Goal: Task Accomplishment & Management: Manage account settings

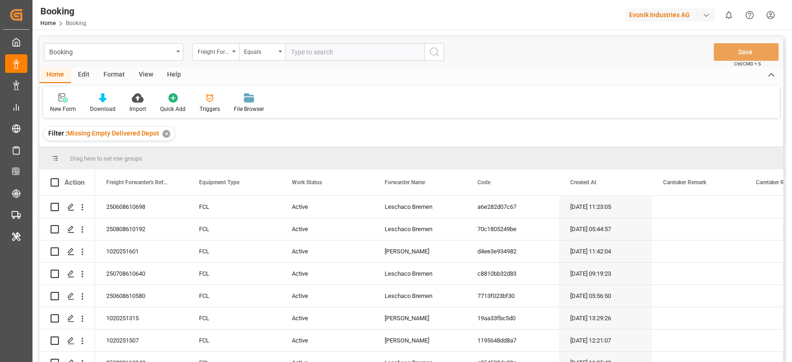
click at [110, 70] on div "Format" at bounding box center [114, 75] width 35 height 16
click at [66, 103] on div "Filter Rows" at bounding box center [63, 103] width 41 height 20
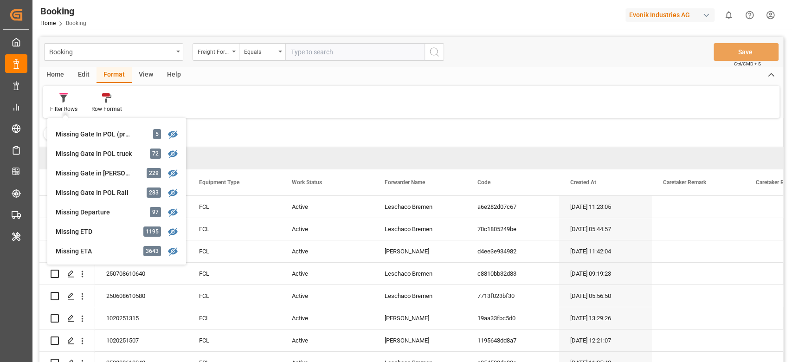
scroll to position [132, 0]
drag, startPoint x: 229, startPoint y: 95, endPoint x: 223, endPoint y: 95, distance: 6.5
click at [223, 95] on div "Filter Rows GHM Tracking 2826 Karl gross 0 Evonik3rdParty 0 Business Line to be…" at bounding box center [411, 102] width 736 height 32
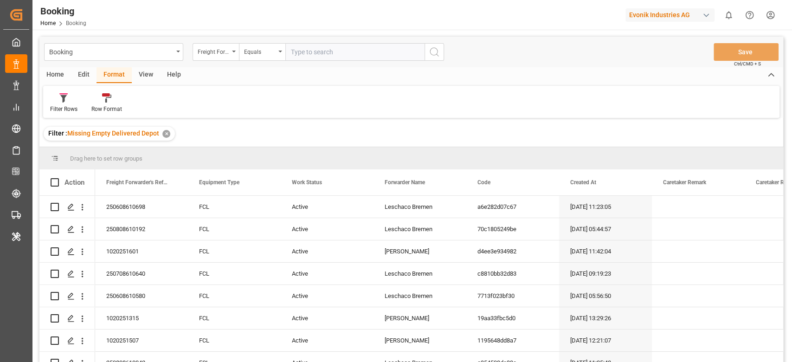
click at [148, 75] on div "View" at bounding box center [146, 75] width 28 height 16
click at [60, 73] on div "Home" at bounding box center [55, 75] width 32 height 16
click at [89, 77] on div "Edit" at bounding box center [84, 75] width 26 height 16
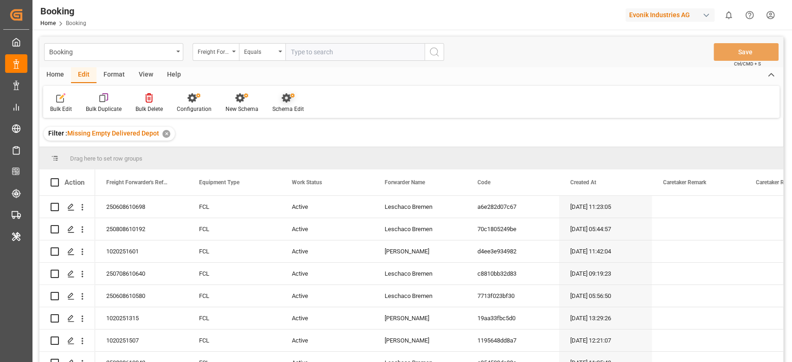
click at [281, 108] on div "Schema Edit" at bounding box center [288, 109] width 32 height 8
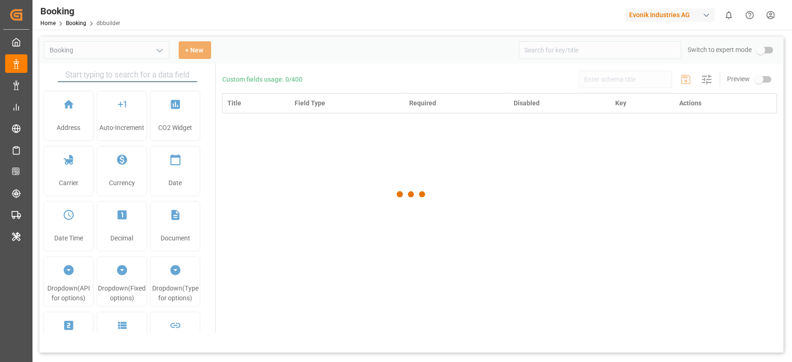
type input "Booking"
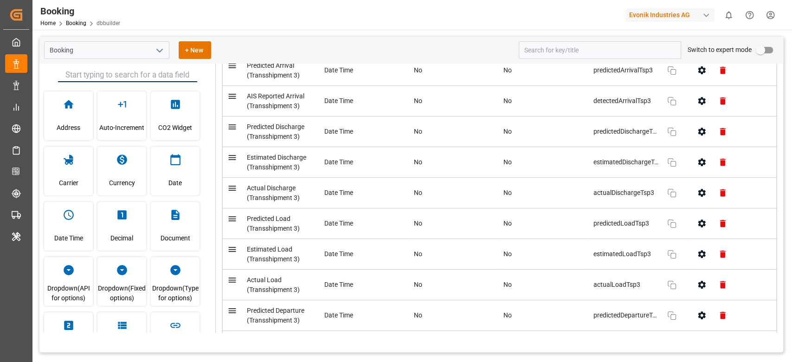
scroll to position [6930, 0]
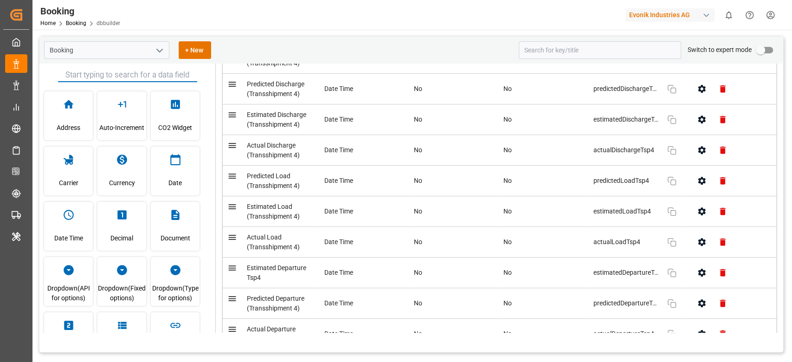
click at [111, 73] on input "text" at bounding box center [127, 75] width 139 height 14
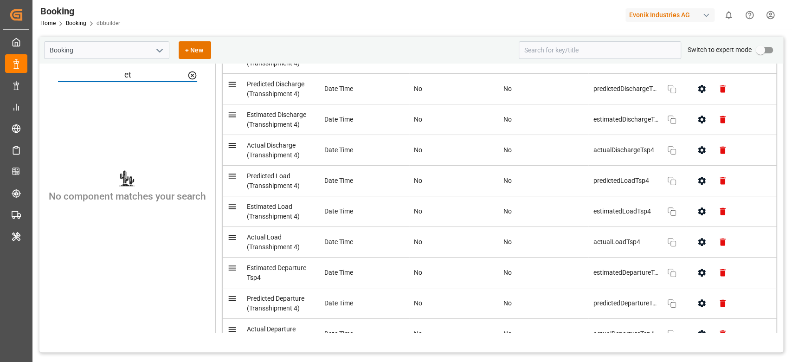
type input "e"
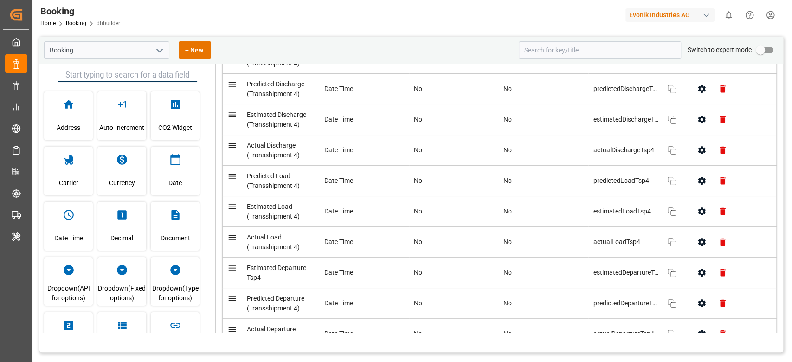
click at [275, 22] on div "Booking Home Booking dbbuilder Evonik Industries AG 0 Notifications Only show u…" at bounding box center [409, 15] width 766 height 30
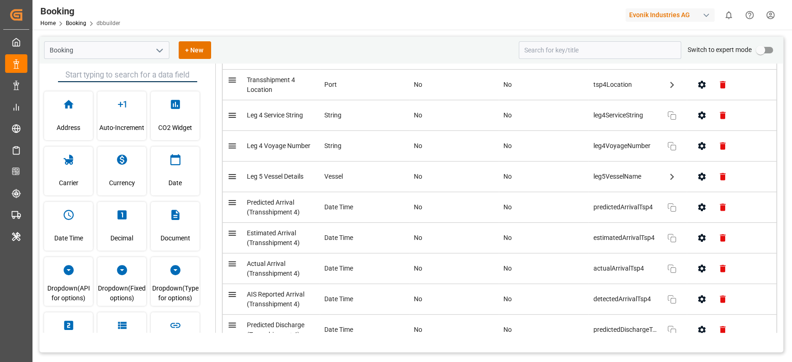
scroll to position [6682, 0]
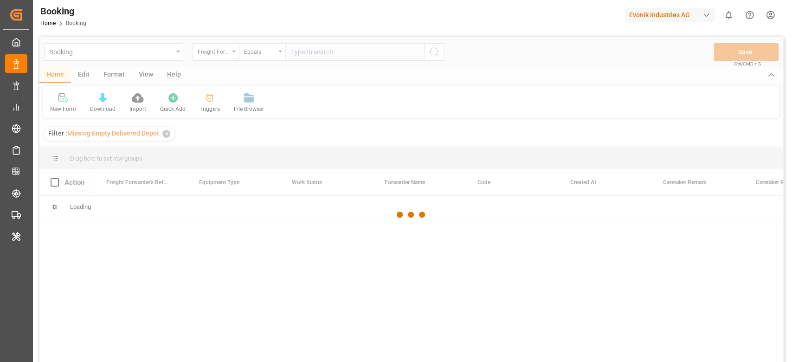
click at [123, 77] on div at bounding box center [411, 215] width 744 height 356
click at [152, 76] on div at bounding box center [411, 215] width 744 height 356
click at [150, 76] on div at bounding box center [411, 215] width 744 height 356
click at [148, 80] on div at bounding box center [411, 215] width 744 height 356
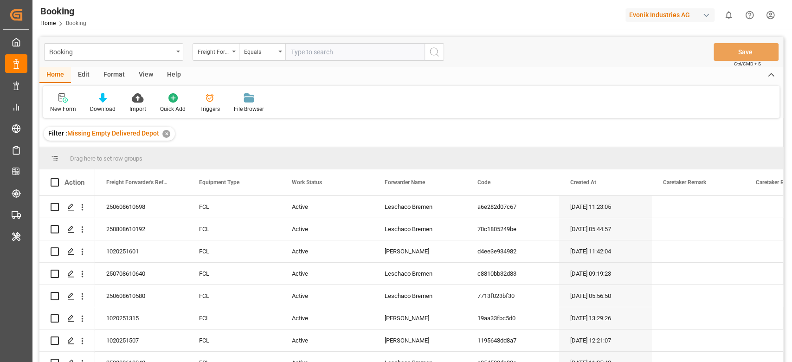
click at [144, 78] on div "View" at bounding box center [146, 75] width 28 height 16
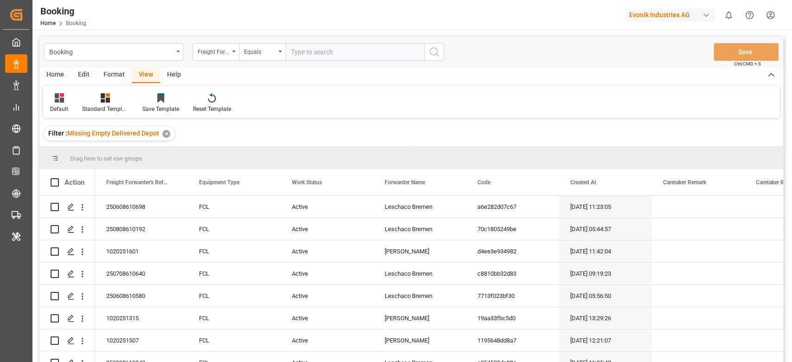
click at [108, 75] on div "Format" at bounding box center [114, 75] width 35 height 16
click at [80, 74] on div "Edit" at bounding box center [84, 75] width 26 height 16
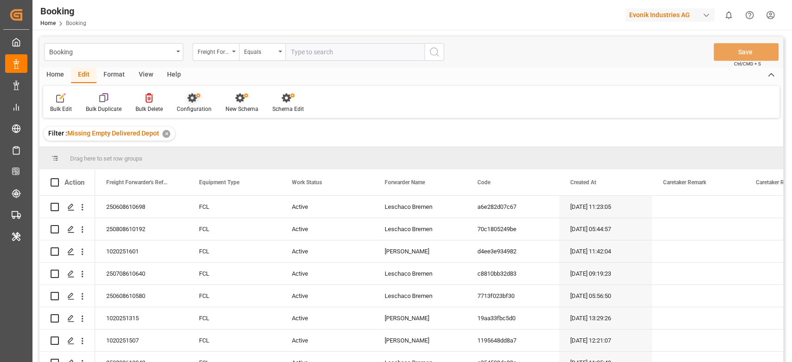
click at [201, 106] on div "Configuration" at bounding box center [194, 109] width 35 height 8
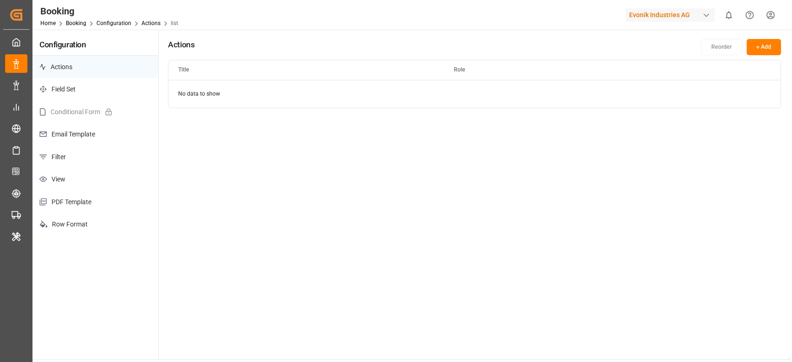
click at [89, 159] on p "Filter" at bounding box center [95, 157] width 126 height 23
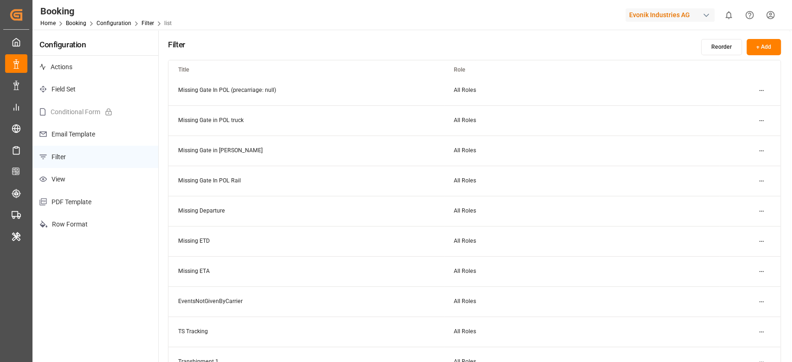
scroll to position [247, 0]
click at [452, 206] on td "All Roles" at bounding box center [581, 209] width 275 height 30
click at [462, 210] on span "All Roles" at bounding box center [465, 209] width 22 height 6
click at [759, 209] on html "Created by potrace 1.15, written by Peter Selinger 2001-2017 Created by potrace…" at bounding box center [396, 181] width 792 height 362
click at [730, 228] on small "Edit" at bounding box center [729, 228] width 10 height 6
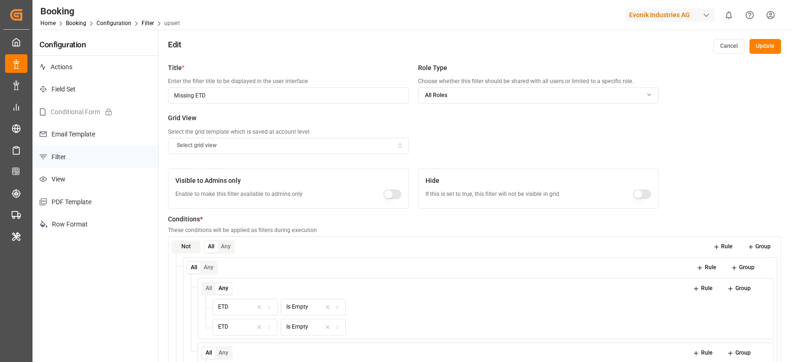
click at [226, 249] on button "Any" at bounding box center [226, 247] width 16 height 12
click at [212, 248] on button "All" at bounding box center [211, 247] width 13 height 12
click at [193, 248] on button "Not" at bounding box center [186, 246] width 29 height 13
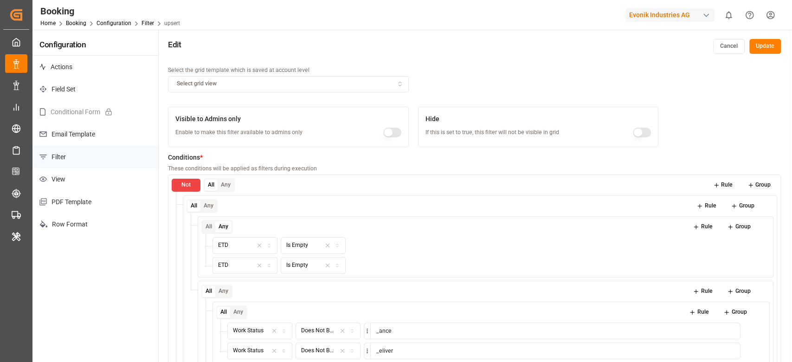
click at [205, 187] on button "All" at bounding box center [211, 186] width 13 height 12
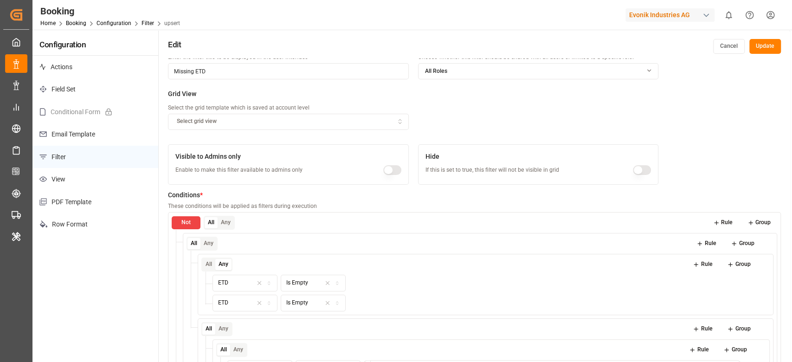
scroll to position [6, 0]
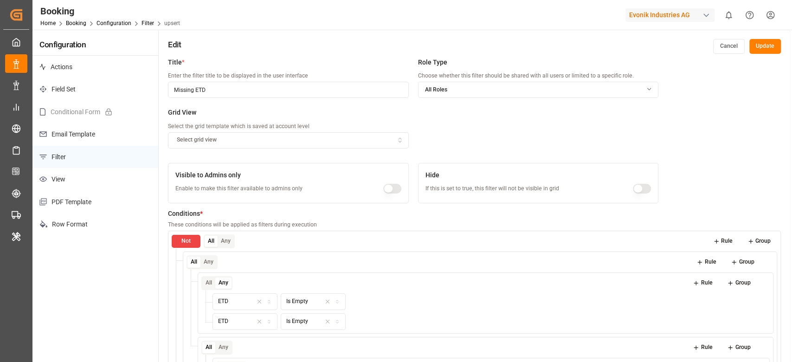
click at [251, 142] on div "Select grid view" at bounding box center [288, 140] width 236 height 8
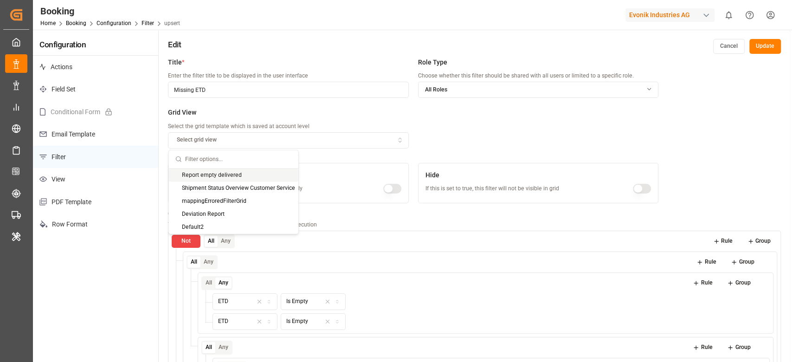
click at [251, 142] on div "Select grid view" at bounding box center [288, 140] width 236 height 8
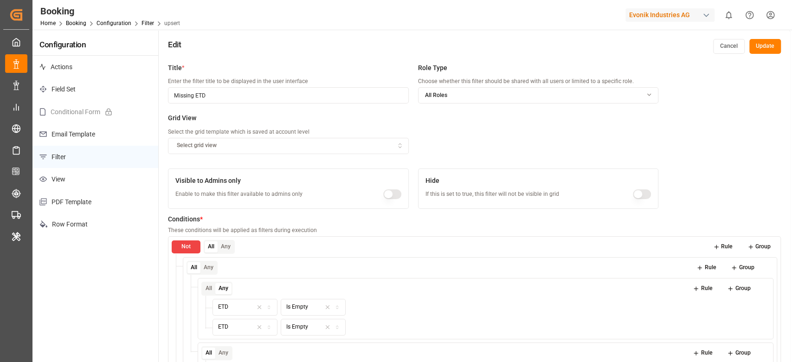
scroll to position [371, 0]
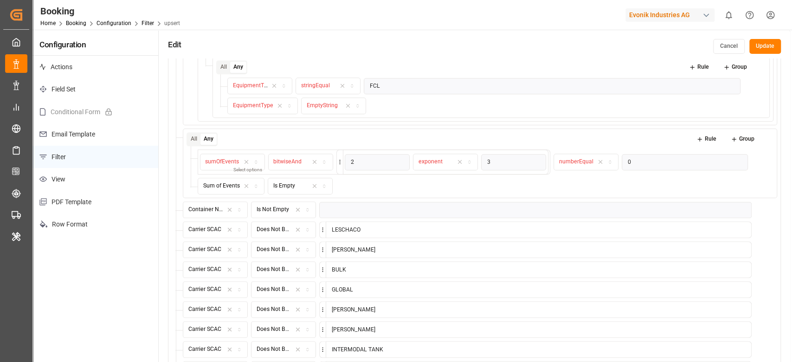
click at [476, 189] on div "Sum of Events Is Empty" at bounding box center [473, 186] width 550 height 17
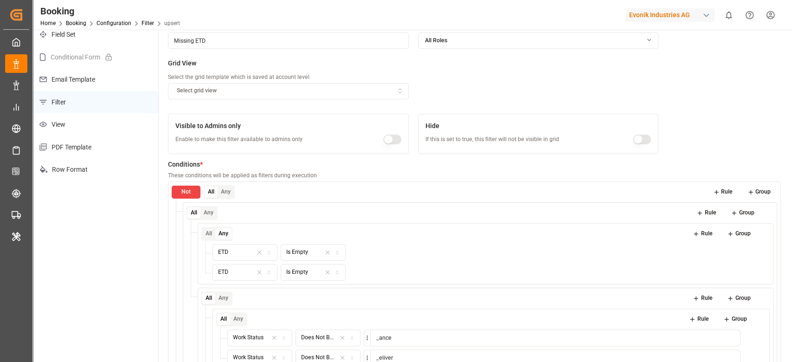
scroll to position [0, 0]
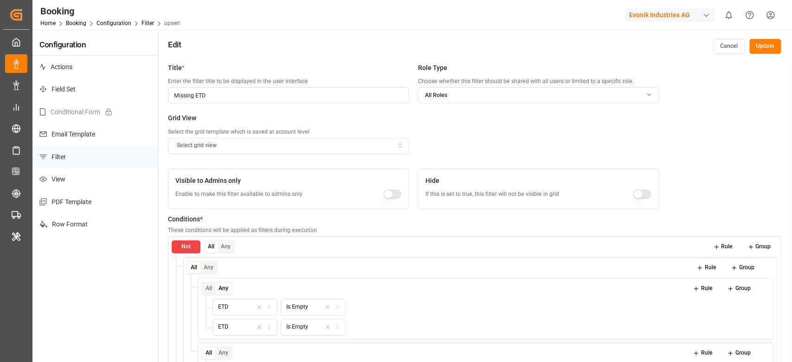
click at [89, 152] on p "Filter" at bounding box center [95, 157] width 126 height 23
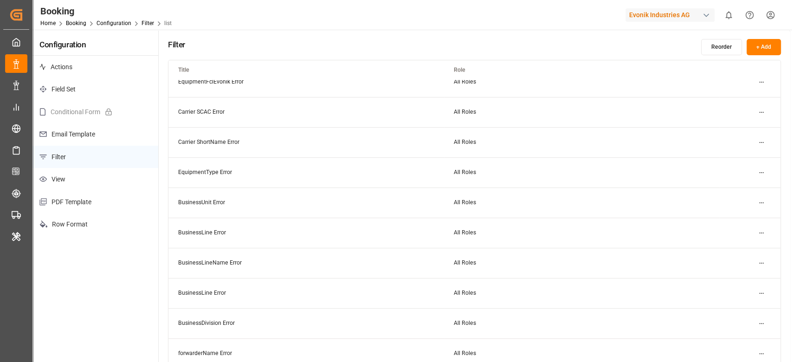
scroll to position [1196, 0]
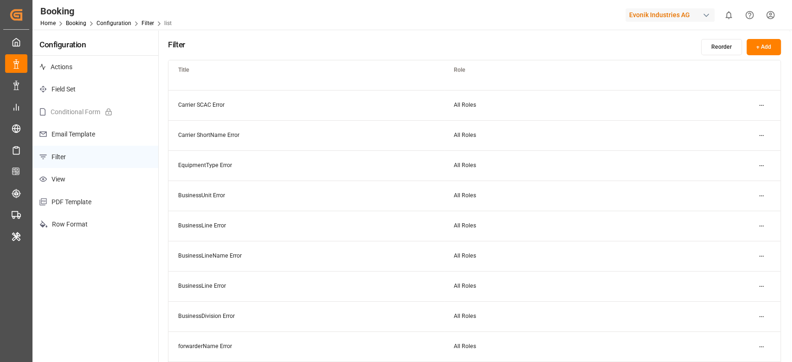
click at [75, 176] on p "View" at bounding box center [95, 179] width 126 height 23
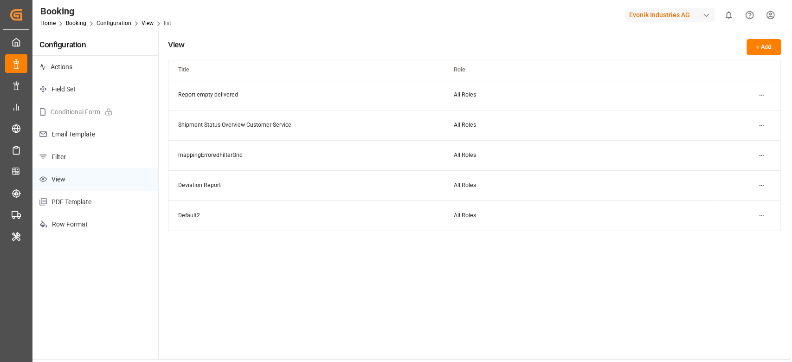
click at [78, 115] on p "Conditional Form" at bounding box center [95, 112] width 126 height 23
click at [75, 98] on p "Field Set" at bounding box center [95, 89] width 126 height 23
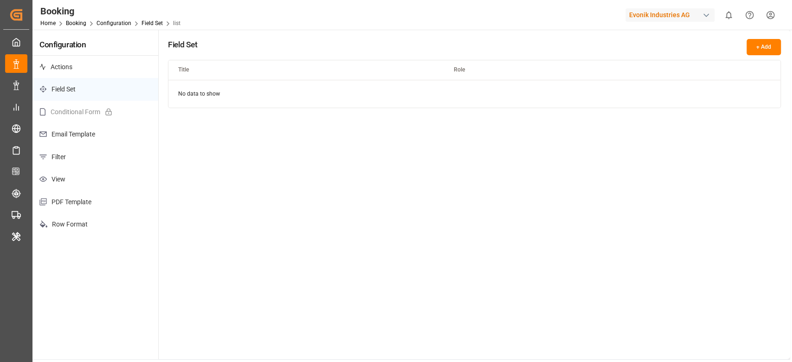
click at [104, 76] on p "Actions" at bounding box center [95, 67] width 126 height 23
click at [116, 27] on div "Home Booking Configuration Actions list" at bounding box center [109, 23] width 138 height 10
click at [81, 19] on div "Home Booking Configuration Actions list" at bounding box center [109, 23] width 138 height 10
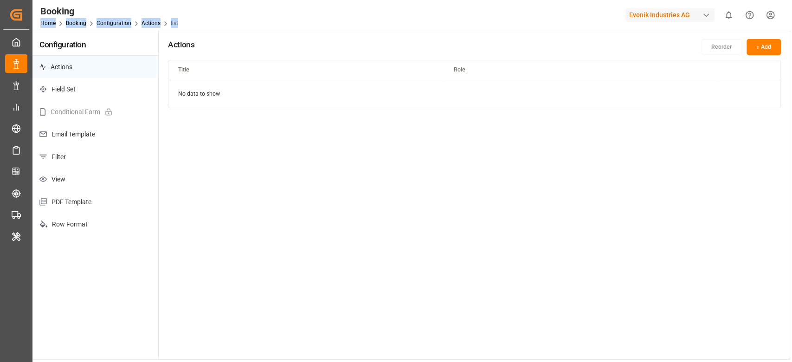
click at [81, 19] on div "Home Booking Configuration Actions list" at bounding box center [109, 23] width 138 height 10
click at [78, 19] on div "Home Booking Configuration Actions list" at bounding box center [109, 23] width 138 height 10
click at [81, 20] on div "Home Booking Configuration Actions list" at bounding box center [109, 23] width 138 height 10
click at [74, 22] on link "Booking" at bounding box center [76, 23] width 20 height 6
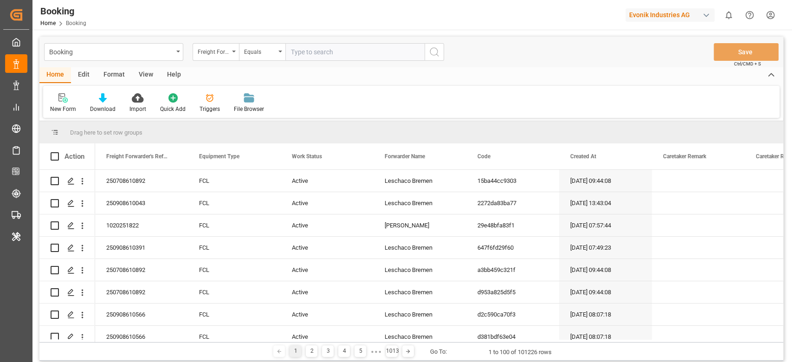
click at [122, 72] on div "Format" at bounding box center [114, 75] width 35 height 16
click at [71, 104] on div "Filter Rows" at bounding box center [63, 103] width 41 height 20
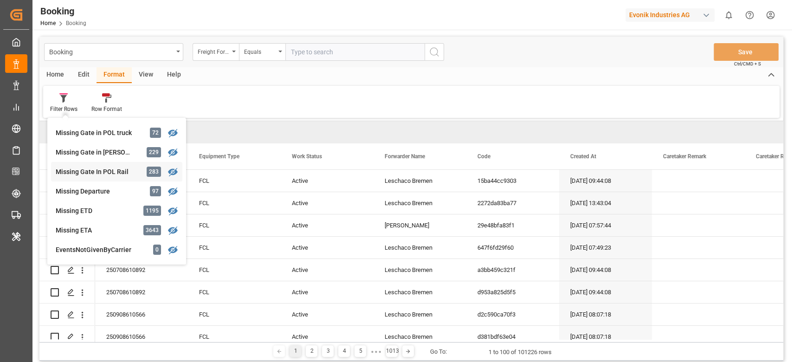
scroll to position [93, 0]
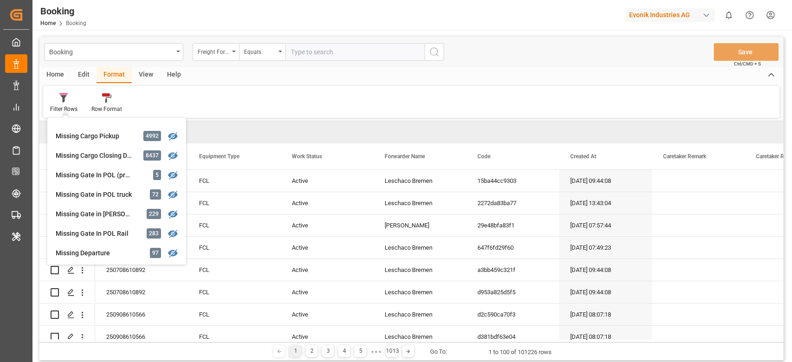
click at [115, 175] on div "Missing Gate In POL (precarriage: null)" at bounding box center [96, 175] width 81 height 10
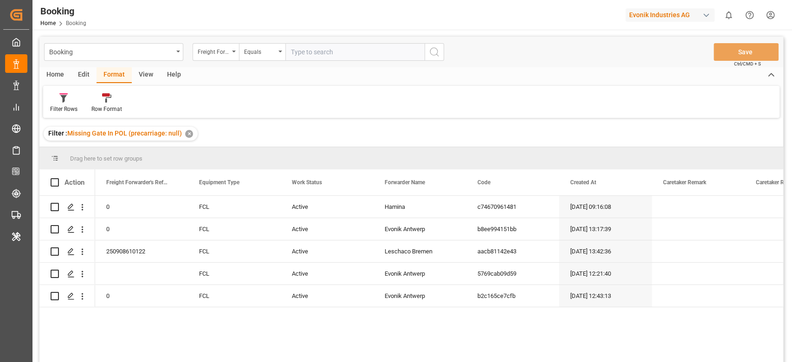
click at [146, 78] on div "View" at bounding box center [146, 75] width 28 height 16
click at [69, 101] on div "Default" at bounding box center [59, 103] width 32 height 20
click at [66, 101] on div at bounding box center [59, 98] width 18 height 10
click at [62, 100] on icon at bounding box center [59, 97] width 9 height 9
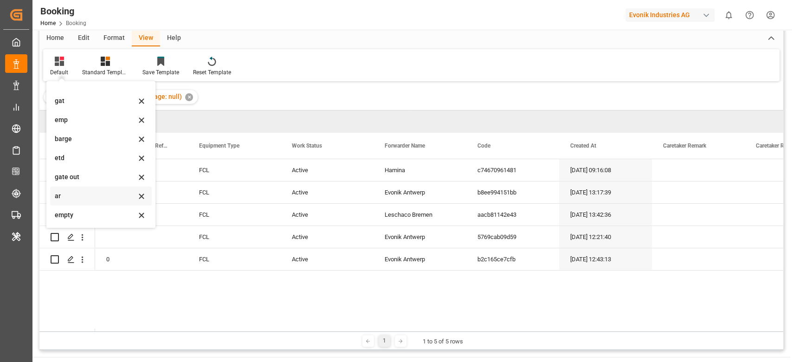
scroll to position [62, 0]
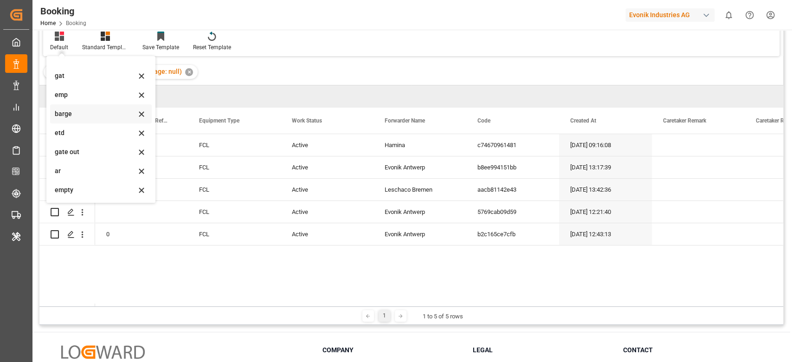
click at [89, 113] on div "barge" at bounding box center [95, 114] width 81 height 10
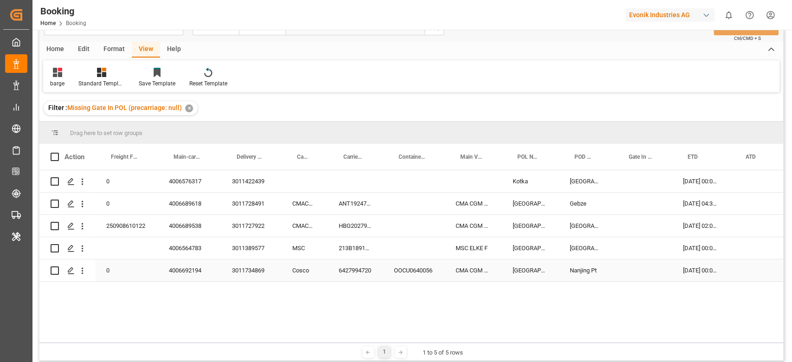
scroll to position [23, 0]
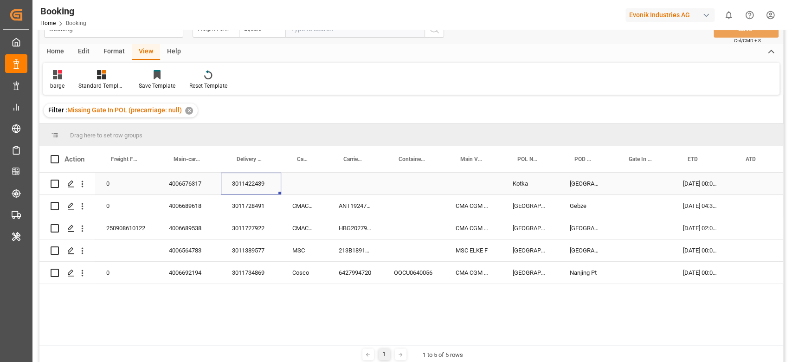
click at [250, 177] on div "3011422439" at bounding box center [251, 184] width 60 height 22
click at [391, 253] on div "Press SPACE to select this row." at bounding box center [414, 250] width 62 height 22
click at [246, 183] on div "3011422439" at bounding box center [251, 184] width 60 height 22
click at [241, 257] on div "3011389577" at bounding box center [251, 250] width 60 height 22
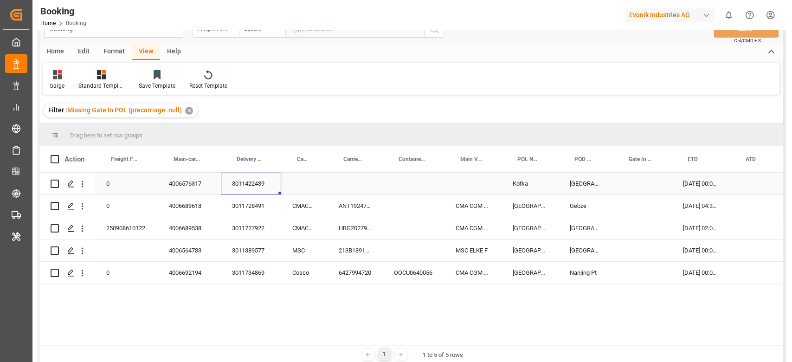
click at [251, 182] on div "3011422439" at bounding box center [251, 184] width 60 height 22
click at [245, 193] on div "3011422439" at bounding box center [251, 184] width 60 height 22
click at [257, 207] on div "3011728491" at bounding box center [251, 206] width 60 height 22
click at [250, 228] on div "3011727922" at bounding box center [251, 228] width 60 height 22
click at [256, 249] on div "3011389577" at bounding box center [251, 250] width 60 height 22
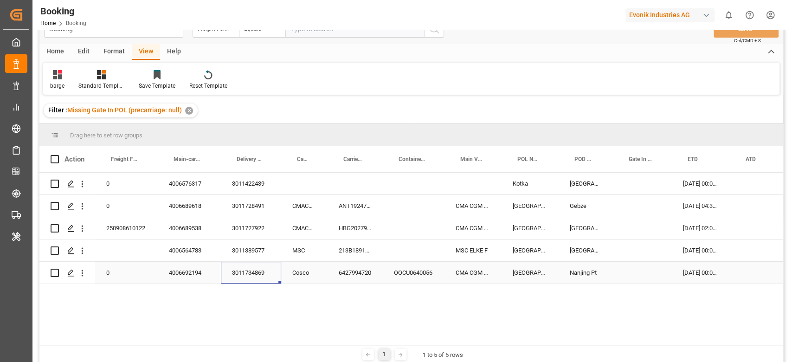
click at [251, 273] on div "3011734869" at bounding box center [251, 273] width 60 height 22
click at [181, 184] on div "4006576317" at bounding box center [189, 184] width 63 height 22
click at [86, 185] on icon "open menu" at bounding box center [82, 184] width 10 height 10
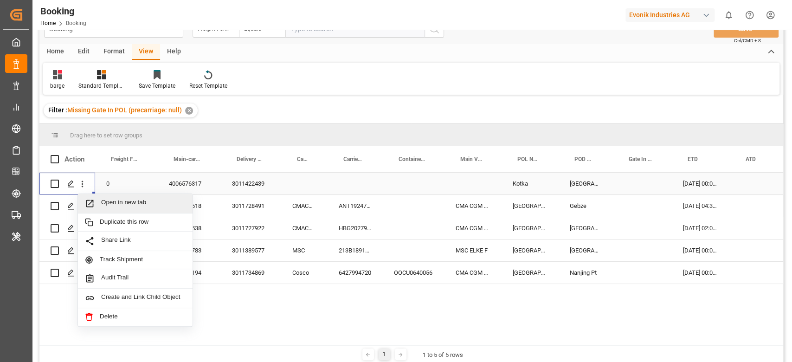
click at [107, 199] on span "Open in new tab" at bounding box center [143, 204] width 84 height 10
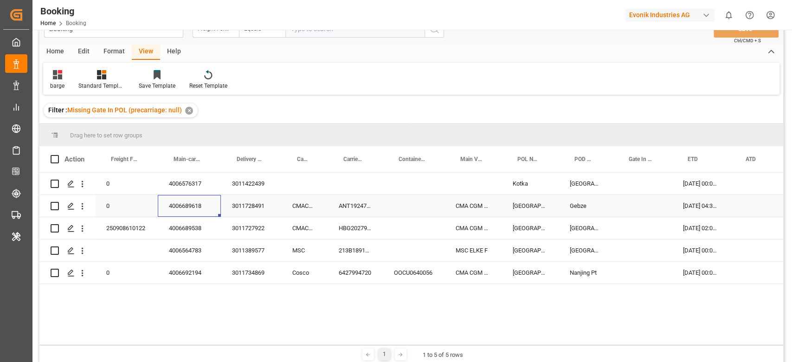
click at [186, 209] on div "4006689618" at bounding box center [189, 206] width 63 height 22
click at [352, 204] on div "ANT1924712" at bounding box center [355, 206] width 55 height 22
click at [78, 205] on icon "open menu" at bounding box center [82, 206] width 10 height 10
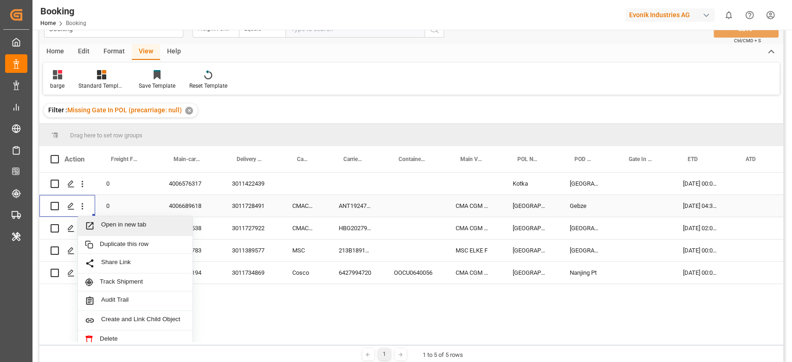
click at [103, 222] on span "Open in new tab" at bounding box center [143, 226] width 84 height 10
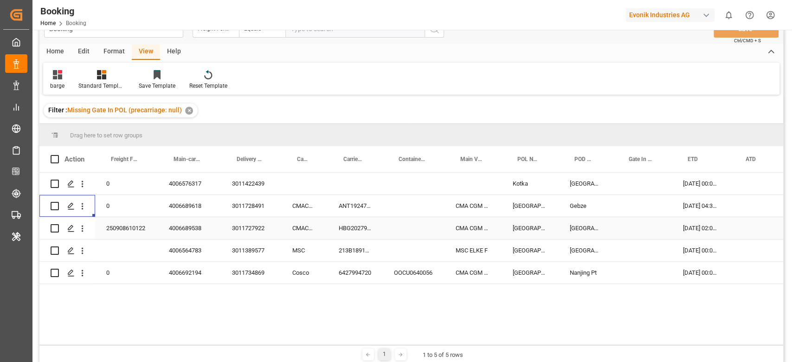
click at [361, 224] on div "HBG2027912" at bounding box center [355, 228] width 55 height 22
drag, startPoint x: 85, startPoint y: 227, endPoint x: 90, endPoint y: 237, distance: 10.4
click at [85, 228] on icon "open menu" at bounding box center [82, 229] width 10 height 10
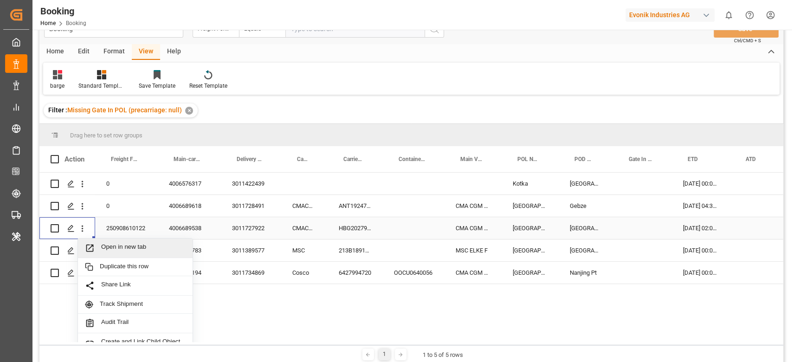
click at [107, 244] on span "Open in new tab" at bounding box center [143, 248] width 84 height 10
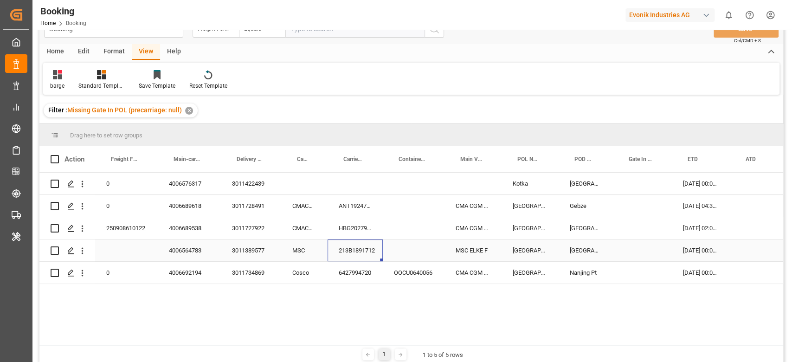
click at [353, 252] on div "213B1891712" at bounding box center [355, 250] width 55 height 22
click at [191, 254] on div "4006564783" at bounding box center [189, 250] width 63 height 22
click at [362, 249] on div "213B1891712" at bounding box center [355, 250] width 55 height 22
drag, startPoint x: 81, startPoint y: 252, endPoint x: 97, endPoint y: 258, distance: 16.9
click at [81, 252] on icon "open menu" at bounding box center [82, 251] width 10 height 10
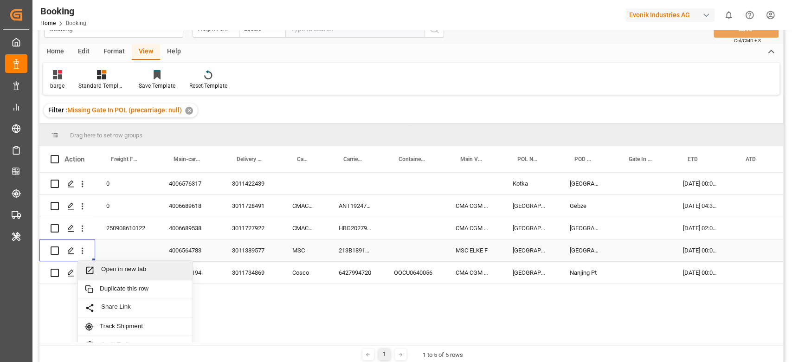
click at [121, 265] on span "Open in new tab" at bounding box center [143, 270] width 84 height 10
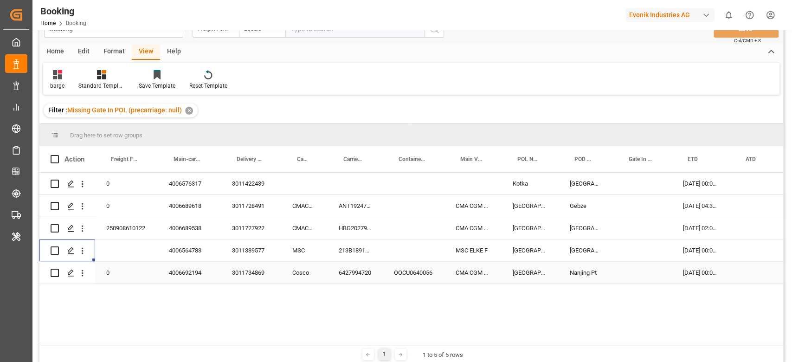
click at [355, 277] on div "6427994720" at bounding box center [355, 273] width 55 height 22
click at [85, 277] on icon "open menu" at bounding box center [82, 273] width 10 height 10
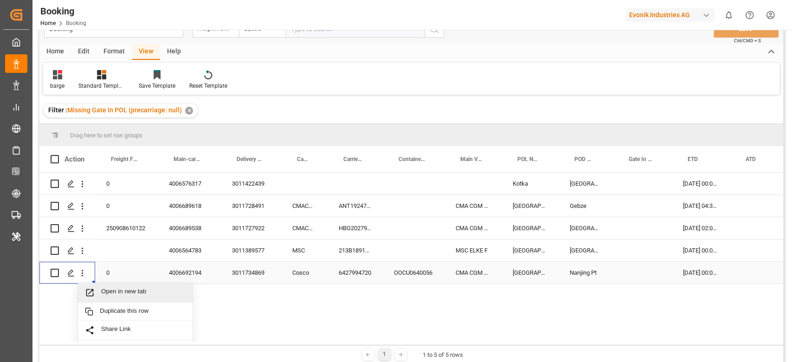
click at [103, 287] on div "Open in new tab" at bounding box center [135, 292] width 115 height 19
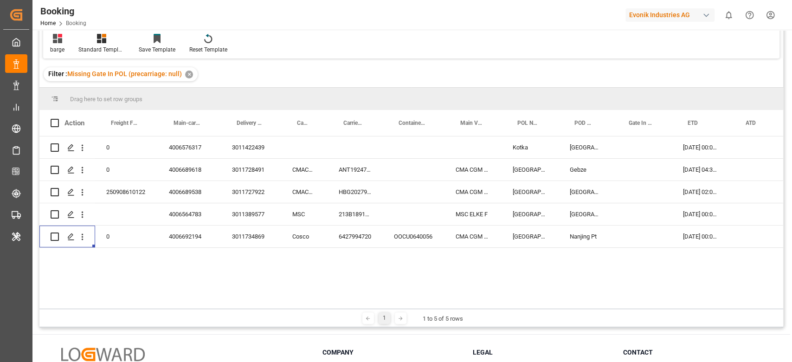
scroll to position [0, 0]
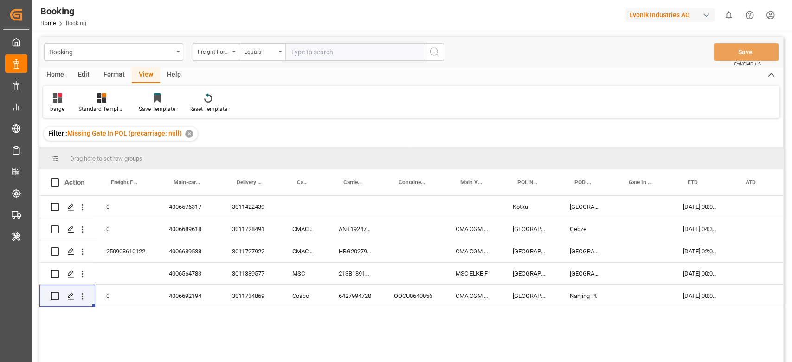
click at [116, 74] on div "Format" at bounding box center [114, 75] width 35 height 16
click at [68, 105] on div "Filter Rows" at bounding box center [63, 109] width 27 height 8
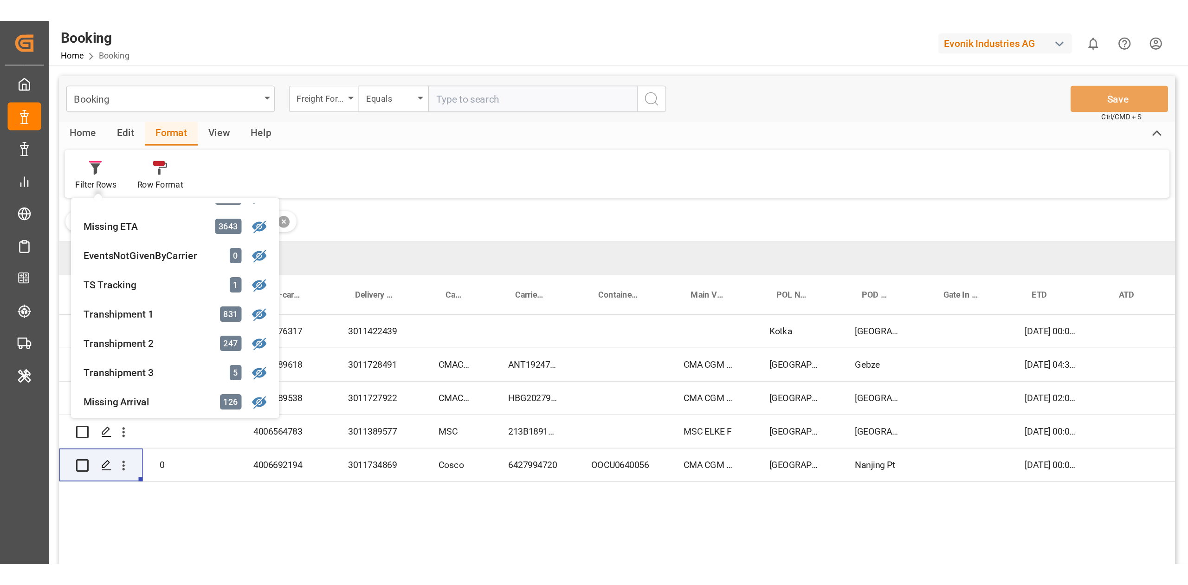
scroll to position [62, 0]
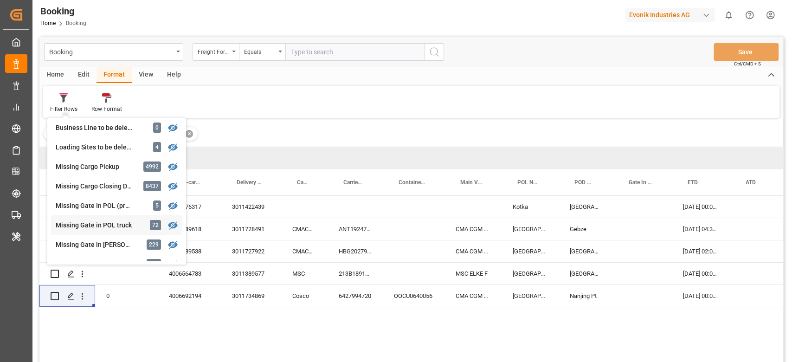
click at [126, 220] on div "Missing Gate in POL truck" at bounding box center [96, 225] width 81 height 10
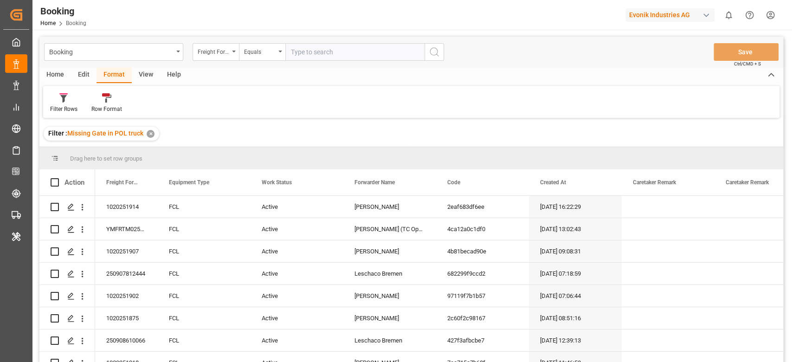
click at [145, 76] on div "View" at bounding box center [146, 75] width 28 height 16
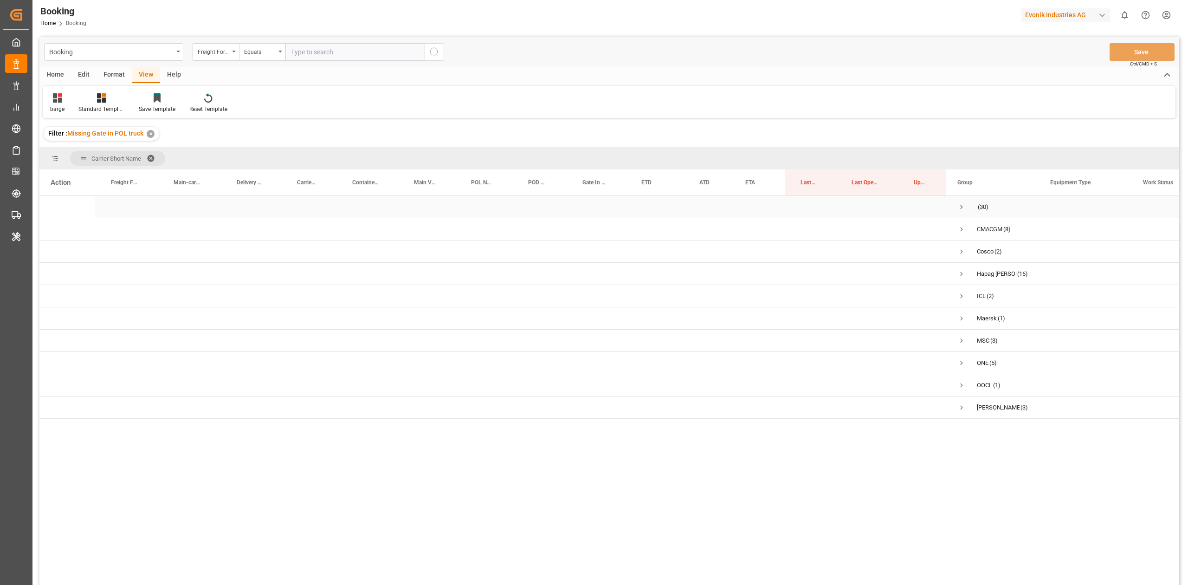
click at [792, 207] on span "Press SPACE to select this row." at bounding box center [961, 207] width 8 height 8
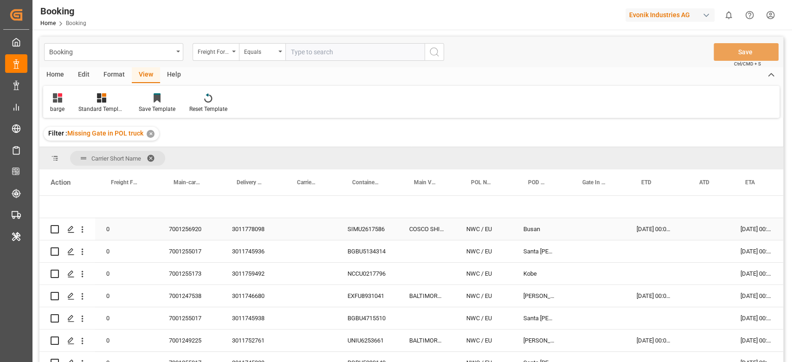
click at [249, 226] on div "3011778098" at bounding box center [251, 229] width 60 height 22
click at [263, 251] on div "3011745936" at bounding box center [251, 251] width 60 height 22
click at [253, 266] on div "3011759492" at bounding box center [251, 274] width 60 height 22
click at [263, 295] on div "3011746680" at bounding box center [251, 296] width 60 height 22
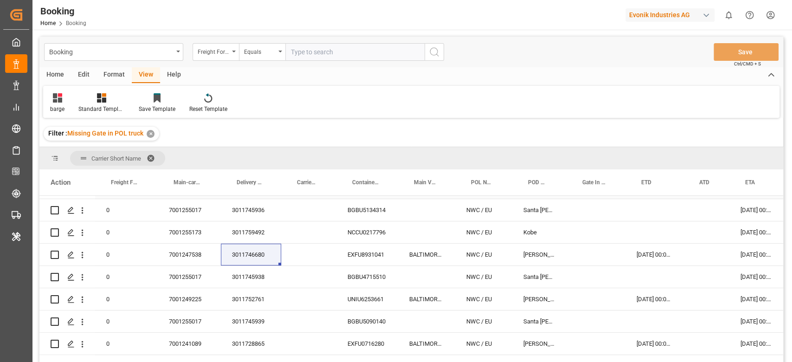
scroll to position [42, 0]
click at [259, 268] on div "3011745938" at bounding box center [251, 276] width 60 height 22
click at [265, 292] on div "3011752761" at bounding box center [251, 299] width 60 height 22
click at [342, 289] on div "UNIU6253661" at bounding box center [367, 299] width 62 height 22
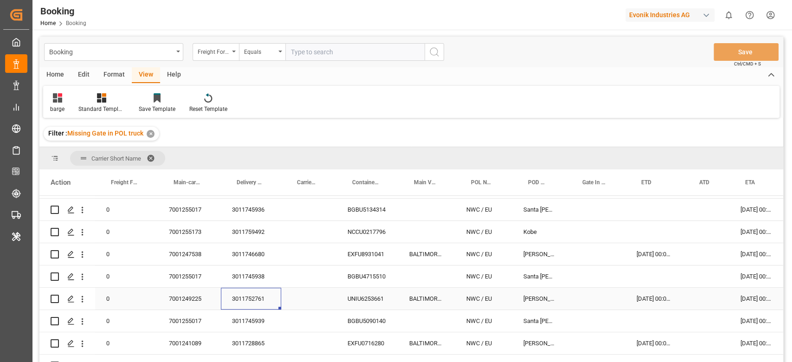
click at [246, 294] on div "3011752761" at bounding box center [251, 299] width 60 height 22
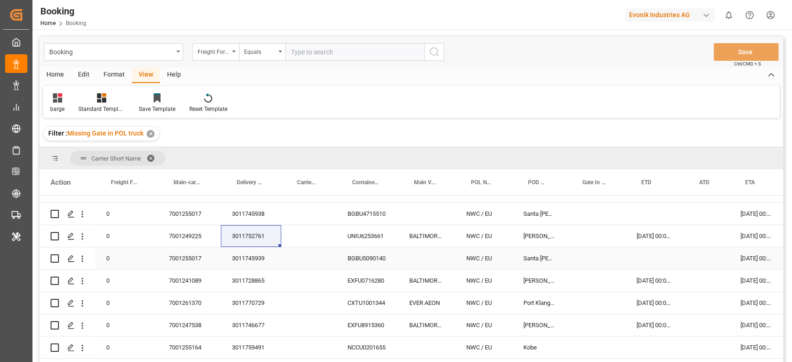
click at [259, 258] on div "3011745939" at bounding box center [251, 258] width 60 height 22
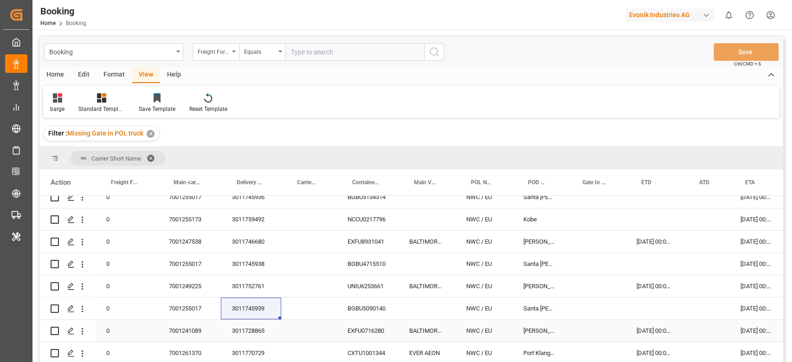
scroll to position [69, 0]
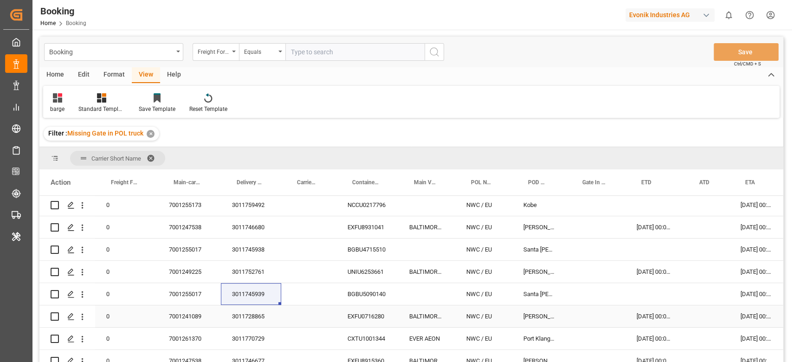
click at [256, 319] on div "3011728865" at bounding box center [251, 316] width 60 height 22
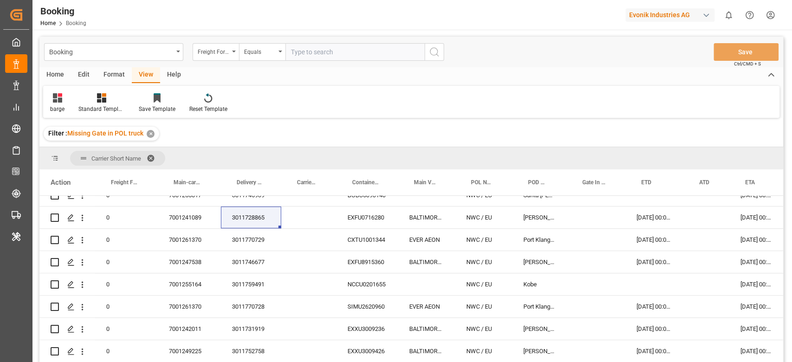
scroll to position [167, 0]
click at [249, 244] on div "3011770729" at bounding box center [251, 240] width 60 height 22
click at [242, 265] on div "3011746677" at bounding box center [251, 263] width 60 height 22
click at [256, 287] on div "3011759491" at bounding box center [251, 285] width 60 height 22
click at [245, 307] on div "3011770728" at bounding box center [251, 307] width 60 height 22
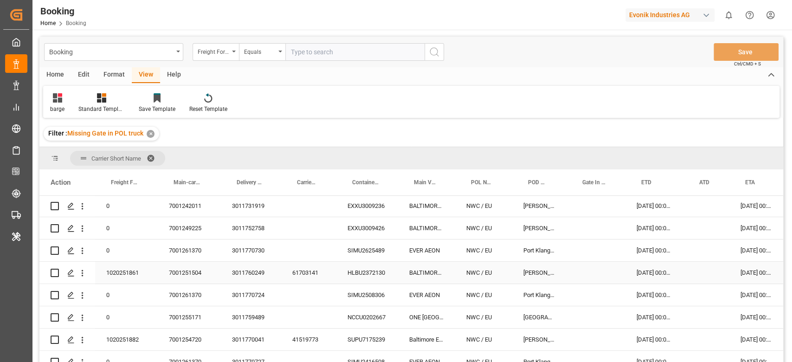
scroll to position [229, 0]
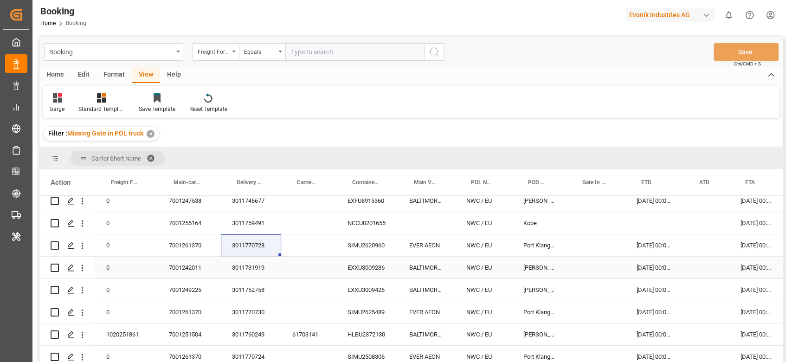
click at [259, 273] on div "3011731919" at bounding box center [251, 268] width 60 height 22
click at [239, 288] on div "3011752758" at bounding box center [251, 290] width 60 height 22
click at [256, 302] on div "3011770730" at bounding box center [251, 312] width 60 height 22
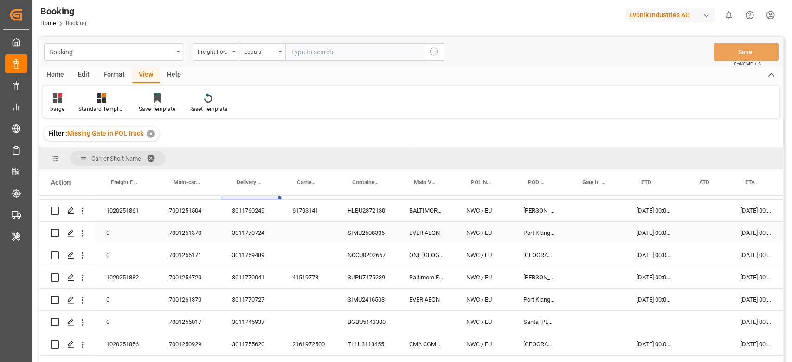
scroll to position [291, 0]
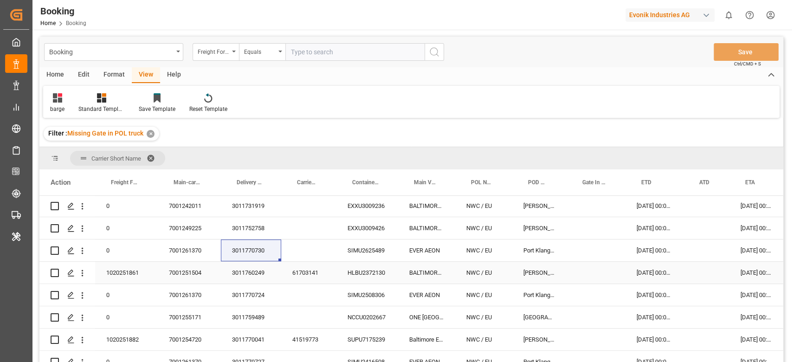
click at [252, 273] on div "3011760249" at bounding box center [251, 273] width 60 height 22
click at [253, 291] on div "3011770724" at bounding box center [251, 295] width 60 height 22
click at [242, 318] on div "3011759489" at bounding box center [251, 317] width 60 height 22
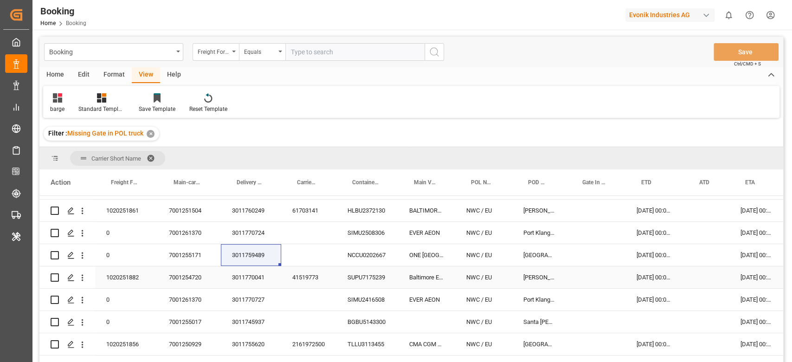
click at [255, 277] on div "3011770041" at bounding box center [251, 277] width 60 height 22
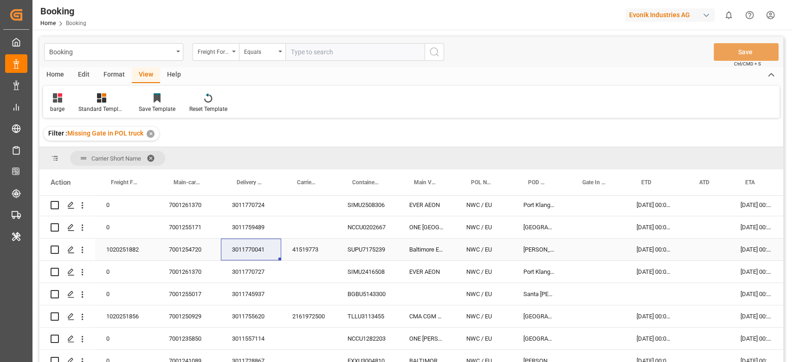
scroll to position [381, 0]
click at [244, 271] on div "3011770727" at bounding box center [251, 272] width 60 height 22
click at [242, 294] on div "3011745937" at bounding box center [251, 294] width 60 height 22
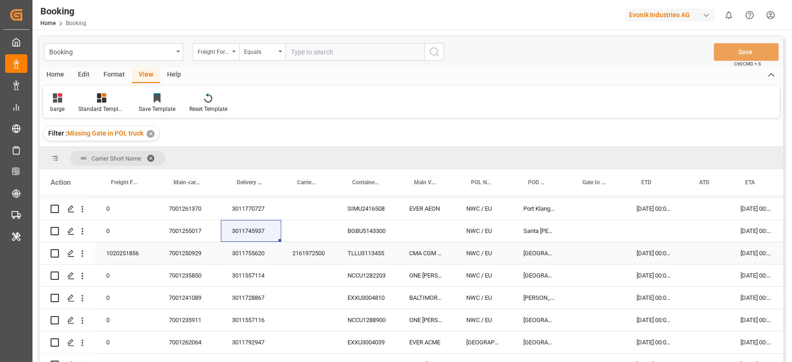
scroll to position [443, 0]
drag, startPoint x: 236, startPoint y: 260, endPoint x: 99, endPoint y: 277, distance: 137.9
click at [236, 260] on div "3011755620" at bounding box center [251, 254] width 60 height 22
click at [262, 282] on div "3011557114" at bounding box center [251, 276] width 60 height 22
click at [256, 299] on div "3011728867" at bounding box center [251, 299] width 60 height 22
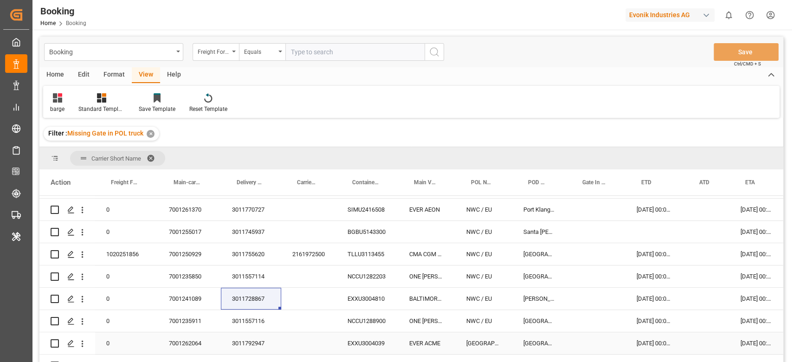
scroll to position [505, 0]
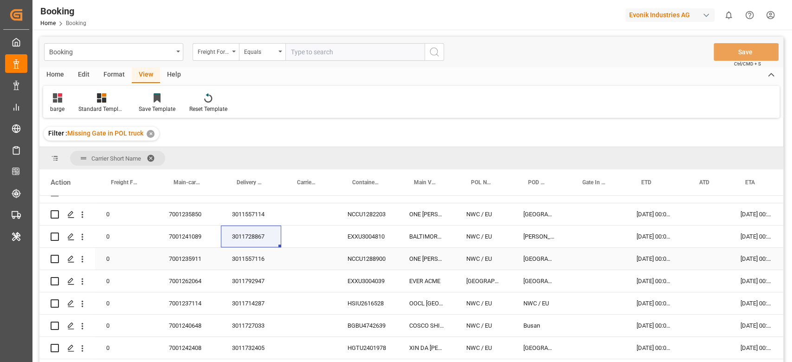
click at [238, 264] on div "3011557116" at bounding box center [251, 259] width 60 height 22
click at [240, 282] on div "3011792947" at bounding box center [251, 281] width 60 height 22
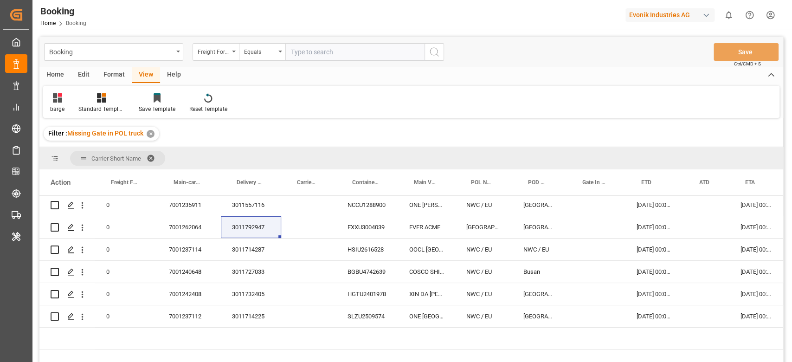
scroll to position [557, 0]
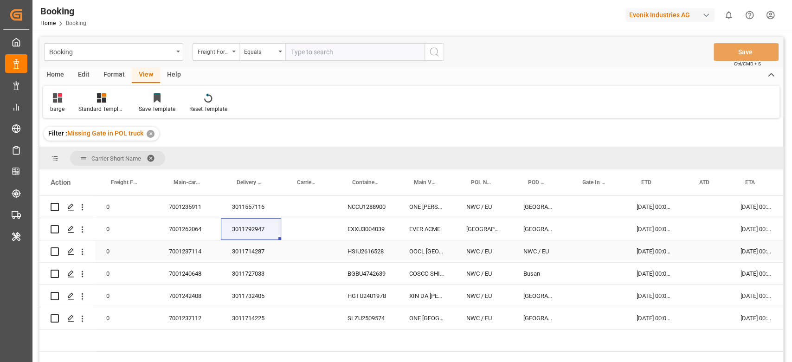
click at [256, 259] on div "3011714287" at bounding box center [251, 251] width 60 height 22
click at [250, 276] on div "3011727033" at bounding box center [251, 274] width 60 height 22
click at [242, 301] on div "3011732405" at bounding box center [251, 296] width 60 height 22
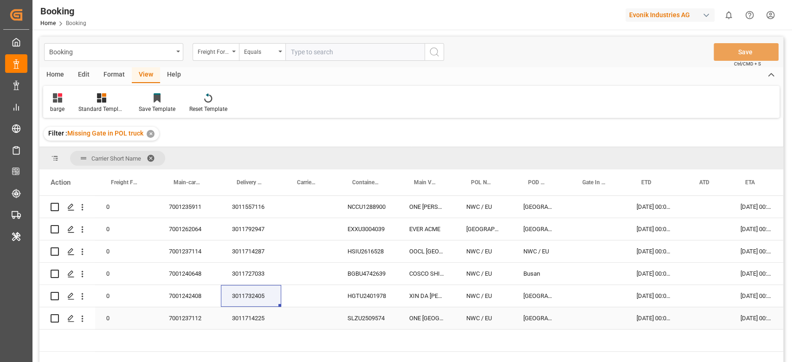
click at [262, 322] on div "3011714225" at bounding box center [251, 318] width 60 height 22
drag, startPoint x: 235, startPoint y: 299, endPoint x: 181, endPoint y: 335, distance: 64.6
click at [235, 299] on div "3011732405" at bounding box center [251, 296] width 60 height 22
click at [256, 309] on div "3011714225" at bounding box center [251, 318] width 60 height 22
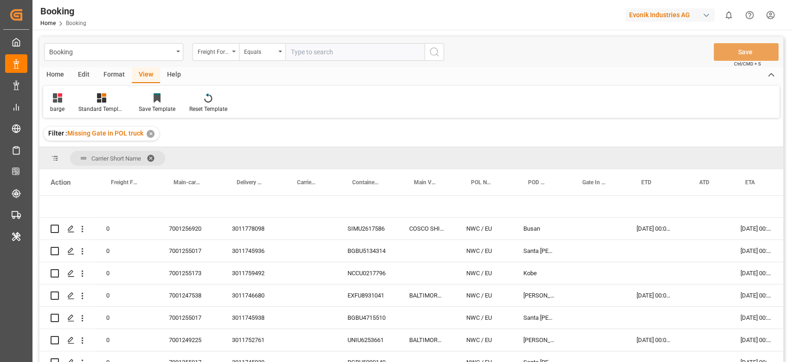
scroll to position [0, 0]
drag, startPoint x: 254, startPoint y: 229, endPoint x: 265, endPoint y: 232, distance: 10.9
click at [253, 229] on div "3011778098" at bounding box center [251, 229] width 60 height 22
click at [181, 230] on div "7001256920" at bounding box center [189, 229] width 63 height 22
drag, startPoint x: 335, startPoint y: 184, endPoint x: 274, endPoint y: 184, distance: 60.3
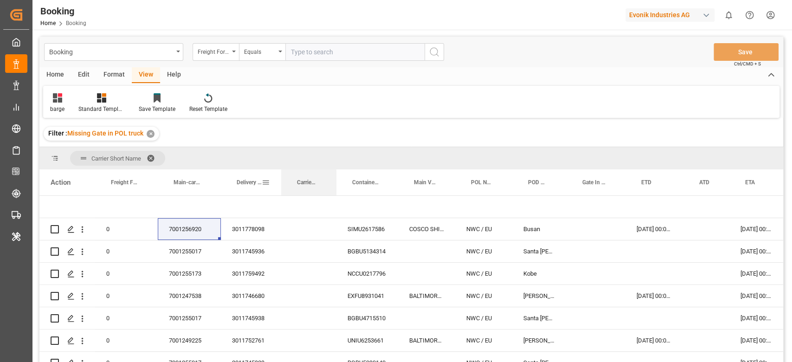
click at [274, 184] on div "Action Freight Forwarder's Reference No. Main-carriage No. Delivery No." at bounding box center [492, 182] width 907 height 26
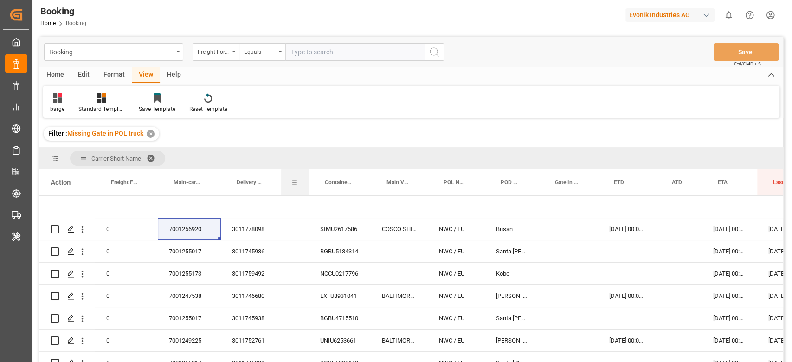
drag, startPoint x: 336, startPoint y: 184, endPoint x: 278, endPoint y: 188, distance: 58.2
click at [278, 188] on div "Action Freight Forwarder's Reference No. Main-carriage No. Delivery No." at bounding box center [478, 182] width 879 height 26
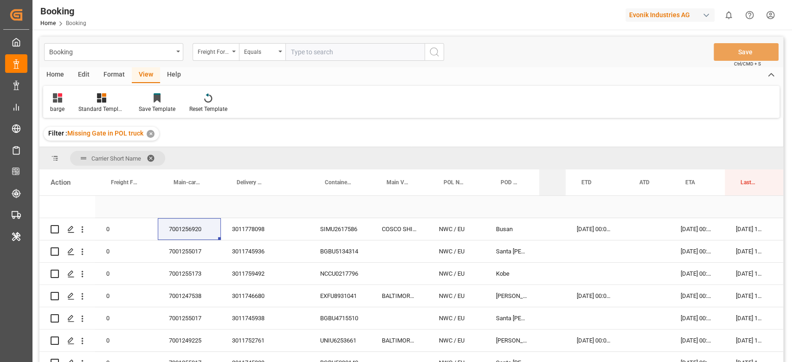
drag, startPoint x: 596, startPoint y: 189, endPoint x: 527, endPoint y: 201, distance: 70.6
click at [527, 201] on div "Action Freight Forwarder's Reference No. Main-carriage No. Delivery No." at bounding box center [411, 268] width 744 height 199
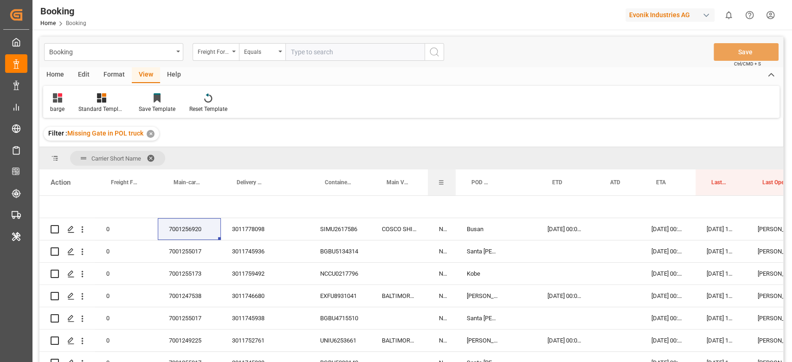
drag, startPoint x: 484, startPoint y: 182, endPoint x: 430, endPoint y: 188, distance: 54.6
click at [430, 188] on div "POL Name" at bounding box center [442, 182] width 28 height 26
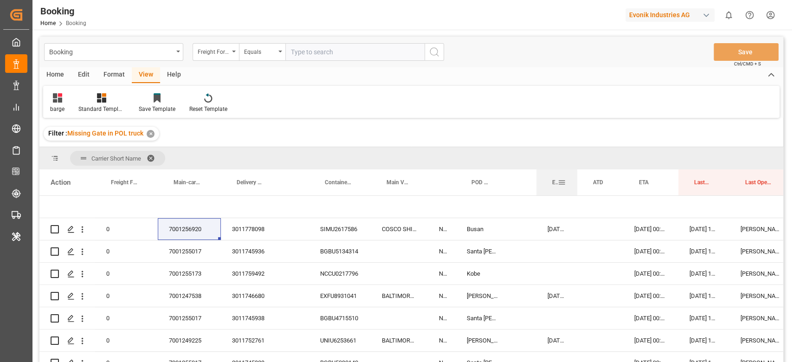
drag, startPoint x: 594, startPoint y: 184, endPoint x: 577, endPoint y: 187, distance: 17.5
click at [577, 187] on div at bounding box center [577, 182] width 4 height 26
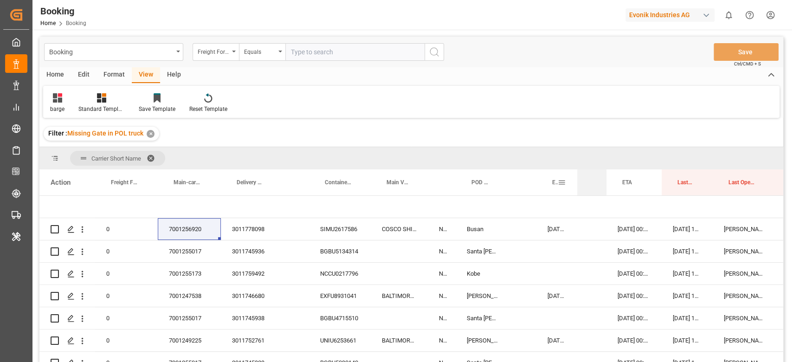
drag, startPoint x: 622, startPoint y: 184, endPoint x: 567, endPoint y: 189, distance: 55.5
click at [567, 189] on div "Action Freight Forwarder's Reference No. Main-carriage No. Delivery No." at bounding box center [431, 182] width 784 height 26
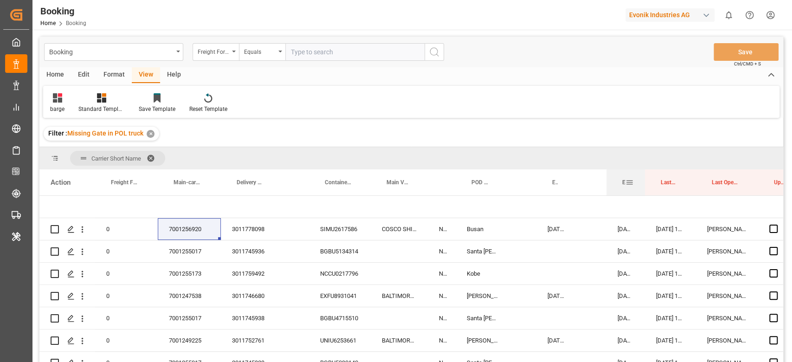
drag, startPoint x: 661, startPoint y: 185, endPoint x: 645, endPoint y: 187, distance: 16.8
click at [645, 187] on div at bounding box center [645, 182] width 4 height 26
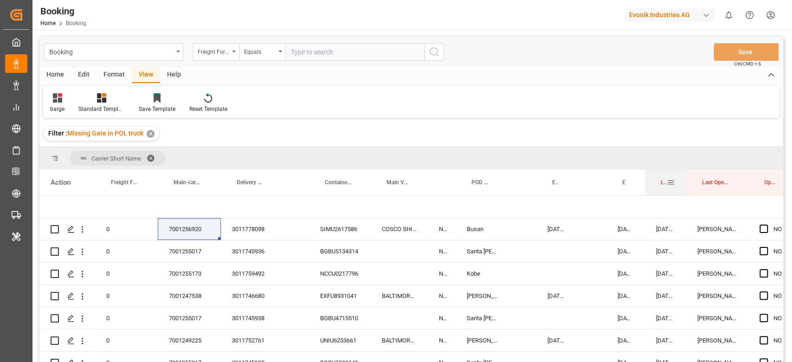
drag, startPoint x: 696, startPoint y: 186, endPoint x: 686, endPoint y: 187, distance: 9.8
click at [686, 187] on div at bounding box center [686, 182] width 4 height 26
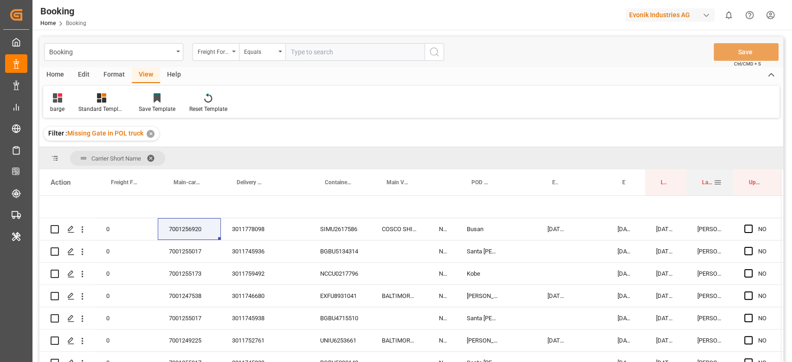
drag, startPoint x: 746, startPoint y: 186, endPoint x: 731, endPoint y: 188, distance: 15.5
click at [731, 188] on div "Last Opened By" at bounding box center [709, 182] width 47 height 26
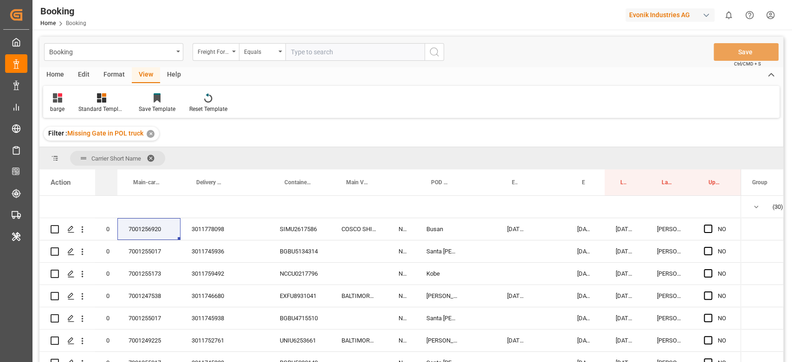
drag, startPoint x: 157, startPoint y: 185, endPoint x: 417, endPoint y: 258, distance: 269.8
click at [113, 192] on div "Freight Forwarder's Reference No." at bounding box center [106, 182] width 22 height 26
click at [755, 241] on span "Press SPACE to select this row." at bounding box center [787, 251] width 71 height 21
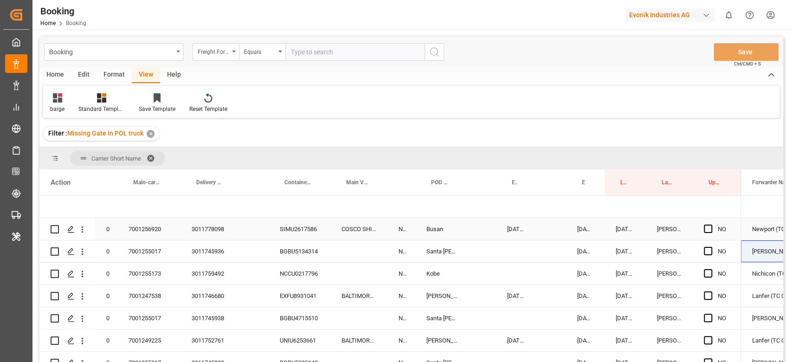
click at [312, 226] on div "SIMU2617586" at bounding box center [300, 229] width 62 height 22
click at [538, 187] on div "ATD" at bounding box center [551, 182] width 29 height 26
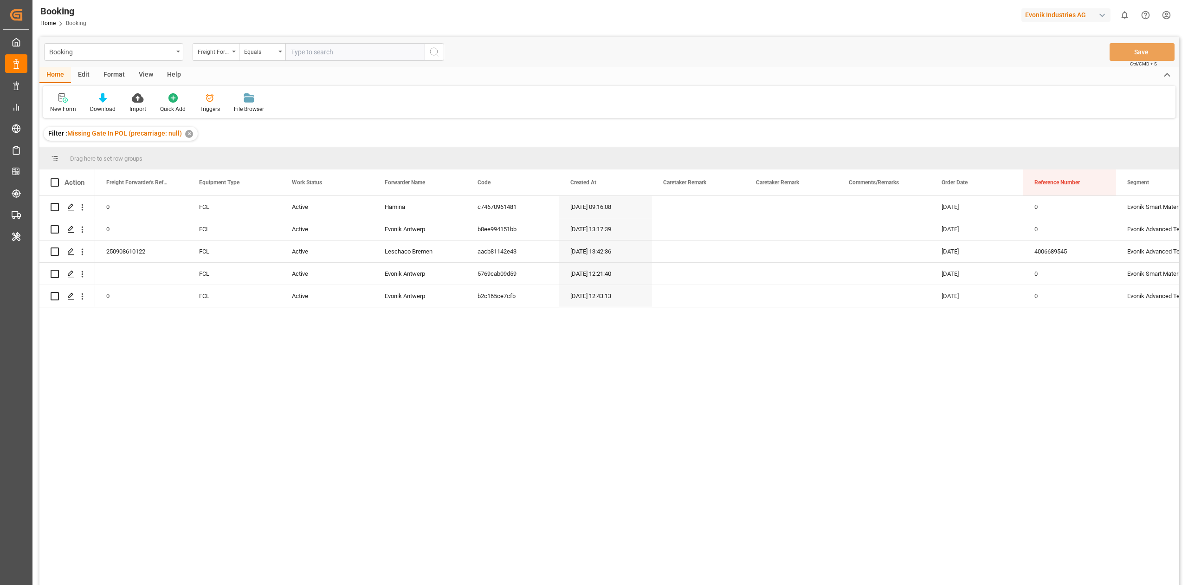
click at [186, 134] on div "✕" at bounding box center [189, 134] width 8 height 8
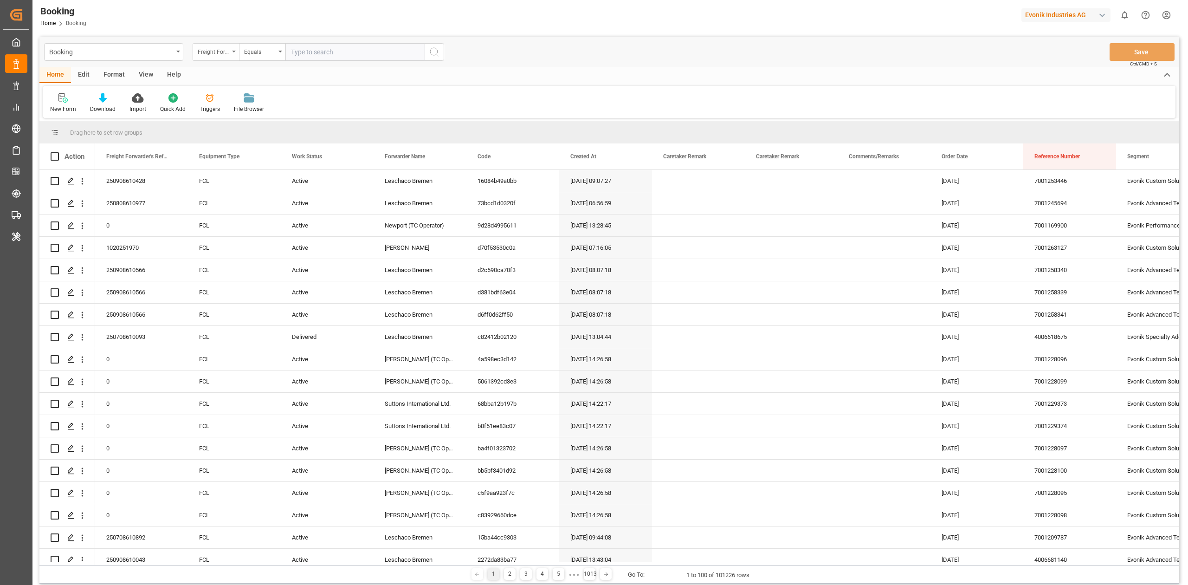
click at [205, 54] on div "Freight Forwarder's Reference No." at bounding box center [214, 50] width 32 height 11
click at [207, 54] on div "Freight Forwarder's Reference No." at bounding box center [214, 50] width 32 height 11
click at [218, 75] on input "text" at bounding box center [262, 73] width 131 height 15
type input "deli"
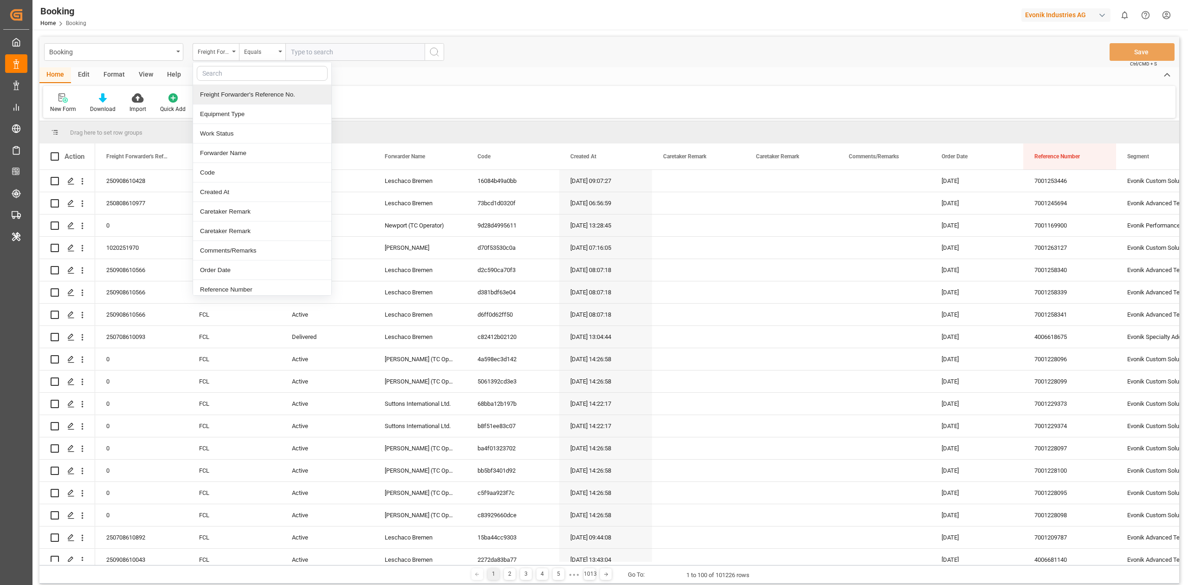
click at [285, 67] on input "text" at bounding box center [262, 73] width 131 height 15
type input "de"
click at [243, 69] on input "text" at bounding box center [262, 73] width 131 height 15
type input "deliv"
click at [265, 97] on div "Delivery No." at bounding box center [262, 94] width 138 height 19
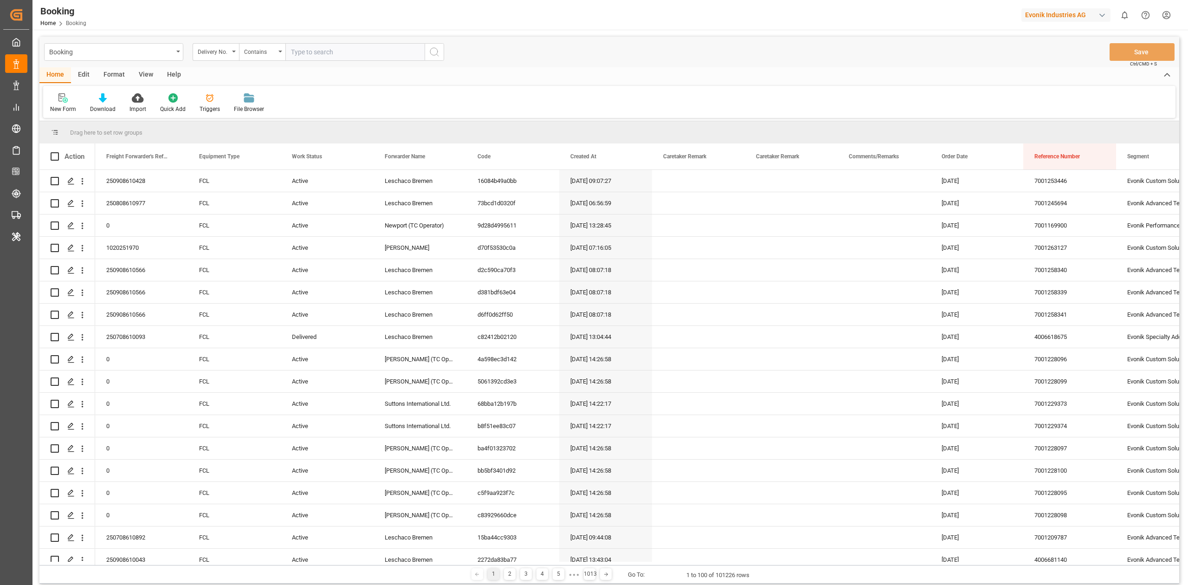
click at [336, 58] on input "text" at bounding box center [354, 52] width 139 height 18
paste input "3011422439"
type input "3011422439"
click at [439, 55] on icon "search button" at bounding box center [434, 51] width 11 height 11
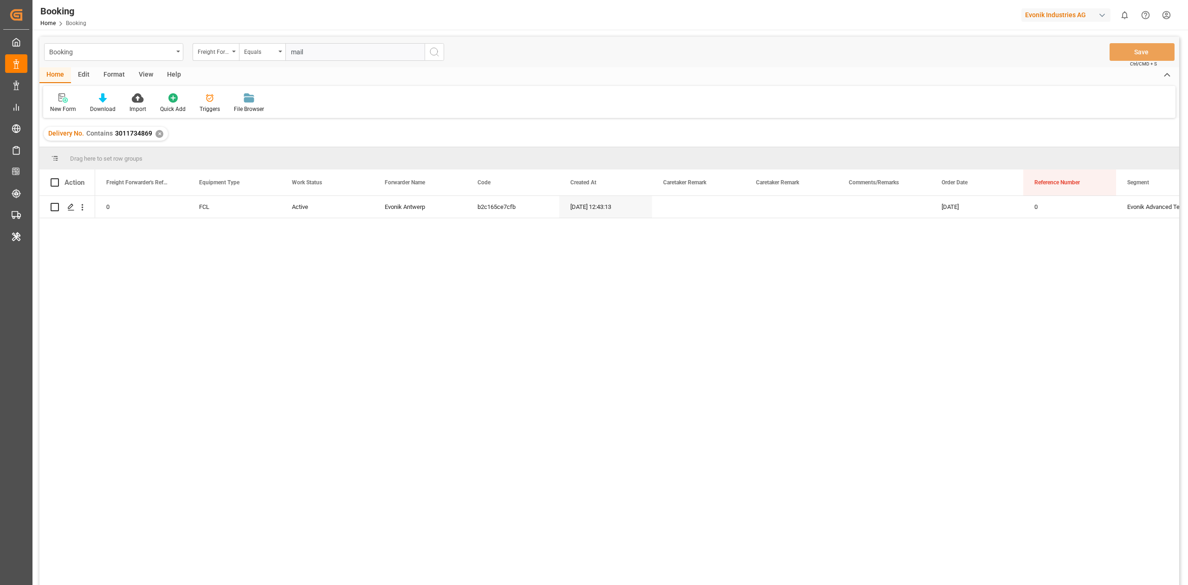
type input "mail"
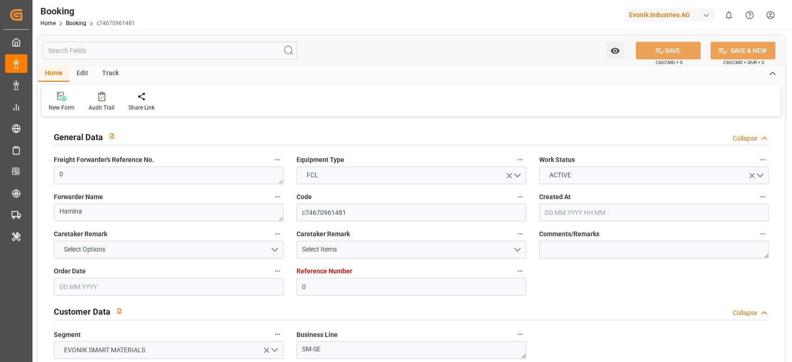
type input "0"
type input "FIKTK"
type input "CNSGH"
type input "[DATE] 09:16"
type input "[DATE]"
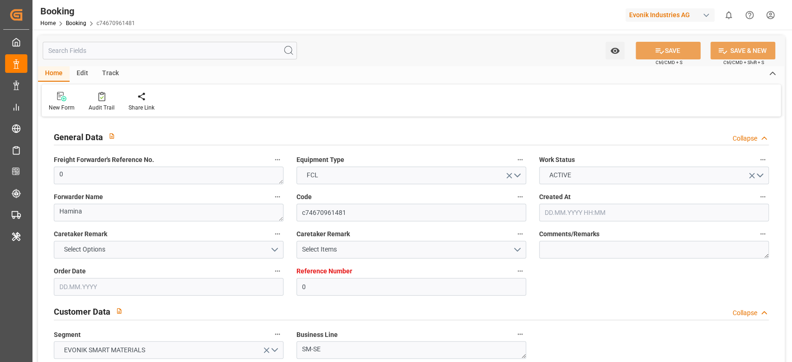
type input "[DATE]"
type input "[DATE] 00:00"
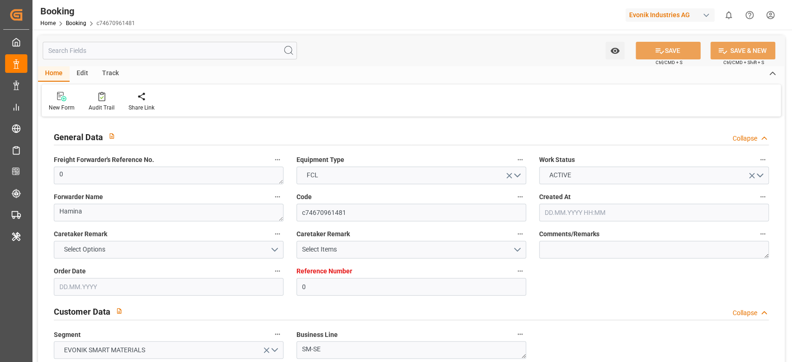
type input "[DATE] 00:00"
type input "[DATE]"
type input "[DATE] 04:41"
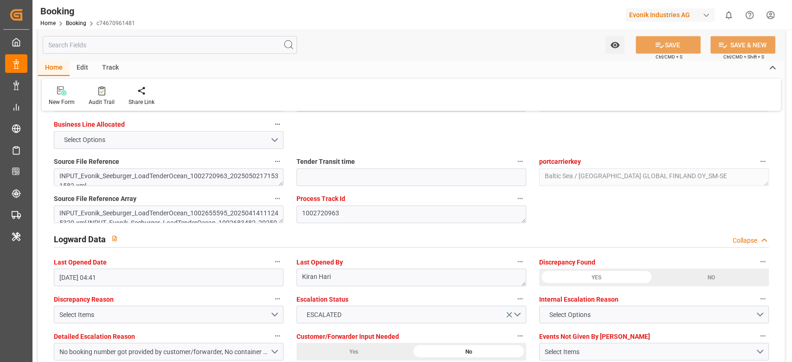
scroll to position [1585, 0]
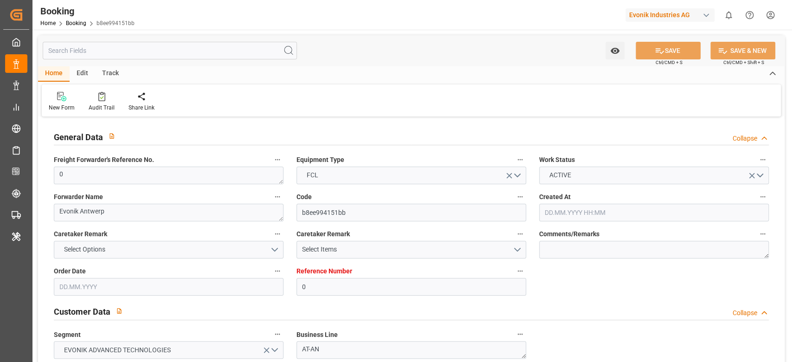
type input "0"
type input "9335197"
type input "CMACGM"
type input "CMA CGM Group"
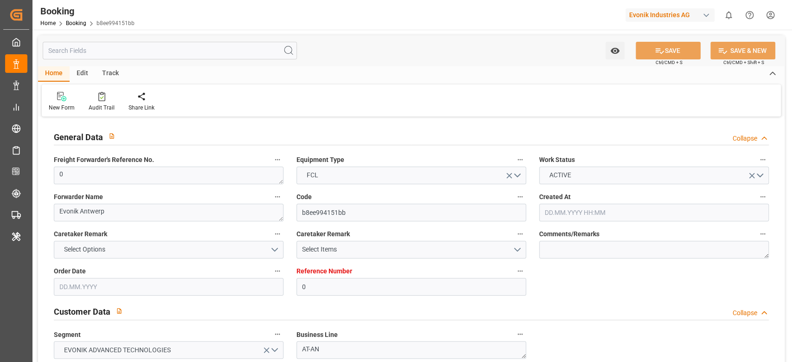
type input "BEANR"
type input "TRGEB"
type input "BEANR"
type input "TRGEB"
type input "9335197"
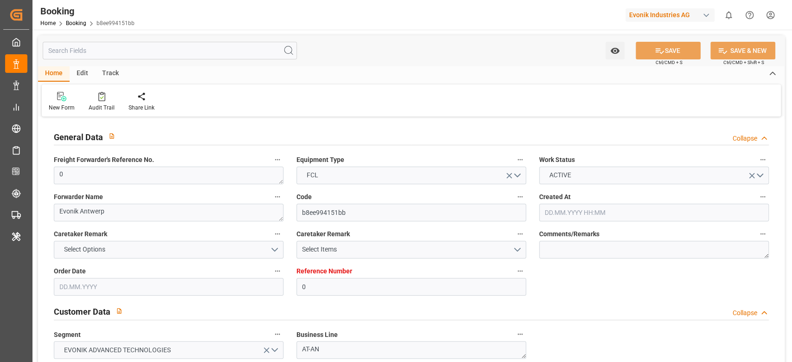
type input "[DATE] 13:17"
type input "[DATE]"
type input "[DATE] 04:30"
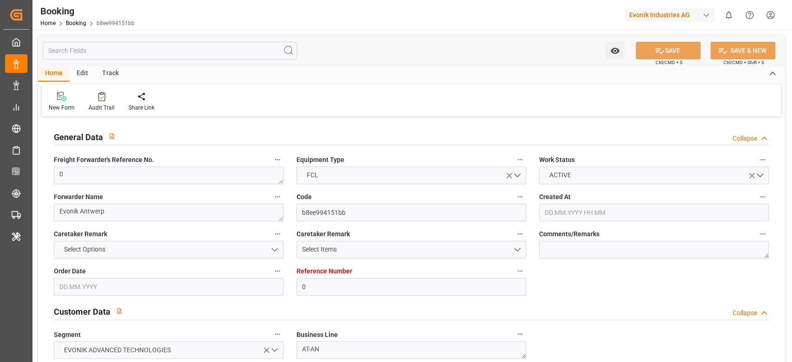
type input "[DATE] 00:00"
type input "[DATE] 11:00"
type input "[DATE] 00:00"
type input "[DATE] 17:32"
type input "[DATE]"
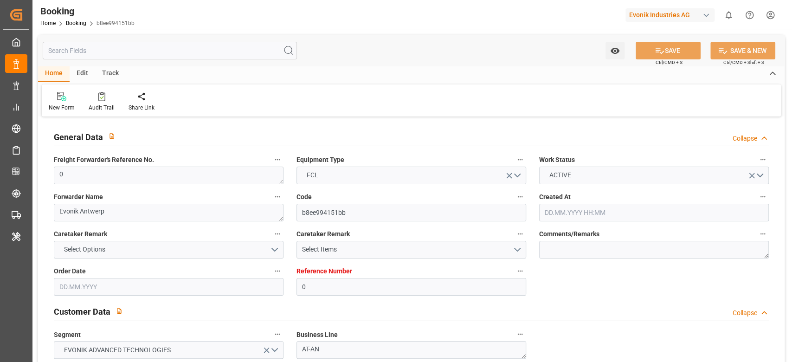
type input "[DATE] 04:30"
type input "[DATE] 11:00"
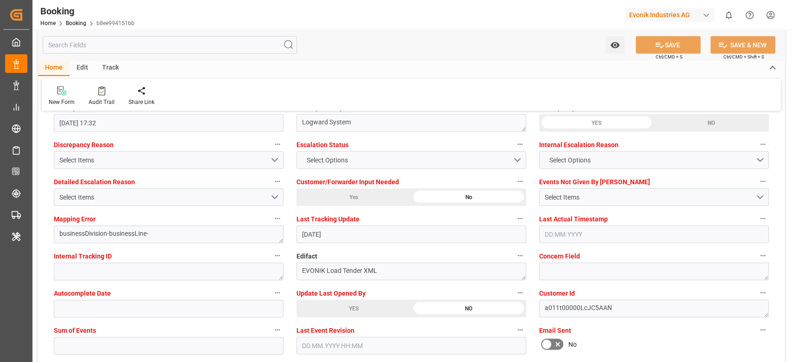
scroll to position [1732, 0]
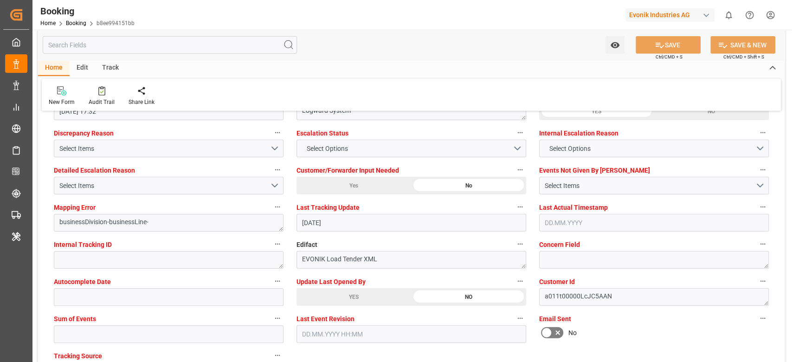
click at [360, 298] on div "YES" at bounding box center [354, 297] width 115 height 18
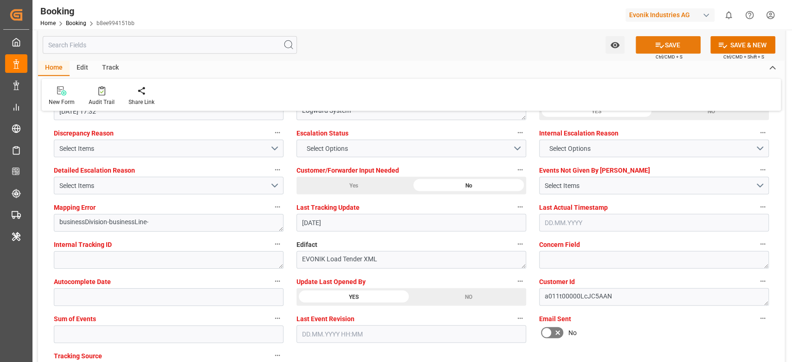
click at [642, 47] on button "SAVE" at bounding box center [668, 45] width 65 height 18
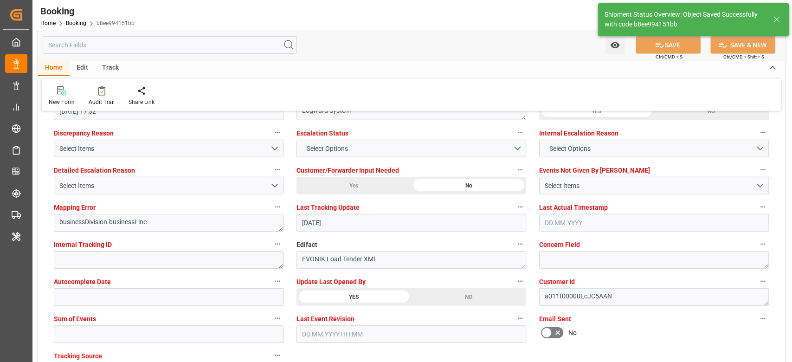
type textarea "[PERSON_NAME]"
type input "09.09.2025 05:28"
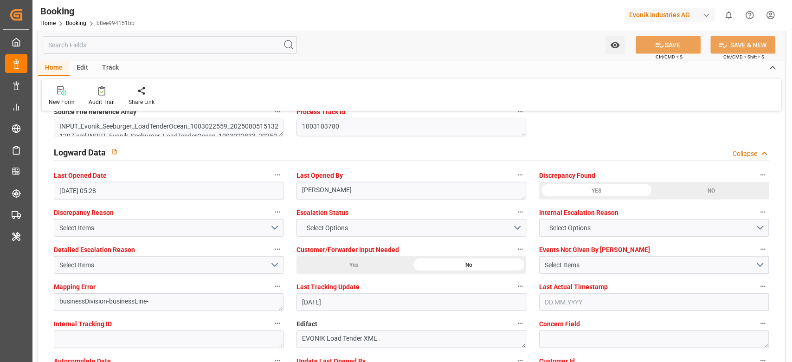
scroll to position [1608, 0]
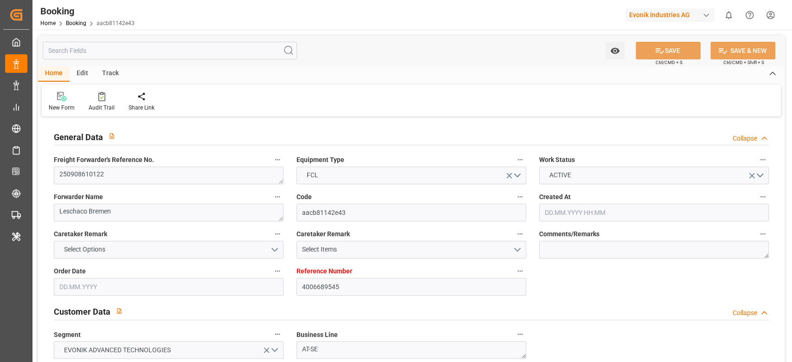
type input "4006689545"
type input "9348443"
type input "CMACGM"
type input "CMA CGM Group"
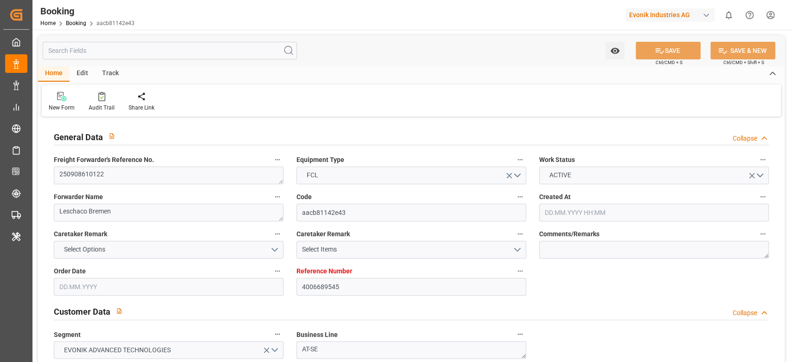
type input "DEHAM"
type input "TRIST"
type input "DEHAM"
type input "TRAMR"
type input "20.08.2025 13:42"
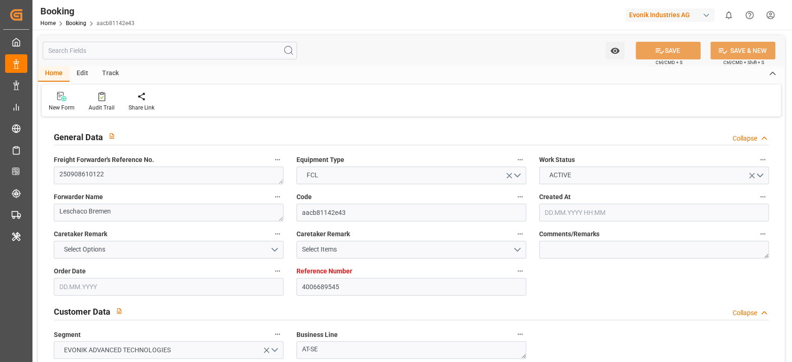
type input "20.08.2025"
type input "06.10.2025"
type input "[DATE]"
type input "12.09.2025 02:00"
type input "08.09.2025 00:00"
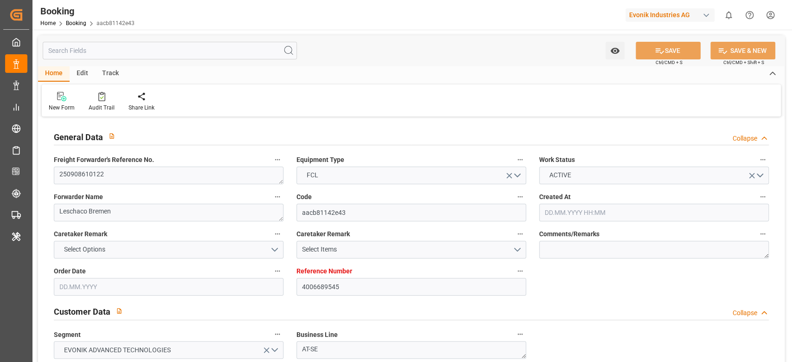
type input "25.09.2025 22:00"
type input "24.09.2025 00:00"
type input "08.09.2025 16:57"
type input "[DATE]"
type input "12.09.2025 02:00"
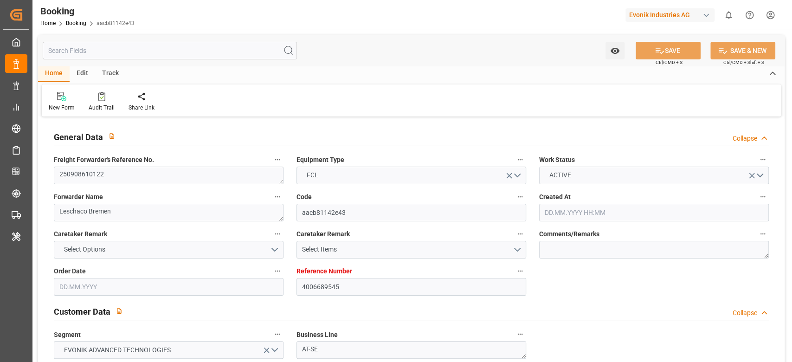
type input "25.09.2025 22:00"
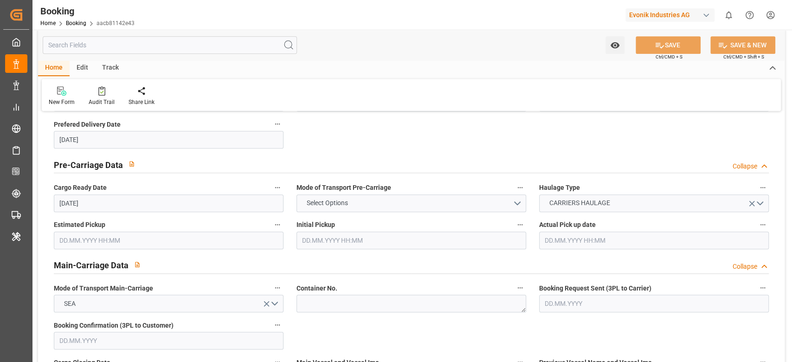
scroll to position [557, 0]
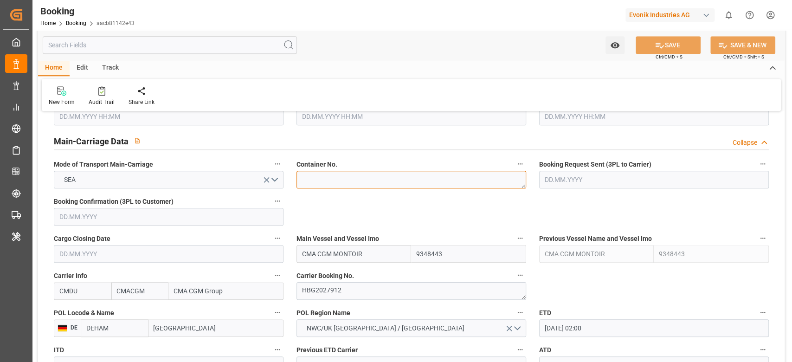
click at [332, 184] on textarea at bounding box center [412, 180] width 230 height 18
paste textarea "FSCU4685252"
type textarea "FSCU4685252"
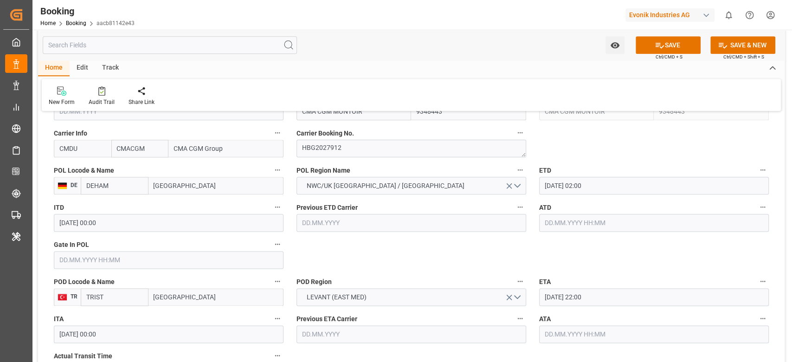
scroll to position [680, 0]
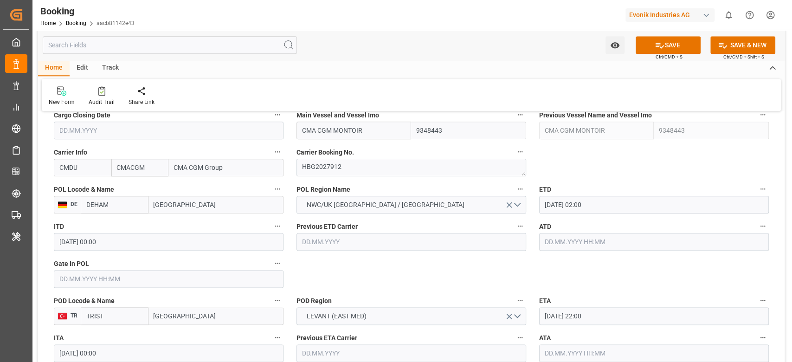
click at [111, 278] on input "text" at bounding box center [169, 279] width 230 height 18
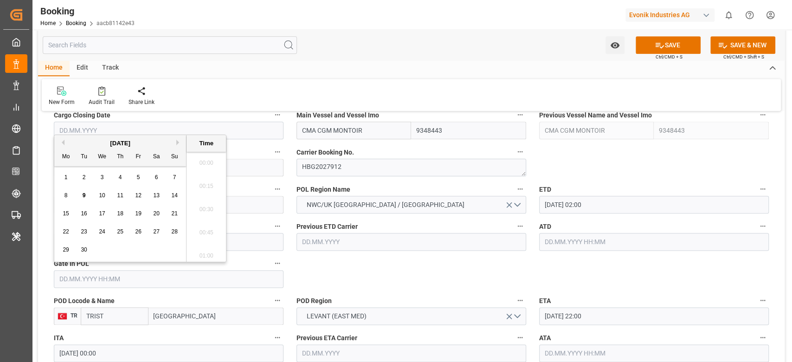
scroll to position [977, 0]
click at [120, 178] on span "4" at bounding box center [120, 177] width 3 height 6
type input "04.09.2025 00:00"
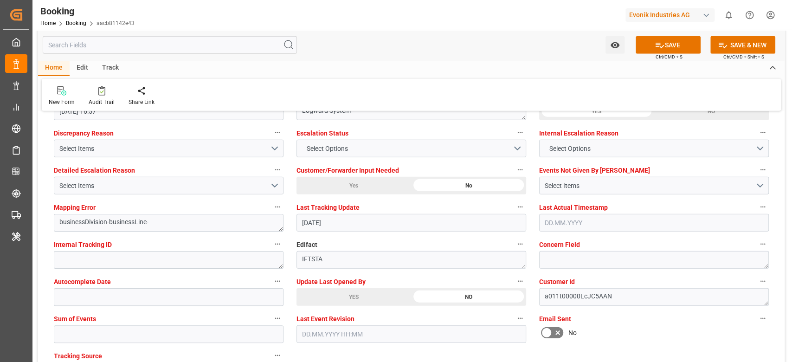
scroll to position [1856, 0]
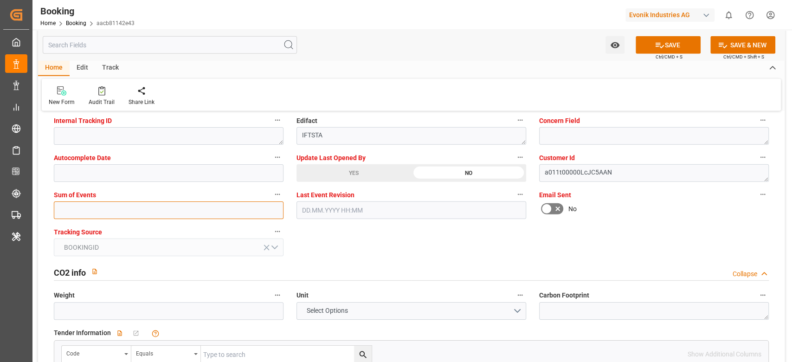
click at [94, 208] on input "text" at bounding box center [169, 210] width 230 height 18
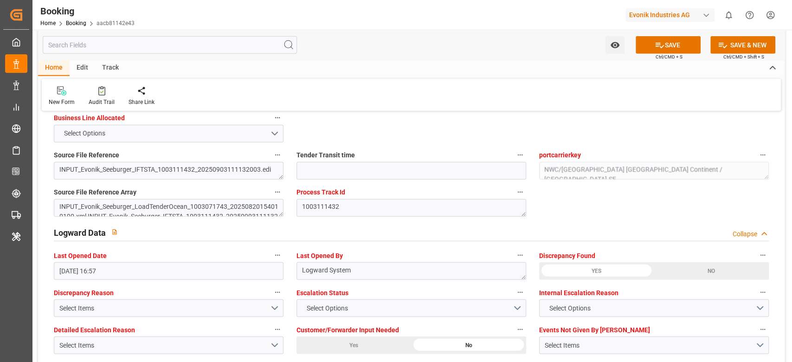
scroll to position [1485, 0]
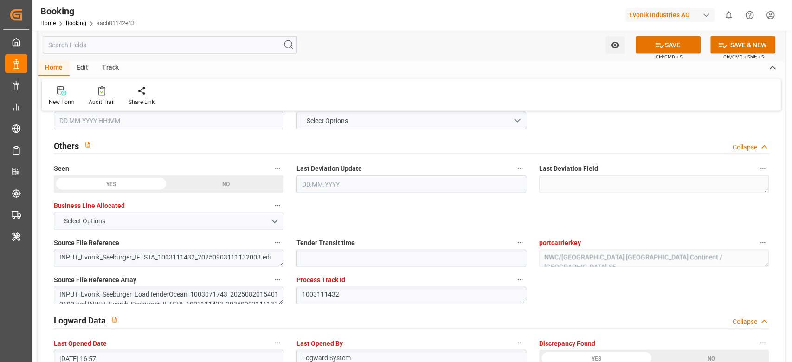
type input "0"
click at [659, 40] on icon at bounding box center [660, 45] width 10 height 10
type textarea "[PERSON_NAME]"
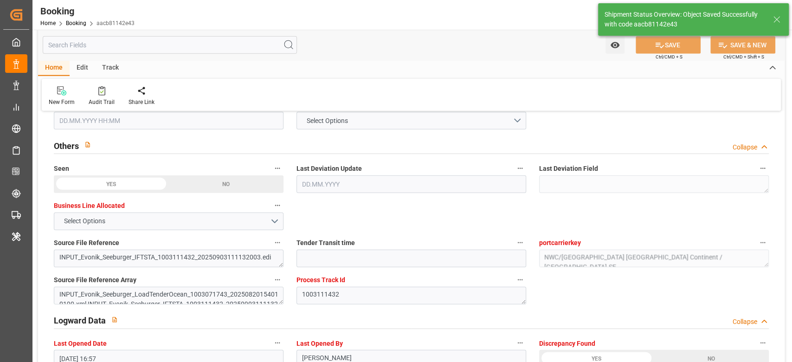
type input "09.09.2025 05:31"
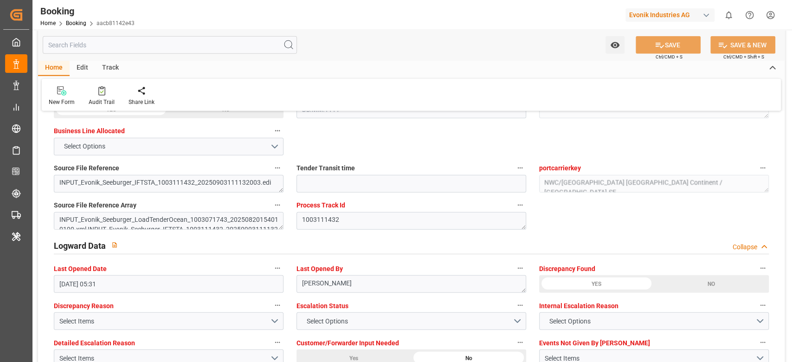
scroll to position [1671, 0]
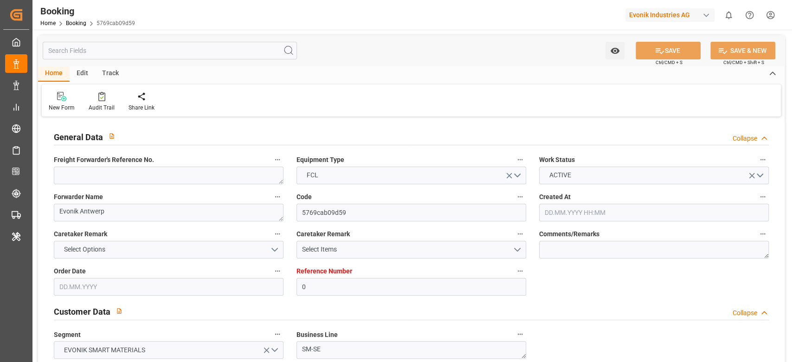
type input "0"
type input "9318773"
type input "MSC"
type input "Mediterranean Shipping Company"
type input "BEANR"
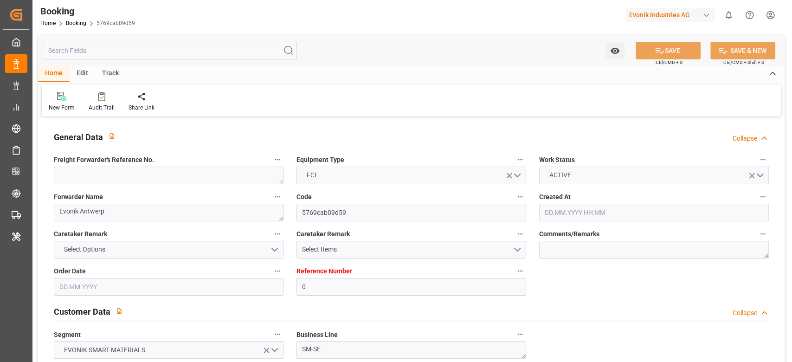
type input "EETLL"
type input "[DATE] 12:21"
type input "[DATE]"
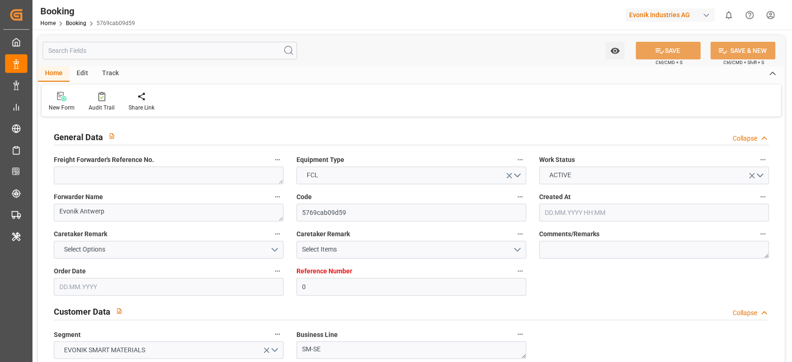
type input "15.05.2025 00:00"
type input "22.05.2025 00:00"
type input "26.05.2025 00:00"
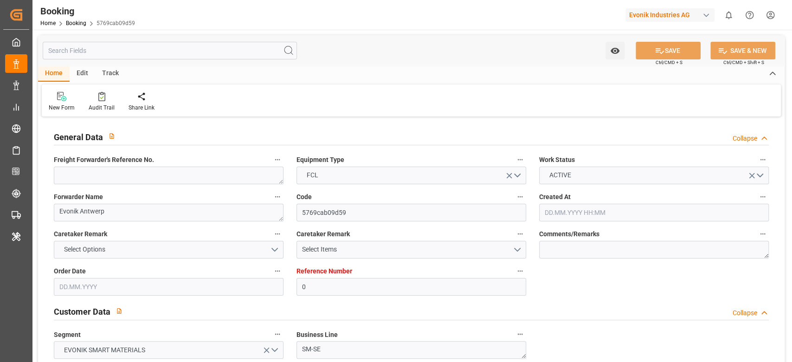
type input "28.05.2025"
type input "09.09.2025 05:34"
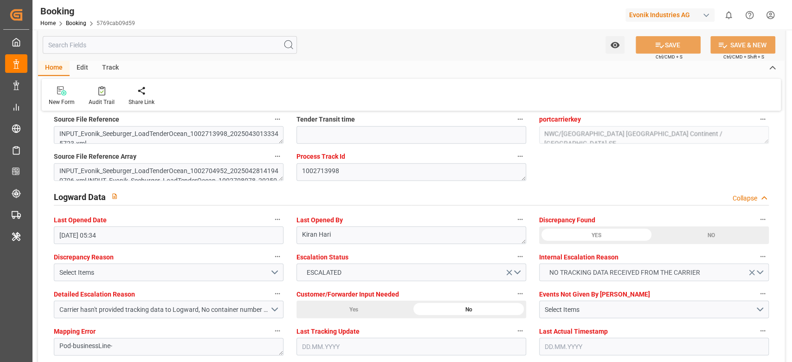
scroll to position [1732, 0]
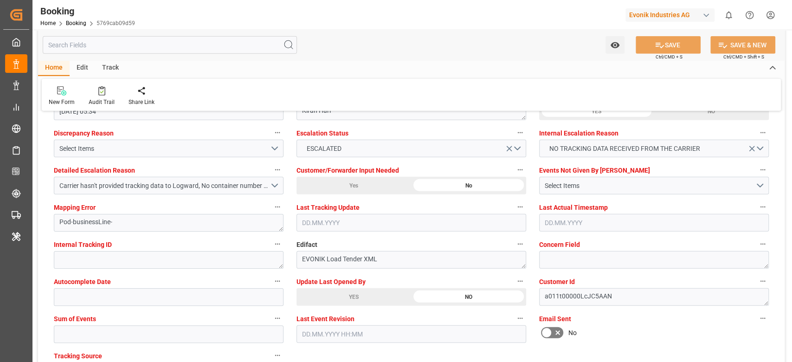
click at [349, 303] on div "YES" at bounding box center [354, 297] width 115 height 18
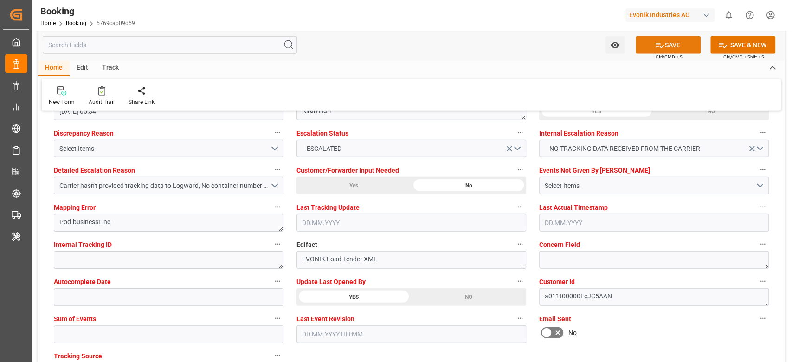
click at [661, 45] on icon at bounding box center [660, 46] width 8 height 6
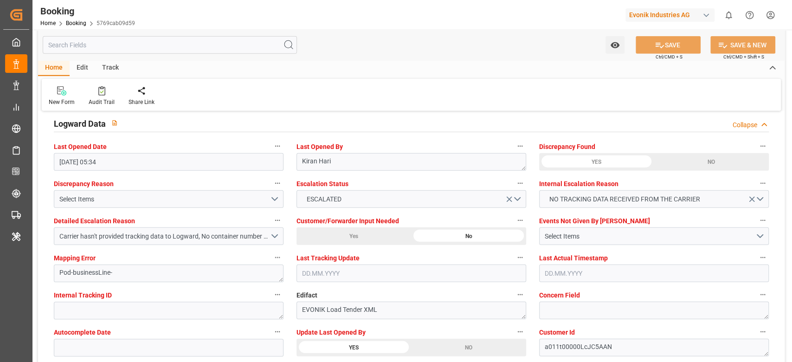
scroll to position [1671, 0]
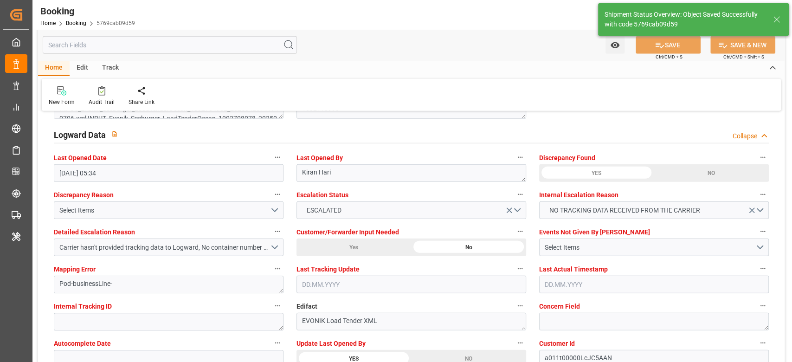
type textarea "[PERSON_NAME]"
type input "09.09.2025 05:38"
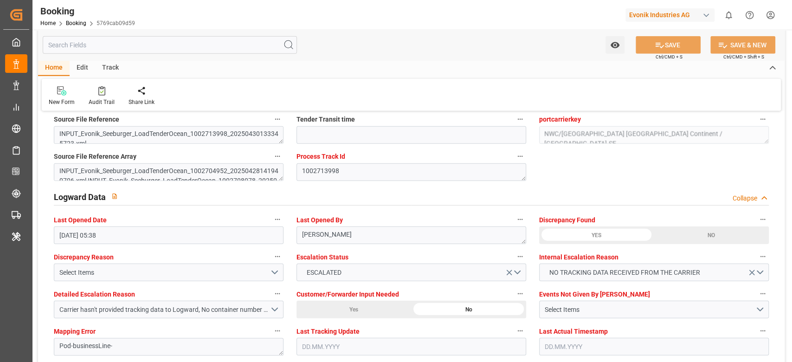
click at [255, 56] on div "Watch Option SAVE Ctrl/CMD + S SAVE & NEW Ctrl/CMD + Shift + S" at bounding box center [411, 45] width 747 height 31
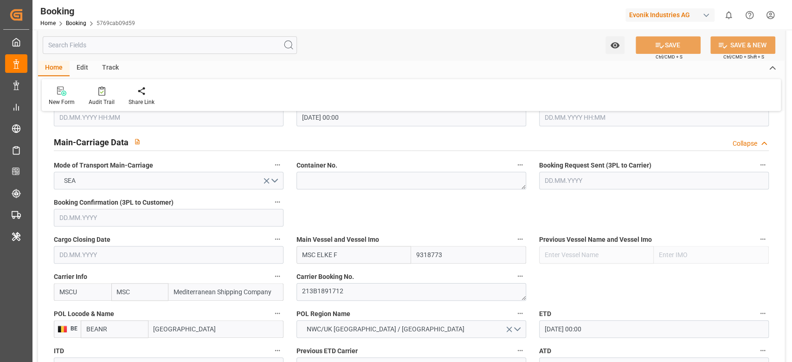
scroll to position [495, 0]
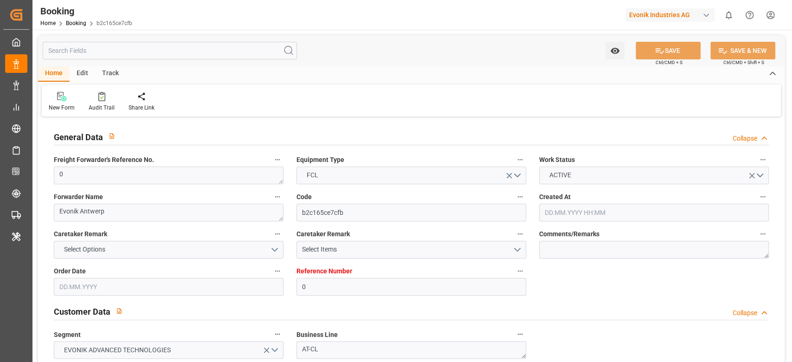
type input "0"
type input "9839167"
type input "Cosco"
type input "COSCO Shipping Co. Ltd."
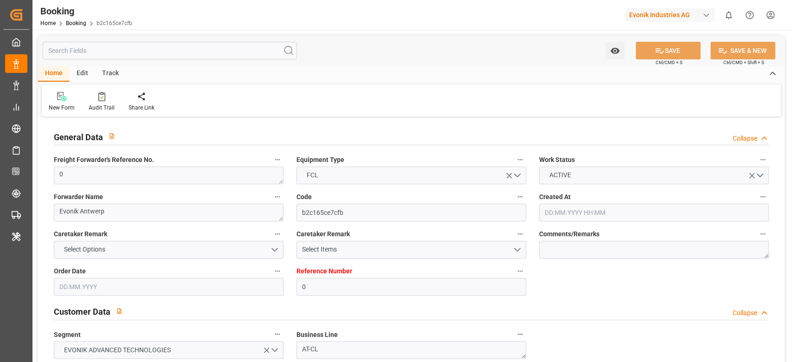
type input "BEANR"
type input "CNNJG"
type input "CNSGH"
type input "[DATE] 12:43"
type input "[DATE]"
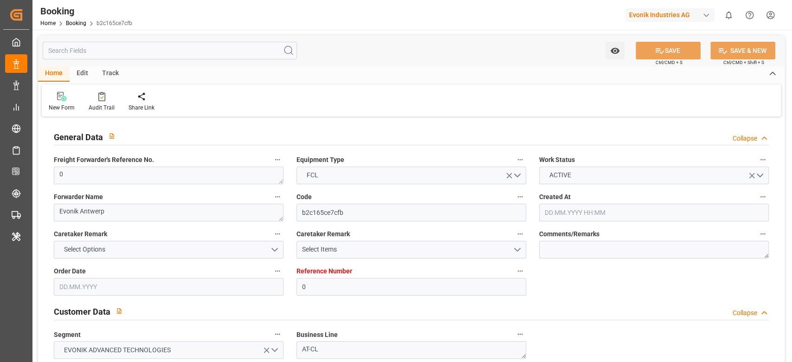
type input "[DATE]"
type input "[DATE] 00:00"
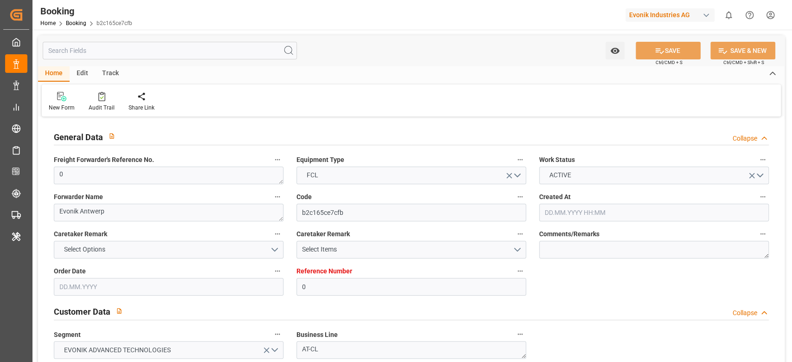
type input "[DATE] 00:00"
type input "03.11.2025 00:00"
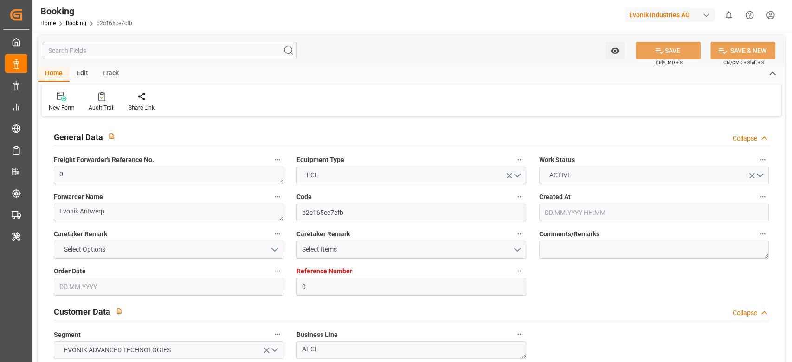
type input "08.09.2025 09:31"
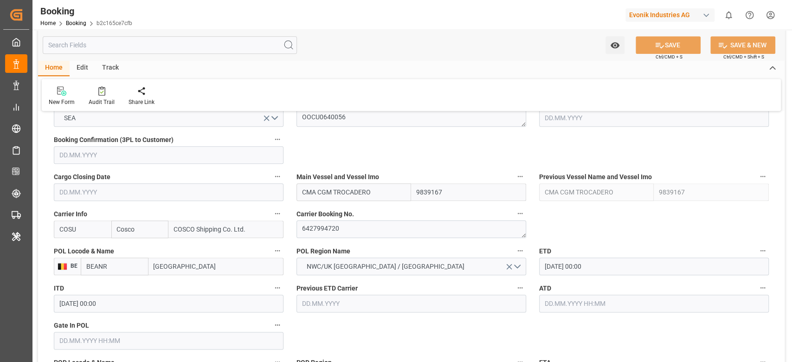
scroll to position [680, 0]
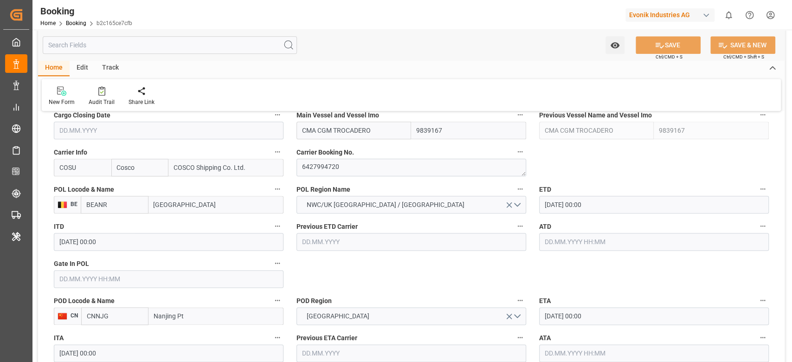
click at [569, 206] on input "12.09.2025 00:00" at bounding box center [654, 205] width 230 height 18
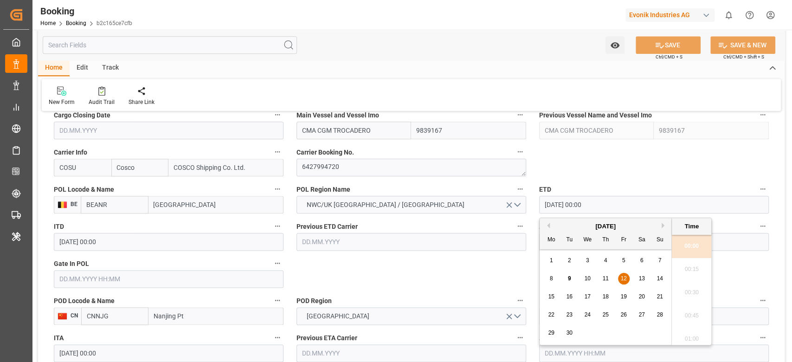
click at [659, 276] on span "14" at bounding box center [660, 278] width 6 height 6
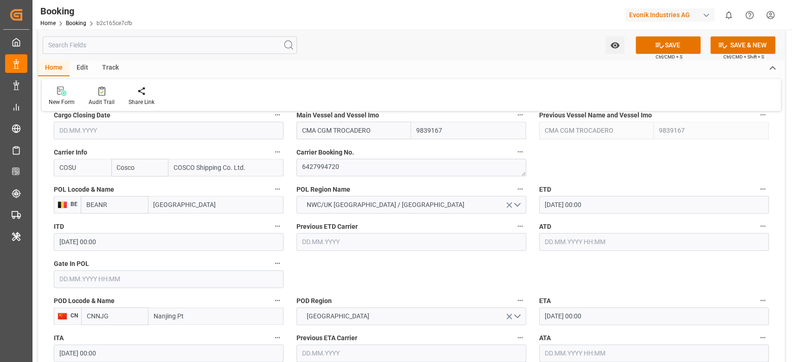
type input "14.09.2025 00:00"
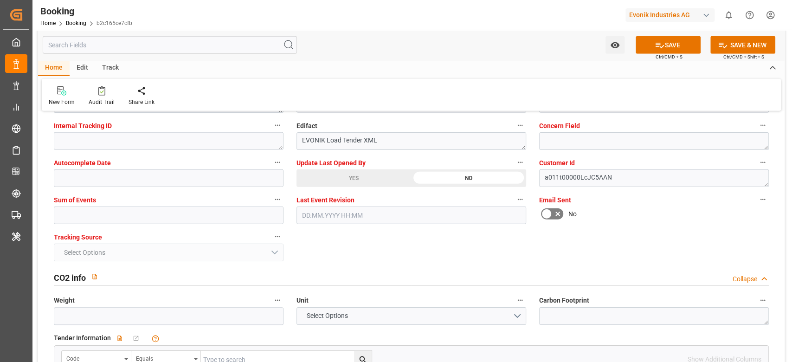
scroll to position [1856, 0]
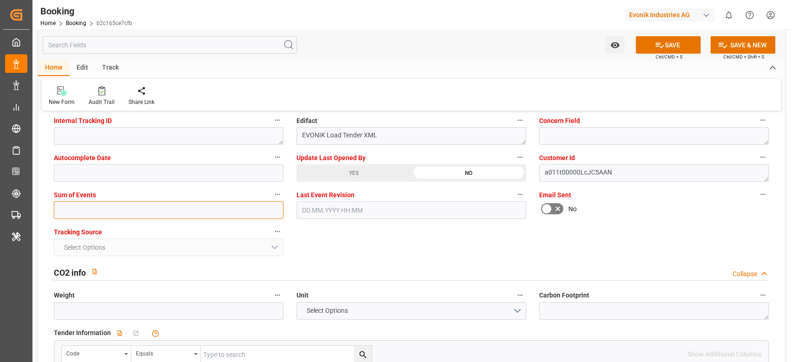
click at [150, 213] on input "text" at bounding box center [169, 210] width 230 height 18
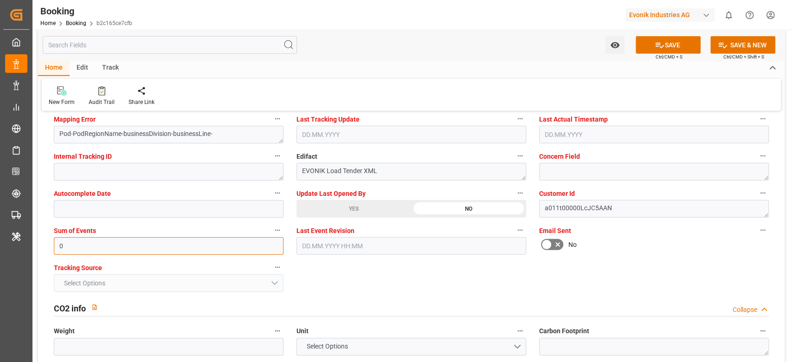
scroll to position [1794, 0]
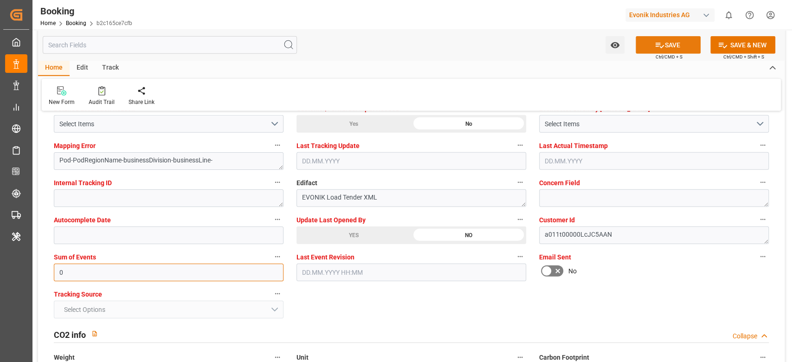
type input "0"
click at [655, 46] on icon at bounding box center [660, 45] width 10 height 10
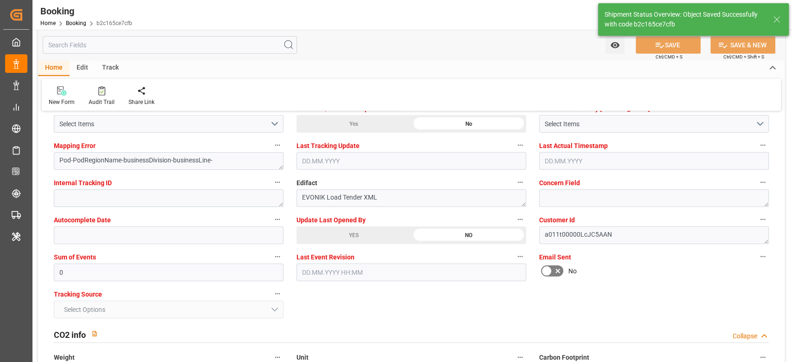
type textarea "sateesh godewar"
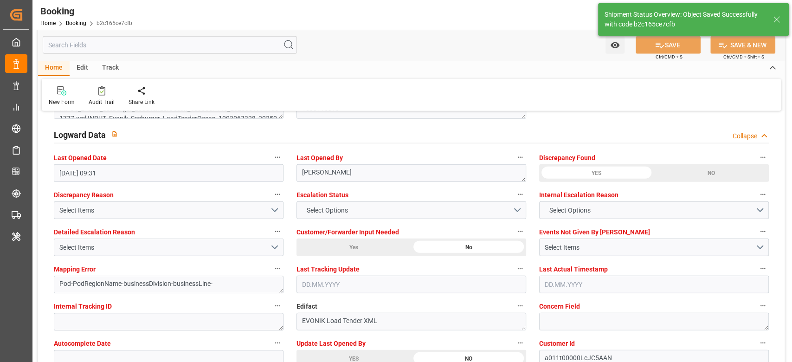
type input "09.09.2025 05:39"
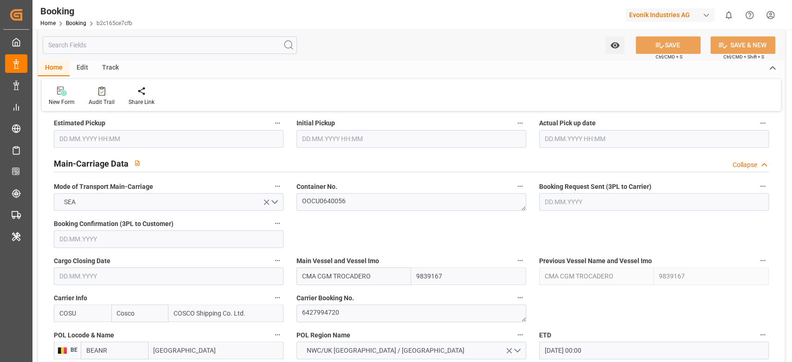
scroll to position [495, 0]
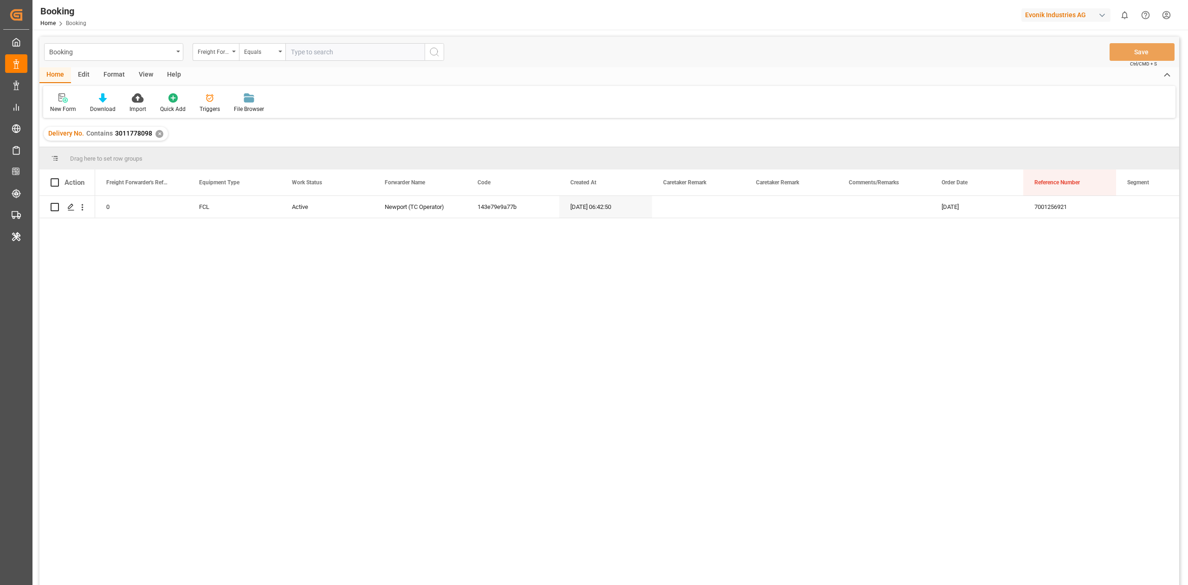
click at [462, 4] on div "Booking Home Booking Evonik Industries AG 0 Notifications Only show unread All …" at bounding box center [607, 15] width 1162 height 30
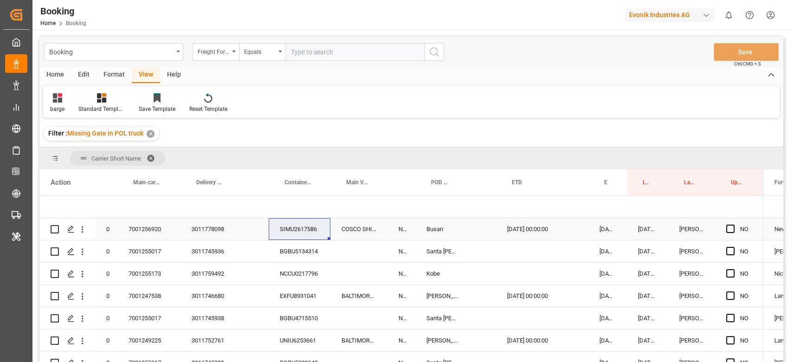
click at [287, 227] on div "SIMU2617586" at bounding box center [300, 229] width 62 height 22
click at [84, 230] on icon "open menu" at bounding box center [82, 230] width 10 height 10
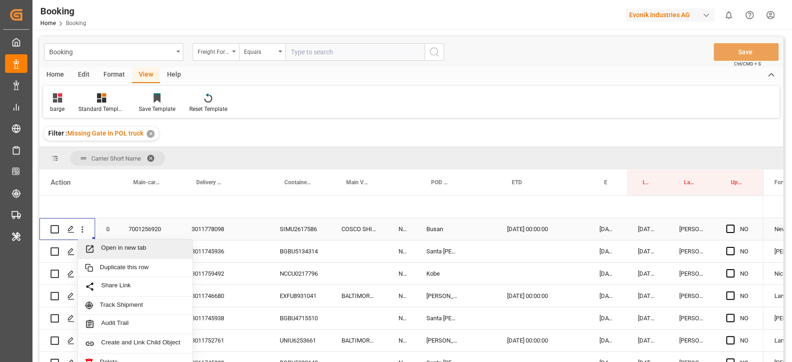
click at [111, 242] on div "Open in new tab" at bounding box center [135, 248] width 115 height 19
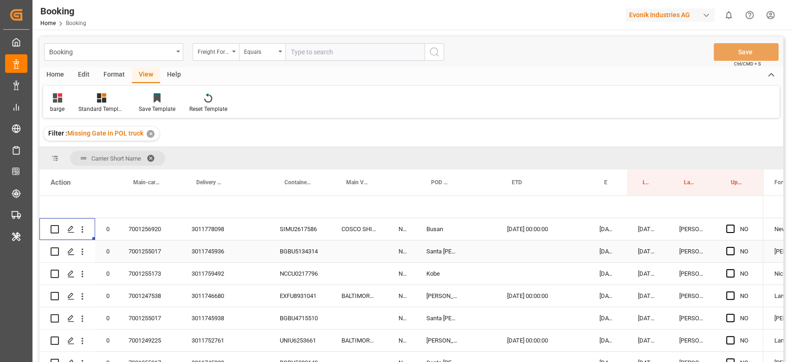
click at [149, 251] on div "7001255017" at bounding box center [148, 251] width 63 height 22
click at [194, 249] on div "3011745936" at bounding box center [211, 251] width 60 height 22
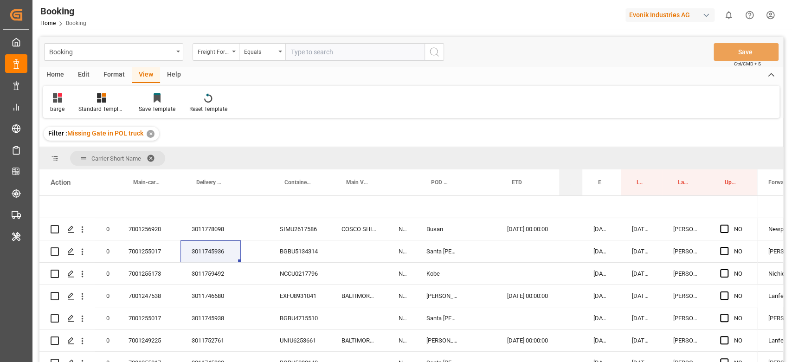
drag, startPoint x: 587, startPoint y: 181, endPoint x: 568, endPoint y: 183, distance: 19.6
click at [568, 183] on div "ATD" at bounding box center [570, 182] width 23 height 26
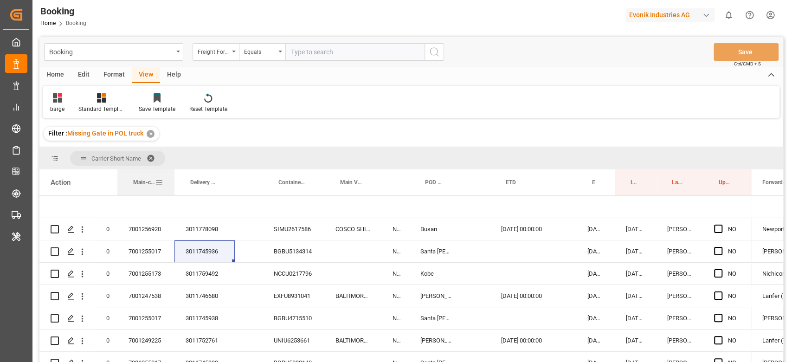
drag, startPoint x: 178, startPoint y: 185, endPoint x: 172, endPoint y: 186, distance: 6.1
click at [173, 186] on div at bounding box center [175, 182] width 4 height 26
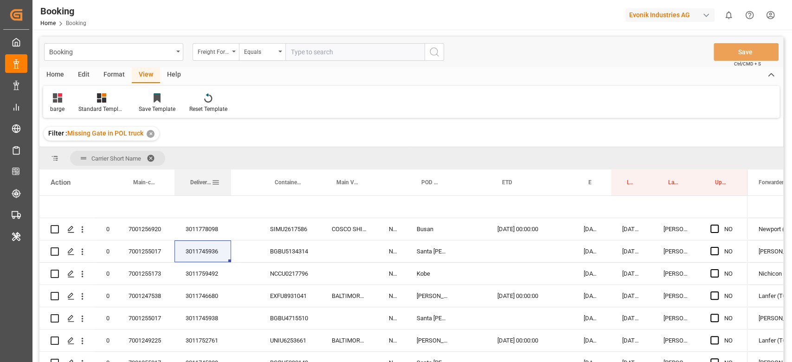
click at [230, 188] on div at bounding box center [231, 182] width 4 height 26
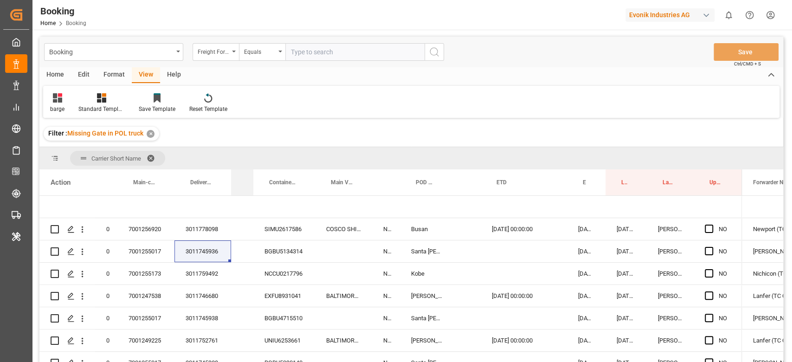
drag, startPoint x: 257, startPoint y: 186, endPoint x: 249, endPoint y: 187, distance: 8.0
click at [248, 187] on div "Carrier Booking No." at bounding box center [242, 182] width 22 height 26
click at [213, 256] on div "3011745936" at bounding box center [202, 251] width 57 height 22
click at [285, 247] on div "BGBU5134314" at bounding box center [284, 251] width 62 height 22
click at [85, 253] on icon "open menu" at bounding box center [82, 252] width 10 height 10
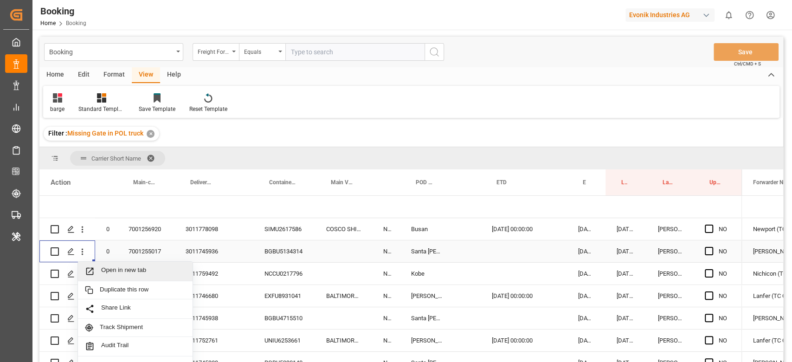
drag, startPoint x: 107, startPoint y: 268, endPoint x: 754, endPoint y: 262, distance: 646.5
click at [108, 268] on span "Open in new tab" at bounding box center [143, 271] width 84 height 10
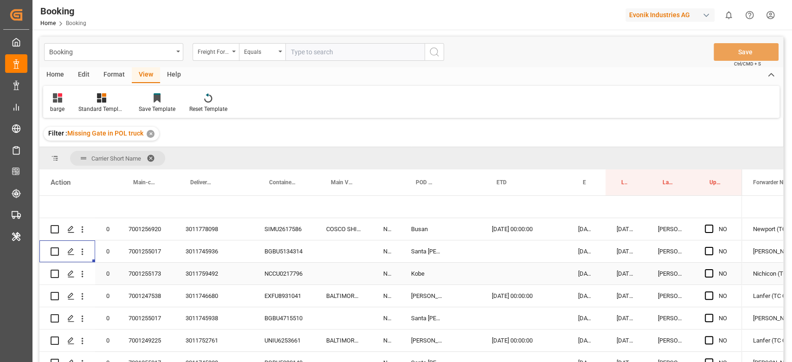
click at [145, 273] on div "7001255173" at bounding box center [145, 274] width 57 height 22
click at [208, 282] on div "3011759492" at bounding box center [202, 274] width 57 height 22
click at [280, 273] on div "NCCU0217796" at bounding box center [284, 274] width 62 height 22
click at [289, 280] on div "NCCU0217796" at bounding box center [284, 274] width 62 height 22
click at [291, 276] on div "NCCU0217796" at bounding box center [284, 274] width 62 height 22
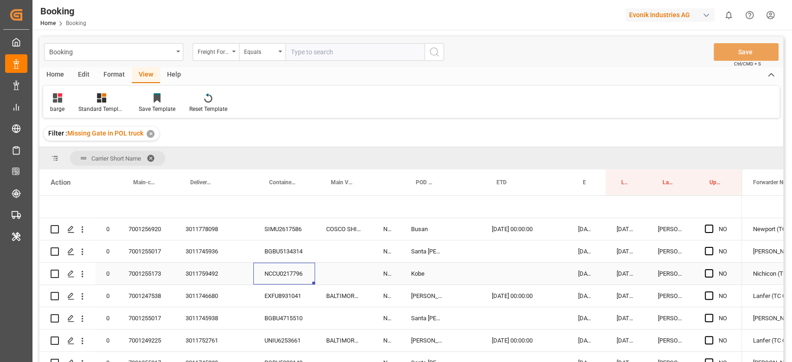
click at [84, 274] on icon "open menu" at bounding box center [82, 274] width 10 height 10
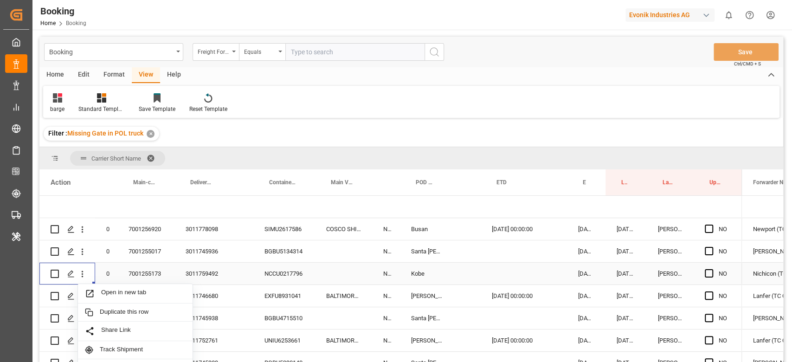
click at [108, 291] on span "Open in new tab" at bounding box center [143, 294] width 84 height 10
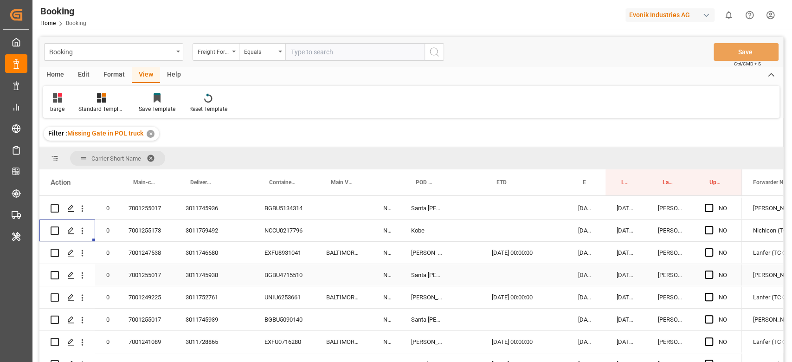
scroll to position [62, 0]
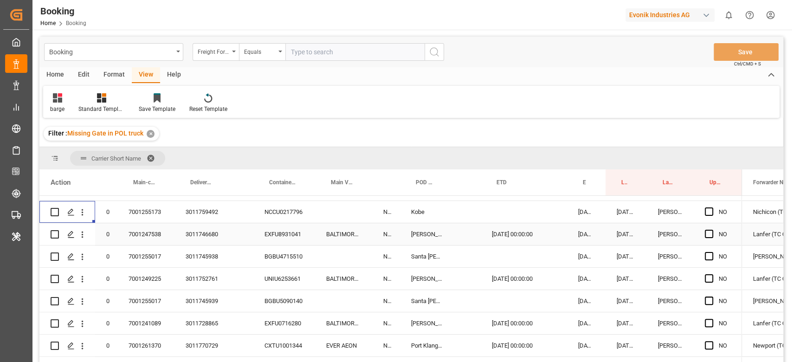
click at [218, 237] on div "3011746680" at bounding box center [202, 234] width 57 height 22
click at [204, 251] on div "3011745938" at bounding box center [202, 256] width 57 height 22
click at [203, 281] on div "3011752761" at bounding box center [202, 279] width 57 height 22
click at [195, 294] on div "3011745939" at bounding box center [202, 301] width 57 height 22
click at [208, 315] on div "3011728865" at bounding box center [202, 323] width 57 height 22
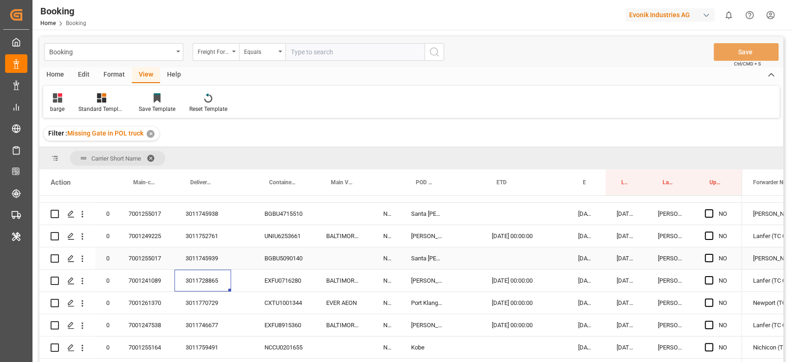
scroll to position [123, 0]
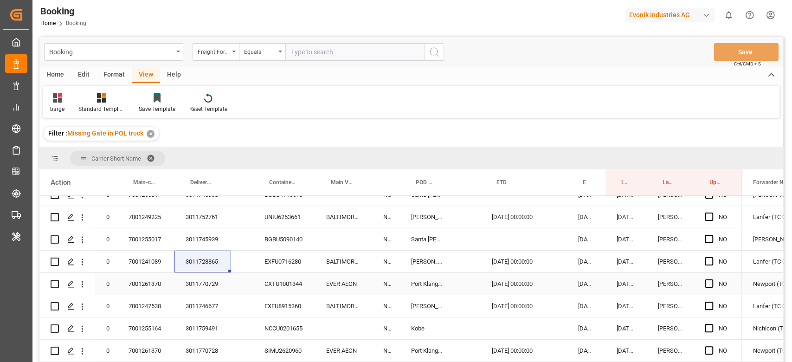
drag, startPoint x: 217, startPoint y: 279, endPoint x: 371, endPoint y: 360, distance: 173.7
click at [216, 280] on div "3011770729" at bounding box center [202, 284] width 57 height 22
click at [189, 306] on div "3011746677" at bounding box center [202, 306] width 57 height 22
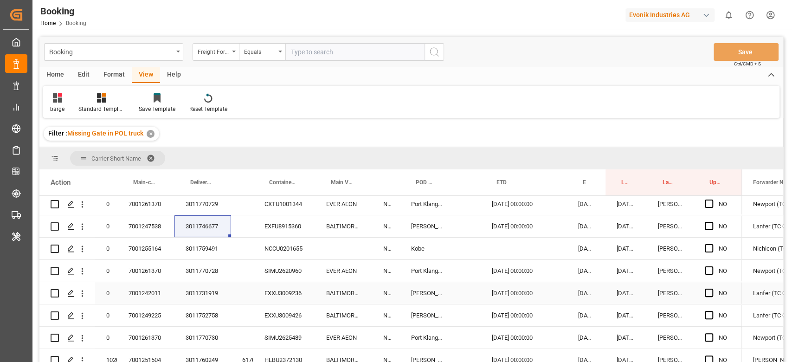
scroll to position [186, 0]
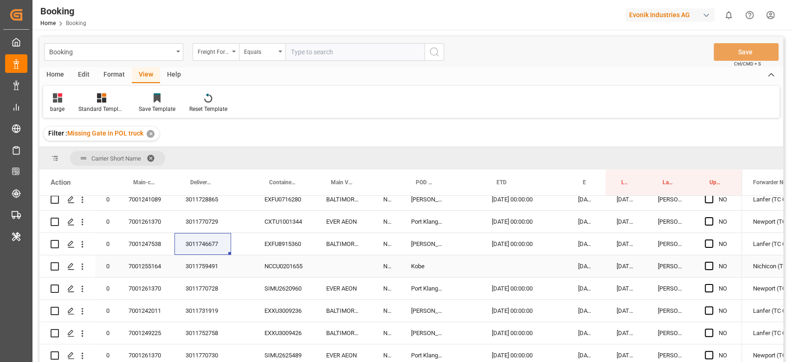
click at [207, 269] on div "3011759491" at bounding box center [202, 266] width 57 height 22
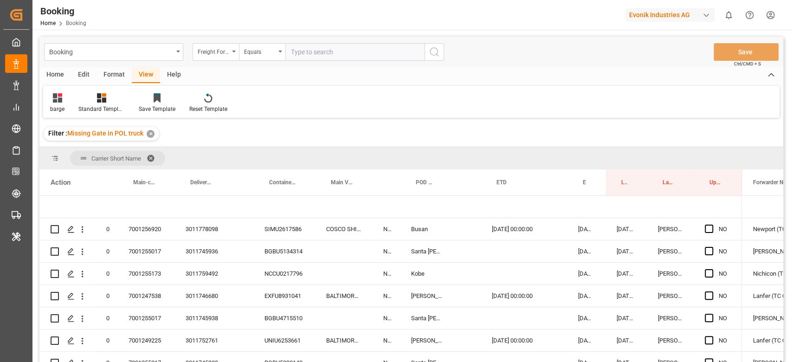
scroll to position [62, 0]
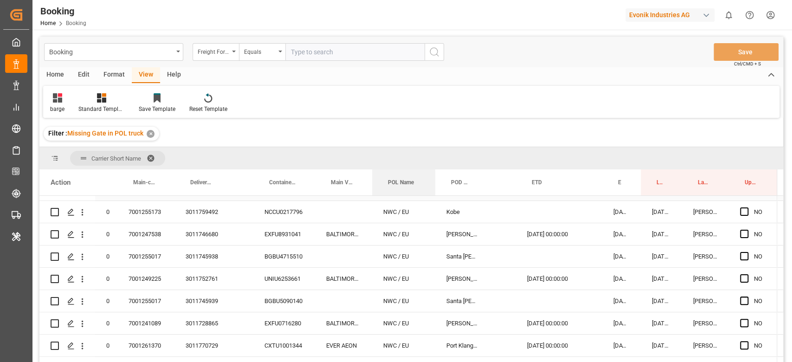
drag, startPoint x: 399, startPoint y: 191, endPoint x: 432, endPoint y: 197, distance: 33.4
click at [432, 197] on div "Action Freight Forwarder's Reference No. Main-carriage No. Delivery No." at bounding box center [411, 268] width 744 height 199
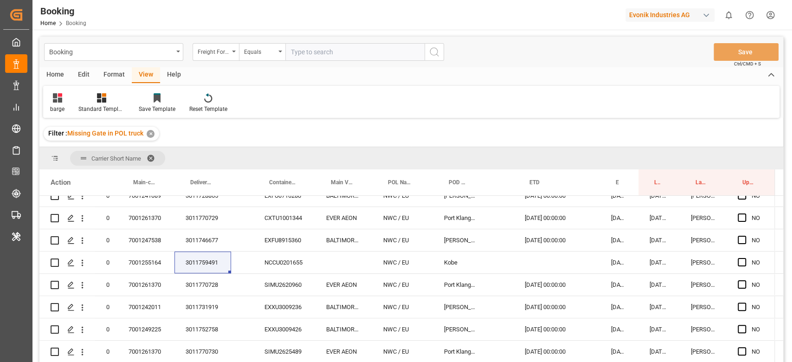
scroll to position [186, 0]
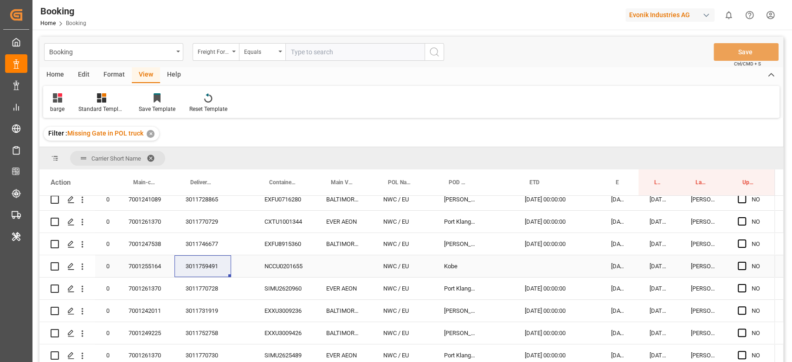
click at [201, 291] on div "3011770728" at bounding box center [202, 289] width 57 height 22
click at [213, 308] on div "3011731919" at bounding box center [202, 311] width 57 height 22
click at [205, 331] on div "3011752758" at bounding box center [202, 333] width 57 height 22
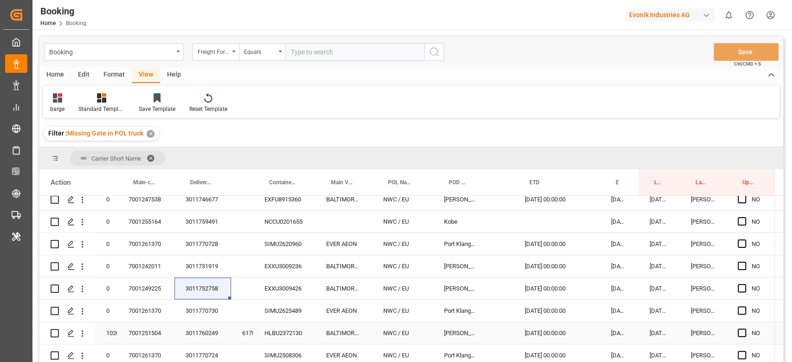
scroll to position [247, 0]
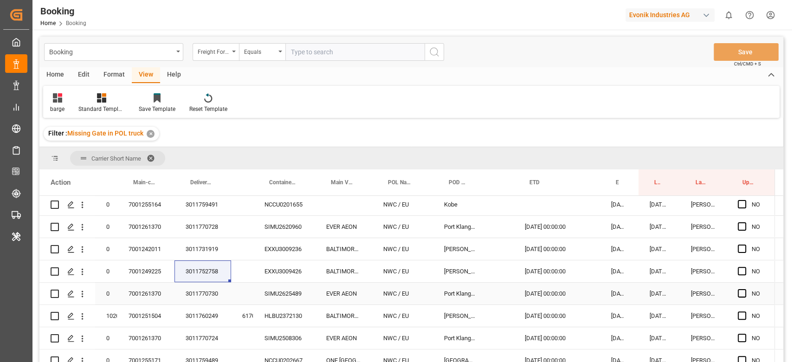
click at [212, 296] on div "3011770730" at bounding box center [202, 294] width 57 height 22
click at [204, 321] on div "3011760249" at bounding box center [202, 316] width 57 height 22
click at [190, 327] on div "3011770724" at bounding box center [202, 338] width 57 height 22
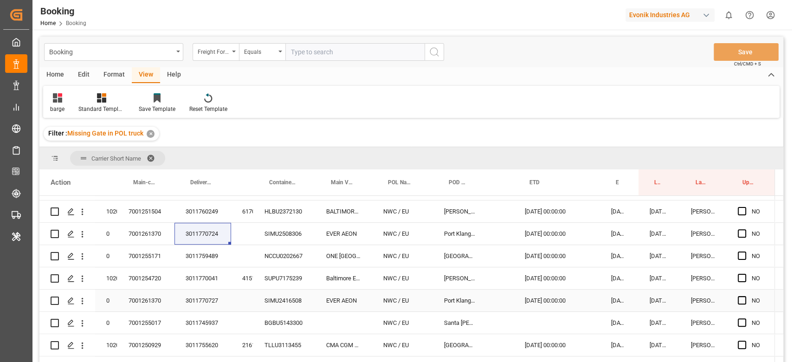
scroll to position [371, 0]
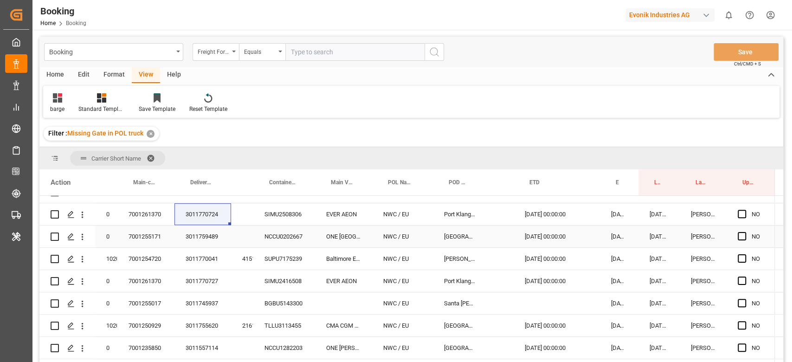
click at [208, 232] on div "3011759489" at bounding box center [202, 237] width 57 height 22
click at [223, 257] on div "3011770041" at bounding box center [202, 259] width 57 height 22
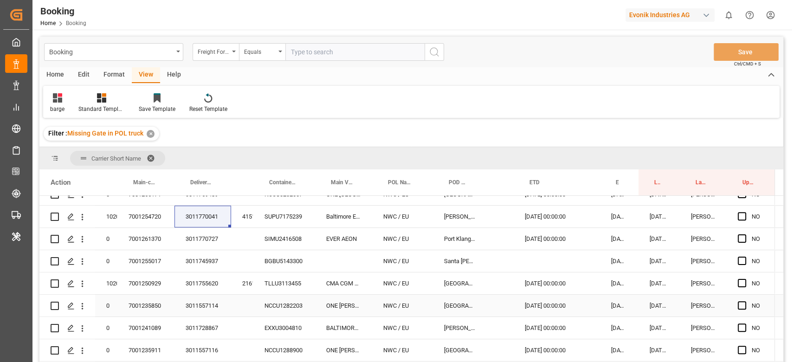
scroll to position [433, 0]
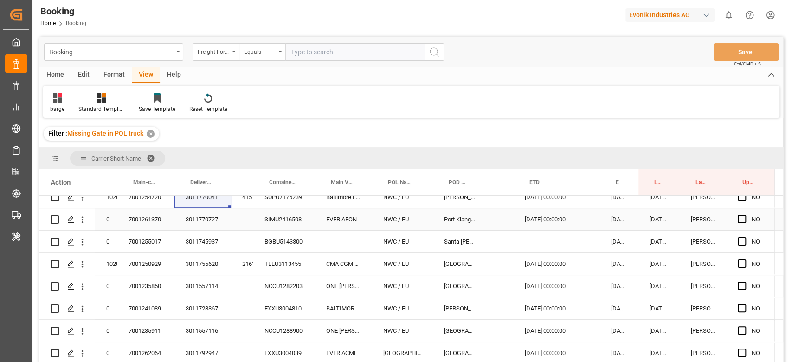
click at [212, 224] on div "3011770727" at bounding box center [202, 219] width 57 height 22
click at [154, 221] on div "7001261370" at bounding box center [145, 219] width 57 height 22
drag, startPoint x: 155, startPoint y: 237, endPoint x: 753, endPoint y: 328, distance: 605.1
click at [155, 237] on div "7001255017" at bounding box center [145, 242] width 57 height 22
click at [194, 245] on div "3011745937" at bounding box center [202, 242] width 57 height 22
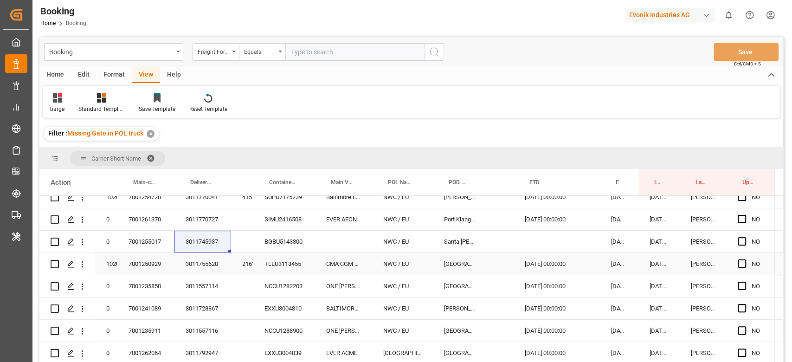
click at [207, 258] on div "3011755620" at bounding box center [202, 264] width 57 height 22
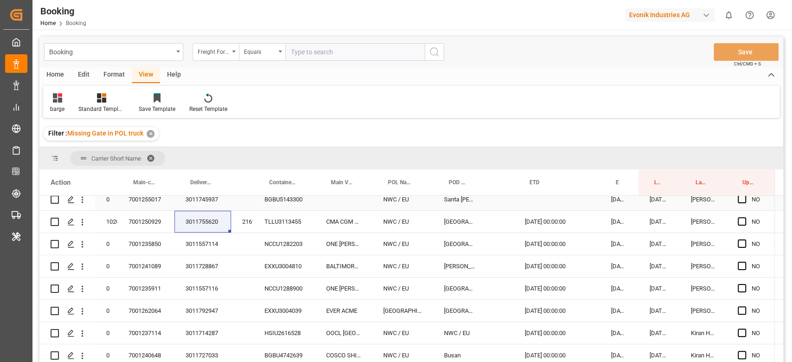
scroll to position [495, 0]
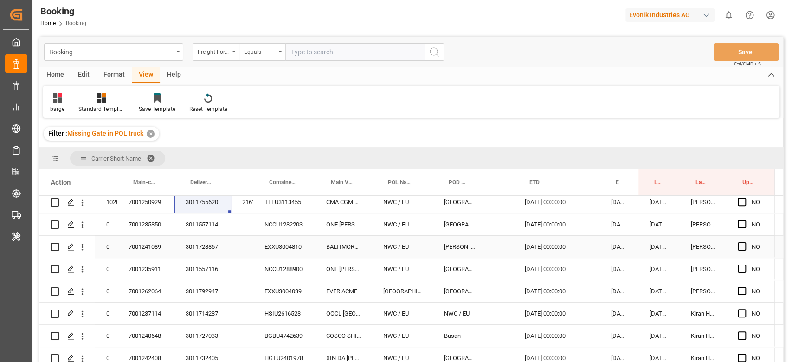
click at [206, 229] on div "3011557114" at bounding box center [202, 224] width 57 height 22
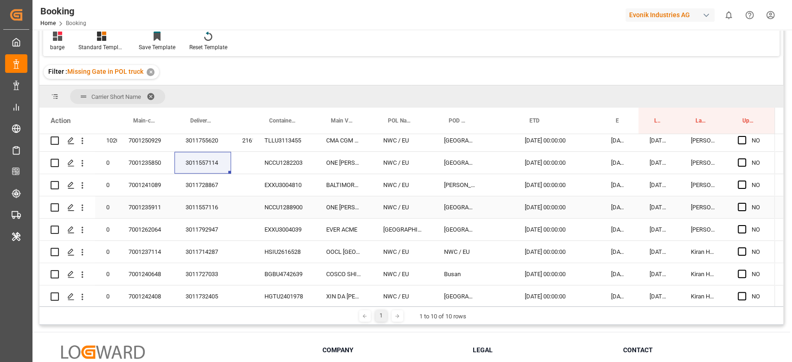
drag, startPoint x: 202, startPoint y: 182, endPoint x: 253, endPoint y: 213, distance: 59.6
click at [202, 182] on div "3011728867" at bounding box center [202, 185] width 57 height 22
click at [190, 202] on div "3011557116" at bounding box center [202, 207] width 57 height 22
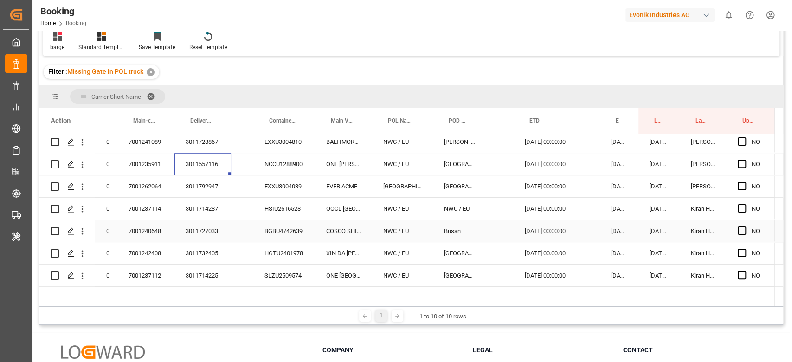
scroll to position [557, 0]
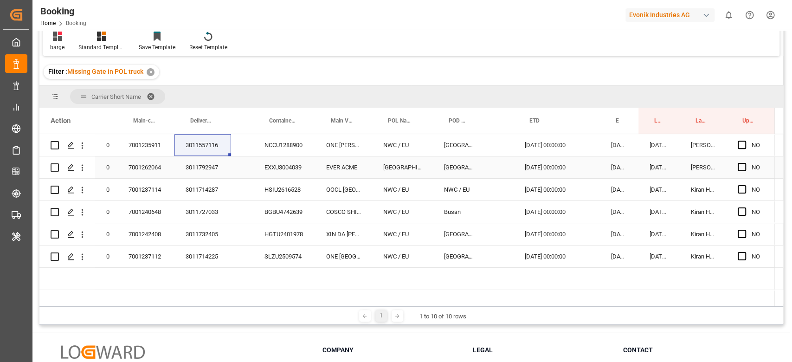
click at [208, 165] on div "3011792947" at bounding box center [202, 167] width 57 height 22
click at [209, 191] on div "3011714287" at bounding box center [202, 190] width 57 height 22
click at [213, 211] on div "3011727033" at bounding box center [202, 212] width 57 height 22
drag, startPoint x: 201, startPoint y: 232, endPoint x: 238, endPoint y: 306, distance: 82.8
click at [201, 232] on div "3011732405" at bounding box center [202, 234] width 57 height 22
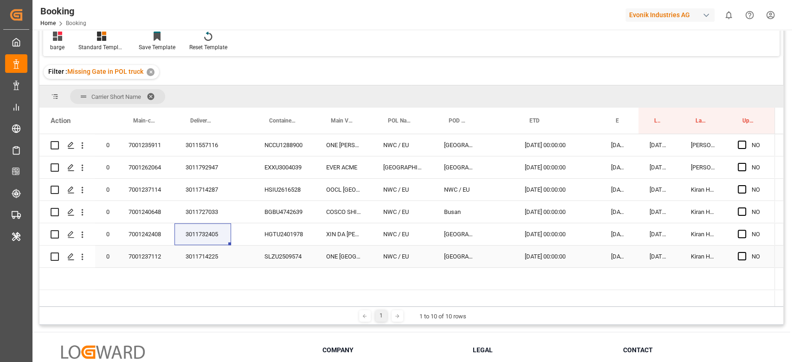
click at [193, 258] on div "3011714225" at bounding box center [202, 256] width 57 height 22
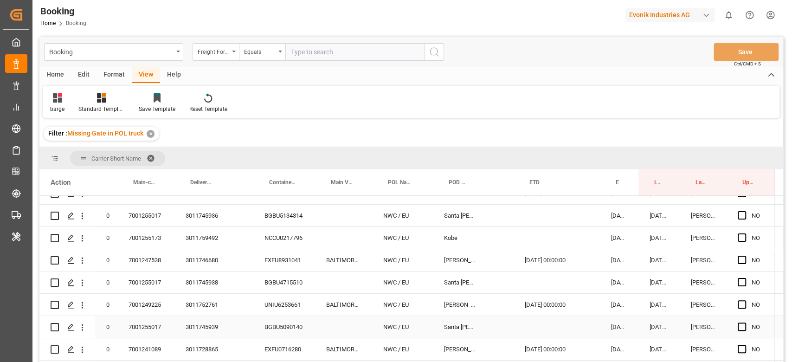
scroll to position [62, 0]
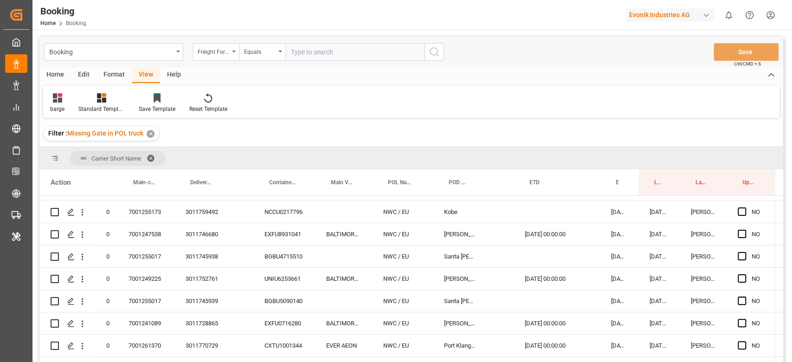
click at [514, 46] on div "Booking Freight Forwarder's Reference No. Equals Save Ctrl/CMD + S" at bounding box center [411, 52] width 744 height 31
click at [291, 235] on div "EXFU8931041" at bounding box center [284, 234] width 62 height 22
click at [78, 239] on button "open menu" at bounding box center [82, 235] width 10 height 18
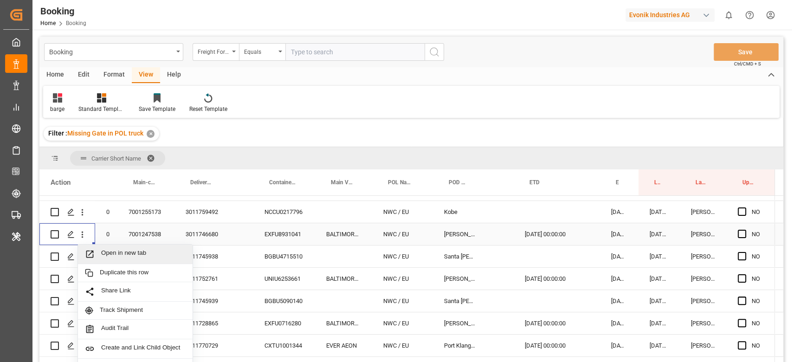
click at [111, 252] on span "Open in new tab" at bounding box center [143, 254] width 84 height 10
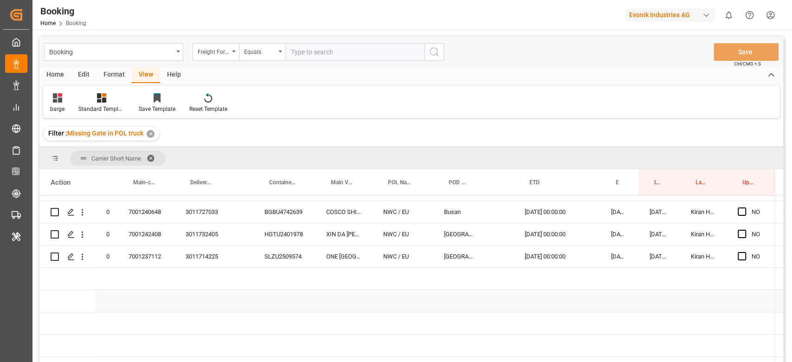
scroll to position [557, 0]
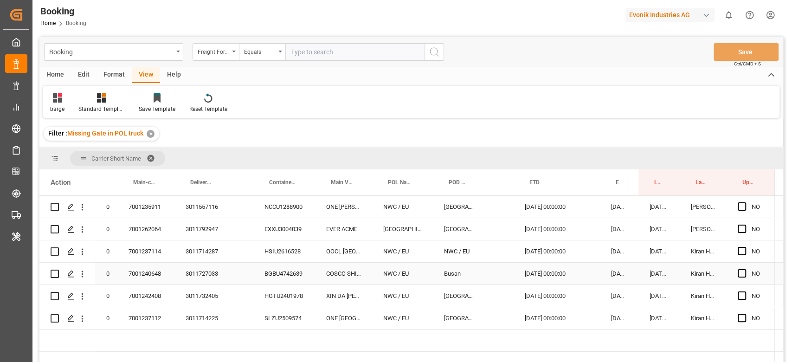
click at [285, 277] on div "BGBU4742639" at bounding box center [284, 274] width 62 height 22
click at [284, 319] on div "SLZU2509574" at bounding box center [284, 318] width 62 height 22
click at [742, 318] on span "Press SPACE to select this row." at bounding box center [742, 318] width 8 height 8
click at [745, 314] on input "Press SPACE to select this row." at bounding box center [745, 314] width 0 height 0
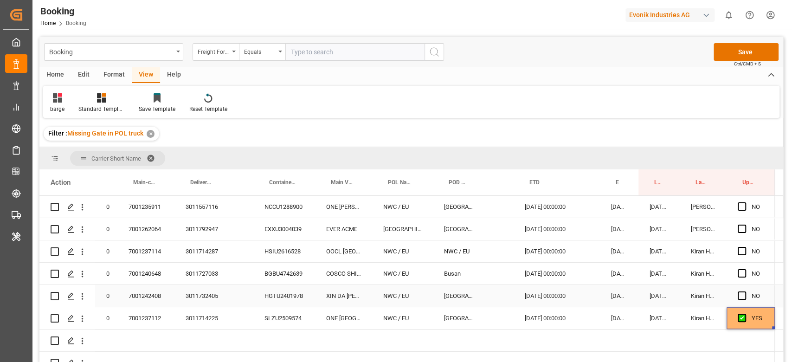
click at [292, 299] on div "HGTU2401978" at bounding box center [284, 296] width 62 height 22
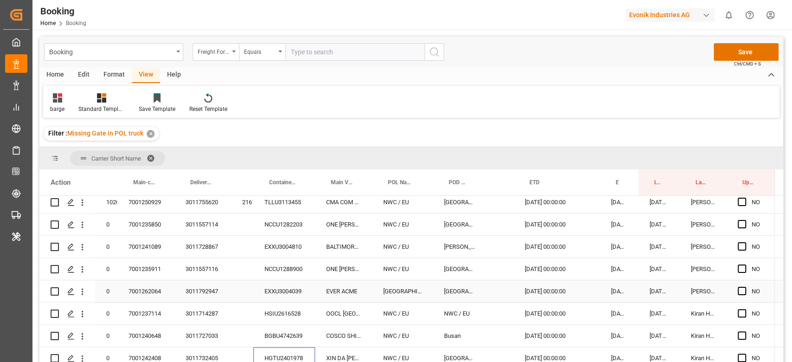
scroll to position [371, 0]
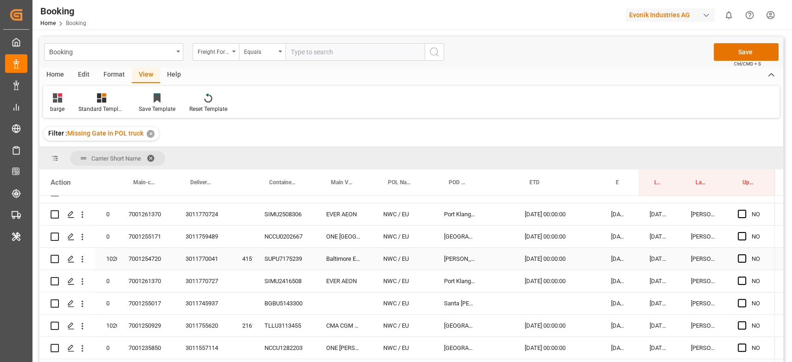
click at [246, 257] on div "41519773" at bounding box center [242, 259] width 22 height 22
click at [283, 263] on div "SUPU7175239" at bounding box center [284, 259] width 62 height 22
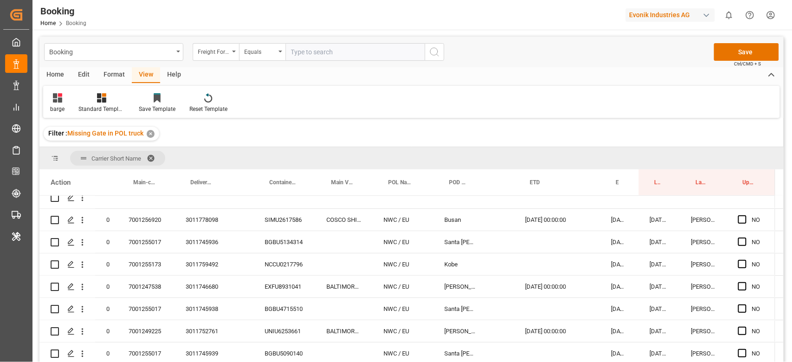
scroll to position [0, 0]
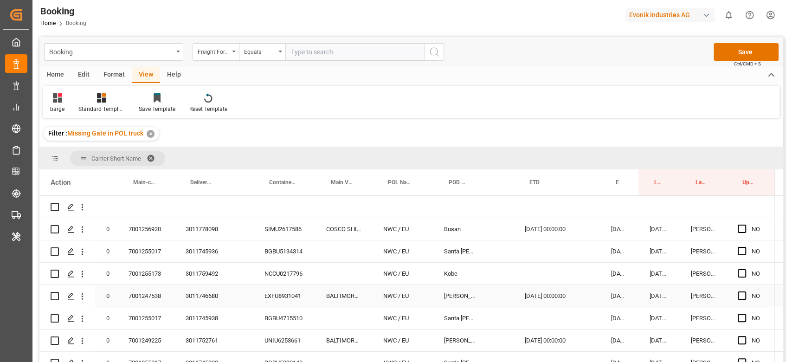
click at [281, 296] on div "EXFU8931041" at bounding box center [284, 296] width 62 height 22
drag, startPoint x: 286, startPoint y: 322, endPoint x: 342, endPoint y: 295, distance: 62.1
click at [286, 322] on div "BGBU4715510" at bounding box center [284, 318] width 62 height 22
click at [85, 313] on button "open menu" at bounding box center [82, 319] width 10 height 18
click at [161, 333] on span "Open in new tab" at bounding box center [143, 338] width 84 height 10
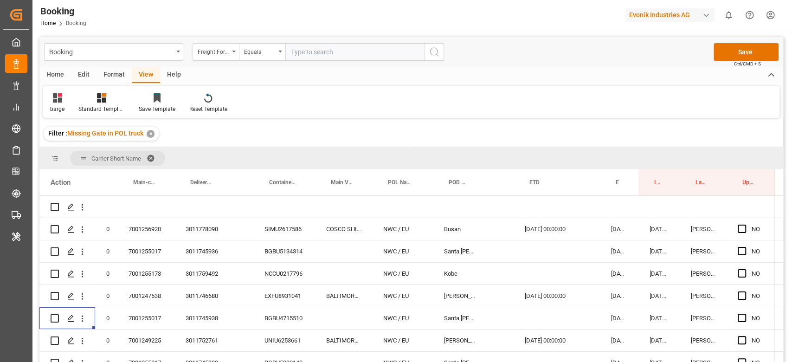
scroll to position [0, 278]
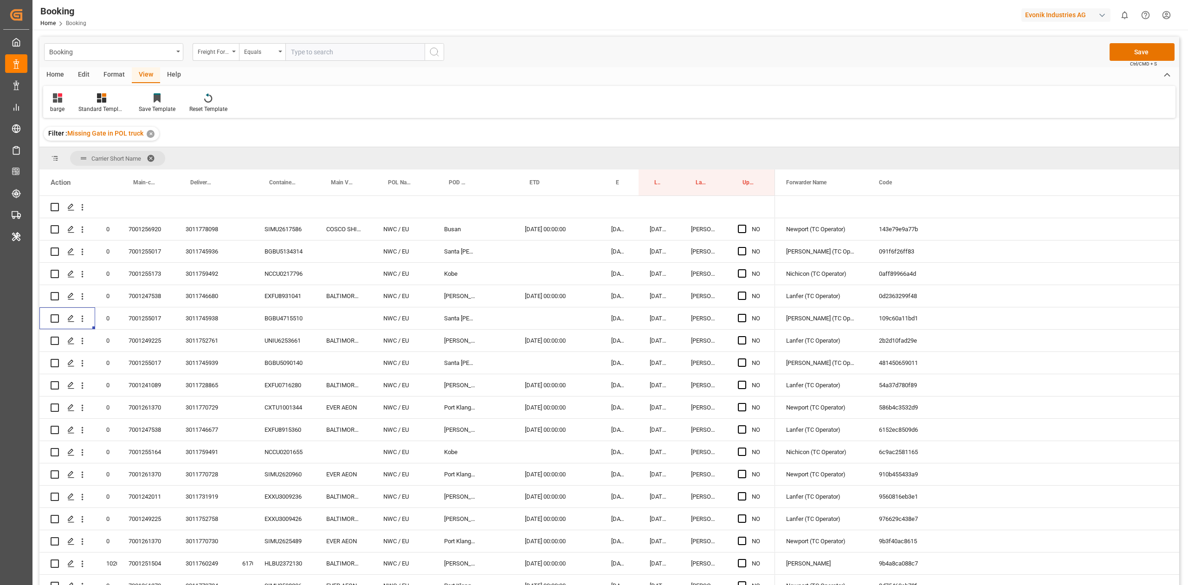
click at [303, 300] on div "EXFU8931041" at bounding box center [284, 296] width 62 height 22
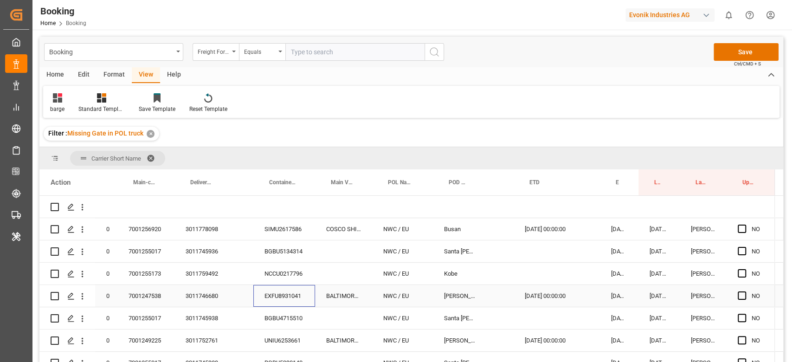
click at [341, 296] on div "BALTIMORE EXPRESS" at bounding box center [343, 296] width 57 height 22
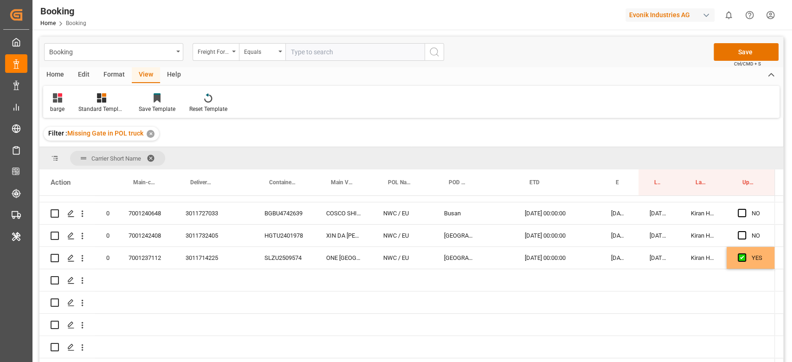
scroll to position [557, 0]
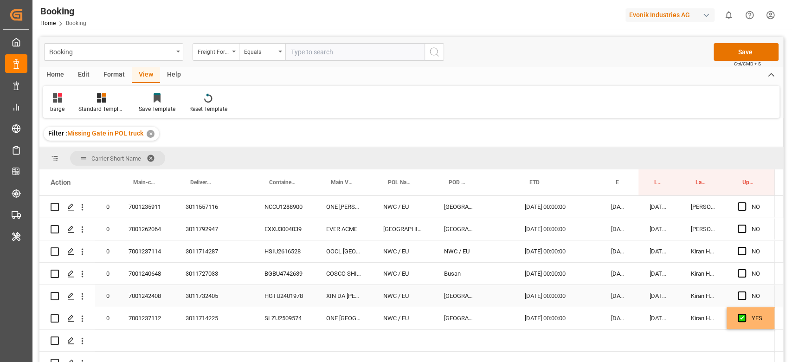
click at [293, 298] on div "HGTU2401978" at bounding box center [284, 296] width 62 height 22
click at [303, 298] on div "HGTU2401978" at bounding box center [284, 296] width 62 height 22
drag, startPoint x: 742, startPoint y: 295, endPoint x: 601, endPoint y: 275, distance: 142.5
click at [743, 295] on span "Press SPACE to select this row." at bounding box center [742, 295] width 8 height 8
click at [745, 291] on input "Press SPACE to select this row." at bounding box center [745, 291] width 0 height 0
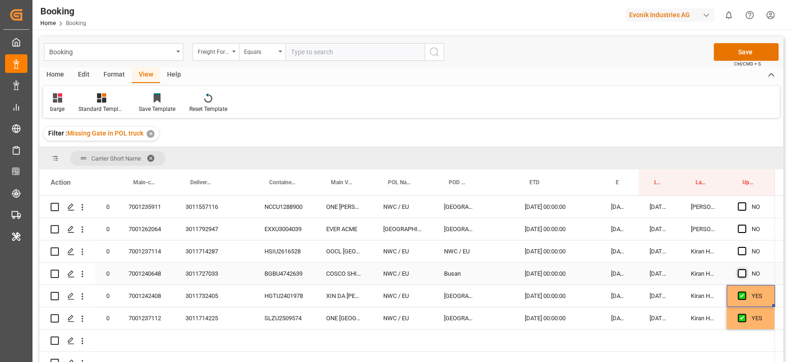
click at [739, 276] on span "Press SPACE to select this row." at bounding box center [742, 273] width 8 height 8
click at [745, 269] on input "Press SPACE to select this row." at bounding box center [745, 269] width 0 height 0
click at [288, 274] on div "BGBU4742639" at bounding box center [284, 274] width 62 height 22
click at [287, 252] on div "HSIU2616528" at bounding box center [284, 251] width 62 height 22
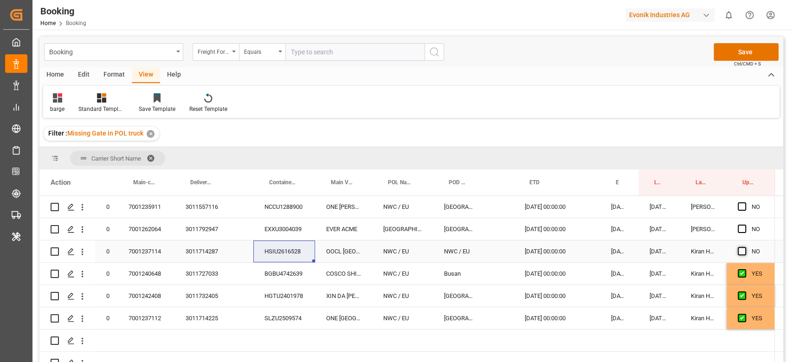
click at [742, 251] on span "Press SPACE to select this row." at bounding box center [742, 251] width 8 height 8
click at [745, 247] on input "Press SPACE to select this row." at bounding box center [745, 247] width 0 height 0
click at [292, 230] on div "EXXU3004039" at bounding box center [284, 229] width 62 height 22
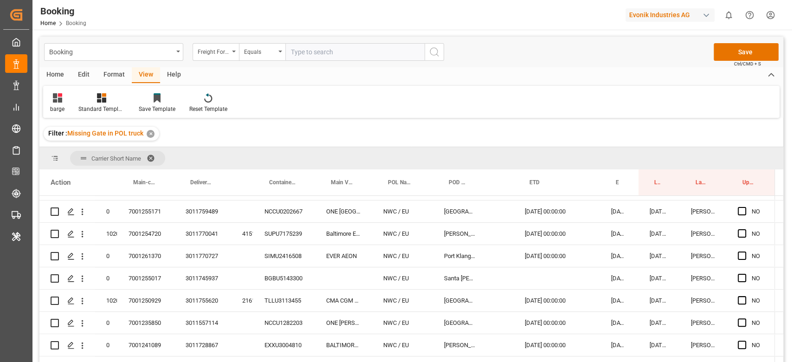
scroll to position [495, 0]
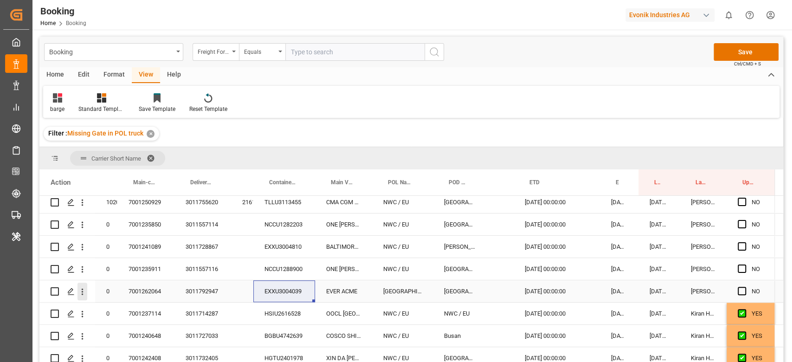
click at [85, 289] on icon "open menu" at bounding box center [82, 292] width 10 height 10
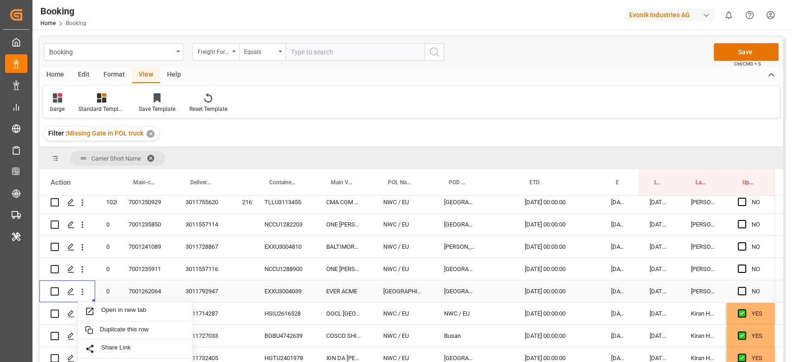
click at [108, 310] on span "Open in new tab" at bounding box center [143, 311] width 84 height 10
click at [290, 268] on div "NCCU1288900" at bounding box center [284, 269] width 62 height 22
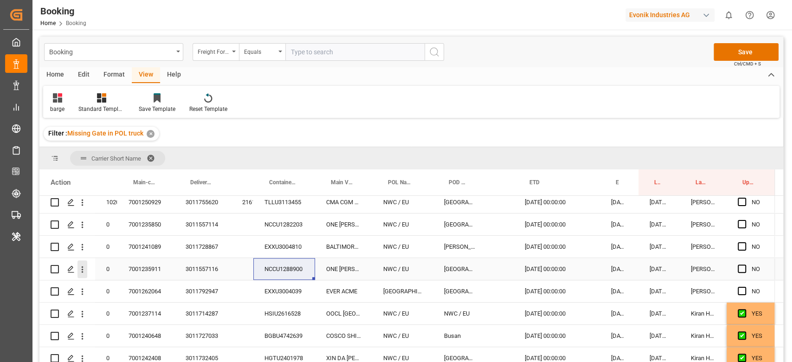
click at [81, 266] on icon "open menu" at bounding box center [82, 270] width 10 height 10
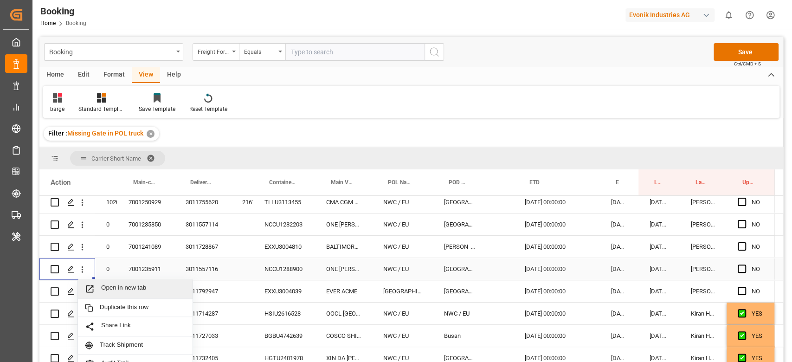
click at [105, 284] on span "Open in new tab" at bounding box center [143, 289] width 84 height 10
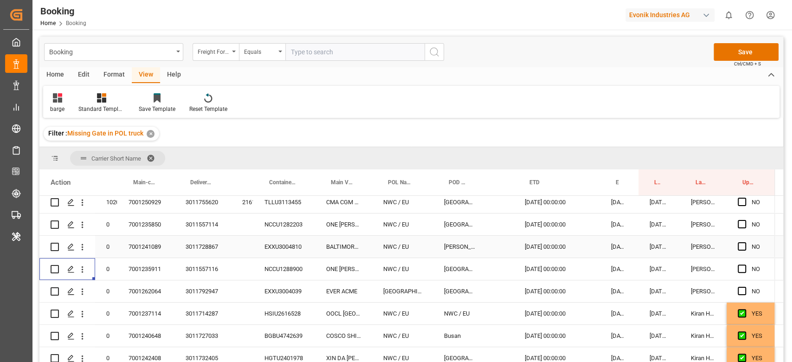
click at [292, 248] on div "EXXU3004810" at bounding box center [284, 247] width 62 height 22
click at [84, 247] on icon "open menu" at bounding box center [82, 247] width 10 height 10
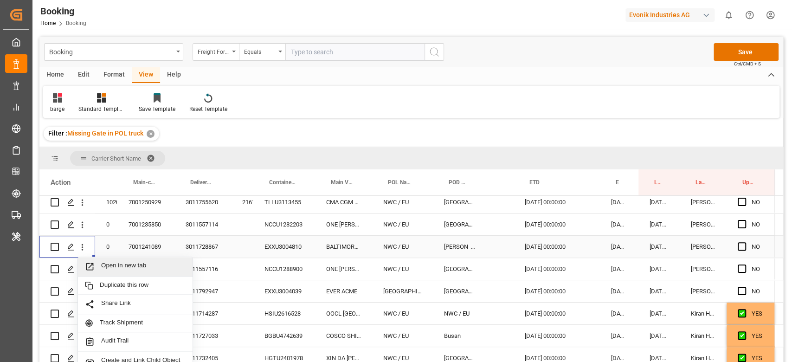
click at [112, 268] on span "Open in new tab" at bounding box center [143, 267] width 84 height 10
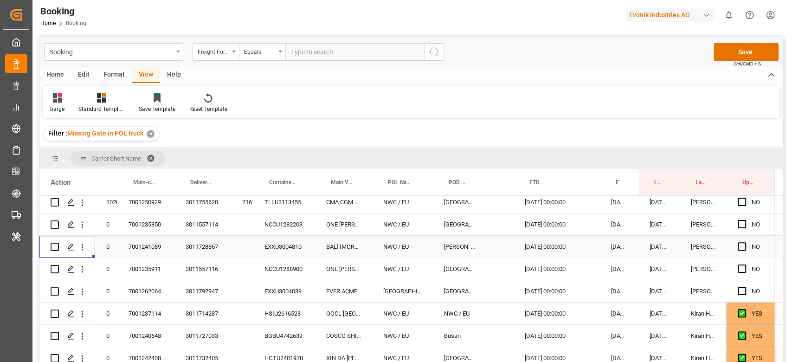
click at [341, 113] on div "barge Standard Templates Save Template Reset Template" at bounding box center [411, 102] width 736 height 32
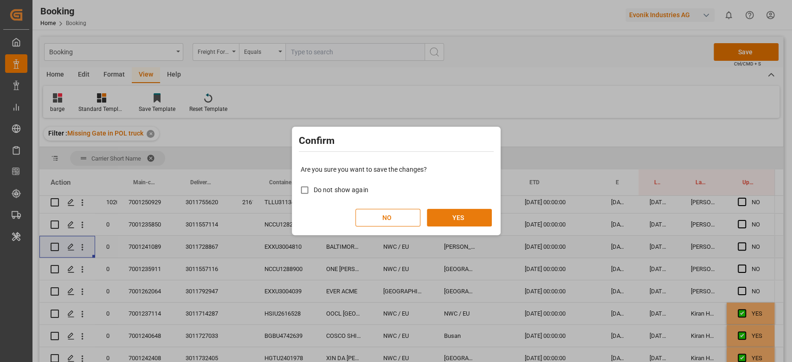
click at [449, 223] on button "YES" at bounding box center [459, 218] width 65 height 18
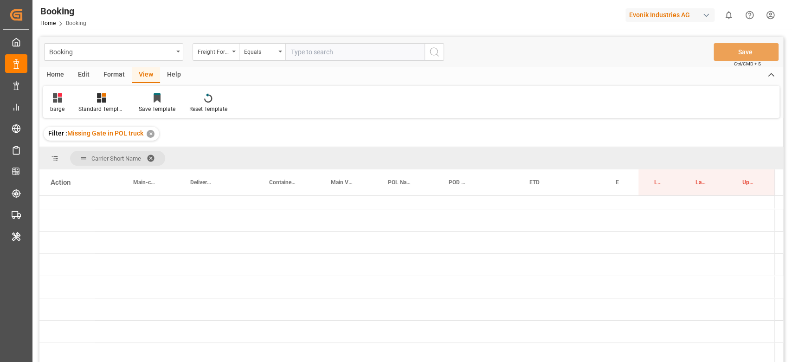
scroll to position [56, 0]
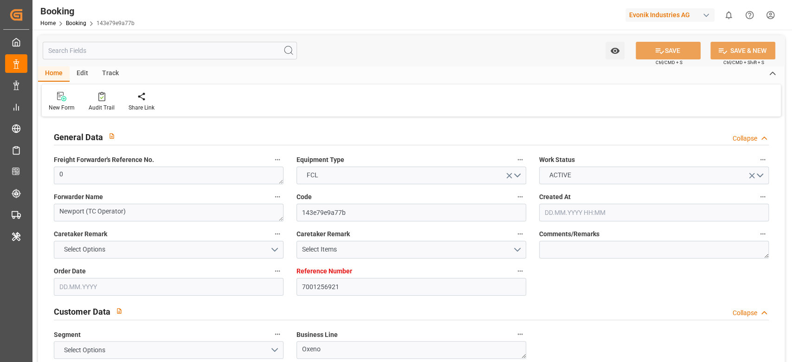
type input "7001256921"
type input "9783502"
type input "EUNWC"
type input "KRPUS"
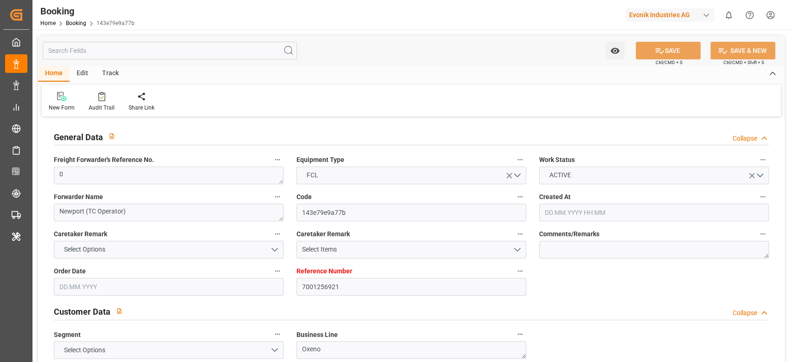
type input "25.08.2025 06:42"
type input "25.08.2025"
type input "28.10.2025"
type input "29.08.2025"
type input "29.08.2025 00:00"
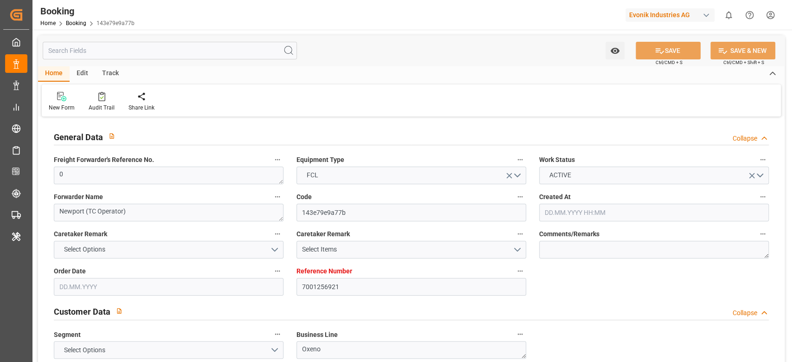
type input "29.08.2025 00:00"
type input "05.09.2025 00:00"
type input "[DATE] 00:00"
type input "05.11.2025 00:00"
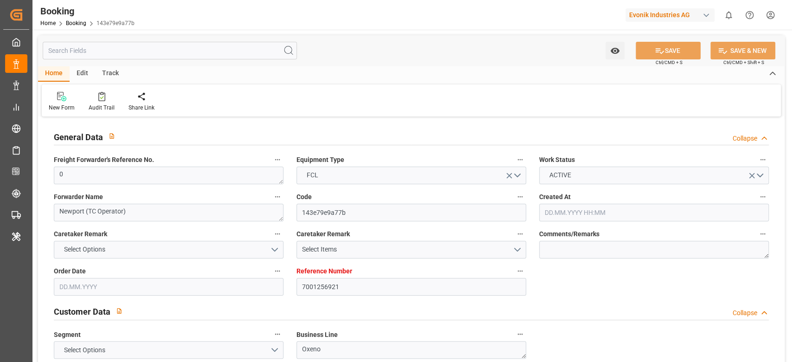
type input "28.10.2025 00:00"
type input "08.09.2025 11:21"
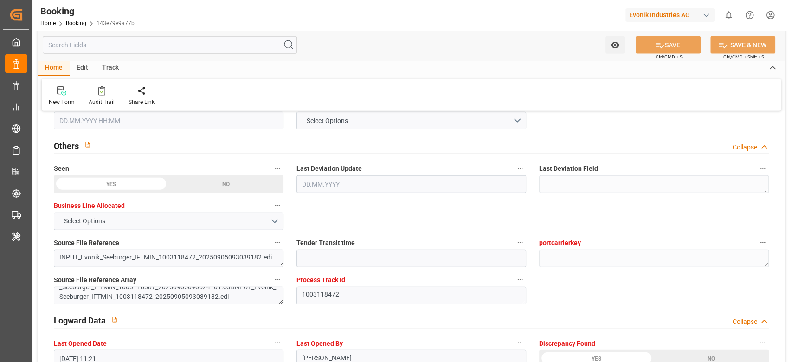
scroll to position [1671, 0]
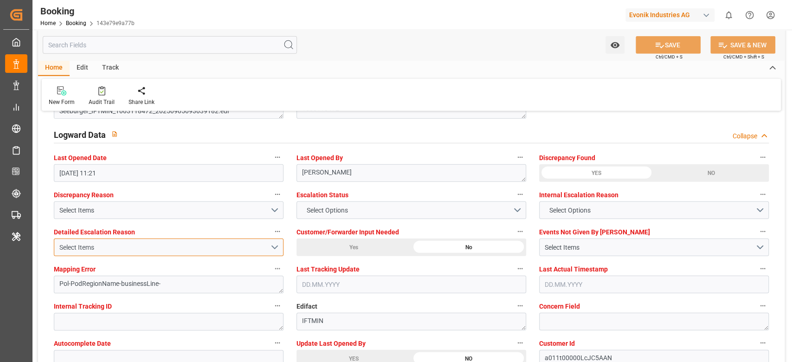
click at [103, 250] on div "Select Items" at bounding box center [164, 248] width 211 height 10
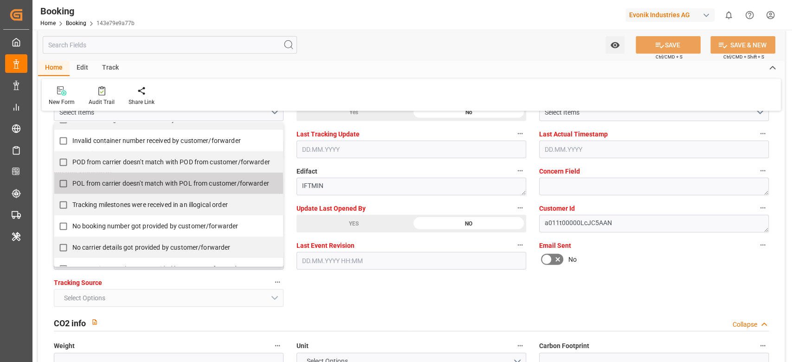
scroll to position [1794, 0]
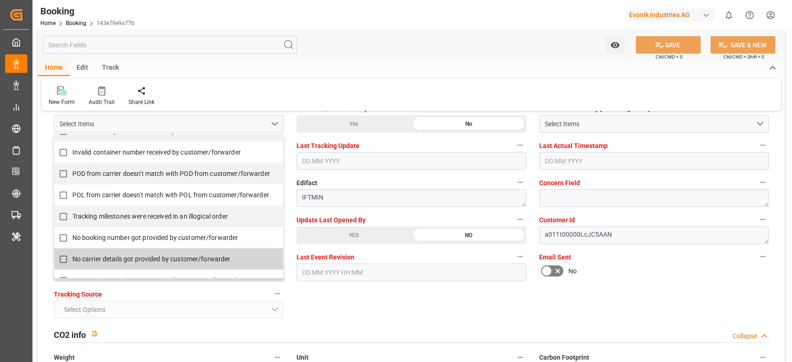
click at [144, 256] on span "No carrier details got provided by customer/forwarder" at bounding box center [151, 258] width 158 height 7
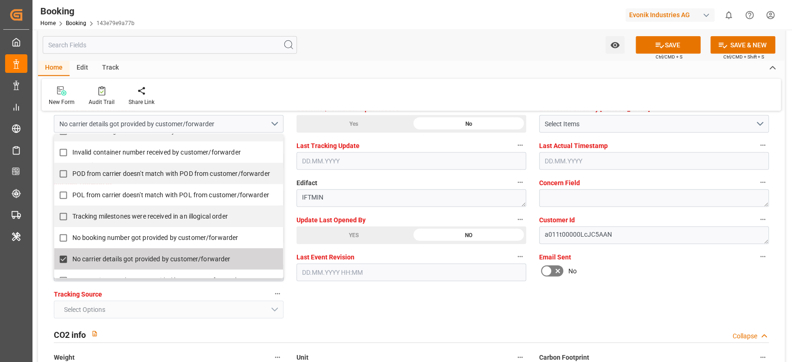
checkbox input "true"
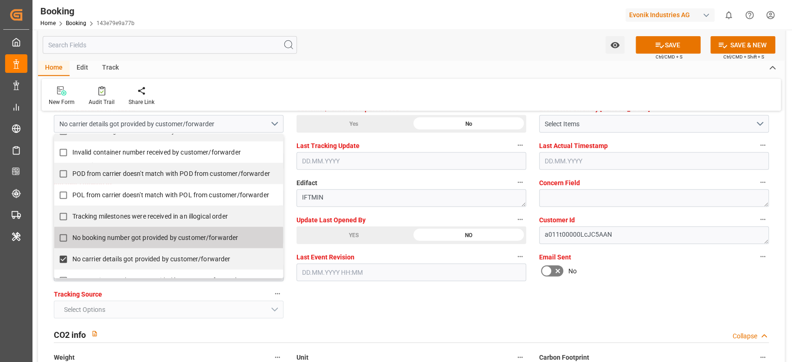
scroll to position [186, 0]
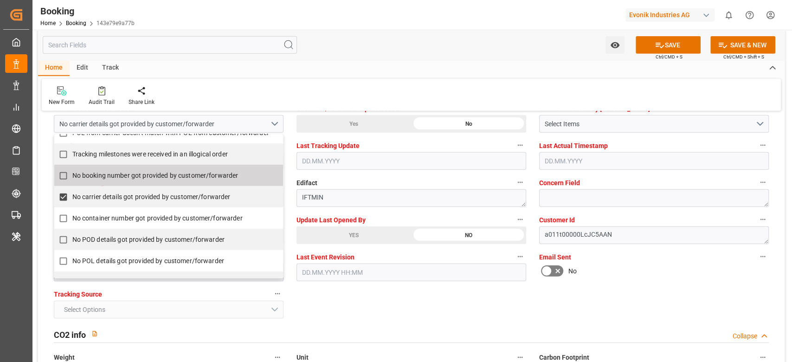
click at [112, 173] on span "No booking number got provided by customer/forwarder" at bounding box center [155, 175] width 166 height 7
checkbox input "true"
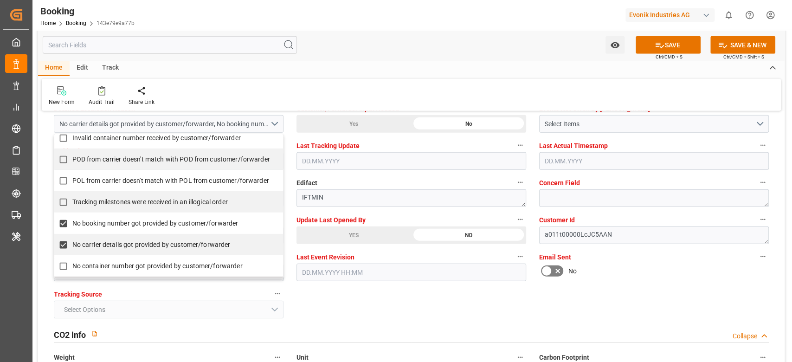
scroll to position [119, 0]
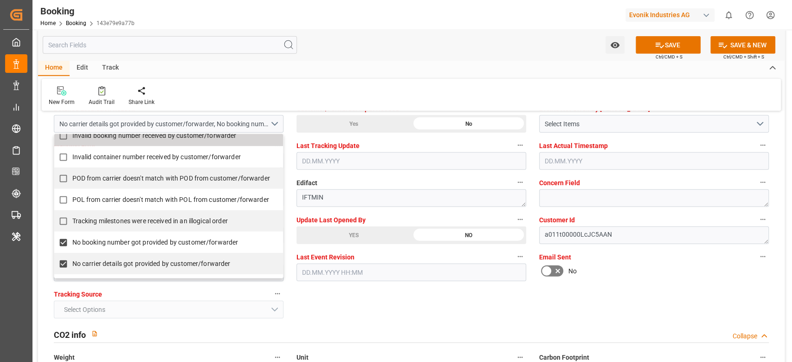
click at [471, 58] on div "Watch Option SAVE Ctrl/CMD + S SAVE & NEW Ctrl/CMD + Shift + S" at bounding box center [411, 45] width 747 height 31
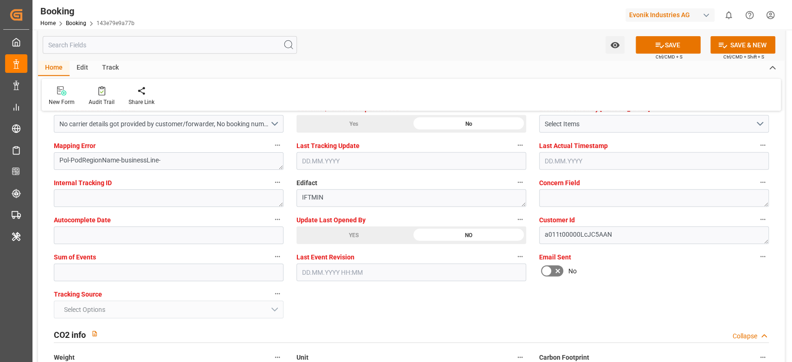
click at [642, 48] on button "SAVE" at bounding box center [668, 45] width 65 height 18
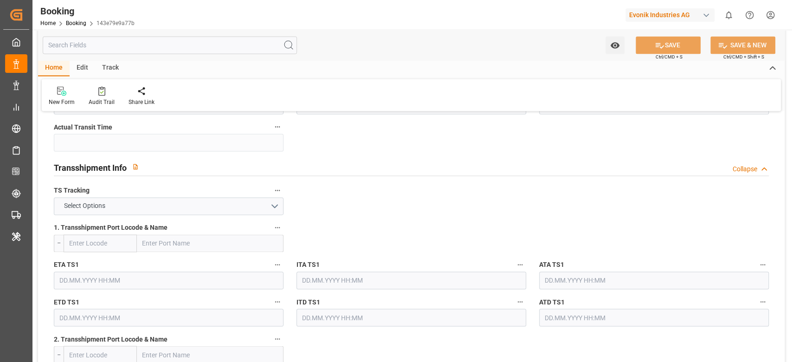
scroll to position [866, 0]
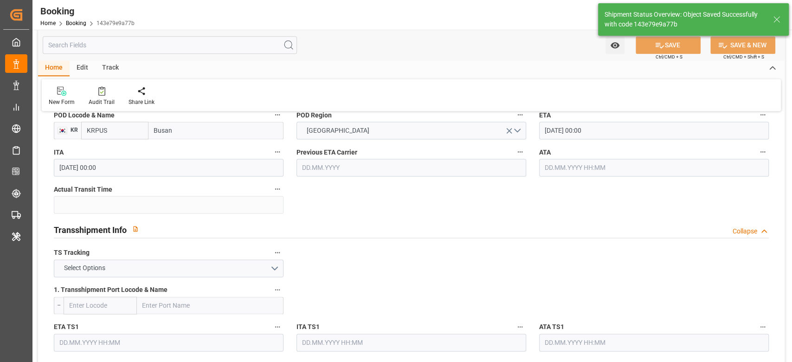
type textarea "[PERSON_NAME]"
type input "09.09.2025 06:12"
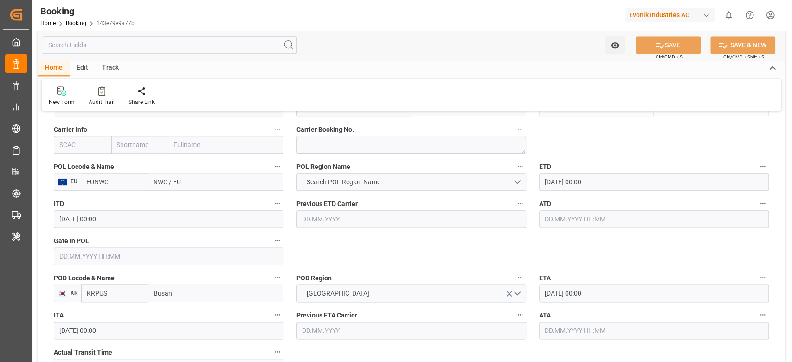
scroll to position [495, 0]
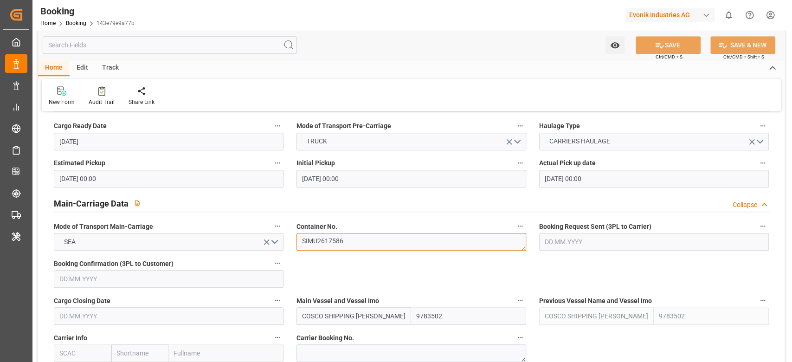
click at [371, 236] on textarea "SIMU2617586" at bounding box center [412, 242] width 230 height 18
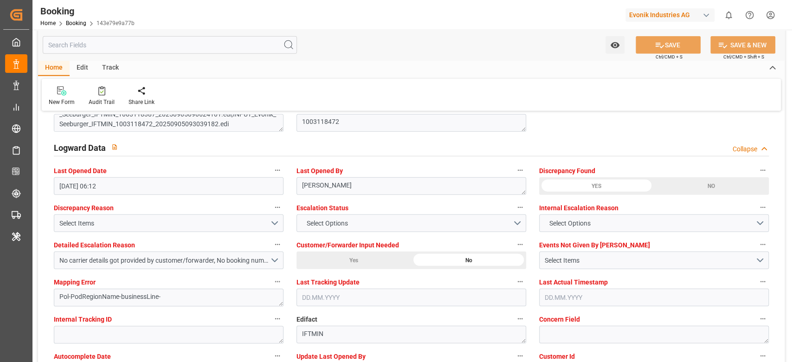
scroll to position [1671, 0]
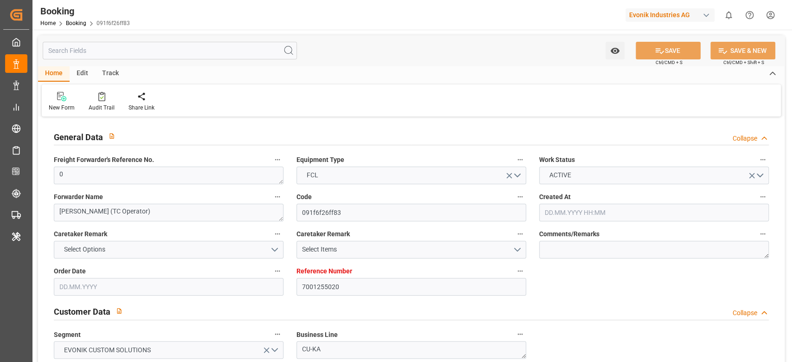
type input "7001255020"
type input "EUNWC"
type input "COSMR"
type input "[DATE] 12:55"
type input "[DATE]"
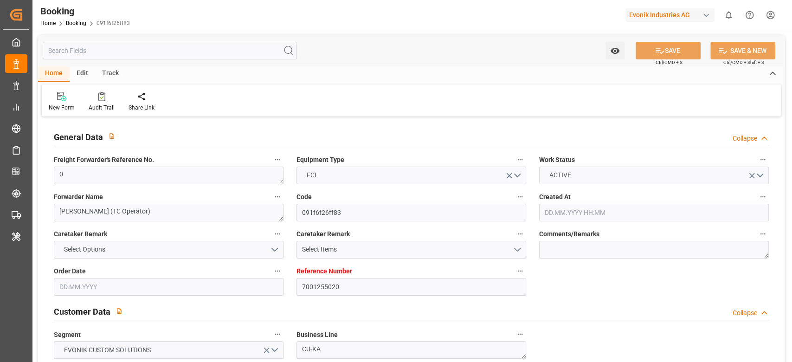
type input "[DATE]"
type input "[DATE] 00:00"
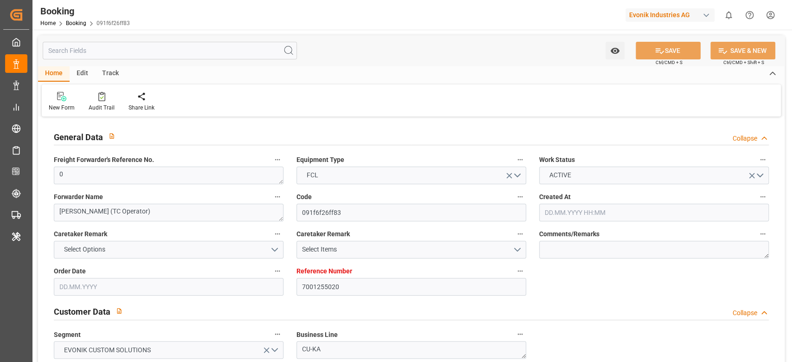
type input "[DATE]"
type input "[DATE] 10:45"
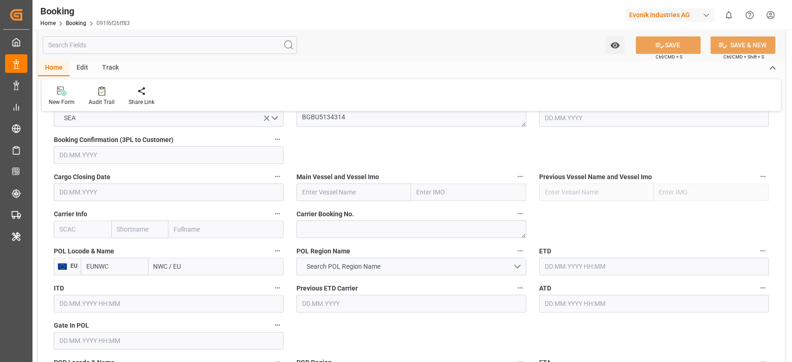
click at [201, 265] on input "NWC / EU" at bounding box center [215, 267] width 135 height 18
paste input "[GEOGRAPHIC_DATA]"
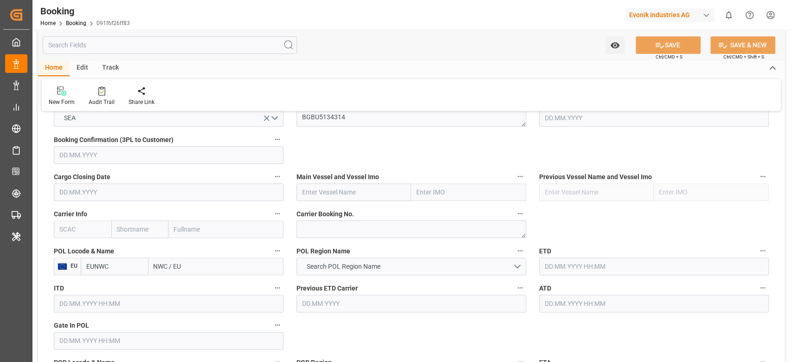
type input "[GEOGRAPHIC_DATA]"
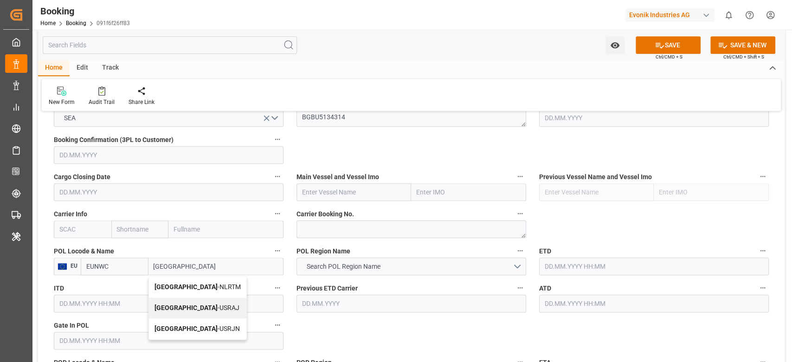
click at [194, 285] on span "[GEOGRAPHIC_DATA] - NLRTM" at bounding box center [198, 286] width 86 height 7
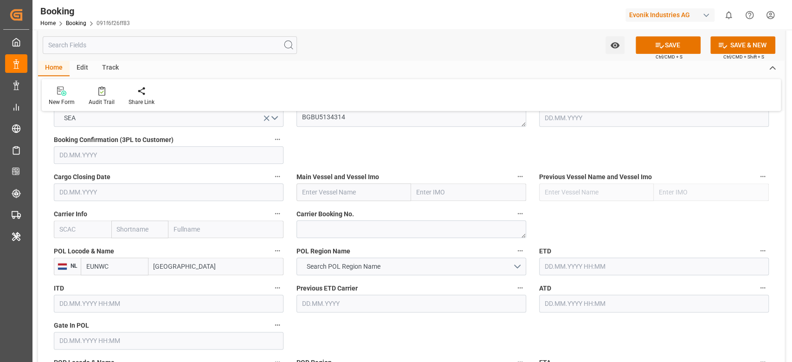
type input "NLRTM"
type input "[GEOGRAPHIC_DATA]"
click at [89, 232] on input "text" at bounding box center [83, 229] width 58 height 18
click at [73, 252] on b "CMDU" at bounding box center [69, 249] width 18 height 7
type input "CMDU"
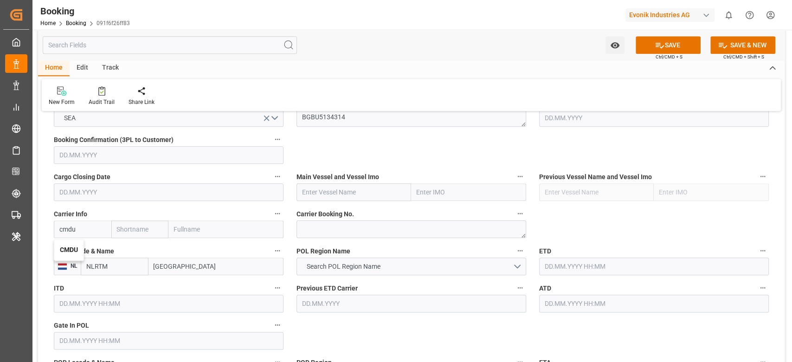
type input "CMACGM"
type input "CMA CGM Group"
type input "CMDU"
click at [374, 194] on input "text" at bounding box center [354, 192] width 115 height 18
paste input "CMA CGM SAINT LAURENT"
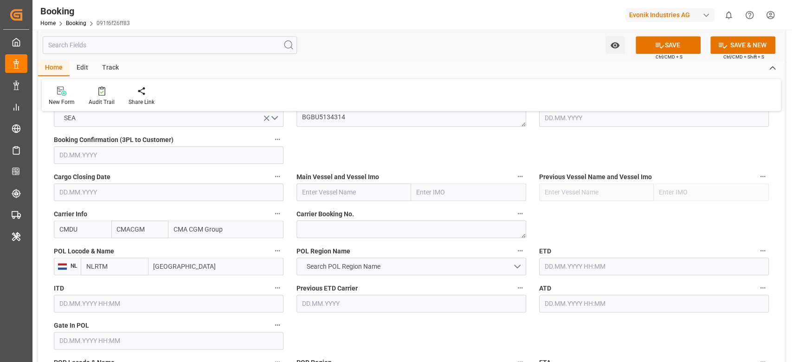
type input "CMA CGM SAINT LAURENT"
drag, startPoint x: 385, startPoint y: 213, endPoint x: 772, endPoint y: 244, distance: 388.2
click at [385, 213] on span "CMA CGM SAINT LAURENT - 9709219" at bounding box center [344, 217] width 82 height 17
type input "9709219"
type input "CMA CGM SAINT LAURENT"
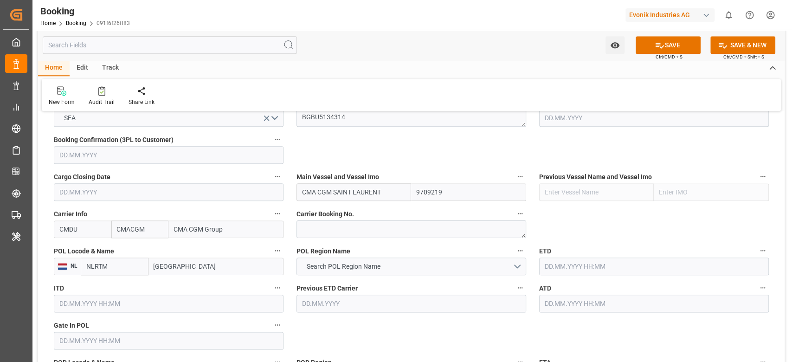
click at [580, 266] on input "text" at bounding box center [654, 267] width 230 height 18
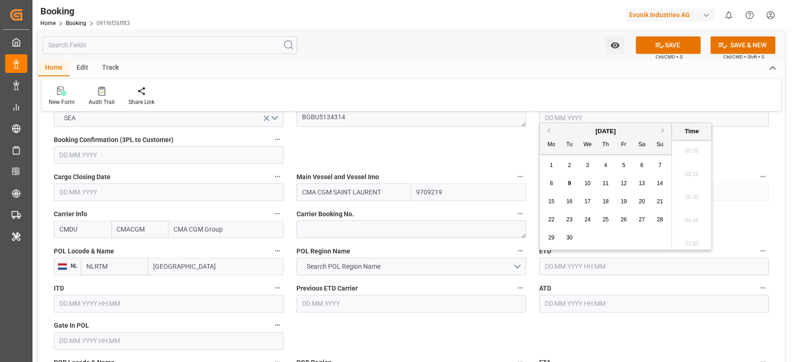
scroll to position [1024, 0]
click at [552, 185] on span "8" at bounding box center [551, 183] width 3 height 6
type input "08.09.2025 00:00"
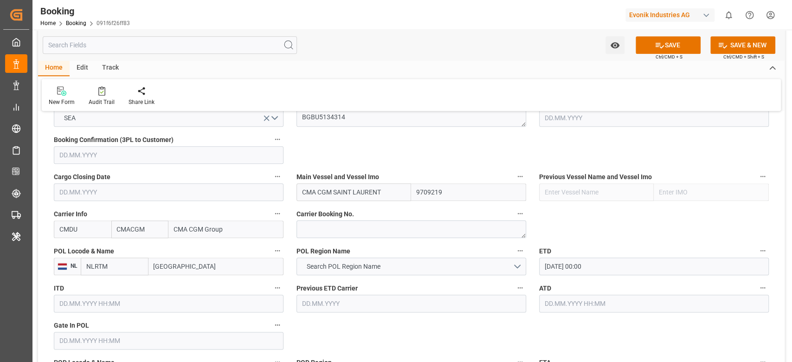
click at [590, 283] on label "ATD" at bounding box center [654, 288] width 230 height 13
click at [757, 283] on button "ATD" at bounding box center [763, 288] width 12 height 12
click at [598, 272] on div at bounding box center [396, 181] width 792 height 362
click at [598, 272] on div "Description Audits Tracking Details" at bounding box center [396, 181] width 792 height 362
click at [598, 272] on input "08.09.2025 00:00" at bounding box center [654, 267] width 230 height 18
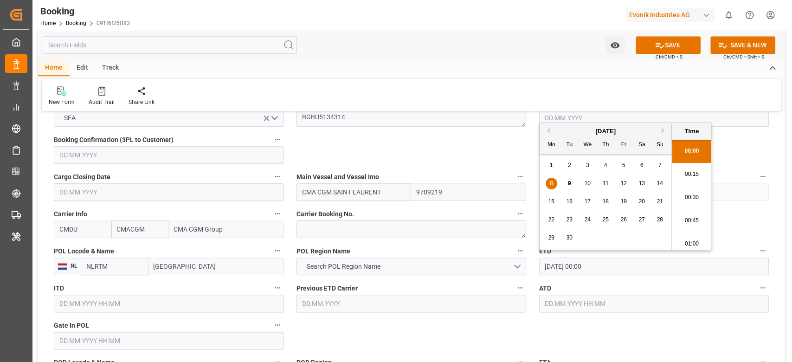
click at [598, 272] on input "08.09.2025 00:00" at bounding box center [654, 267] width 230 height 18
click at [607, 303] on input "text" at bounding box center [654, 304] width 230 height 18
paste input "08.09.2025 00:00"
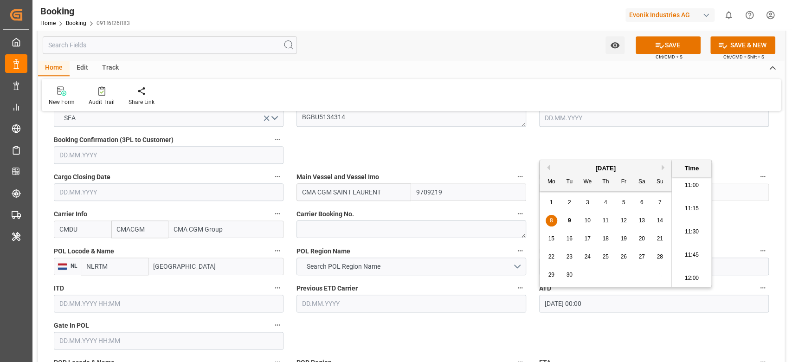
type input "08.09.2025 00:00"
click at [553, 222] on div "8" at bounding box center [552, 220] width 12 height 11
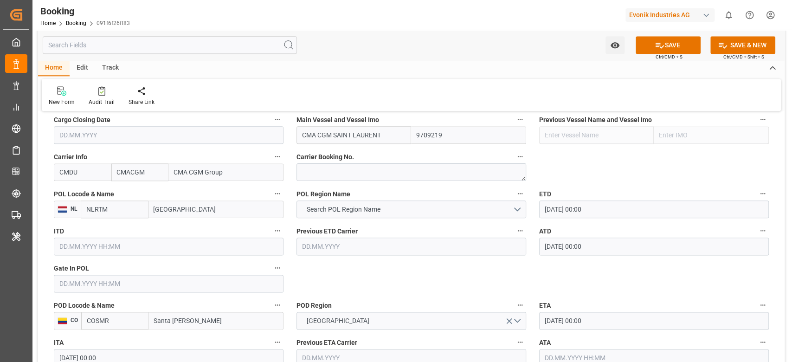
scroll to position [742, 0]
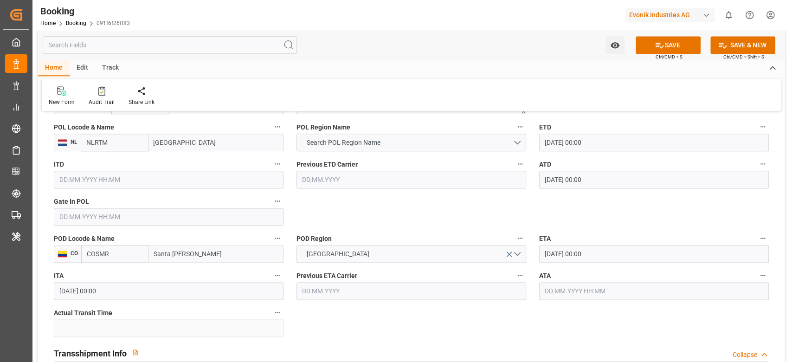
click at [86, 224] on input "text" at bounding box center [169, 217] width 230 height 18
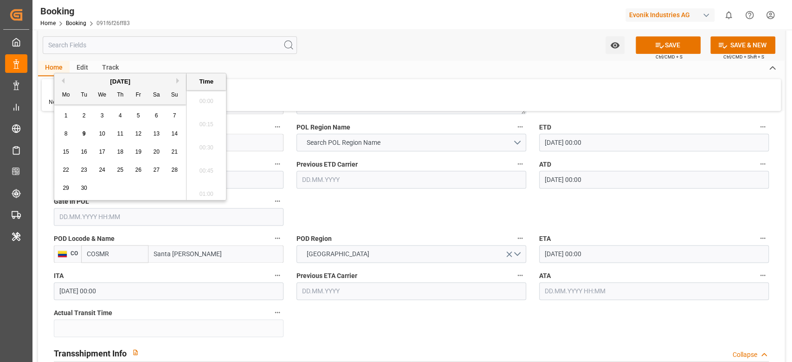
scroll to position [1024, 0]
drag, startPoint x: 100, startPoint y: 119, endPoint x: 119, endPoint y: 136, distance: 25.0
click at [100, 118] on div "3" at bounding box center [103, 115] width 12 height 11
type input "[DATE] 00:00"
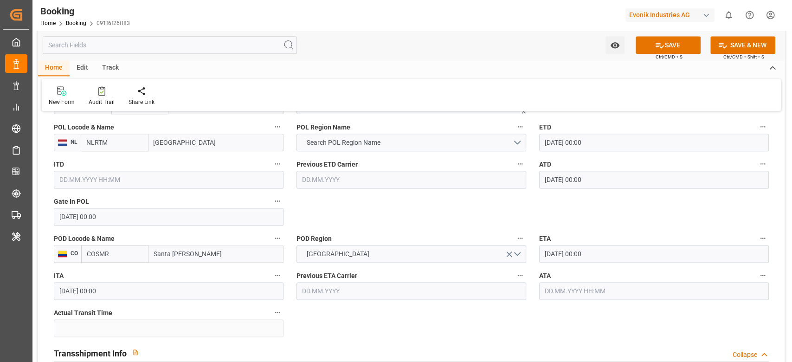
click at [632, 245] on input "06.10.2025 00:00" at bounding box center [654, 254] width 230 height 18
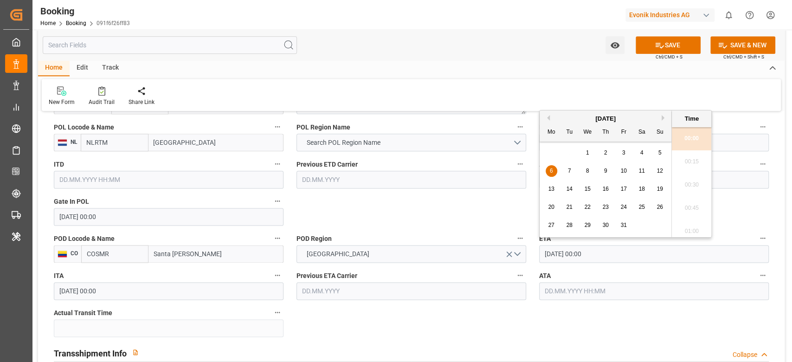
click at [572, 169] on div "7" at bounding box center [570, 171] width 12 height 11
type input "07.10.2025 00:00"
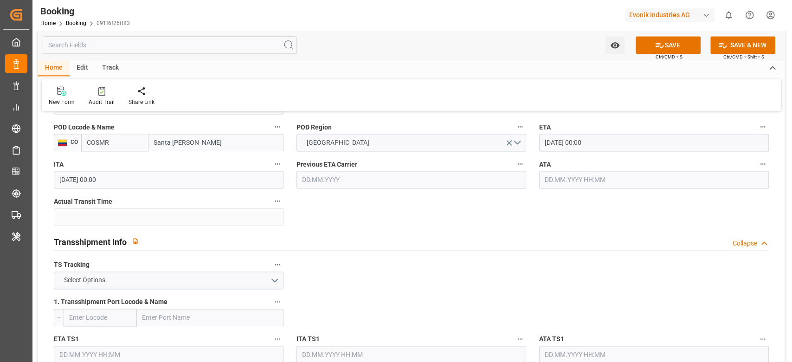
scroll to position [928, 0]
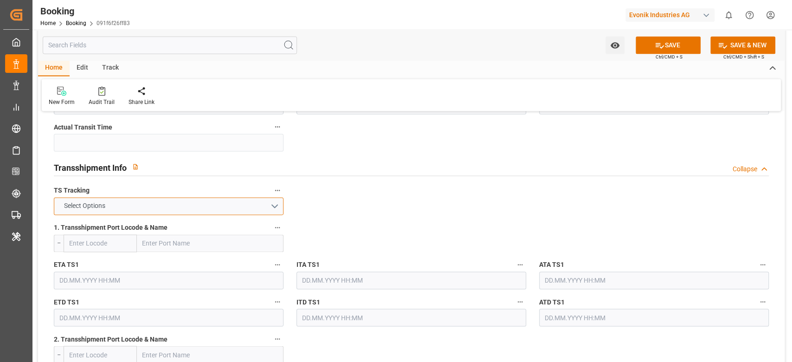
click at [97, 209] on span "Select Options" at bounding box center [84, 206] width 51 height 10
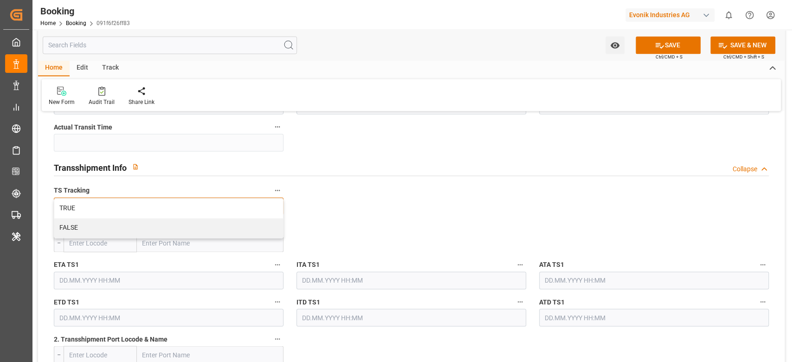
click at [97, 209] on div "TRUE" at bounding box center [168, 208] width 229 height 19
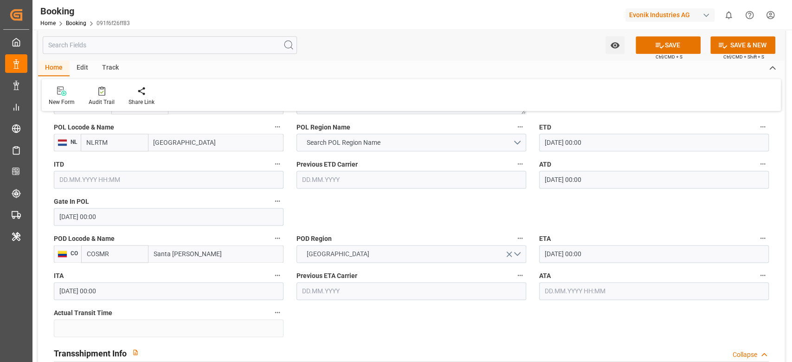
scroll to position [866, 0]
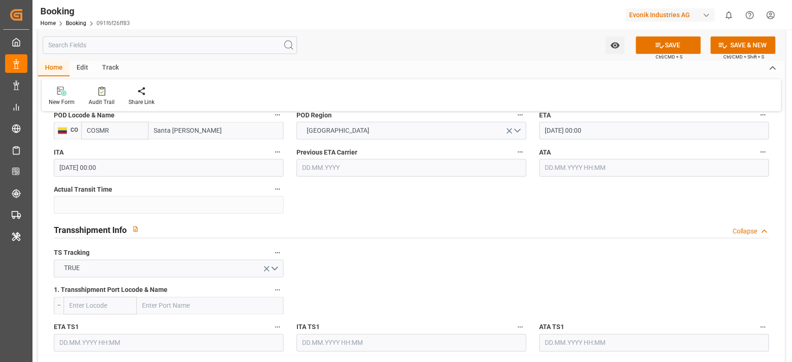
click at [189, 299] on input "text" at bounding box center [210, 306] width 147 height 18
paste input "LE HAVRE"
type input "LE HAVRE"
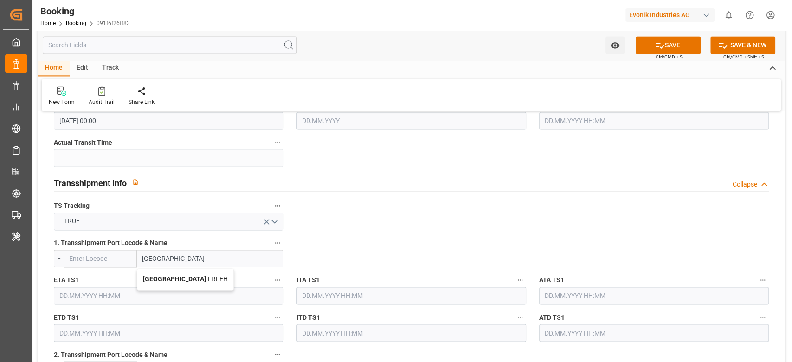
scroll to position [990, 0]
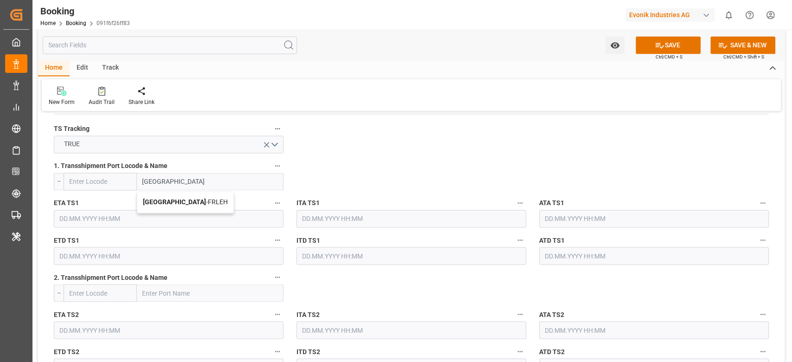
click at [178, 202] on span "Le Havre - FRLEH" at bounding box center [185, 201] width 85 height 7
type input "FRLEH"
type input "Le Havre"
click at [123, 219] on input "text" at bounding box center [169, 219] width 230 height 18
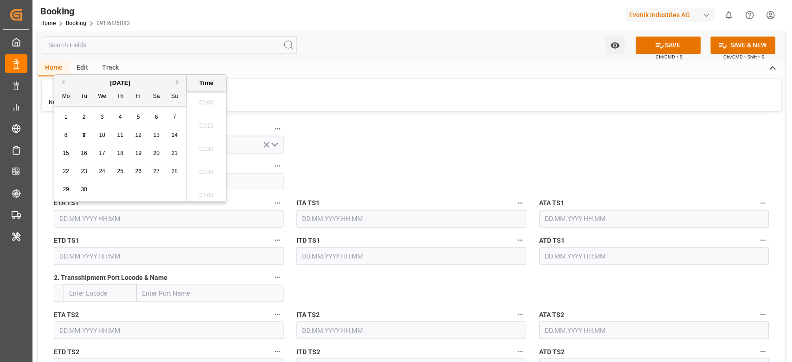
scroll to position [1024, 0]
click at [119, 138] on span "11" at bounding box center [120, 135] width 6 height 6
type input "11.09.2025 00:00"
click at [116, 258] on input "text" at bounding box center [169, 256] width 230 height 18
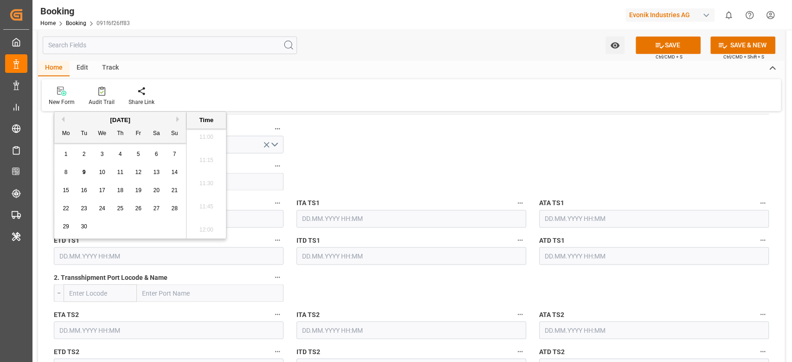
click at [155, 170] on span "13" at bounding box center [156, 172] width 6 height 6
type input "13.09.2025 00:00"
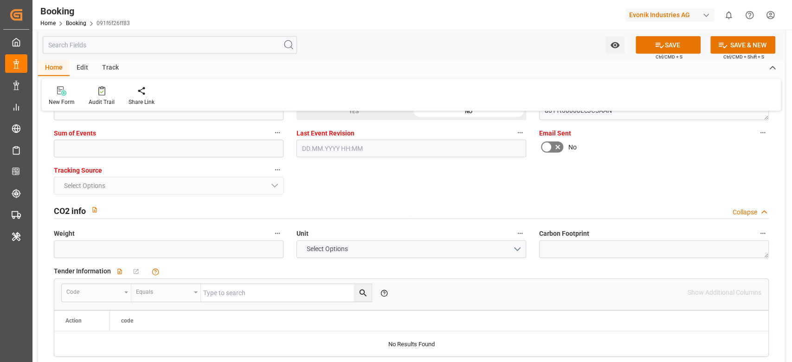
scroll to position [1856, 0]
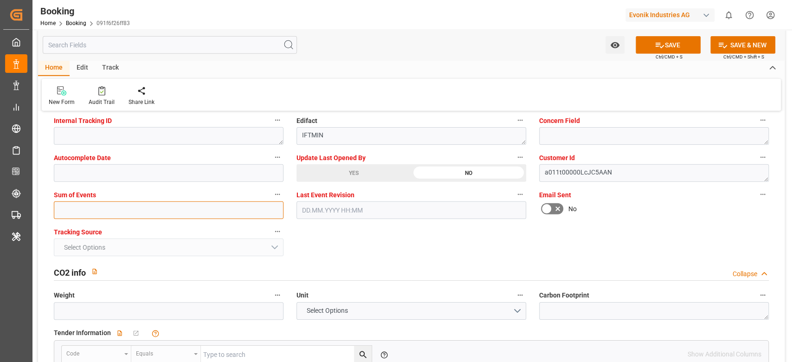
click at [77, 215] on input "text" at bounding box center [169, 210] width 230 height 18
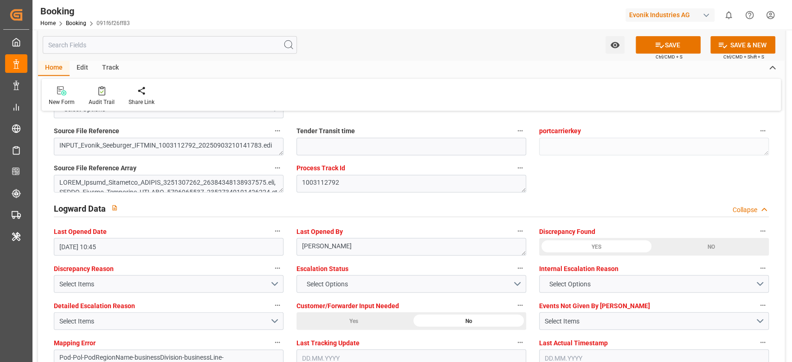
scroll to position [1608, 0]
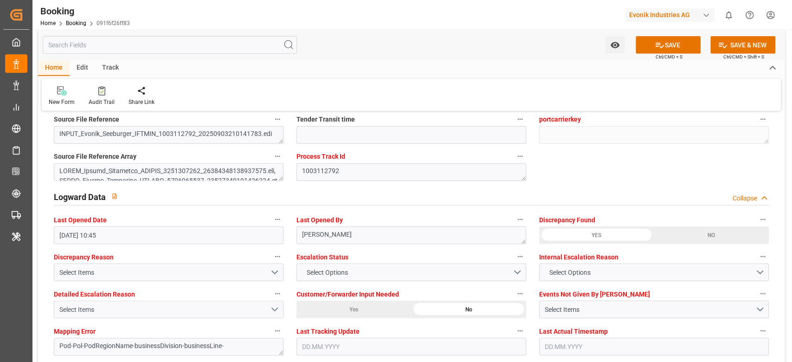
type input "0"
click at [102, 311] on div "Select Items" at bounding box center [164, 310] width 211 height 10
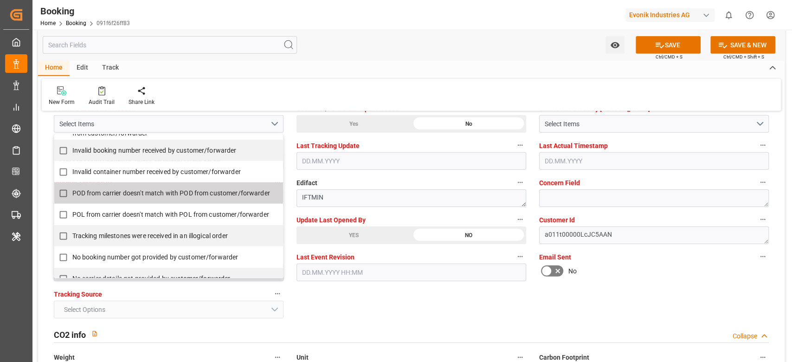
scroll to position [123, 0]
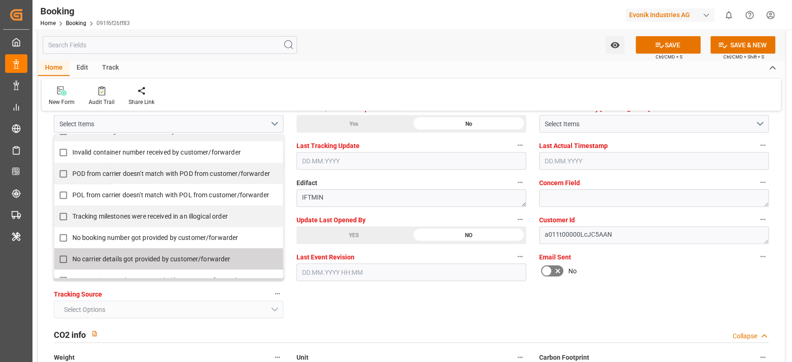
click at [114, 234] on span "No booking number got provided by customer/forwarder" at bounding box center [155, 237] width 166 height 7
checkbox input "true"
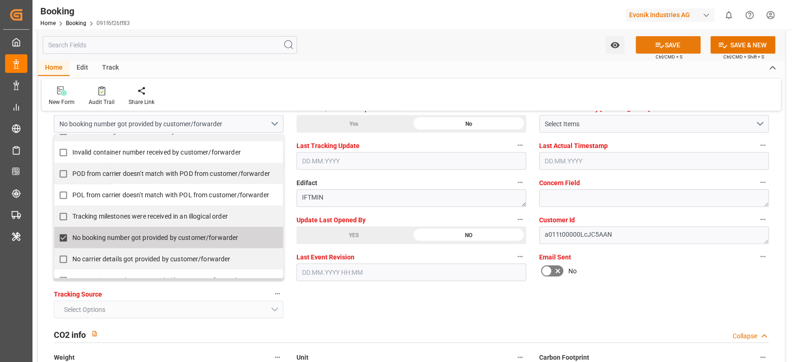
click at [673, 43] on button "SAVE" at bounding box center [668, 45] width 65 height 18
click at [653, 72] on div "Watch Option SAVE Ctrl/CMD + S SAVE & NEW Ctrl/CMD + Shift + S Home Edit Track …" at bounding box center [411, 70] width 747 height 81
click at [656, 65] on div "Home Edit Track" at bounding box center [411, 68] width 747 height 16
click at [657, 64] on div "Home Edit Track" at bounding box center [411, 68] width 747 height 16
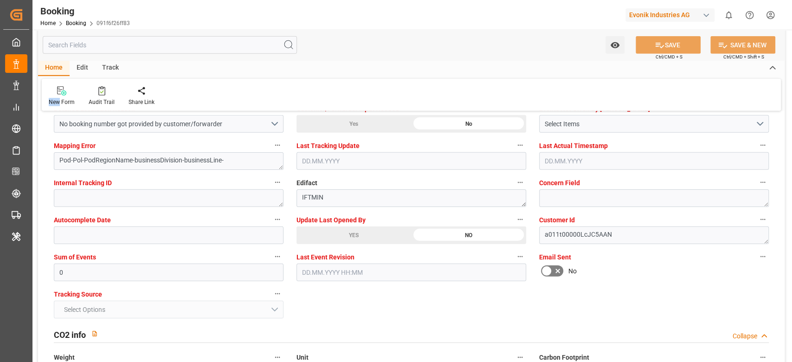
click at [655, 65] on div "Home Edit Track" at bounding box center [411, 68] width 747 height 16
type textarea "[PERSON_NAME]"
type textarea "Pod-businessDivision-businessLine-"
type textarea "Yes"
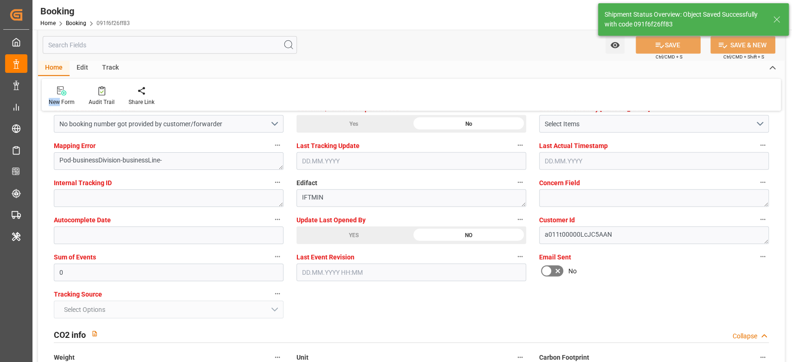
type input "[DATE] 00:00"
type input "11.09.2025 00:00"
type input "13.09.2025 00:00"
type input "09.09.2025 06:15"
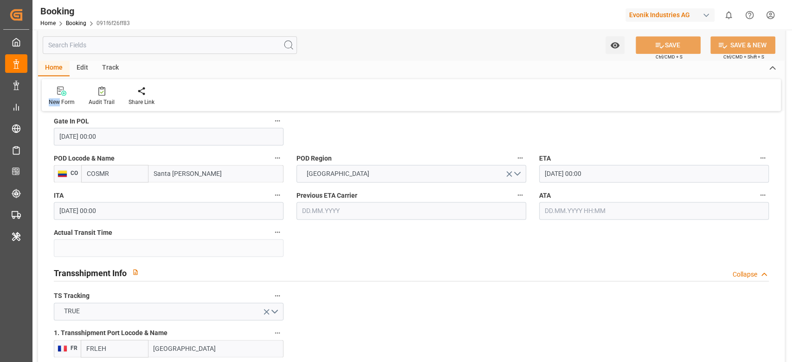
scroll to position [742, 0]
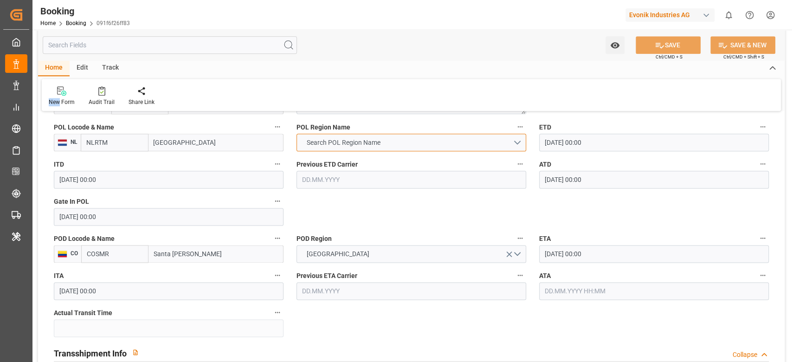
click at [360, 139] on span "Search POL Region Name" at bounding box center [343, 143] width 83 height 10
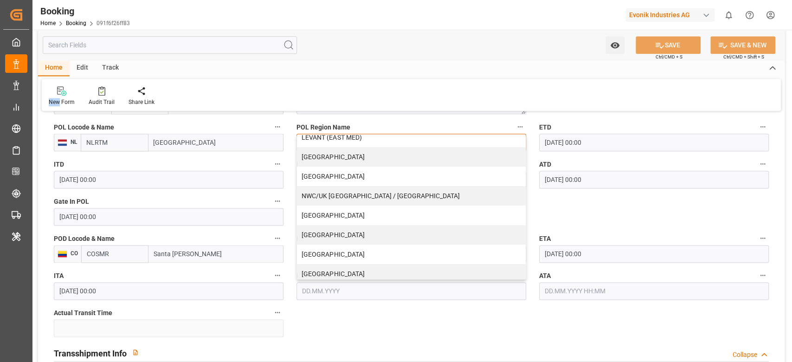
scroll to position [207, 0]
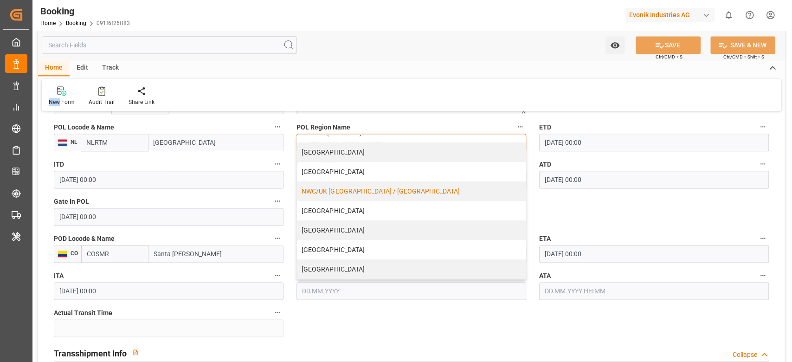
click at [382, 195] on div "NWC/UK [GEOGRAPHIC_DATA] / [GEOGRAPHIC_DATA]" at bounding box center [411, 190] width 229 height 19
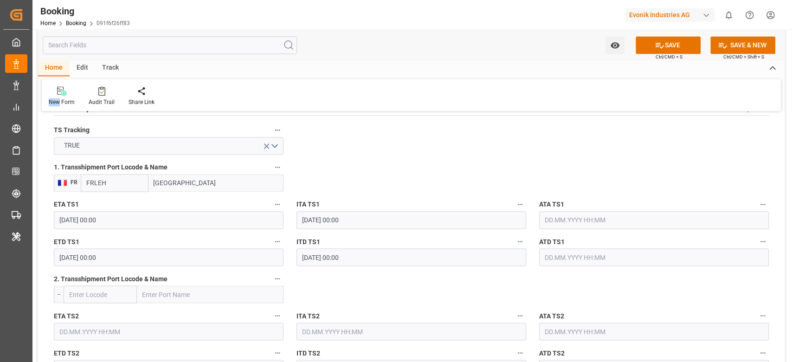
scroll to position [990, 0]
click at [663, 50] on button "SAVE" at bounding box center [668, 45] width 65 height 18
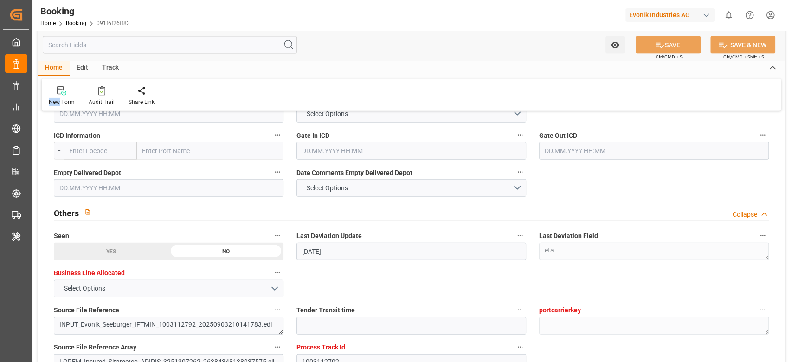
scroll to position [1423, 0]
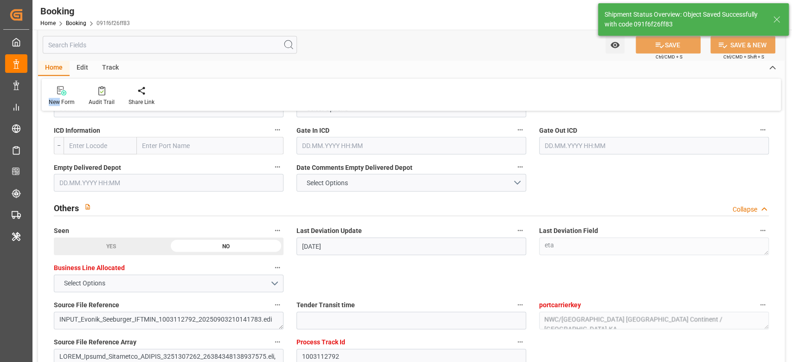
type textarea "NWC/UK North West Continent / UK_COSMR_CMDU_CU-KA"
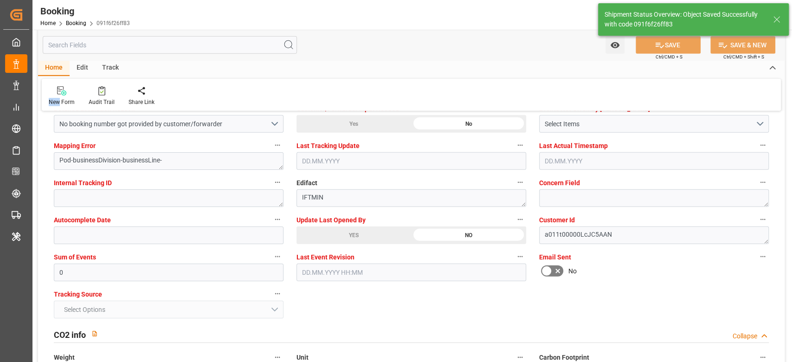
type input "09.09.2025 06:16"
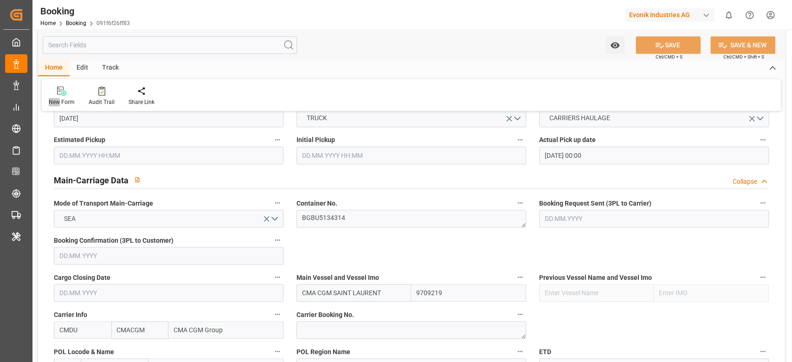
scroll to position [495, 0]
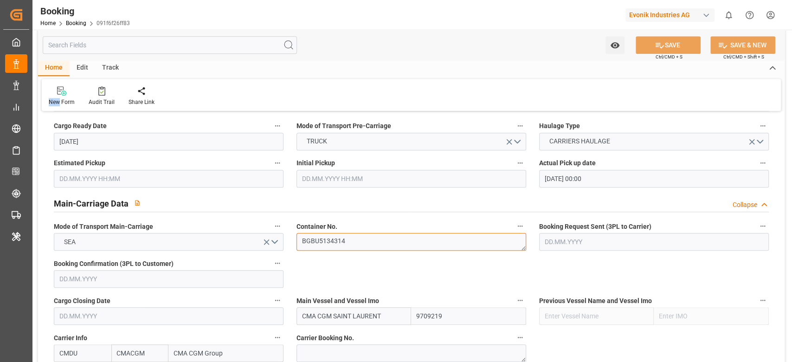
click at [354, 237] on textarea "BGBU5134314" at bounding box center [412, 242] width 230 height 18
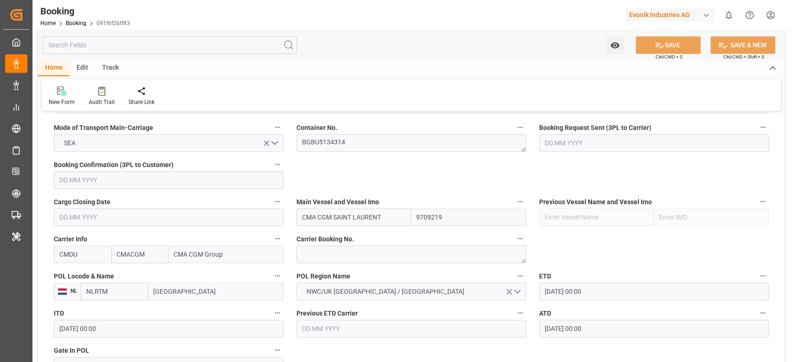
scroll to position [557, 0]
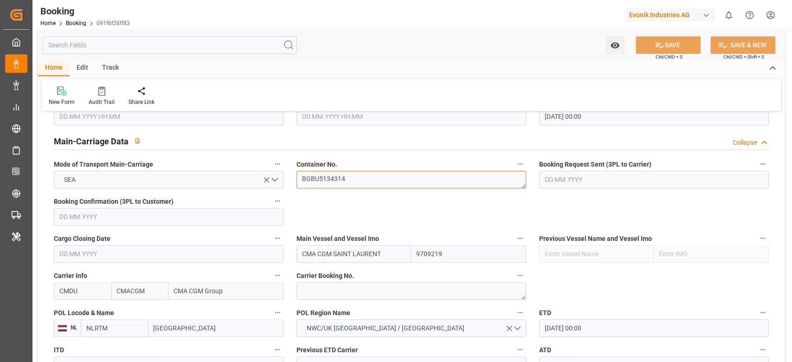
click at [352, 182] on textarea "BGBU5134314" at bounding box center [412, 180] width 230 height 18
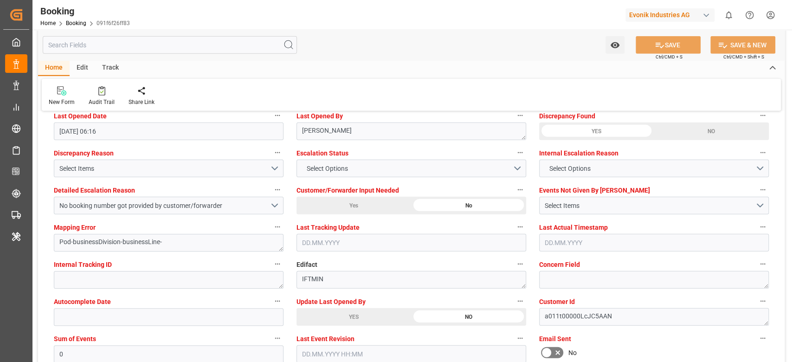
scroll to position [1732, 0]
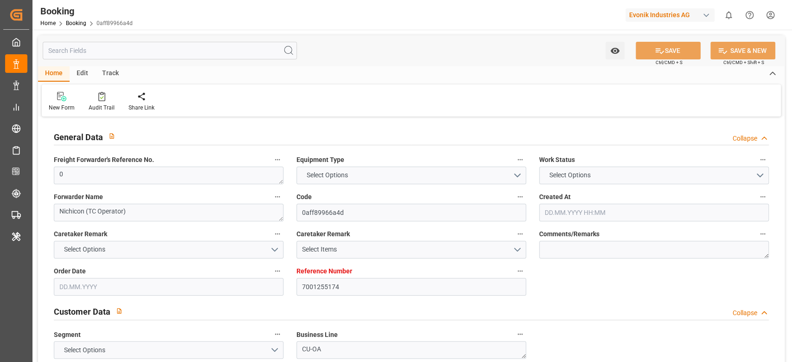
type textarea "0"
type textarea "Nichicon (TC Operator)"
type input "0aff89966a4d"
type input "7001255174"
type textarea "CU-OA"
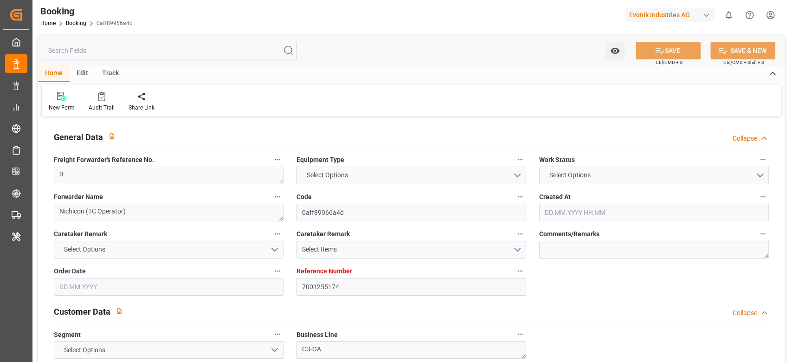
type input "7001255173"
type textarea "[EMAIL_ADDRESS][DOMAIN_NAME]"
type textarea "CFR"
type textarea "KOBE"
type textarea "Lauterbourg"
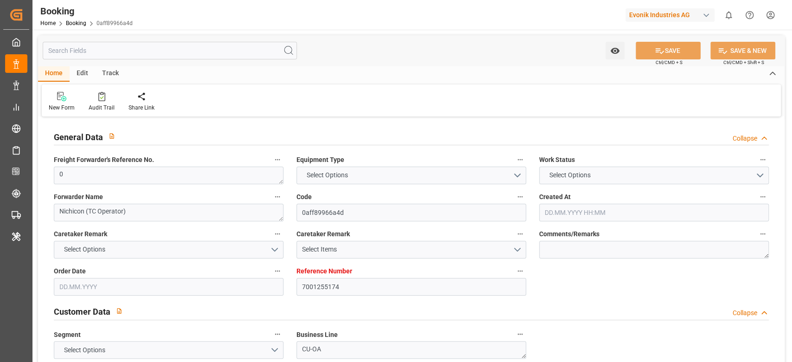
type textarea "NCCU0217796"
type input "NWC / EU"
type input "Kobe"
type textarea "eta"
type textarea "INPUT_Evonik_Seeburger_IFTMIN_1003112791_20250903210135217.edi"
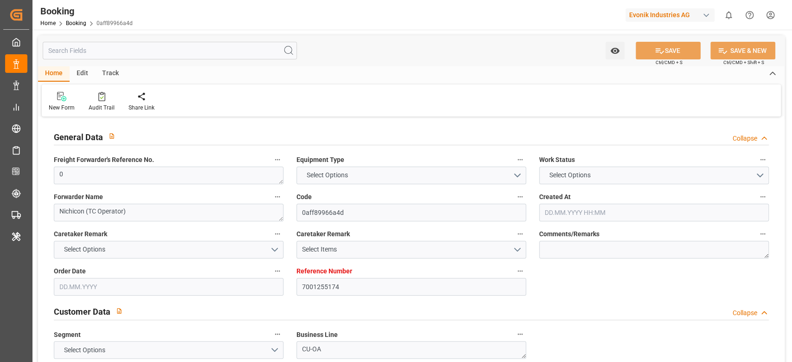
type textarea "INPUT_Evonik_Seeburger_IFTMIN_1003075880_20250821164722763.edi,INPUT_Evonik_See…"
type textarea "1003112791"
type textarea "[PERSON_NAME]"
type textarea "Pol-PodRegionName-businessDivision-businessLine-"
type textarea "IFTMIN"
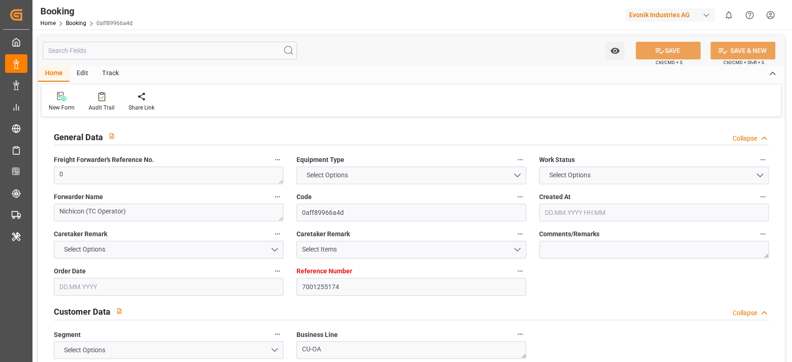
type textarea "a011t00000LcJC5AAN"
type textarea "No"
type input "7001255174"
type input "EUNWC"
type input "JPUKB"
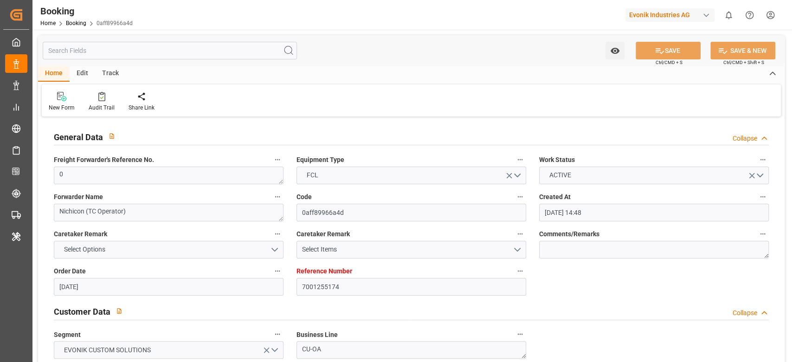
type input "21.08.2025 14:48"
type input "[DATE]"
type input "11.11.2025"
type input "03.09.2025"
type input "03.09.2025 00:00"
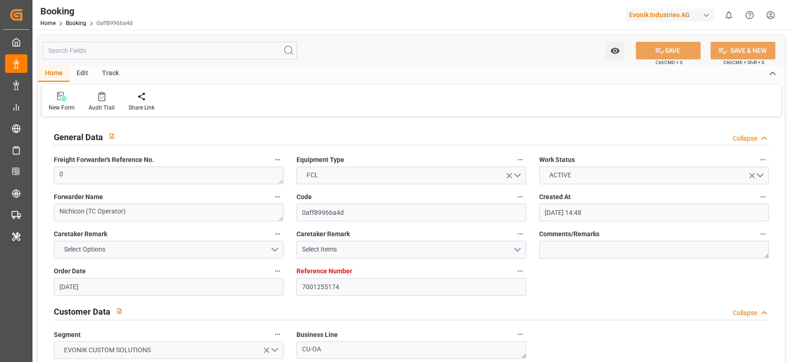
type input "11.11.2025 00:00"
type input "21.08.2025"
type input "08.09.2025 10:45"
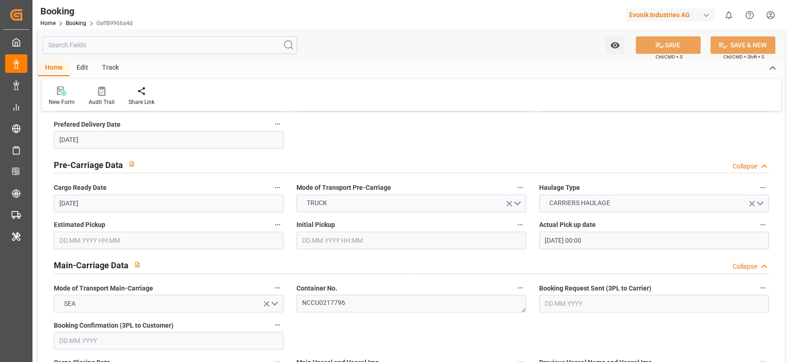
scroll to position [557, 0]
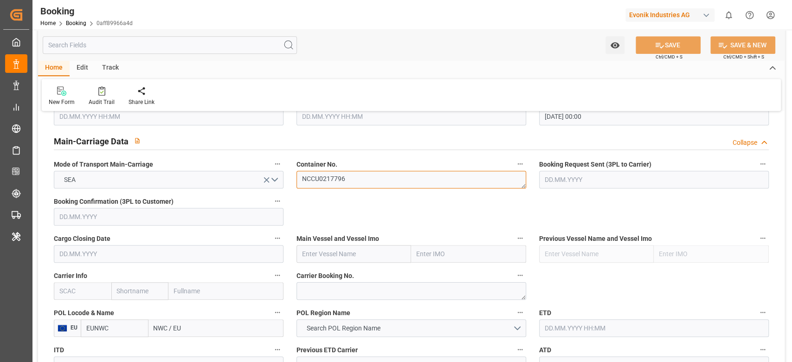
click at [377, 184] on textarea "NCCU0217796" at bounding box center [412, 180] width 230 height 18
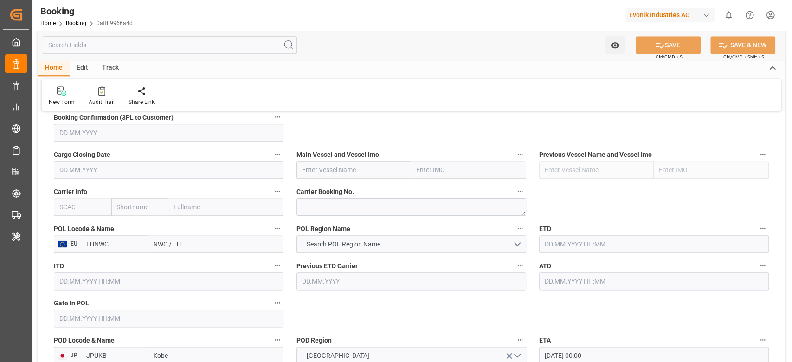
scroll to position [619, 0]
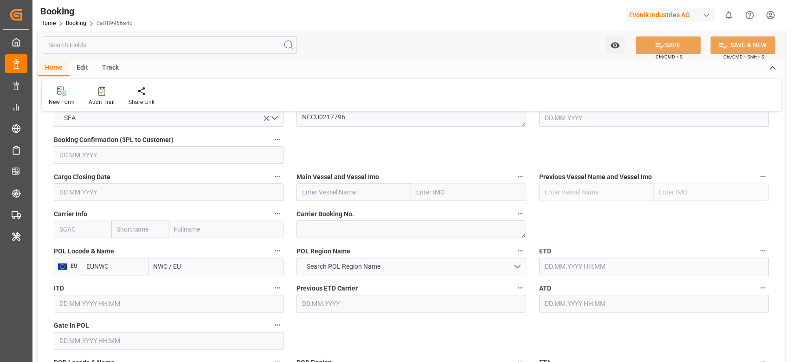
click at [200, 262] on input "NWC / EU" at bounding box center [215, 267] width 135 height 18
paste input "[GEOGRAPHIC_DATA]"
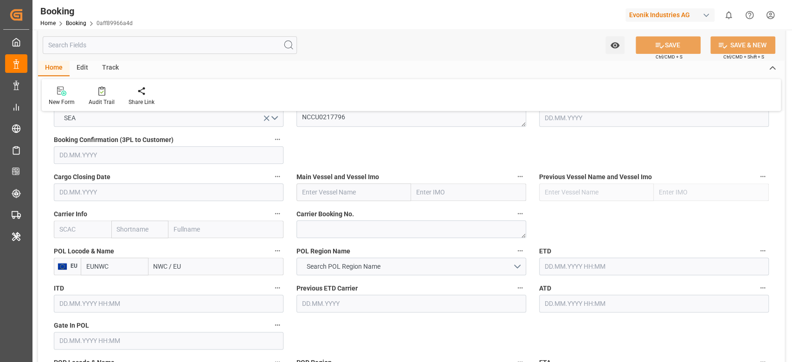
type input "[GEOGRAPHIC_DATA]"
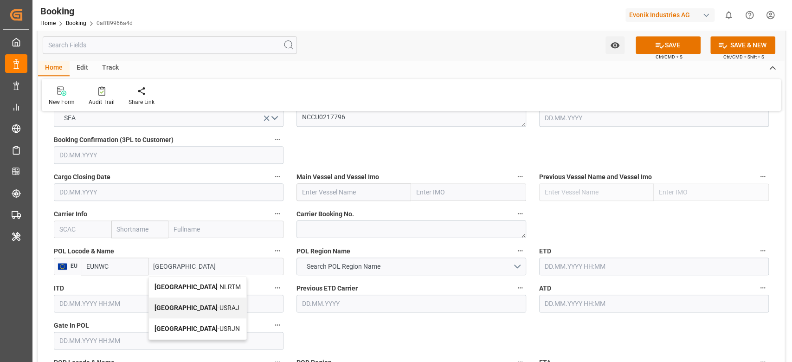
click at [210, 288] on span "[GEOGRAPHIC_DATA] - NLRTM" at bounding box center [198, 286] width 86 height 7
type input "NLRTM"
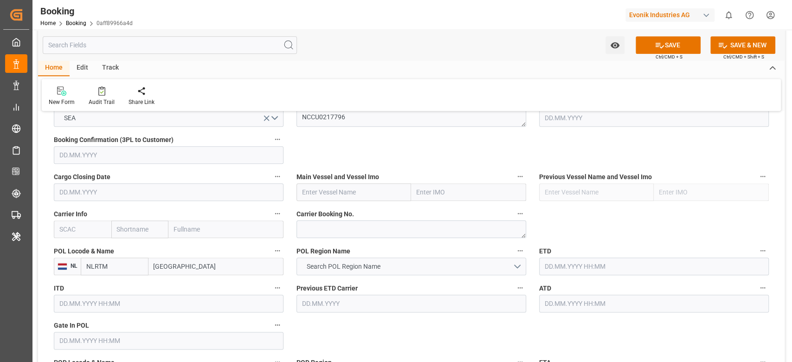
type input "[GEOGRAPHIC_DATA]"
click at [381, 274] on button "Search POL Region Name" at bounding box center [412, 267] width 230 height 18
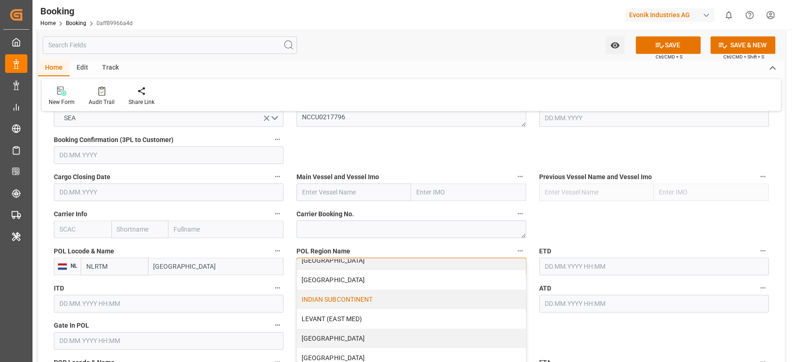
scroll to position [186, 0]
click at [408, 329] on div "NWC/UK [GEOGRAPHIC_DATA] / [GEOGRAPHIC_DATA]" at bounding box center [411, 336] width 229 height 19
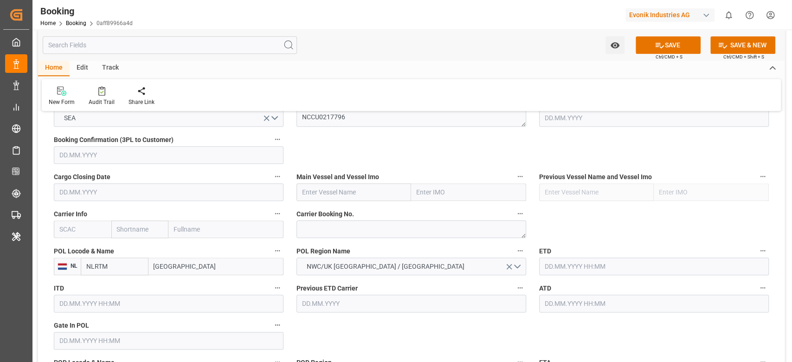
click at [571, 266] on input "text" at bounding box center [654, 267] width 230 height 18
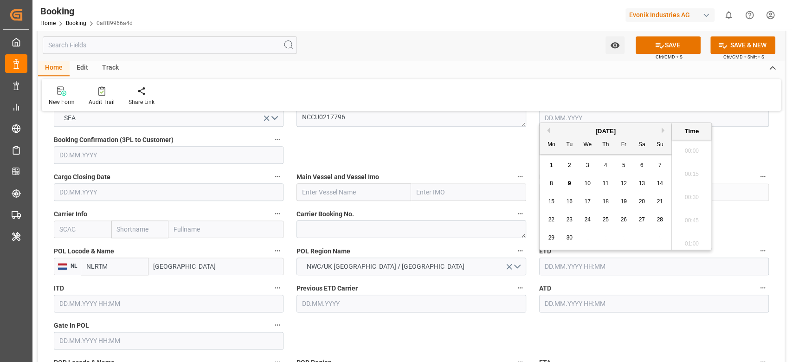
click at [653, 200] on div "15 16 17 18 19 20 21" at bounding box center [605, 202] width 127 height 18
click at [658, 200] on span "21" at bounding box center [660, 201] width 6 height 6
type input "21.09.2025 00:00"
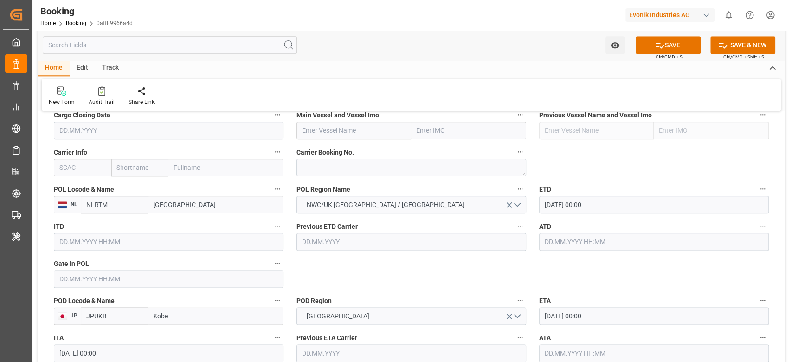
scroll to position [742, 0]
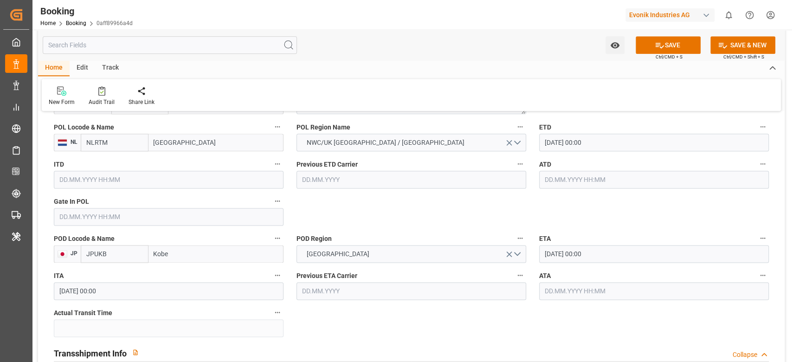
click at [571, 252] on input "11.11.2025 00:00" at bounding box center [654, 254] width 230 height 18
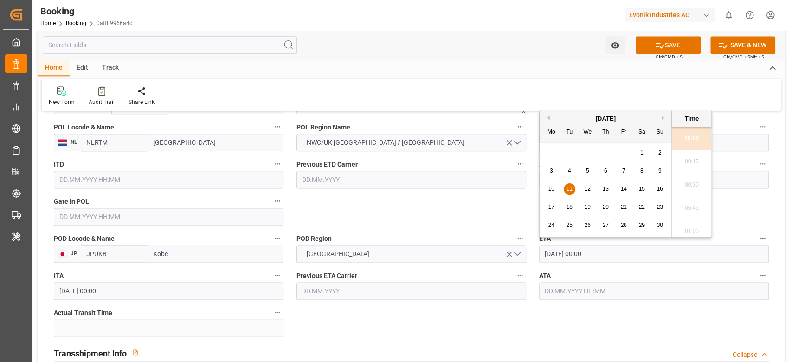
click at [655, 171] on div "9" at bounding box center [660, 171] width 12 height 11
type input "09.11.2025 00:00"
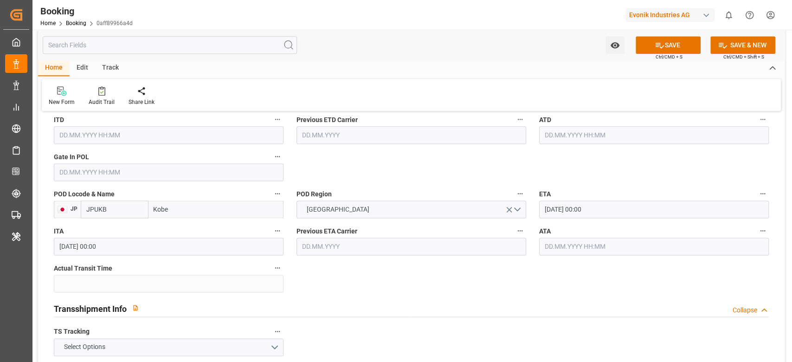
scroll to position [804, 0]
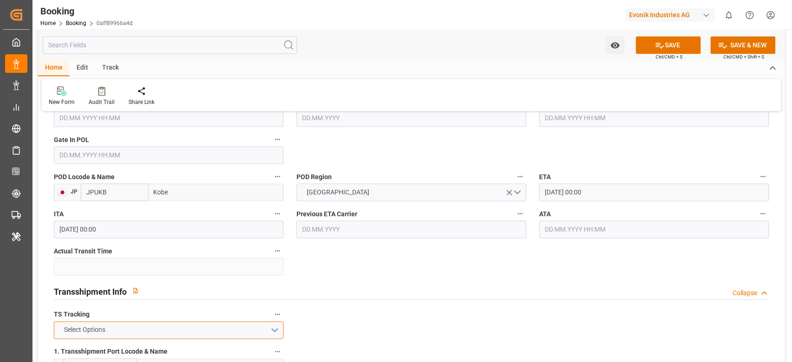
click at [156, 332] on button "Select Options" at bounding box center [169, 330] width 230 height 18
click at [108, 348] on div "FALSE" at bounding box center [168, 351] width 229 height 19
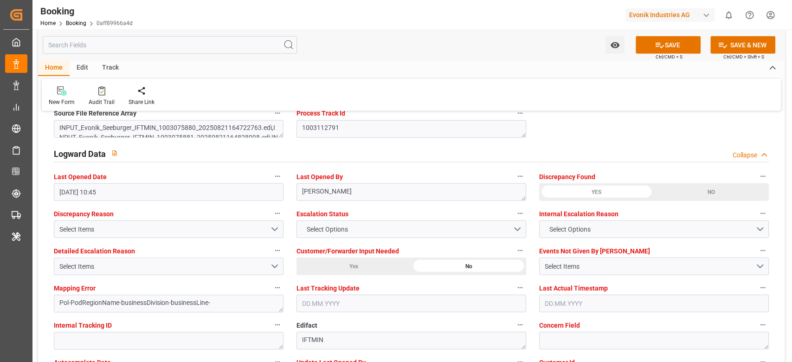
scroll to position [1671, 0]
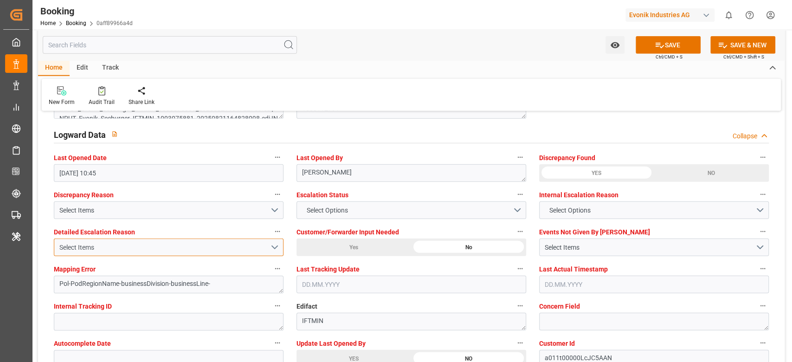
click at [111, 247] on div "Select Items" at bounding box center [164, 248] width 211 height 10
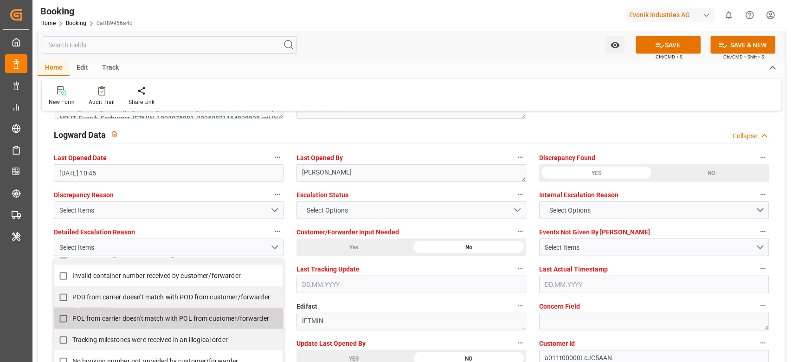
scroll to position [186, 0]
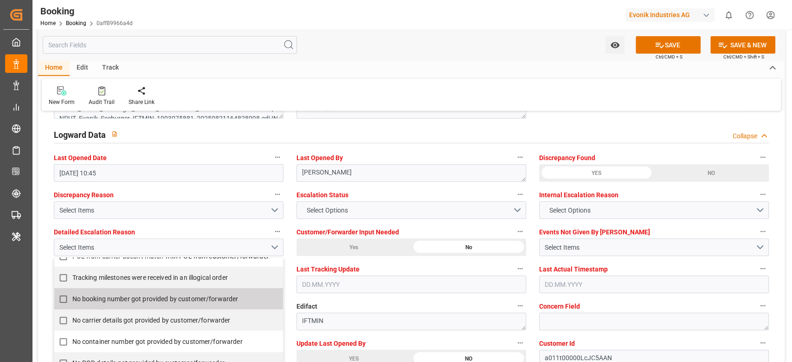
click label "No booking number got provided by customer/forwarder"
checkbox input "true"
drag, startPoint x: 668, startPoint y: 47, endPoint x: 425, endPoint y: 115, distance: 252.9
click div "Watch Option SAVE Ctrl/CMD + S SAVE & NEW Ctrl/CMD + Shift + S Home Edit Track …"
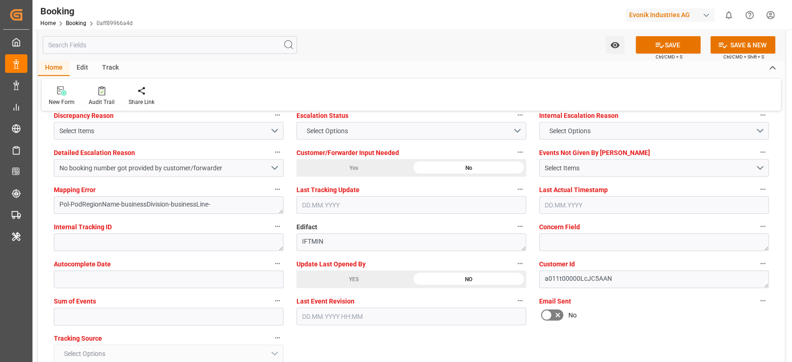
scroll to position [1794, 0]
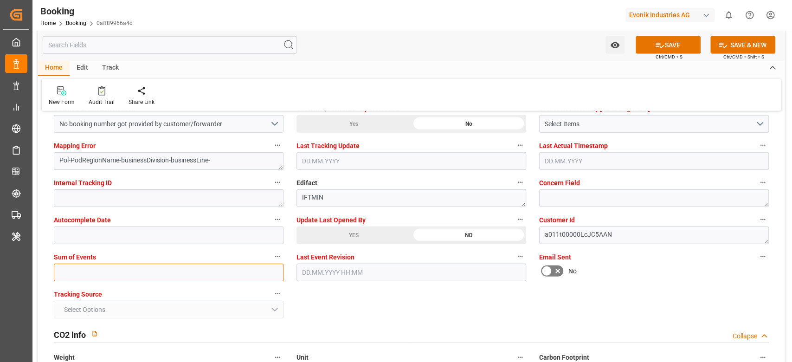
click input "text"
type input "-"
type input "0"
click button "SAVE"
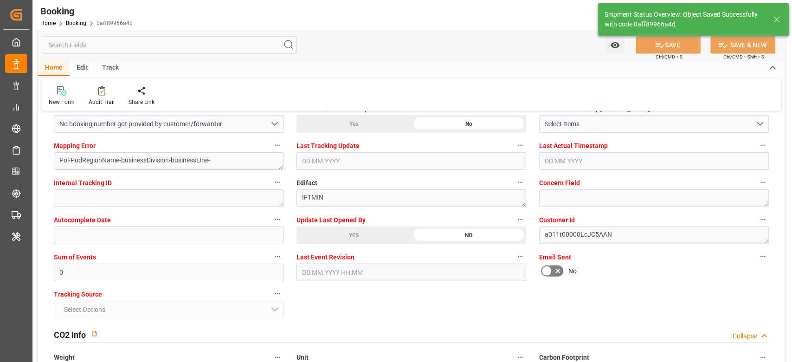
type textarea "[PERSON_NAME]"
type textarea "businessDivision-businessLine-"
type input "21.09.2025 00:00"
type input "09.09.2025 06:18"
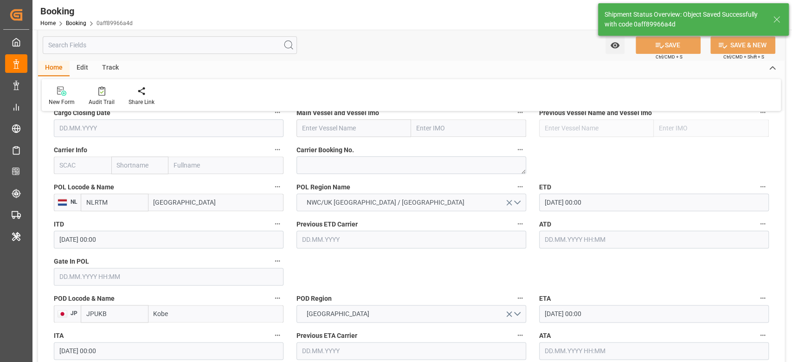
scroll to position [680, 0]
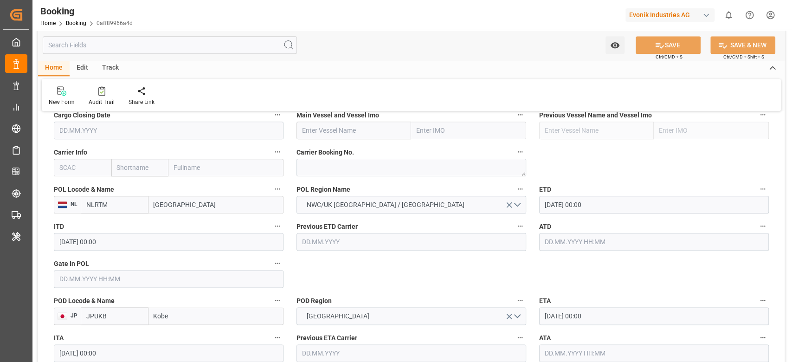
click input "text"
paste input "ONE HANOI"
type input "ONE HANOI"
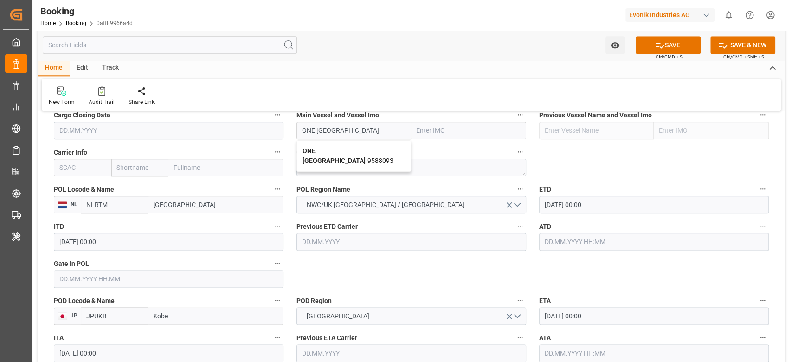
drag, startPoint x: 352, startPoint y: 154, endPoint x: 570, endPoint y: 118, distance: 221.0
click span "ONE HANOI - 9588093"
type input "9588093"
type input "ONE HANOI"
click button "SAVE"
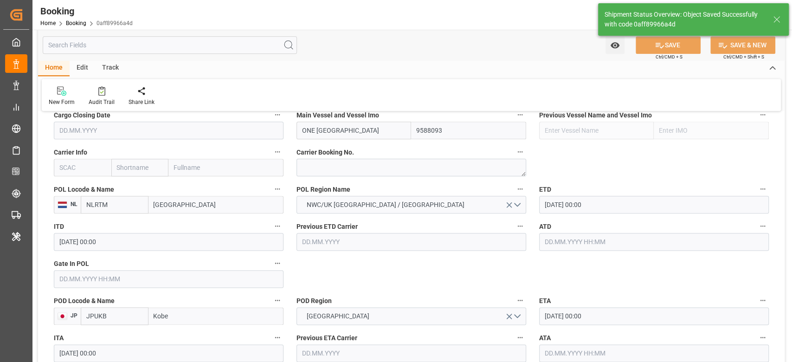
type input "09.09.2025 06:19"
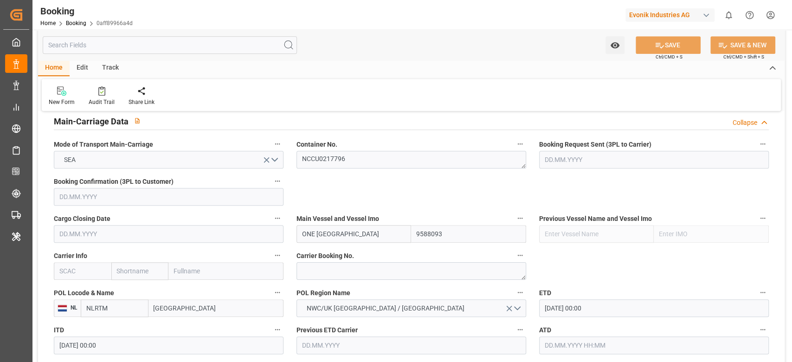
scroll to position [557, 0]
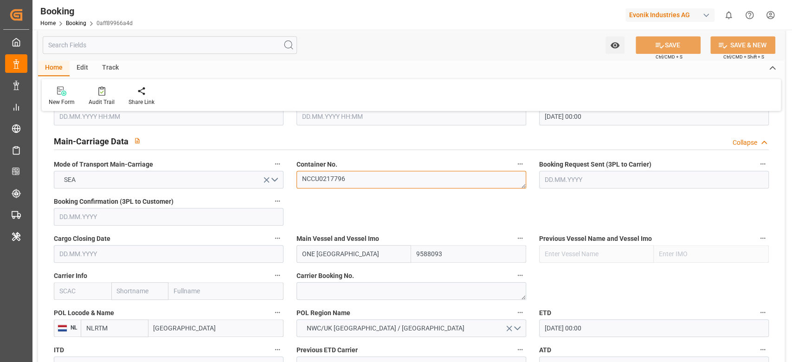
click textarea "NCCU0217796"
click input "text"
click b "ONEY"
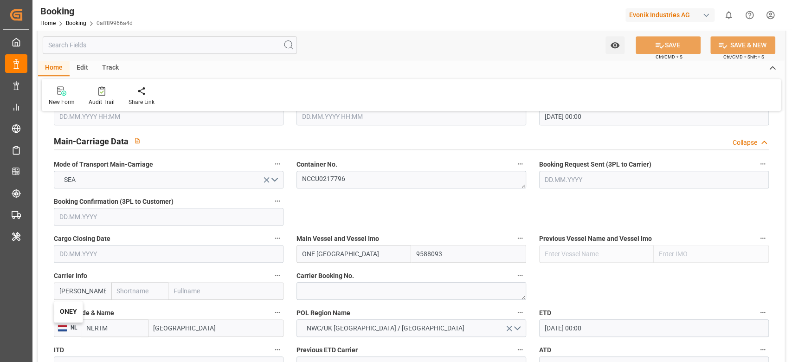
type input "ONEY"
type input "ONE"
type input "Ocean Network Express"
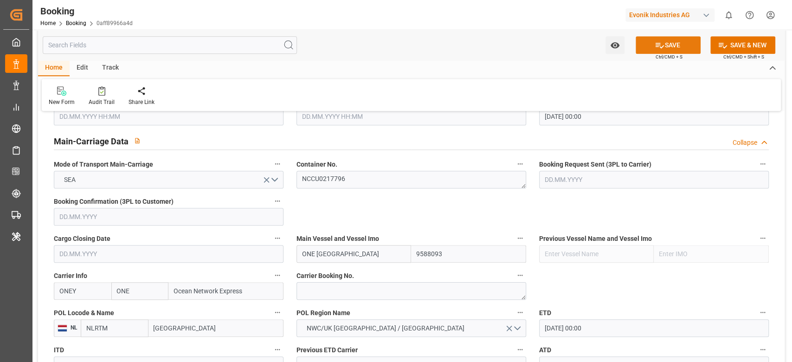
type input "ONEY"
click div "Watch Option SAVE Ctrl/CMD + S SAVE & NEW Ctrl/CMD + Shift + S"
click button "SAVE"
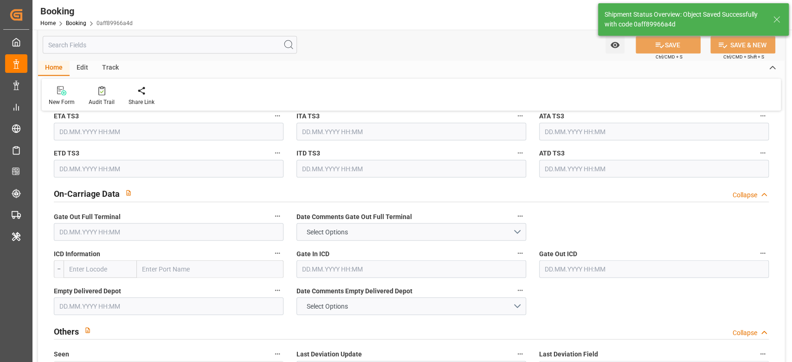
type textarea "NWC/UK North West Continent / UK_JPUKB_ONEY_CU-OA"
type input "09.09.2025 06:37"
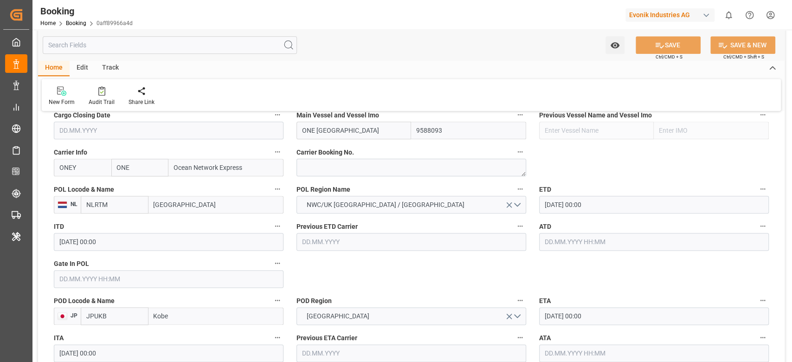
scroll to position [619, 0]
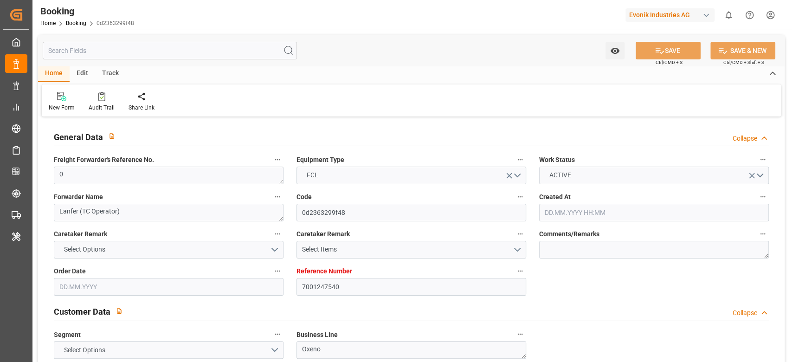
type input "7001247540"
type input "EUNWC"
type input "INNSA"
type input "[DATE] 08:29"
type input "[DATE]"
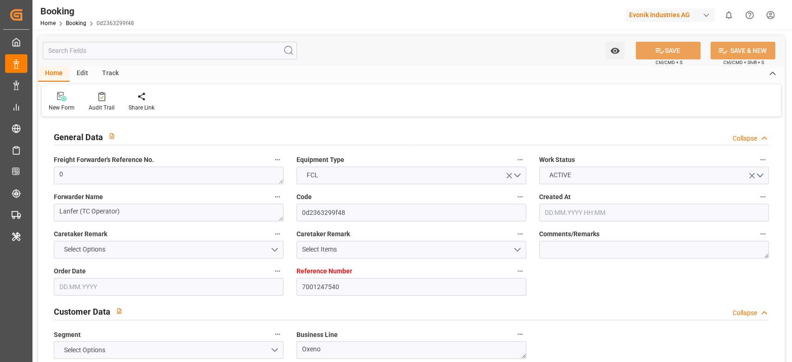
type input "[DATE]"
type input "[DATE] 00:00"
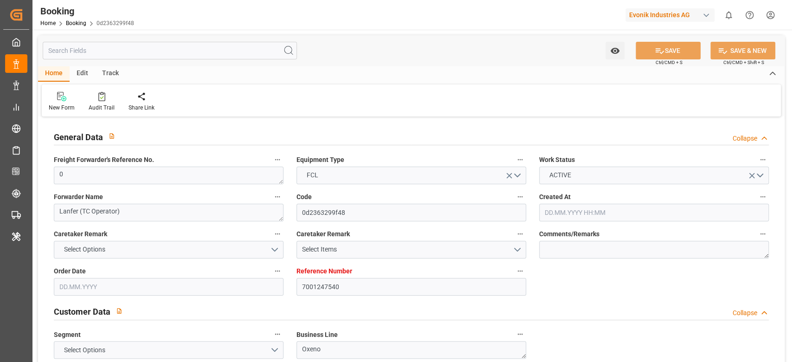
type input "[DATE] 00:00"
type input "[DATE]"
type input "[DATE] 10:45"
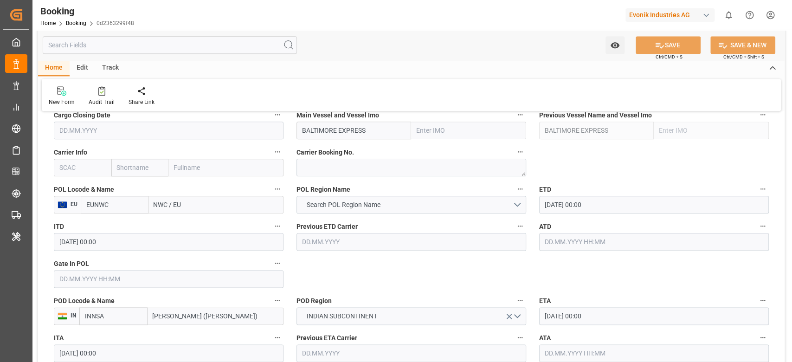
click at [211, 209] on input "NWC / EU" at bounding box center [215, 205] width 135 height 18
type input "rotterda"
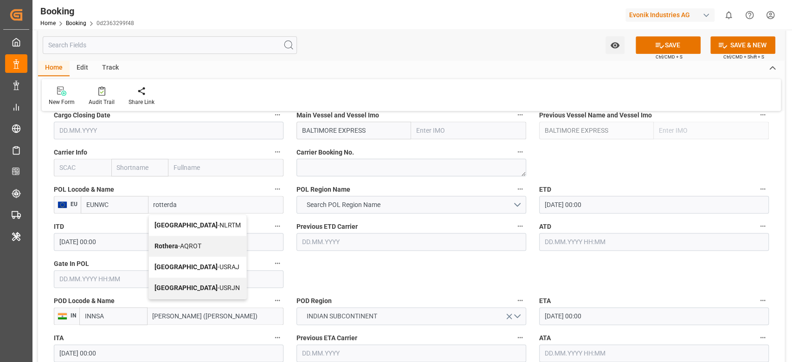
click at [196, 222] on span "[GEOGRAPHIC_DATA] - NLRTM" at bounding box center [198, 224] width 86 height 7
type input "NLRTM"
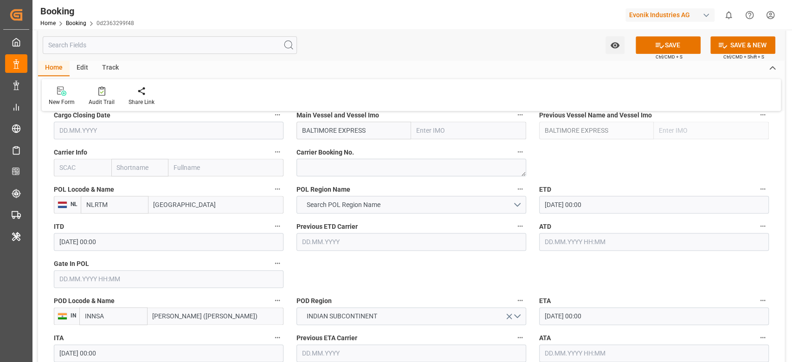
type input "[GEOGRAPHIC_DATA]"
click at [343, 200] on span "Search POL Region Name" at bounding box center [343, 205] width 83 height 10
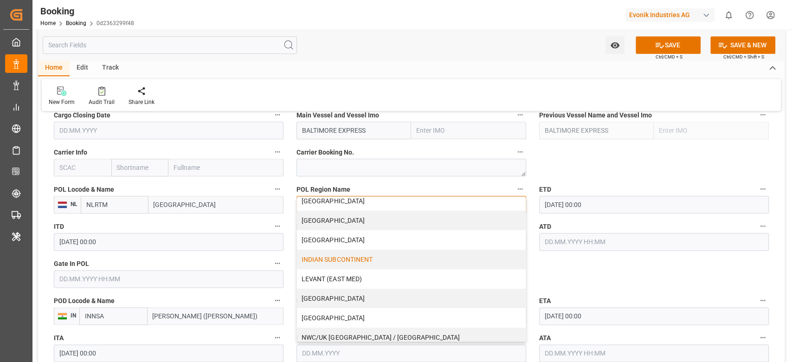
scroll to position [123, 0]
click at [401, 331] on div "NWC/UK [GEOGRAPHIC_DATA] / [GEOGRAPHIC_DATA]" at bounding box center [411, 336] width 229 height 19
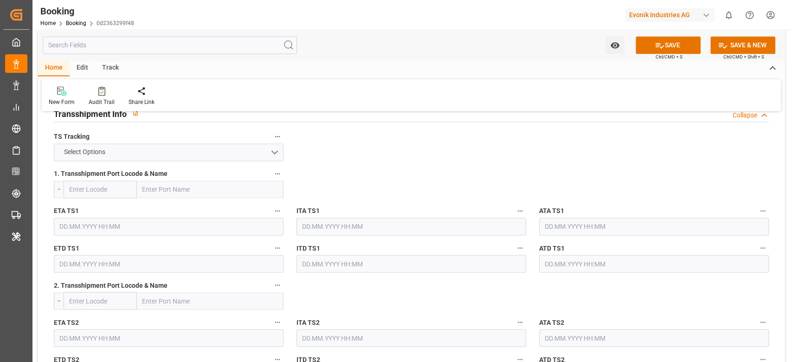
scroll to position [928, 0]
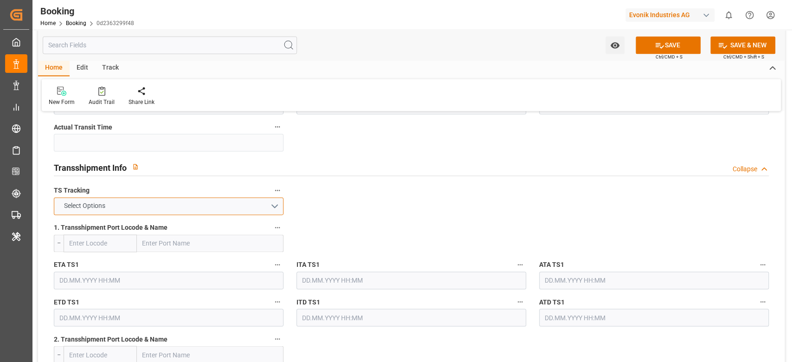
click at [103, 203] on span "Select Options" at bounding box center [84, 206] width 51 height 10
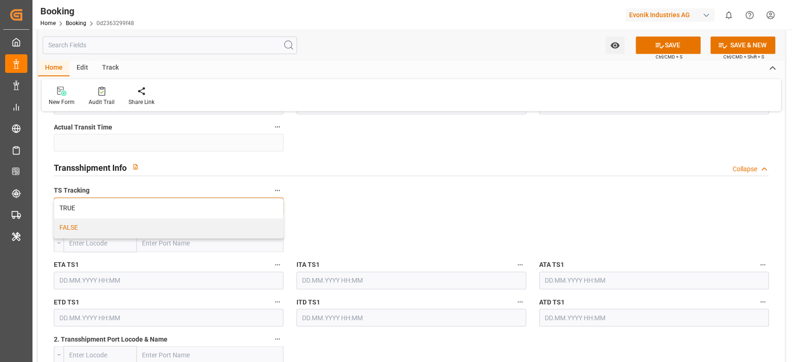
click at [95, 219] on div "FALSE" at bounding box center [168, 227] width 229 height 19
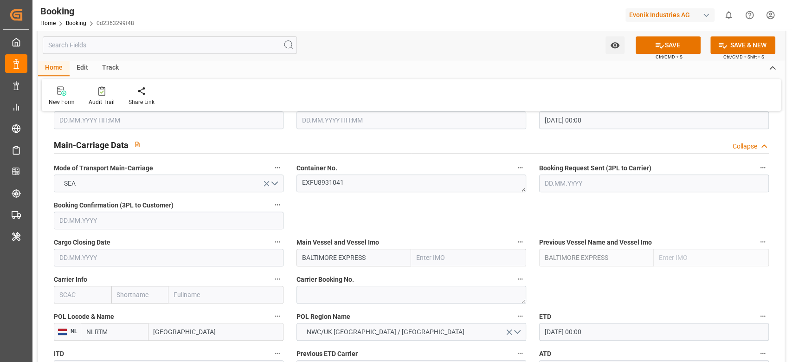
scroll to position [619, 0]
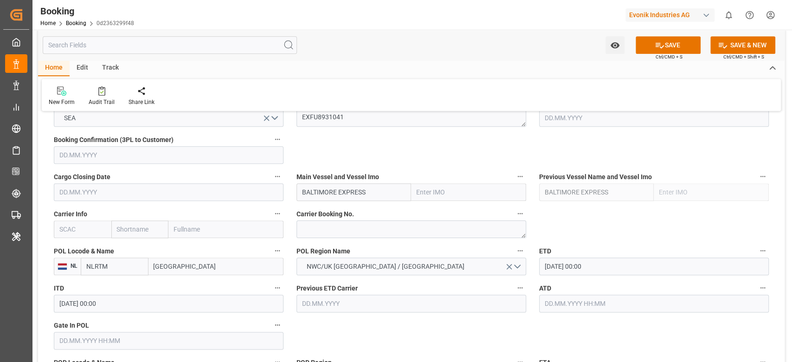
click at [62, 224] on input "text" at bounding box center [83, 229] width 58 height 18
click at [60, 246] on b "HLCU" at bounding box center [68, 249] width 17 height 7
type input "HLCU"
type input "Hapag [PERSON_NAME]"
type input "Hapag Lloyd Aktiengesellschaft"
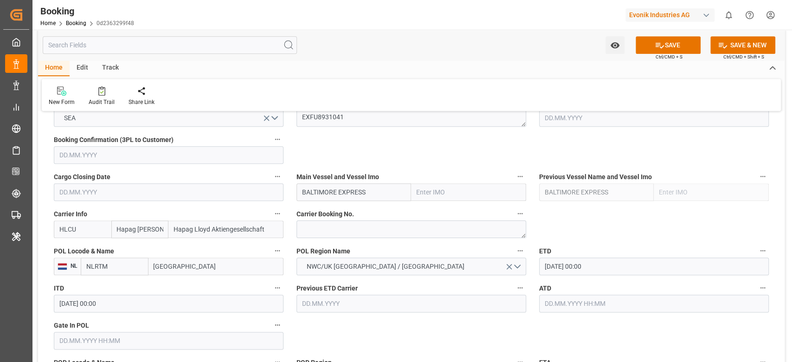
type input "HLCU"
click at [323, 120] on textarea "EXFU8931041" at bounding box center [412, 118] width 230 height 18
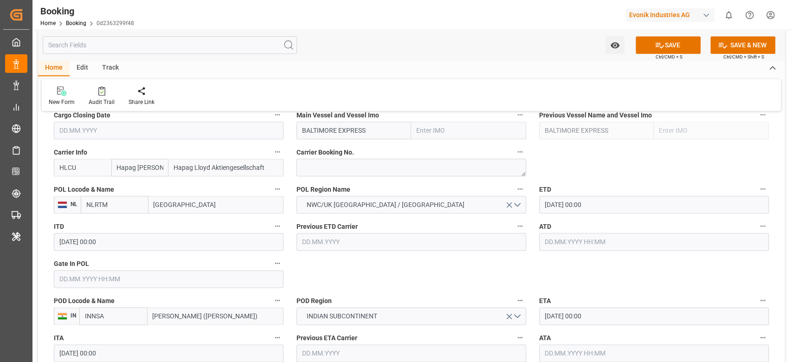
click at [182, 278] on input "text" at bounding box center [169, 279] width 230 height 18
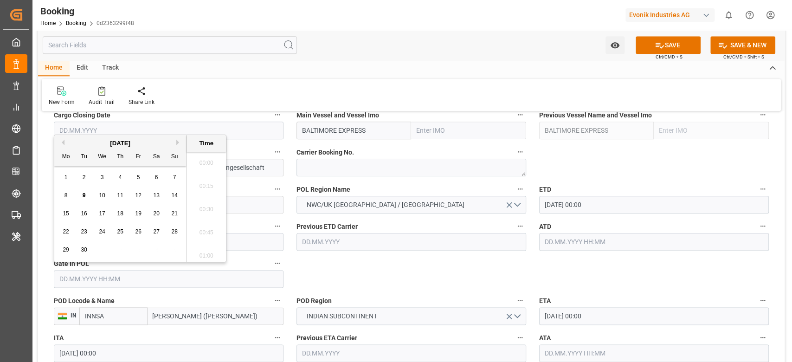
scroll to position [1047, 0]
click at [64, 199] on div "8" at bounding box center [66, 195] width 12 height 11
type input "[DATE] 00:00"
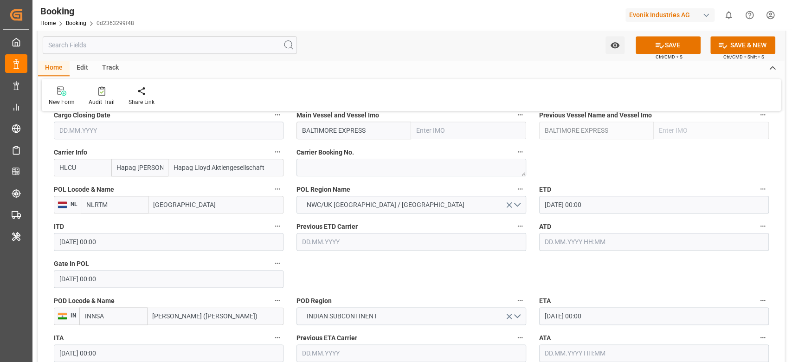
click at [372, 252] on div "Previous ETD Carrier" at bounding box center [411, 235] width 243 height 37
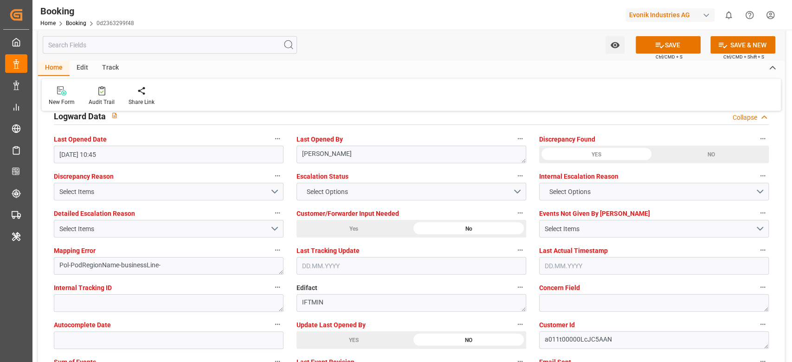
scroll to position [1671, 0]
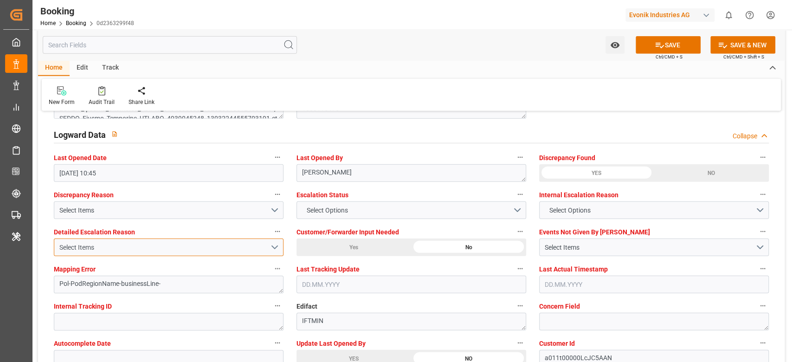
click at [81, 247] on div "Select Items" at bounding box center [164, 248] width 211 height 10
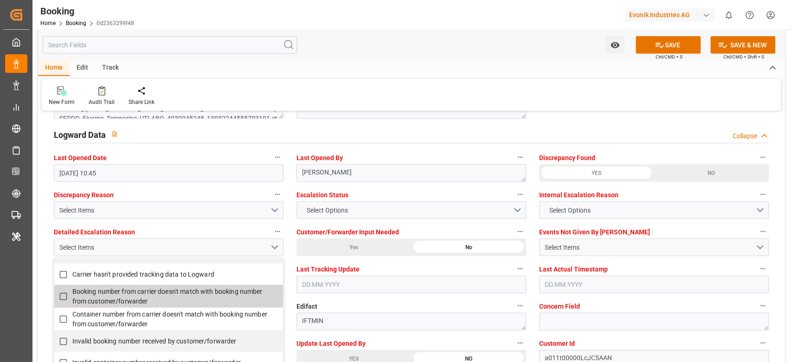
scroll to position [186, 0]
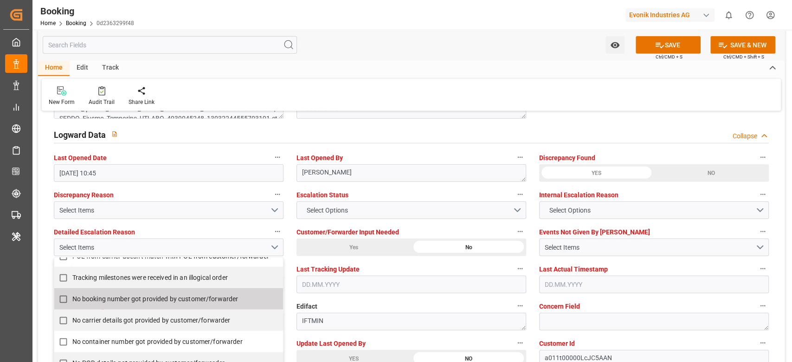
click at [92, 303] on span "No booking number got provided by customer/forwarder" at bounding box center [155, 299] width 166 height 10
checkbox input "true"
click at [430, 304] on label "Edifact" at bounding box center [412, 306] width 230 height 13
click at [514, 304] on button "Edifact" at bounding box center [520, 306] width 12 height 12
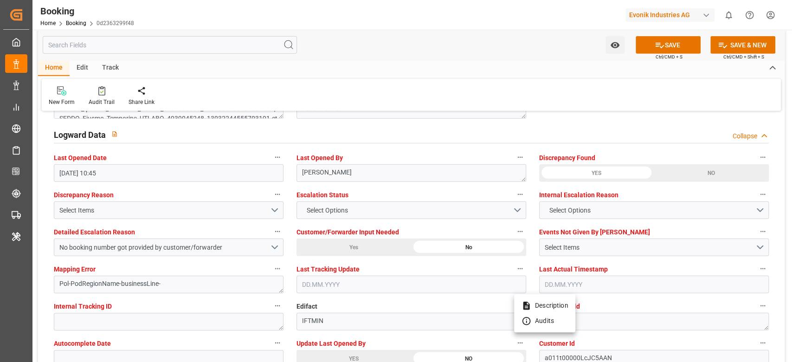
drag, startPoint x: 377, startPoint y: 38, endPoint x: 170, endPoint y: 185, distance: 254.2
click at [378, 38] on div at bounding box center [396, 181] width 792 height 362
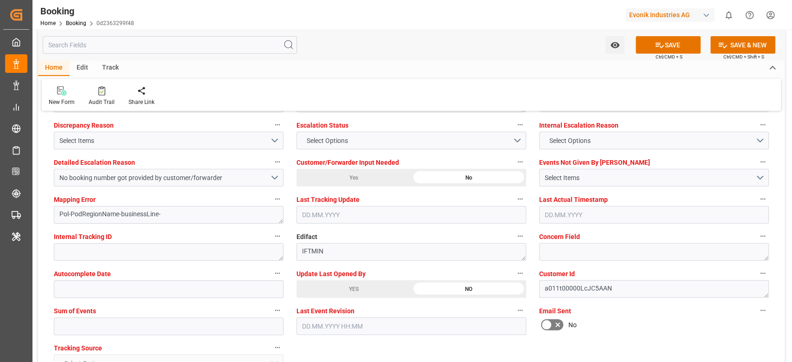
scroll to position [1794, 0]
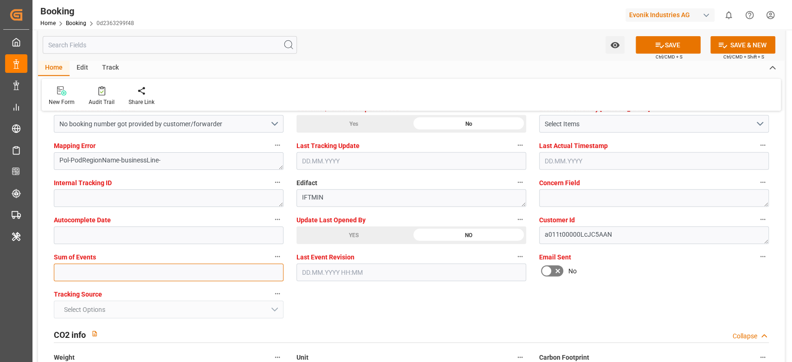
click at [95, 271] on input "text" at bounding box center [169, 273] width 230 height 18
type input "0"
click at [658, 39] on button "SAVE" at bounding box center [668, 45] width 65 height 18
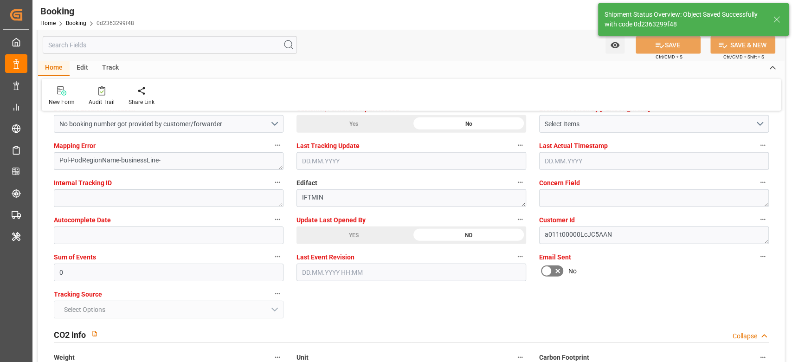
type textarea "NWC/UK North West Continent / UK_INNSA_HLCU_Oxeno"
type textarea "[PERSON_NAME]"
type textarea "businessLine-"
type input "09.09.2025 06:27"
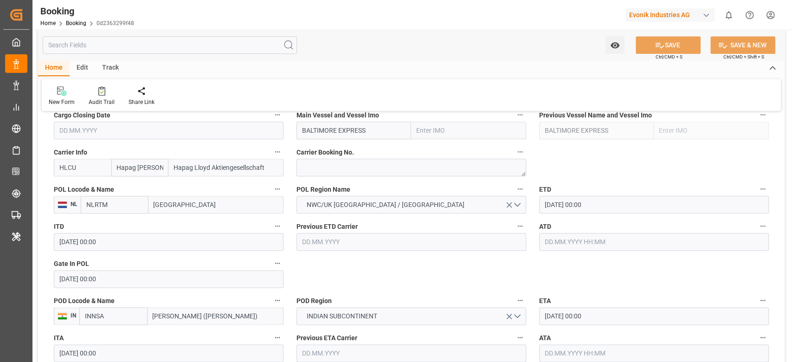
scroll to position [619, 0]
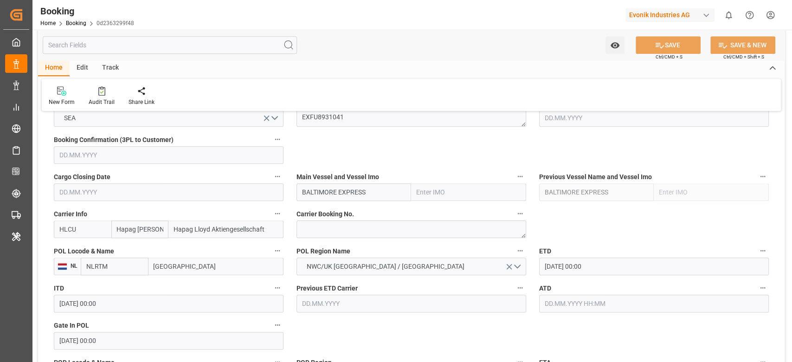
click at [378, 195] on input "BALTIMORE EXPRESS" at bounding box center [354, 192] width 115 height 18
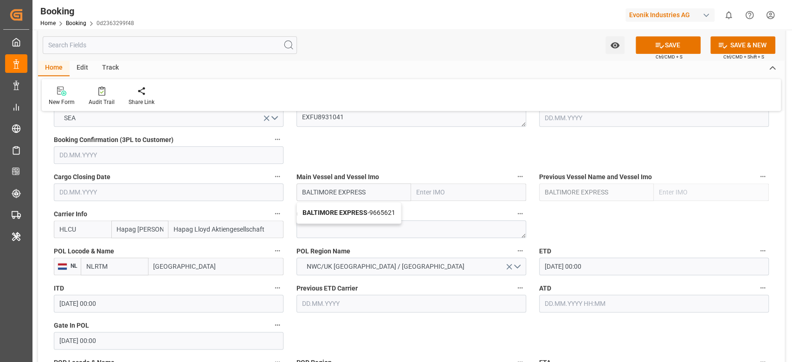
click at [364, 216] on div "BALTIMORE EXPRESS - 9665621" at bounding box center [349, 212] width 104 height 21
type input "BALTIMORE EXPRESS"
type input "9665621"
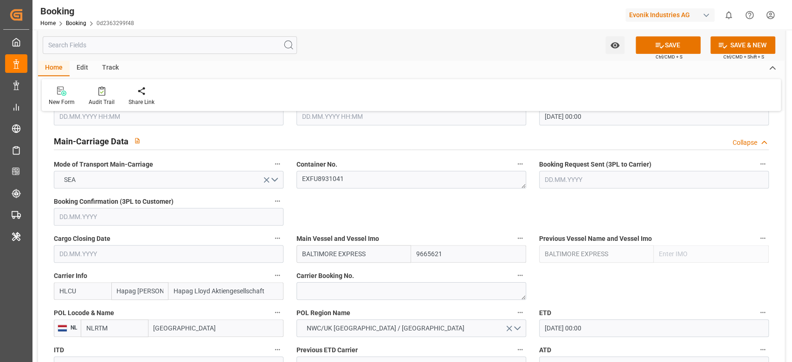
type input "BALTIMORE EXPRESS"
click at [335, 177] on textarea "EXFU8931041" at bounding box center [412, 180] width 230 height 18
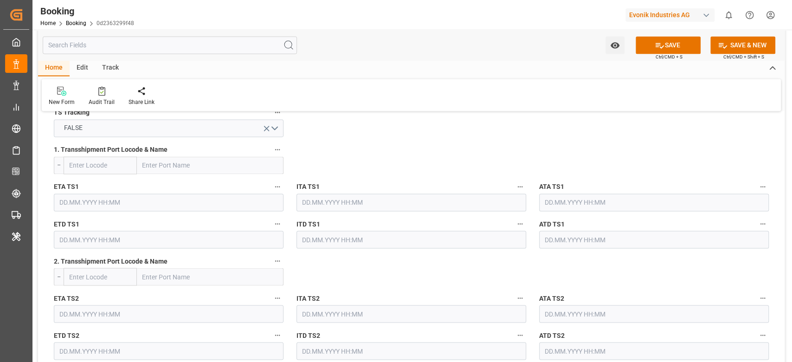
scroll to position [1052, 0]
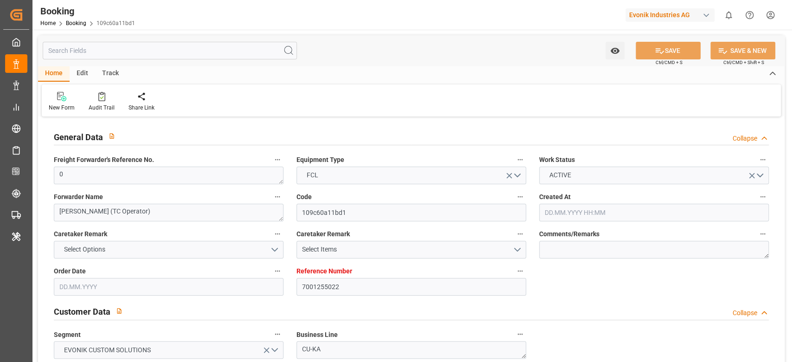
type input "7001255022"
type input "EUNWC"
type input "COSMR"
type input "21.08.2025 12:55"
type input "[DATE]"
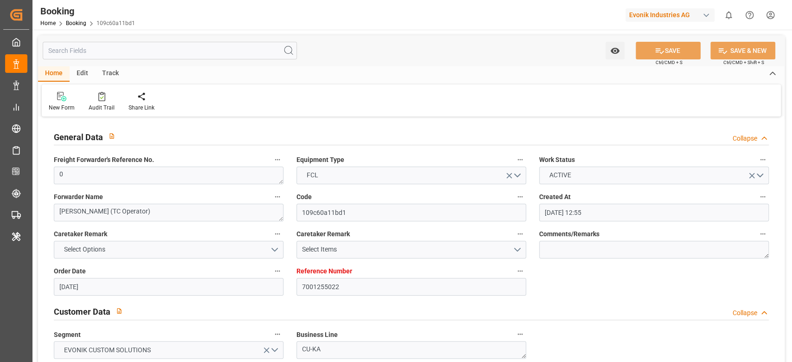
type input "[DATE]"
type input "03.09.2025 00:00"
type input "06.10.2025 00:00"
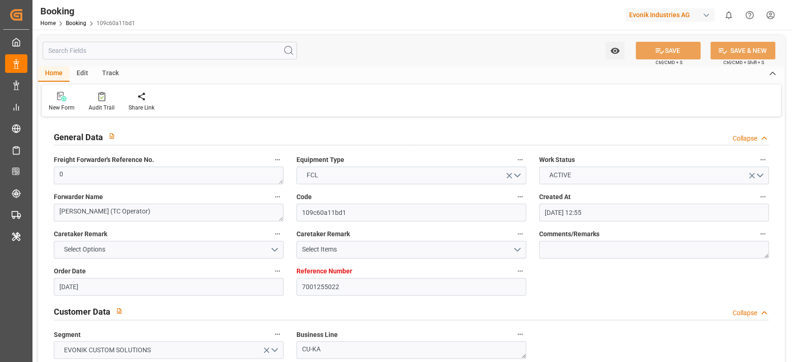
type input "[DATE]"
type input "08.09.2025 10:45"
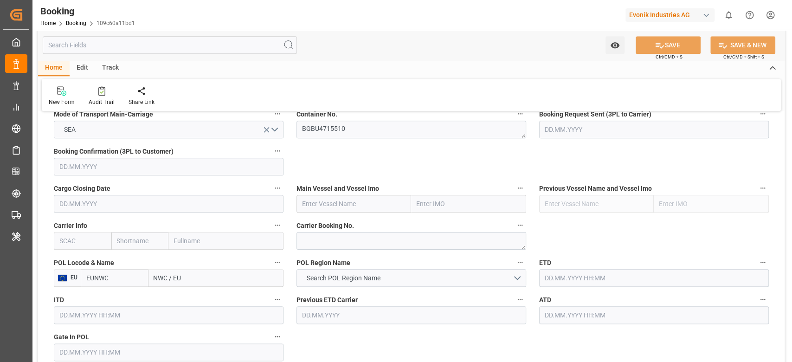
scroll to position [619, 0]
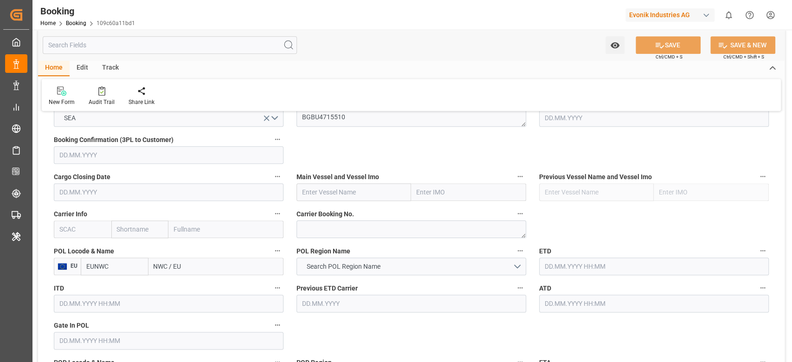
click at [78, 230] on input "text" at bounding box center [83, 229] width 58 height 18
click at [75, 247] on b "CMDU" at bounding box center [69, 249] width 18 height 7
type input "CMDU"
type input "CMACGM"
type input "CMA CGM Group"
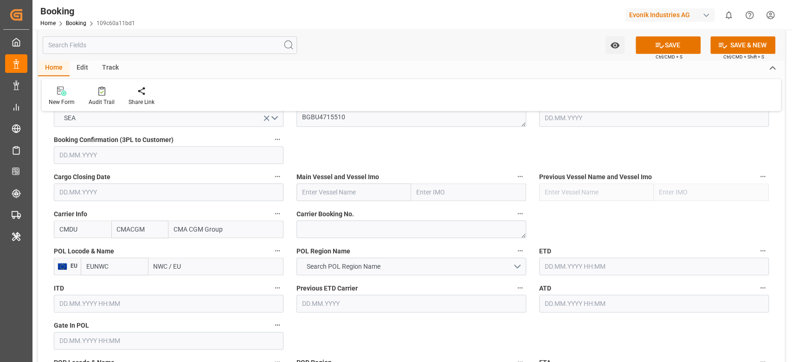
type input "CMDU"
click at [206, 263] on input "NWC / EU" at bounding box center [215, 267] width 135 height 18
paste input "ROTTERDAM"
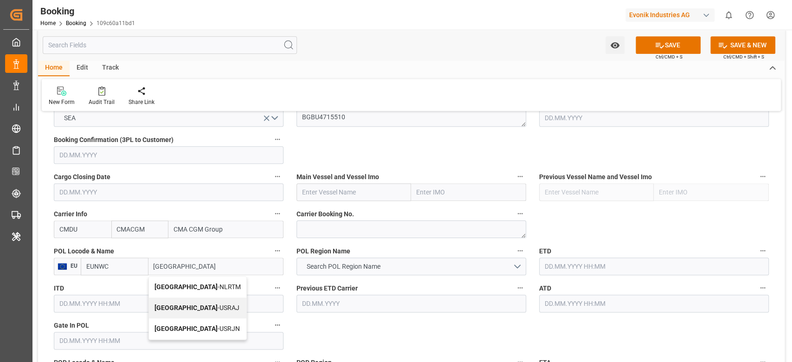
click at [177, 284] on b "[GEOGRAPHIC_DATA]" at bounding box center [186, 286] width 63 height 7
type input "[GEOGRAPHIC_DATA]"
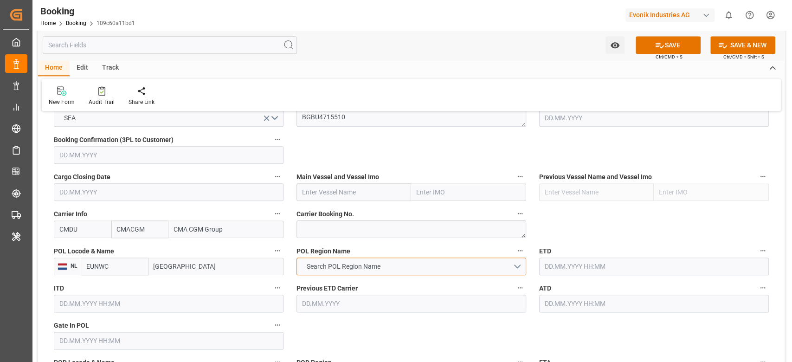
click at [374, 269] on span "Search POL Region Name" at bounding box center [343, 267] width 83 height 10
type input "NLRTM"
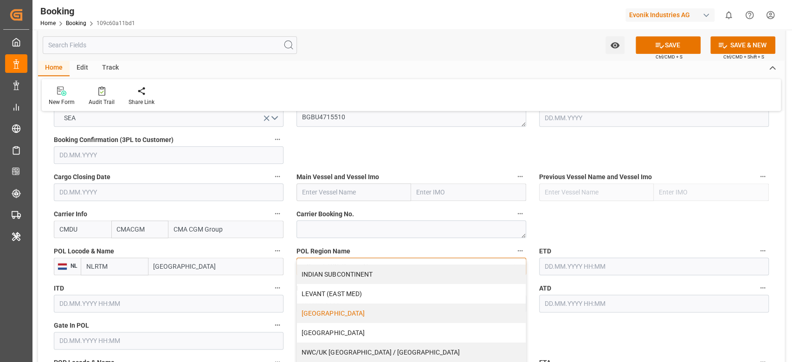
scroll to position [207, 0]
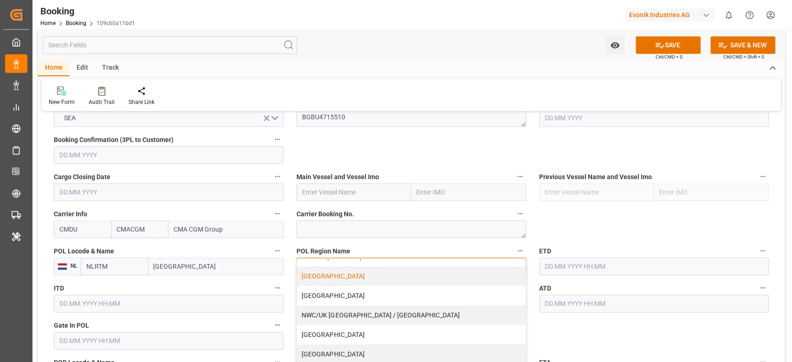
click at [382, 317] on div "NWC/UK [GEOGRAPHIC_DATA] / [GEOGRAPHIC_DATA]" at bounding box center [411, 314] width 229 height 19
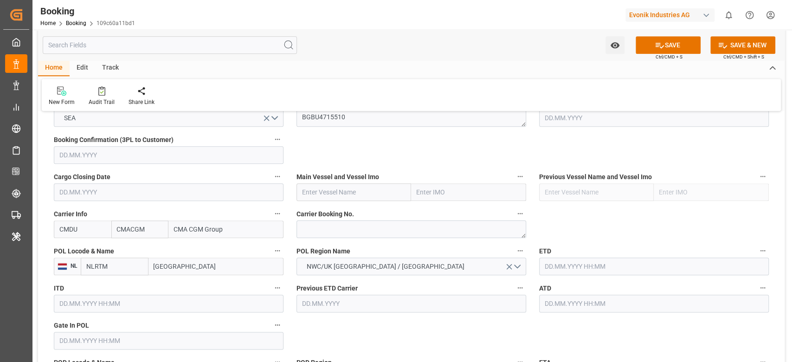
click at [594, 271] on input "text" at bounding box center [654, 267] width 230 height 18
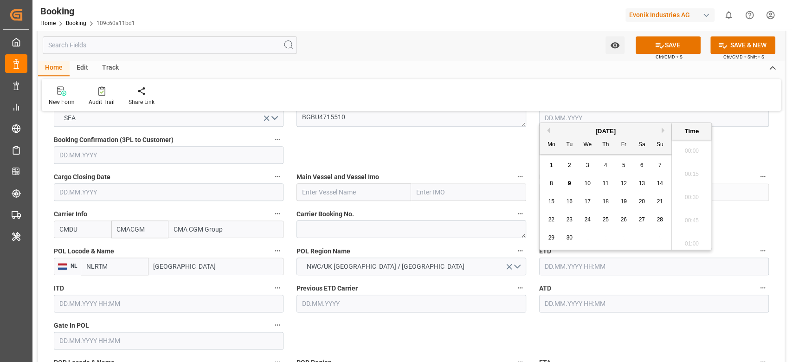
click at [551, 184] on span "8" at bounding box center [551, 183] width 3 height 6
click at [570, 266] on input "text" at bounding box center [654, 267] width 230 height 18
type input "[DATE] 00:00"
click at [570, 266] on input "[DATE] 00:00" at bounding box center [654, 267] width 230 height 18
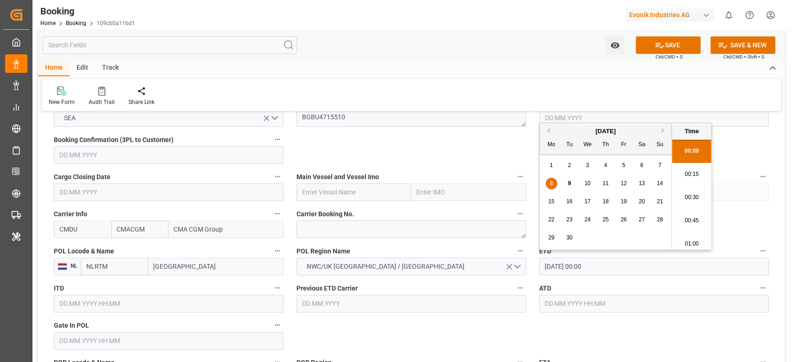
click at [570, 266] on input "[DATE] 00:00" at bounding box center [654, 267] width 230 height 18
click at [577, 303] on input "text" at bounding box center [654, 304] width 230 height 18
paste input "[DATE] 00:00"
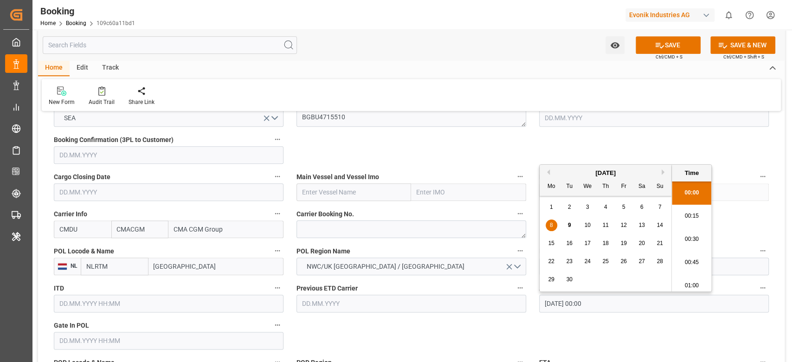
type input "[DATE] 00:00"
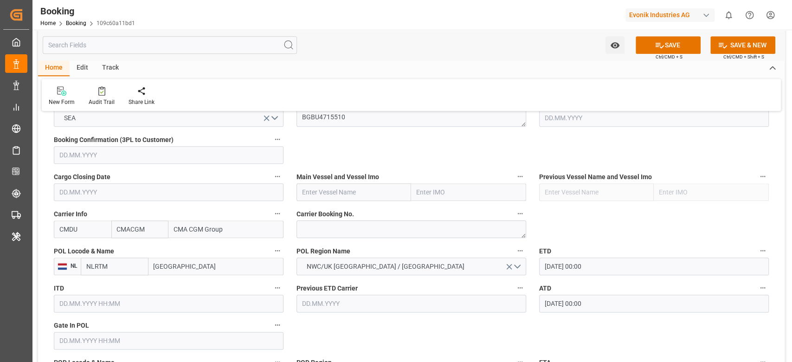
scroll to position [742, 0]
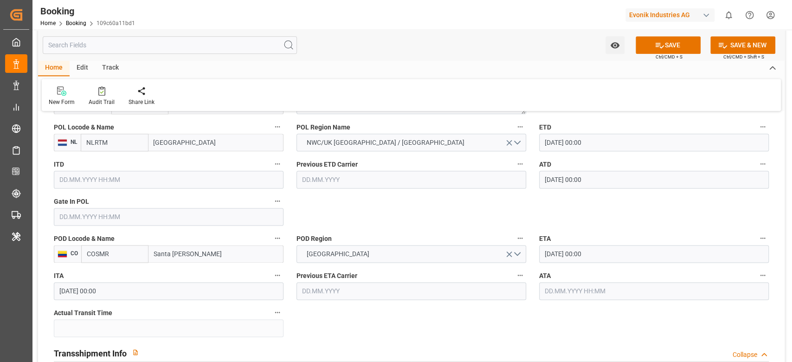
click at [162, 256] on input "Santa Marta" at bounding box center [215, 254] width 135 height 18
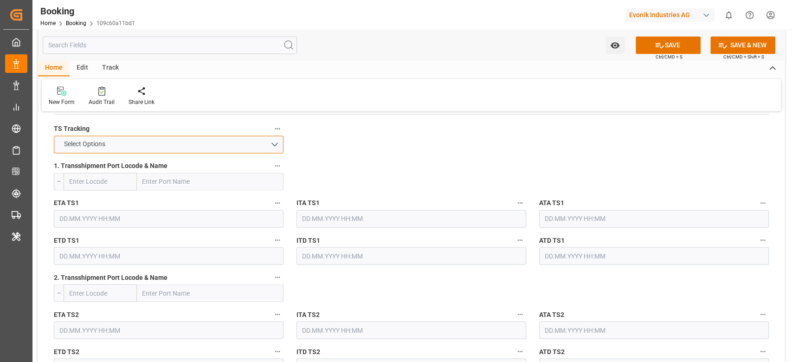
drag, startPoint x: 199, startPoint y: 146, endPoint x: 154, endPoint y: 161, distance: 47.1
click at [199, 146] on button "Select Options" at bounding box center [169, 145] width 230 height 18
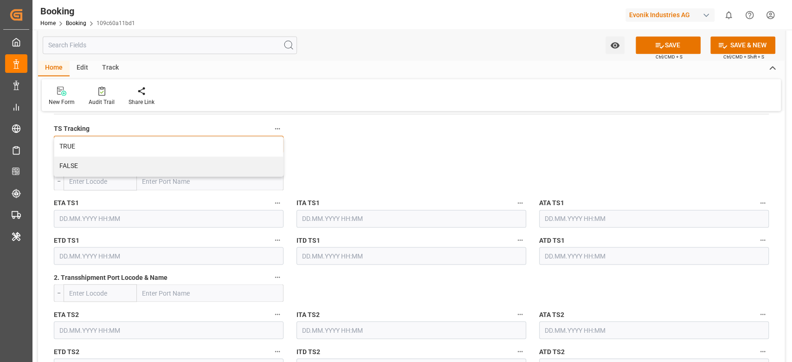
click at [150, 165] on div "FALSE" at bounding box center [168, 165] width 229 height 19
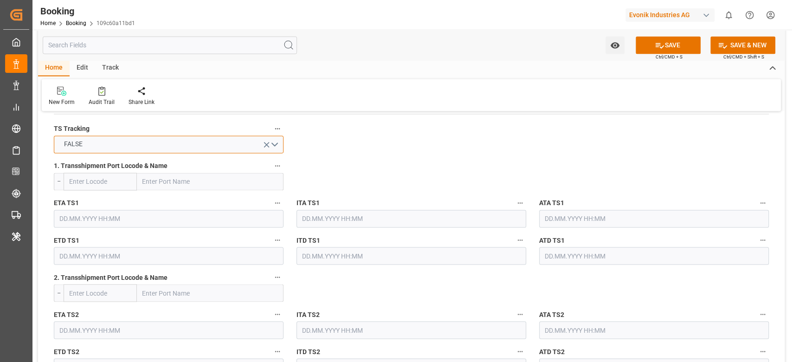
scroll to position [1361, 0]
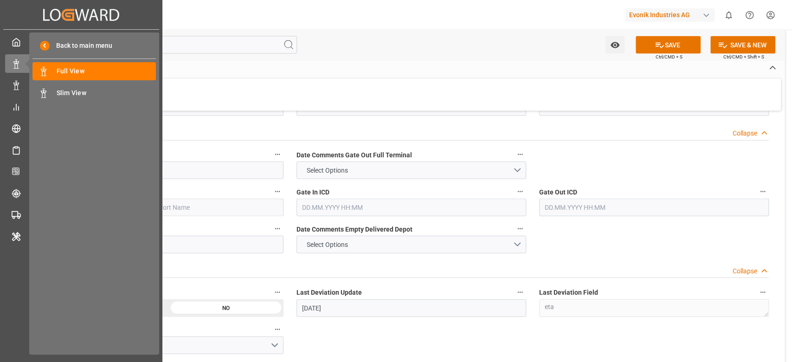
click at [92, 146] on div "Created by potrace 1.15, written by Peter Selinger 2001-2017 Created by potrace…" at bounding box center [396, 181] width 792 height 362
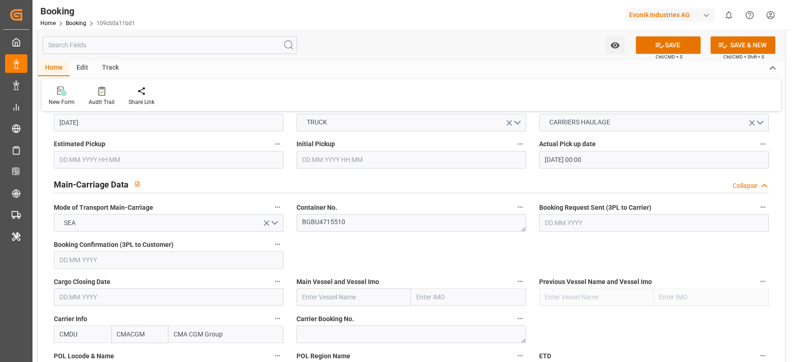
scroll to position [495, 0]
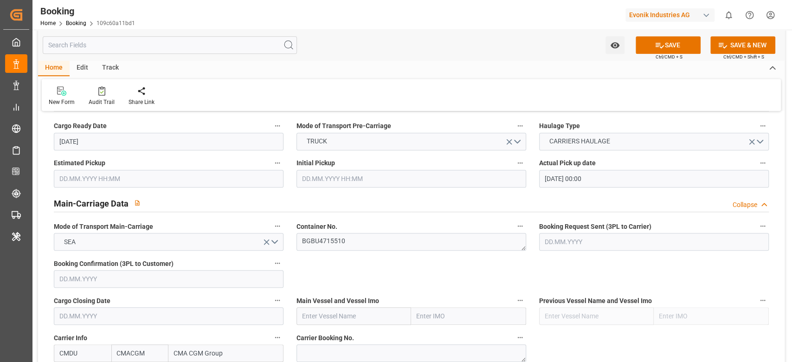
click at [356, 313] on input "text" at bounding box center [354, 316] width 115 height 18
click at [365, 315] on input "text" at bounding box center [354, 316] width 115 height 18
paste input "Accessible text CMA CGM SAINT LAURENT"
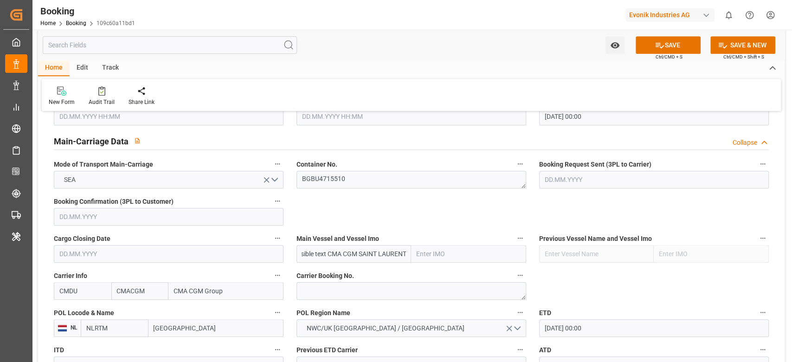
scroll to position [0, 0]
drag, startPoint x: 327, startPoint y: 251, endPoint x: 270, endPoint y: 247, distance: 57.2
type input "CMA CGM SAINT LAURENT"
click at [372, 272] on b "CMA CGM SAINT LAURENT" at bounding box center [343, 274] width 80 height 7
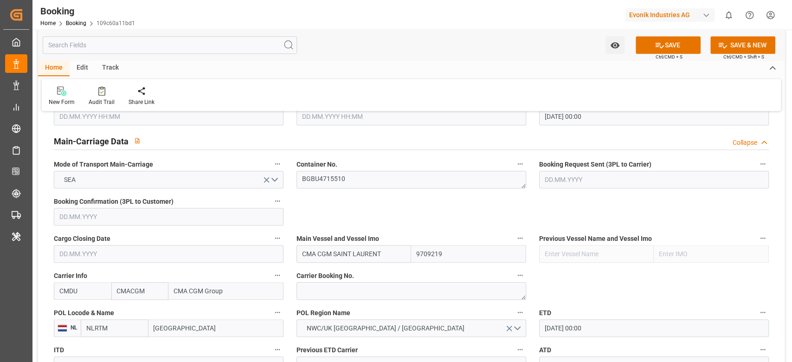
type input "9709219"
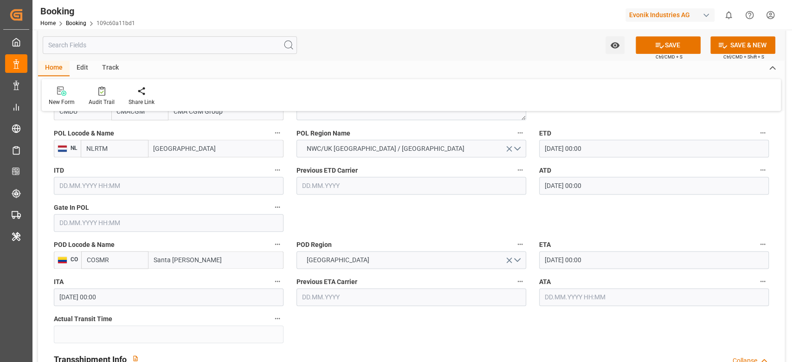
scroll to position [742, 0]
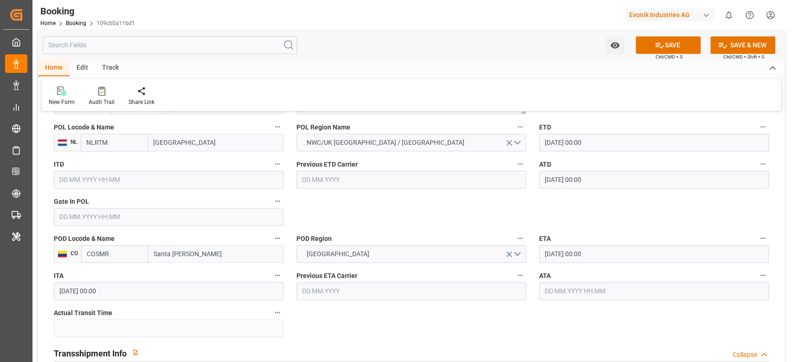
type input "CMA CGM SAINT LAURENT"
click at [95, 210] on input "text" at bounding box center [169, 217] width 230 height 18
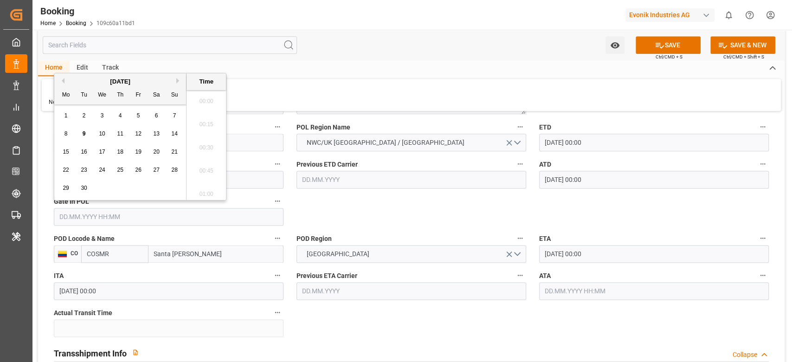
scroll to position [1070, 0]
click at [120, 118] on span "4" at bounding box center [120, 115] width 3 height 6
type input "[DATE] 00:00"
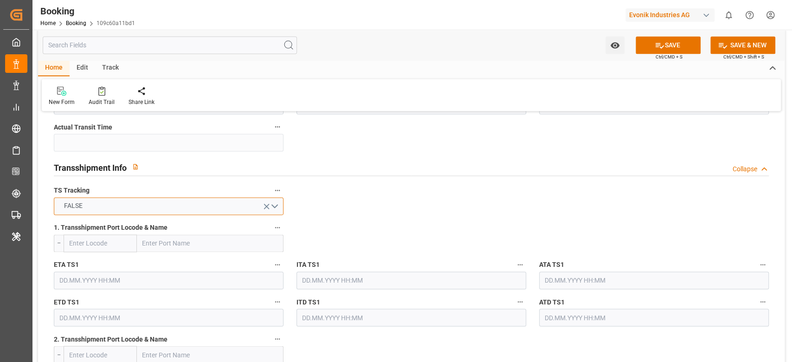
click at [104, 206] on button "FALSE" at bounding box center [169, 206] width 230 height 18
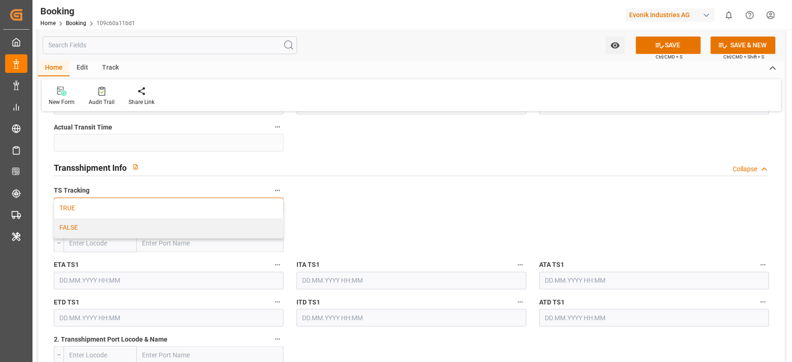
click at [100, 211] on div "TRUE" at bounding box center [168, 208] width 229 height 19
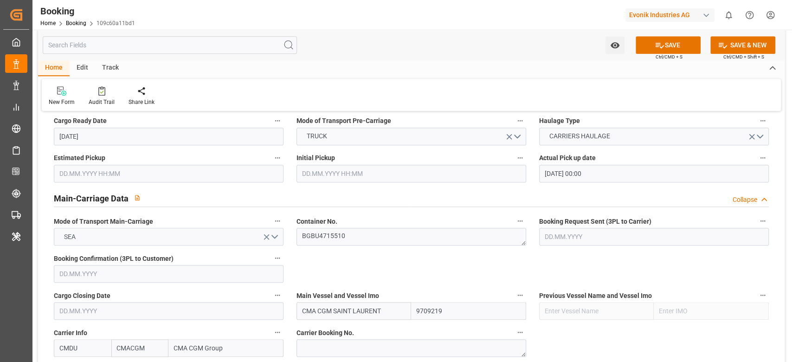
scroll to position [495, 0]
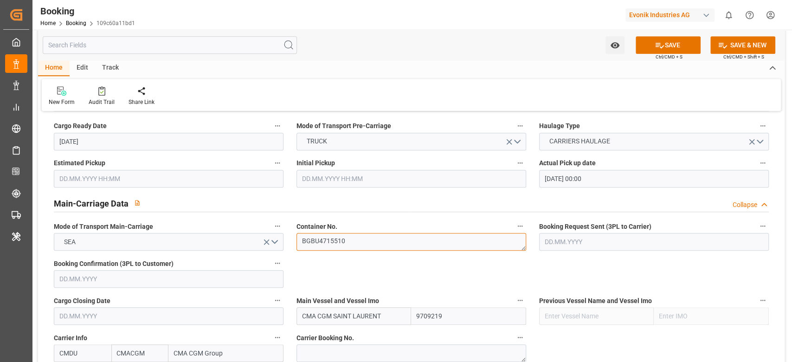
click at [340, 249] on textarea "BGBU4715510" at bounding box center [412, 242] width 230 height 18
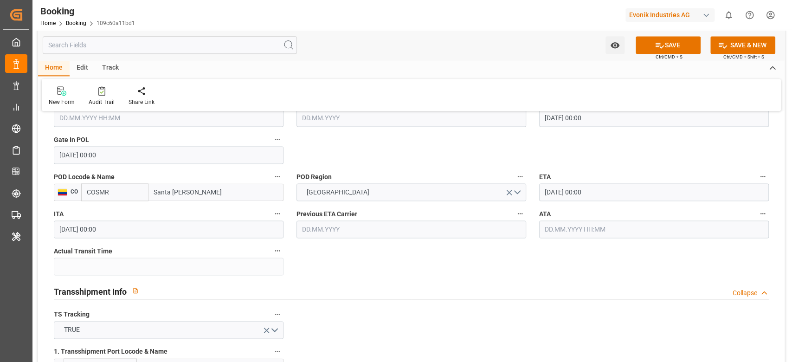
scroll to position [928, 0]
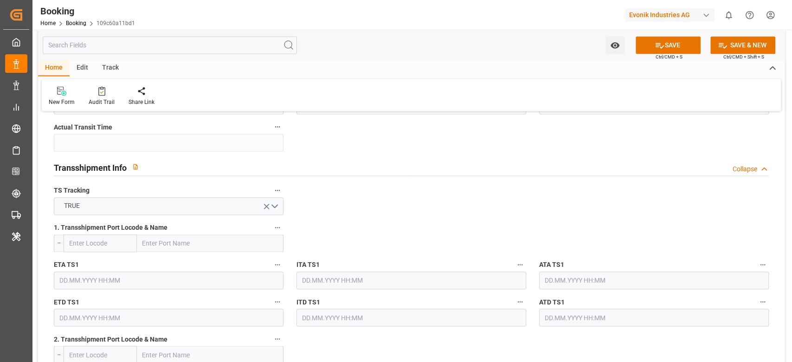
click at [211, 243] on input "text" at bounding box center [210, 243] width 147 height 18
paste input "LE HAVRE"
type input "LE HAVRE"
click at [181, 265] on span "Le Havre - FRLEH" at bounding box center [185, 263] width 85 height 7
type input "FRLEH"
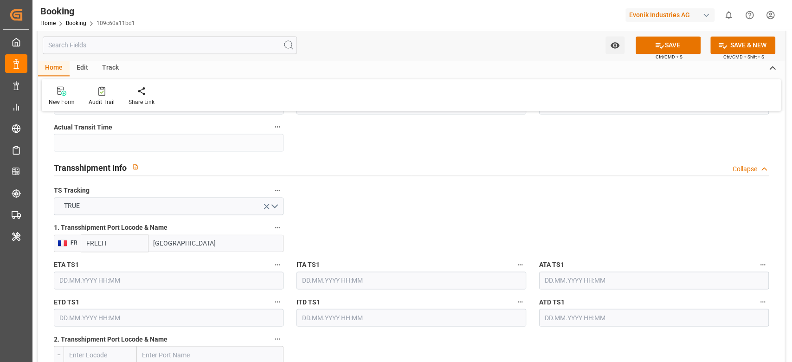
type input "Le Havre"
click at [132, 278] on input "text" at bounding box center [169, 280] width 230 height 18
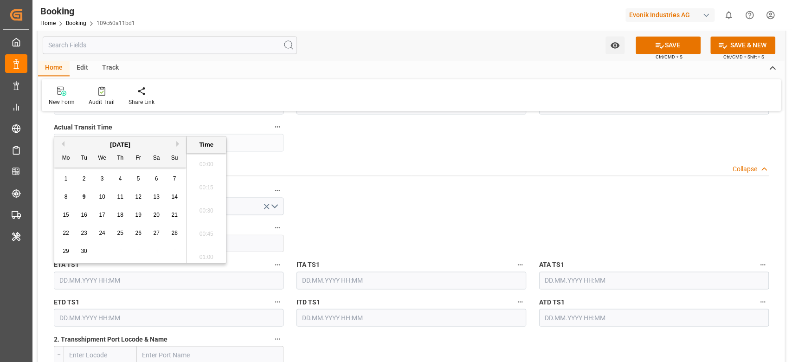
scroll to position [1093, 0]
click at [121, 195] on span "11" at bounding box center [120, 197] width 6 height 6
type input "11.09.2025 00:00"
click at [97, 315] on input "text" at bounding box center [169, 318] width 230 height 18
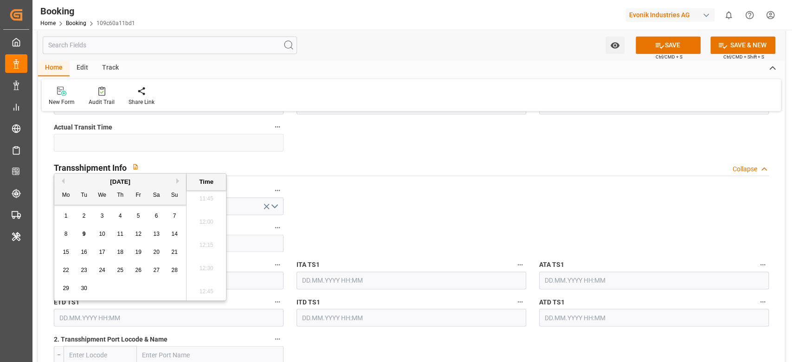
click at [155, 235] on span "13" at bounding box center [156, 234] width 6 height 6
type input "[DATE] 00:00"
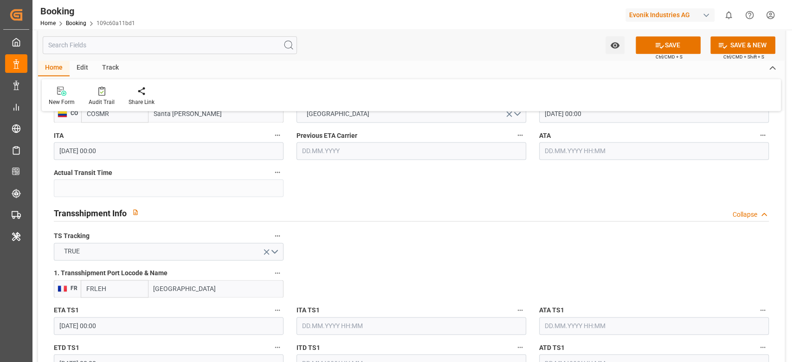
scroll to position [804, 0]
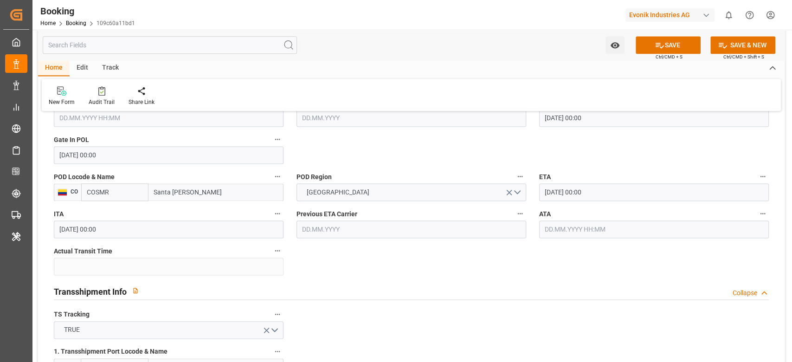
click at [591, 196] on input "[DATE] 00:00" at bounding box center [654, 192] width 230 height 18
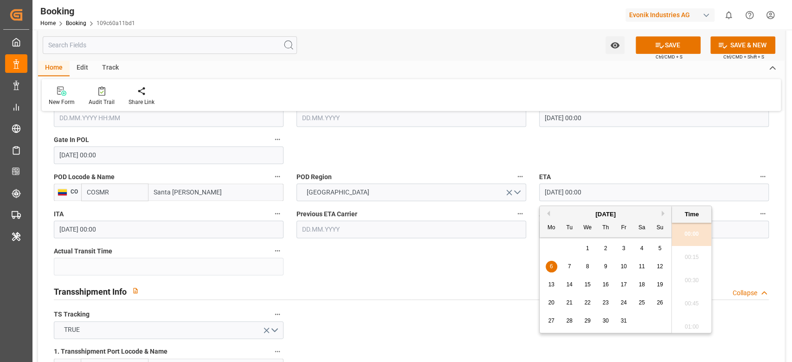
click at [568, 269] on span "7" at bounding box center [569, 266] width 3 height 6
type input "07.10.2025 00:00"
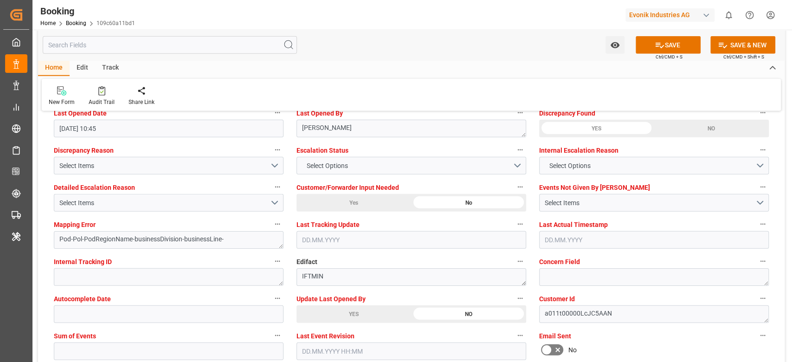
scroll to position [1732, 0]
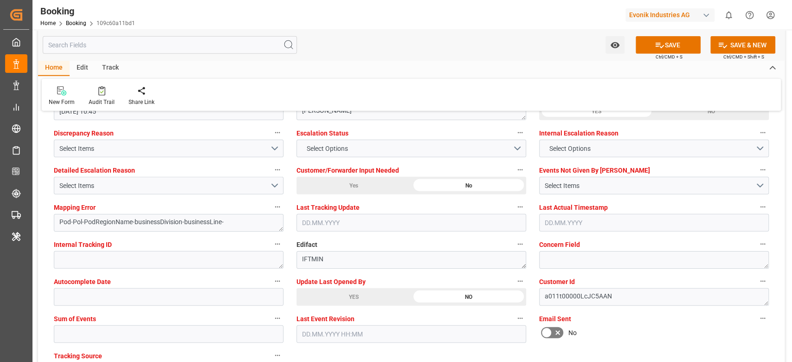
click at [98, 323] on label "Sum of Events" at bounding box center [169, 318] width 230 height 13
click at [271, 323] on button "Sum of Events" at bounding box center [277, 318] width 12 height 12
click at [106, 332] on div at bounding box center [396, 181] width 792 height 362
click at [105, 330] on input "text" at bounding box center [169, 334] width 230 height 18
type input "0"
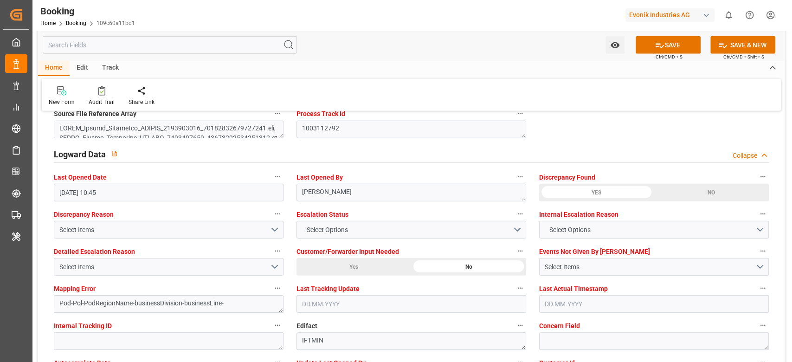
scroll to position [1671, 0]
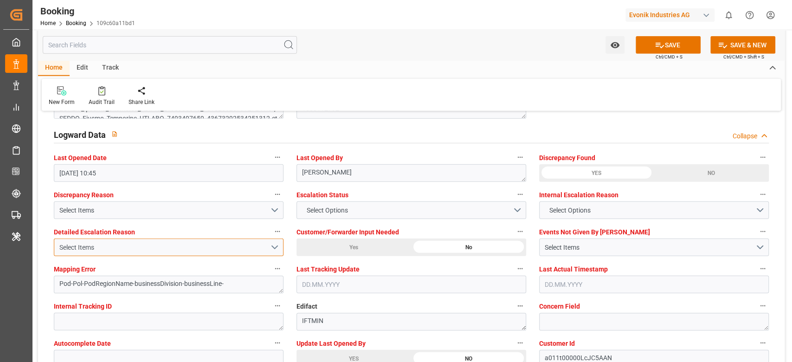
click at [116, 247] on div "Select Items" at bounding box center [164, 248] width 211 height 10
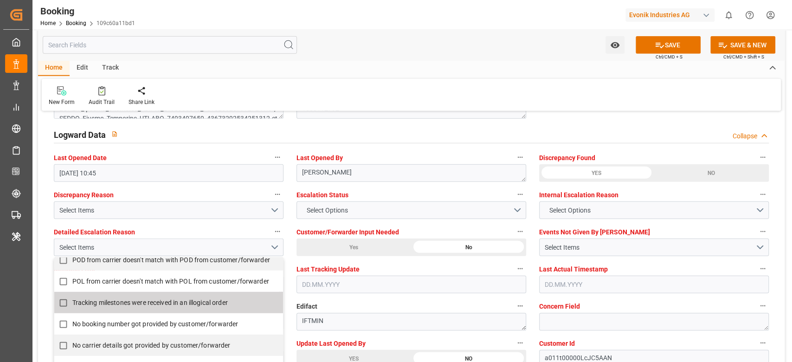
scroll to position [186, 0]
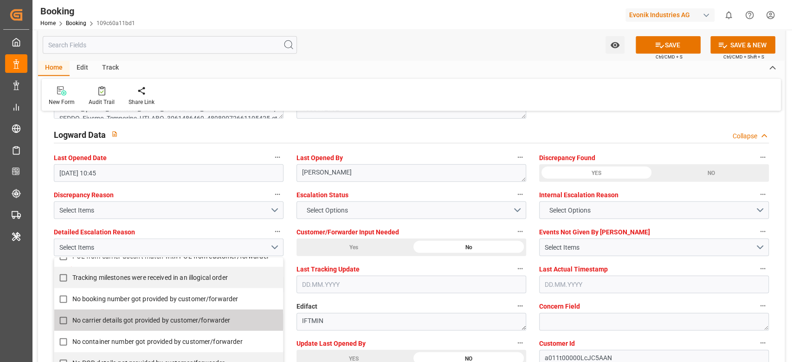
click at [145, 319] on span "No carrier details got provided by customer/forwarder" at bounding box center [151, 319] width 158 height 7
checkbox input "false"
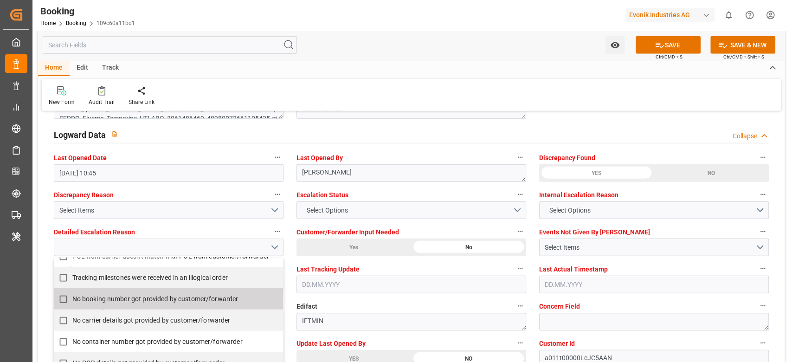
click at [152, 298] on span "No booking number got provided by customer/forwarder" at bounding box center [155, 298] width 166 height 7
checkbox input "true"
click at [604, 95] on div "New Form Audit Trail Share Link" at bounding box center [411, 95] width 739 height 32
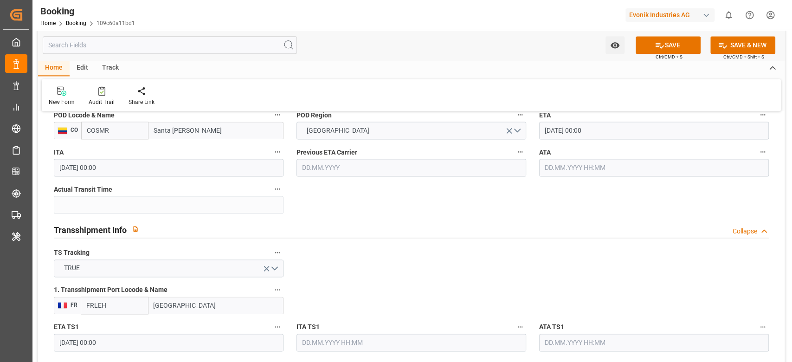
scroll to position [557, 0]
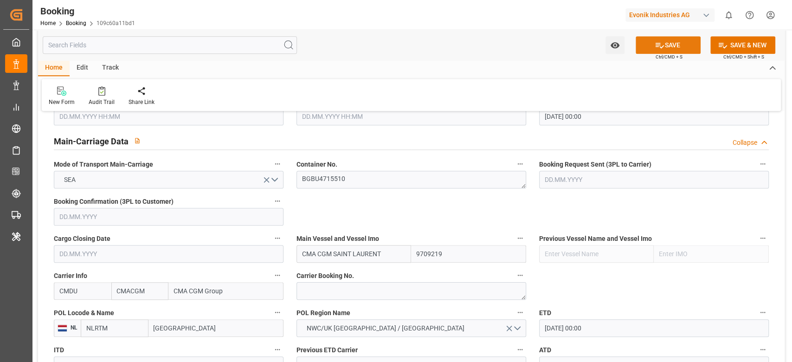
click at [657, 50] on button "SAVE" at bounding box center [668, 45] width 65 height 18
click at [655, 54] on div "SAVE Ctrl/CMD + S" at bounding box center [668, 45] width 84 height 18
click at [655, 54] on div "Watch Option SAVE Ctrl/CMD + S SAVE & NEW Ctrl/CMD + Shift + S" at bounding box center [411, 45] width 747 height 31
click at [652, 57] on div "Watch Option SAVE Ctrl/CMD + S SAVE & NEW Ctrl/CMD + Shift + S" at bounding box center [411, 45] width 747 height 31
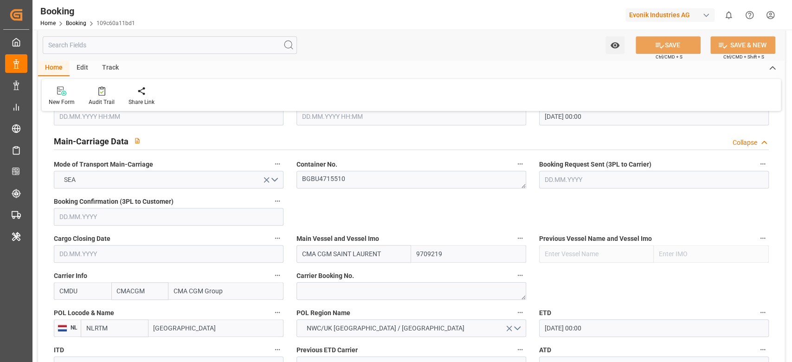
click at [652, 58] on div "Watch Option SAVE Ctrl/CMD + S SAVE & NEW Ctrl/CMD + Shift + S" at bounding box center [411, 45] width 747 height 31
click at [652, 54] on div "Watch Option SAVE Ctrl/CMD + S SAVE & NEW Ctrl/CMD + Shift + S" at bounding box center [411, 45] width 747 height 31
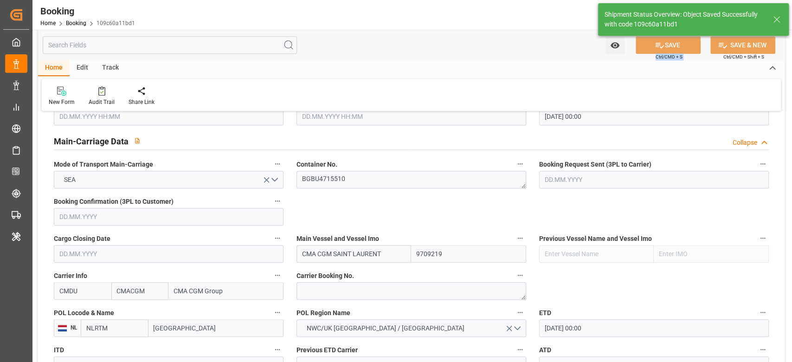
type textarea "NWC/UK North West Continent / UK_COSMR_CMDU_CU-KA"
type textarea "[PERSON_NAME]"
type textarea "Pod-businessDivision-businessLine-"
type textarea "Yes"
type input "[DATE] 00:00"
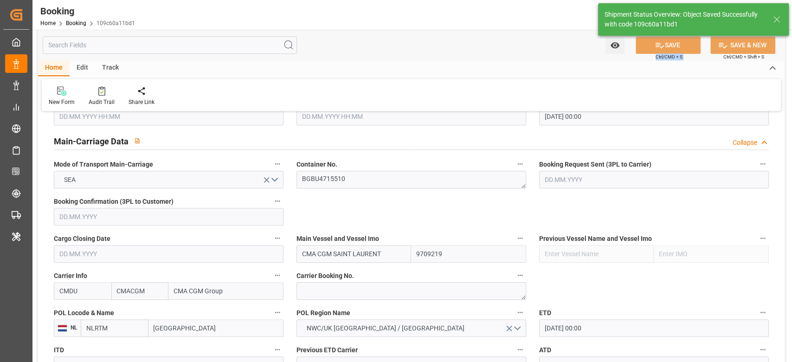
type input "[DATE] 00:00"
type input "13.09.2025 00:00"
type input "09.09.2025 06:47"
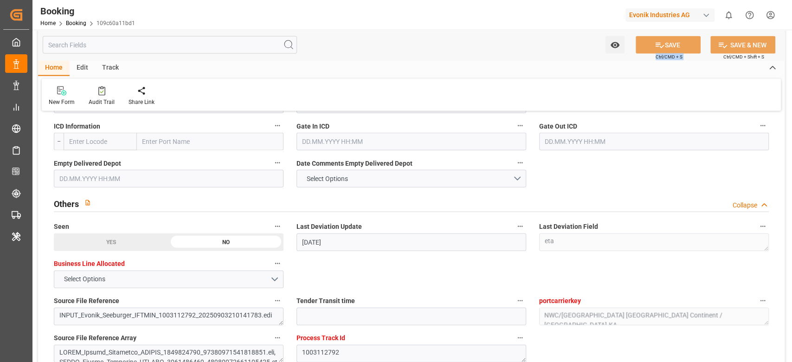
scroll to position [1423, 0]
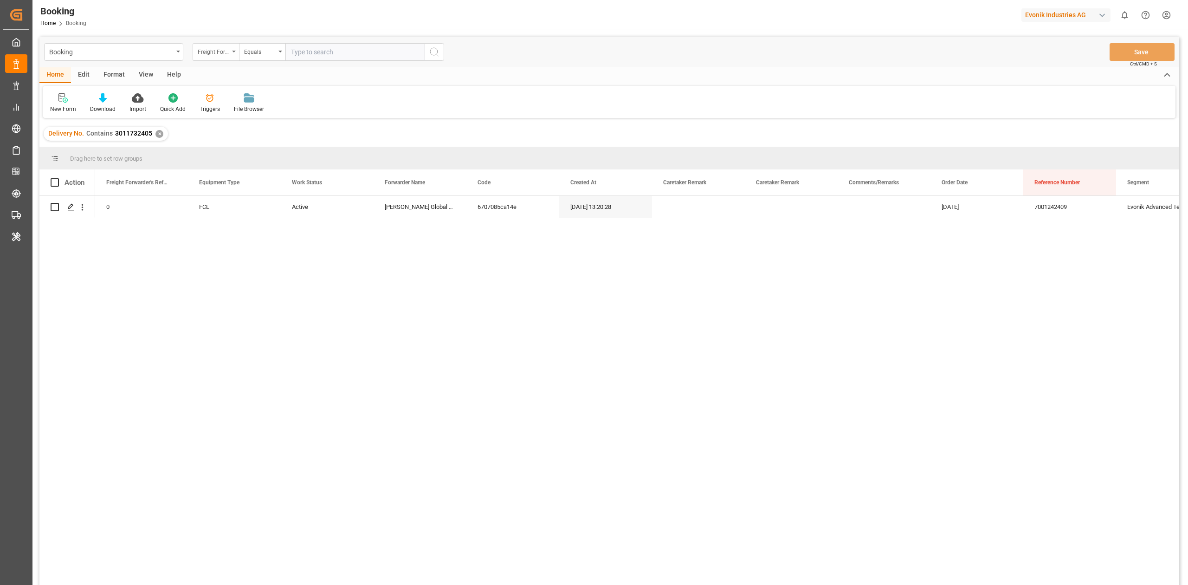
click at [224, 47] on div "Freight Forwarder's Reference No." at bounding box center [214, 50] width 32 height 11
click at [229, 73] on input "od" at bounding box center [262, 73] width 131 height 15
type input "pod"
click at [255, 93] on div "POD Name" at bounding box center [262, 94] width 138 height 19
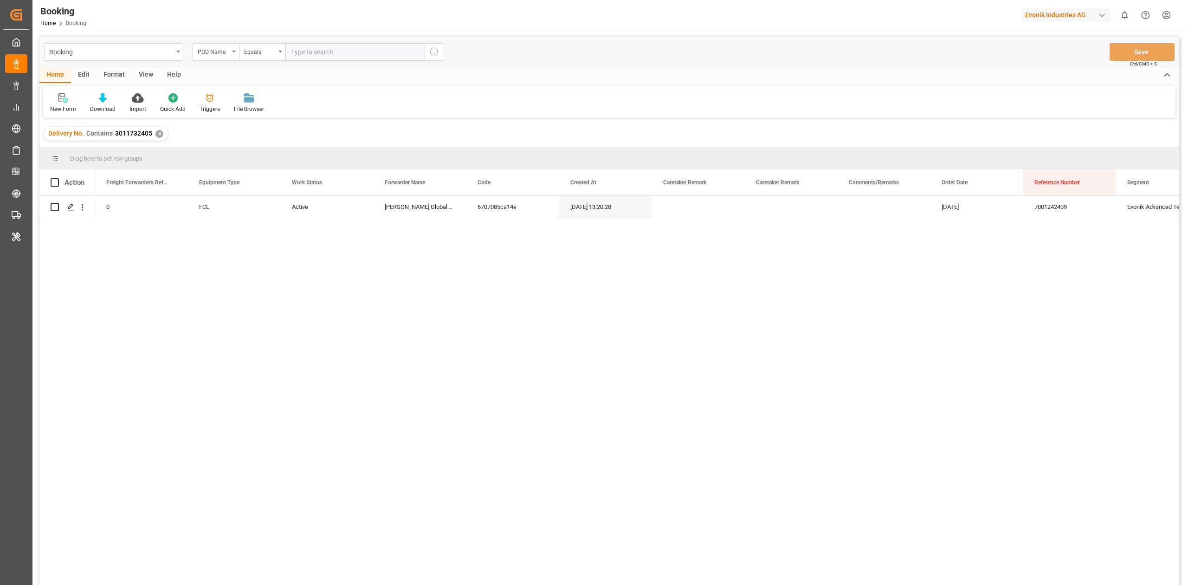
click at [294, 54] on input "text" at bounding box center [354, 52] width 139 height 18
paste input "Santa [PERSON_NAME]"
type input "Santa [PERSON_NAME]"
click at [433, 52] on icon "search button" at bounding box center [434, 51] width 11 height 11
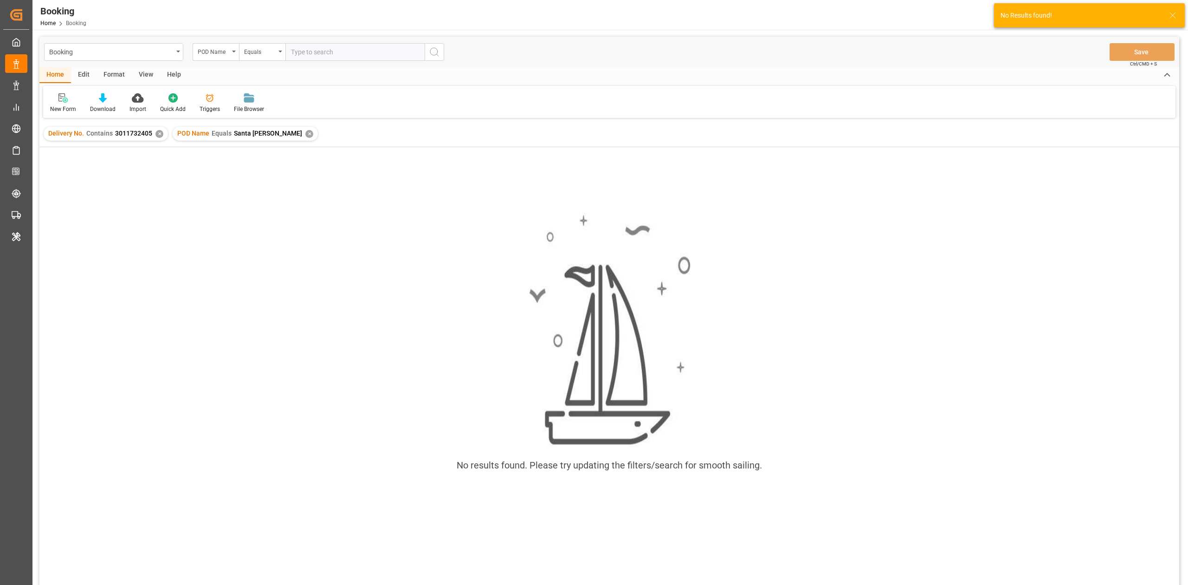
click at [158, 139] on div "Delivery No. Contains 3011732405 ✕" at bounding box center [106, 134] width 124 height 14
click at [162, 131] on div "Delivery No. Contains 3011732405 ✕" at bounding box center [106, 134] width 124 height 14
click at [164, 138] on div "Delivery No. Contains 3011732405 ✕" at bounding box center [106, 134] width 124 height 14
click at [153, 136] on div "Delivery No. Contains 3011732405 ✕" at bounding box center [106, 134] width 124 height 14
click at [151, 132] on div "Delivery No. Contains 3011732405 ✕" at bounding box center [106, 134] width 124 height 14
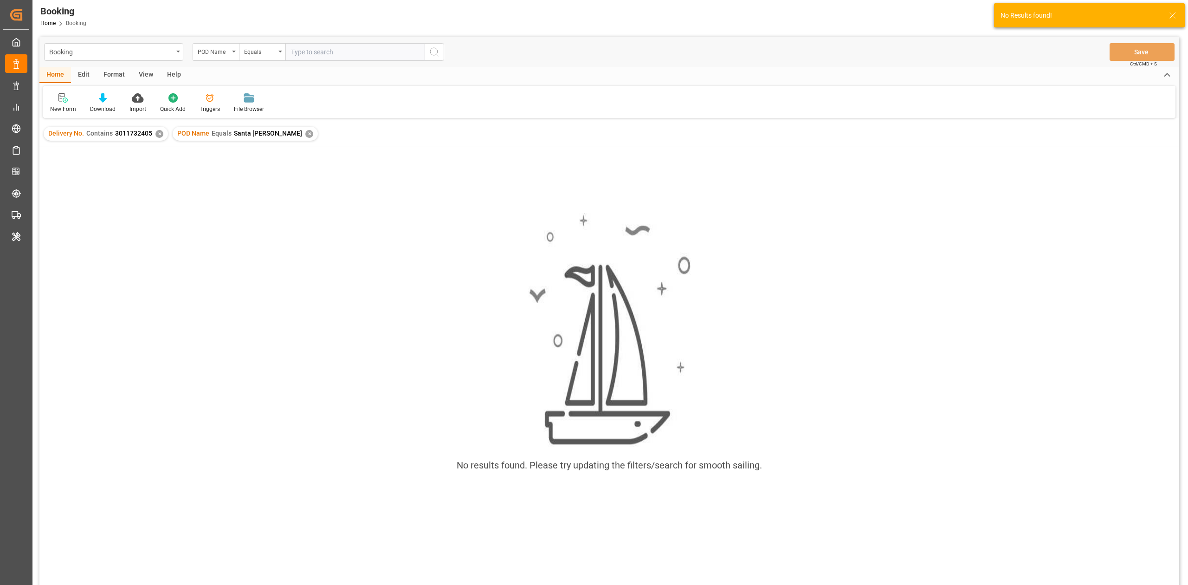
click at [156, 134] on div "✕" at bounding box center [159, 134] width 8 height 8
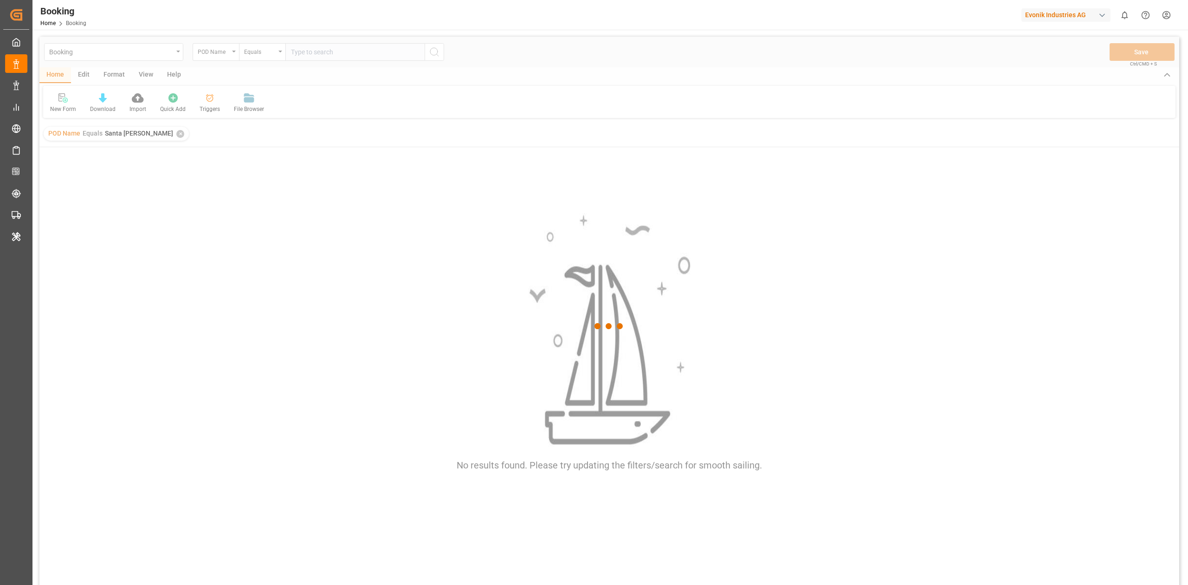
click at [546, 210] on div at bounding box center [609, 326] width 1140 height 579
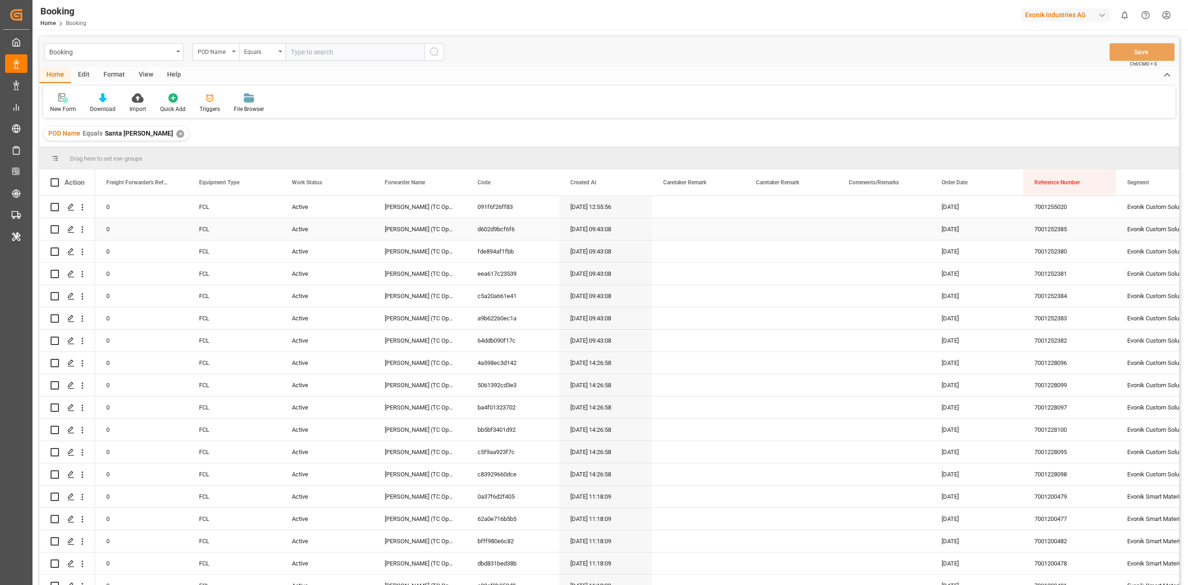
scroll to position [20, 0]
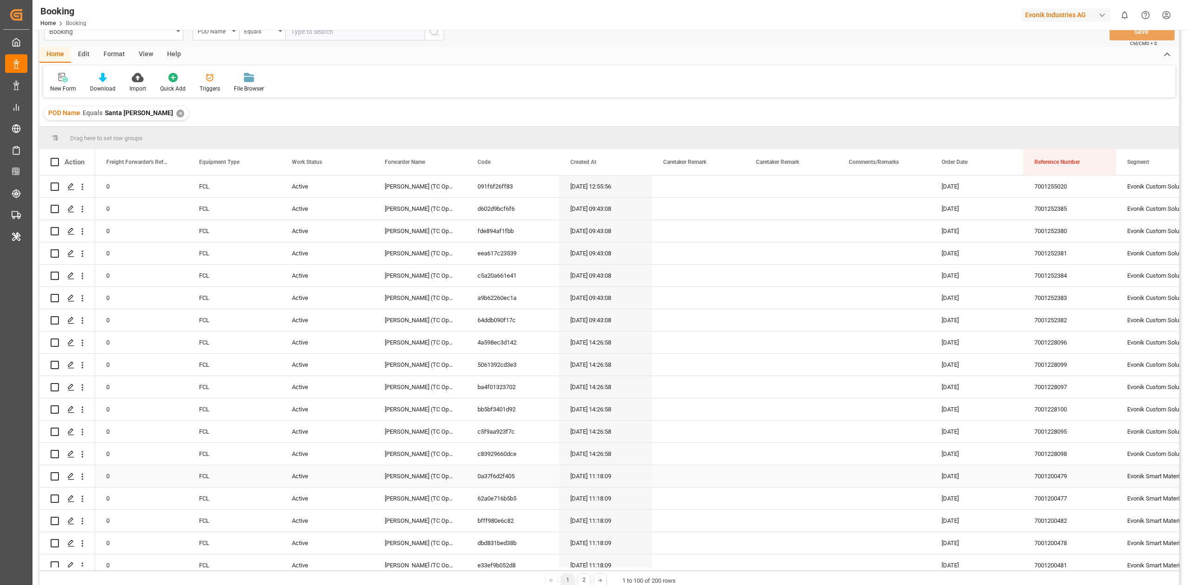
click at [801, 407] on div "Press SPACE to select this row." at bounding box center [791, 409] width 93 height 22
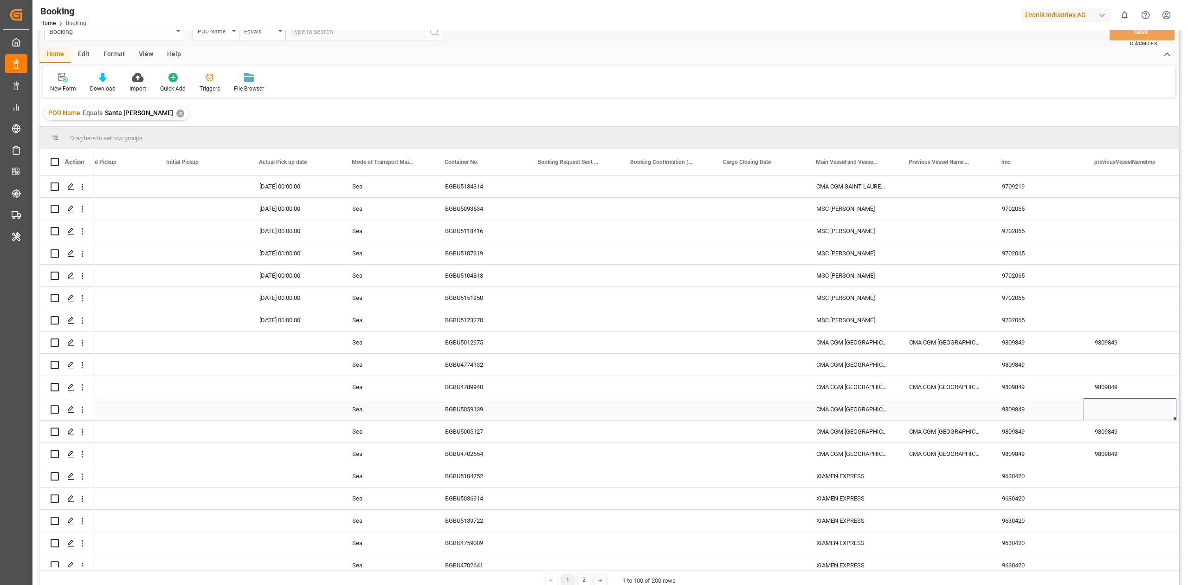
scroll to position [0, 2910]
click at [665, 362] on div "Press SPACE to select this row." at bounding box center [666, 365] width 93 height 22
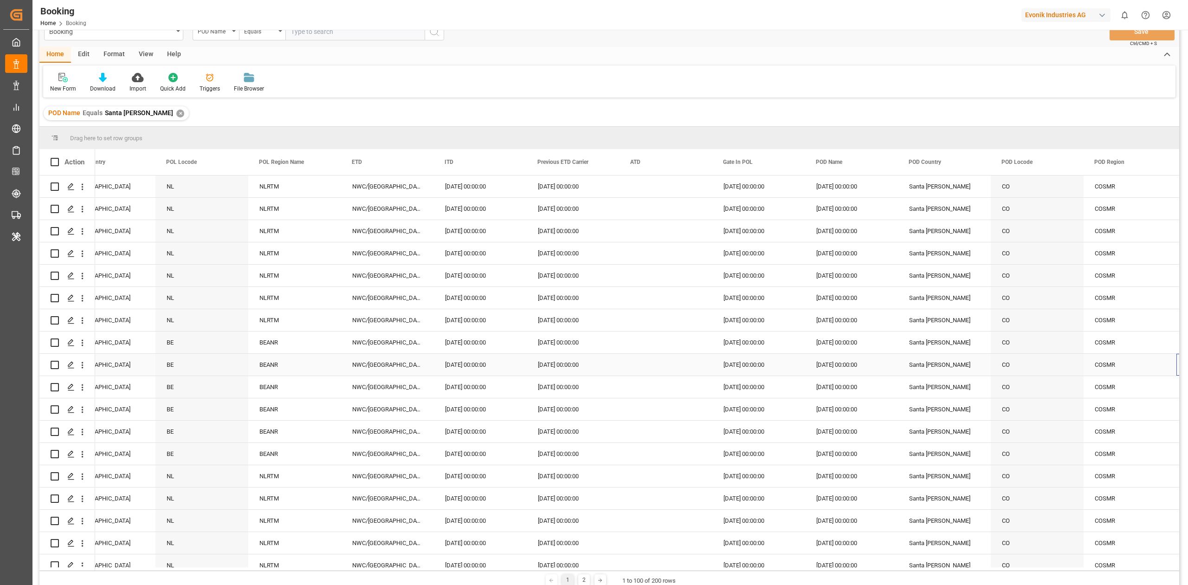
scroll to position [0, 0]
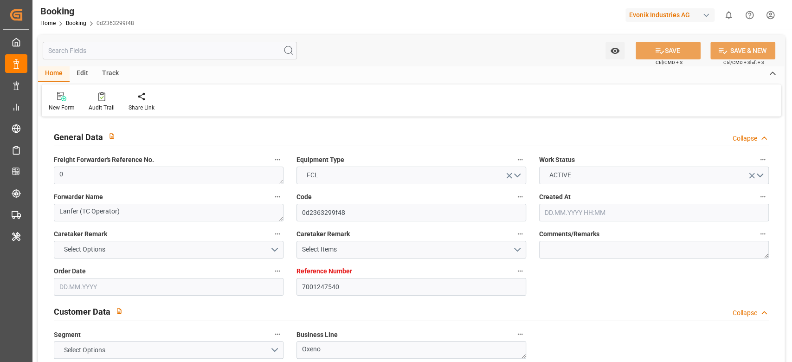
type input "7001247540"
type input "Hapag [PERSON_NAME]"
type input "Hapag Lloyd Aktiengesellschaft"
type input "NLRTM"
type input "INNSA"
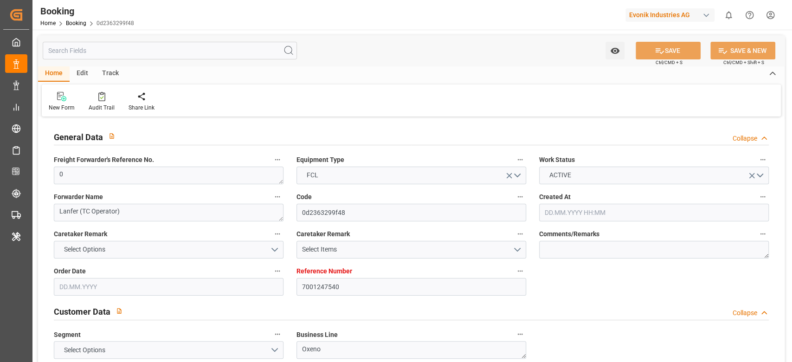
type input "0"
type input "[DATE] 08:29"
type input "[DATE]"
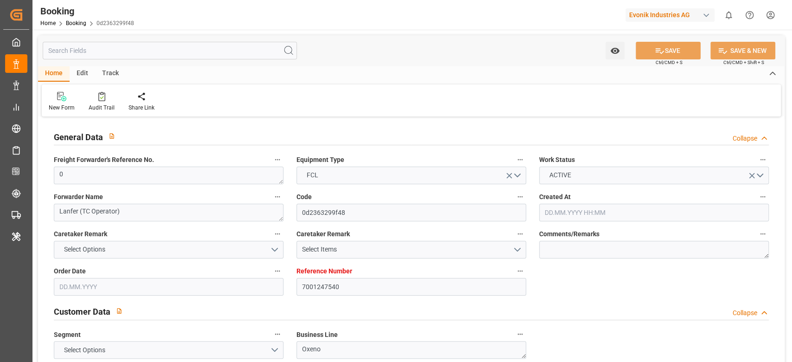
type input "[DATE] 00:00"
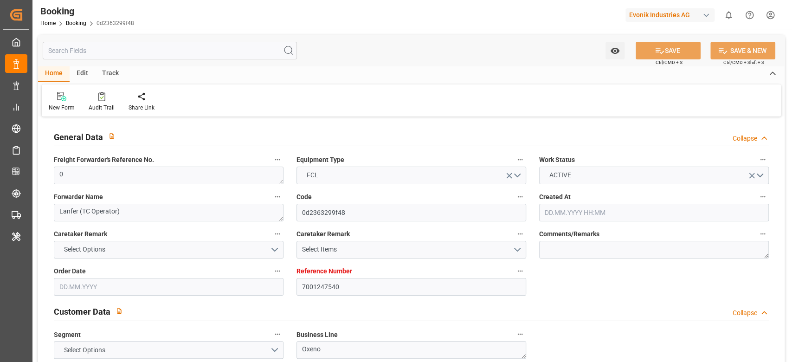
type input "[DATE] 00:00"
type input "[DATE]"
type input "09.09.2025 06:27"
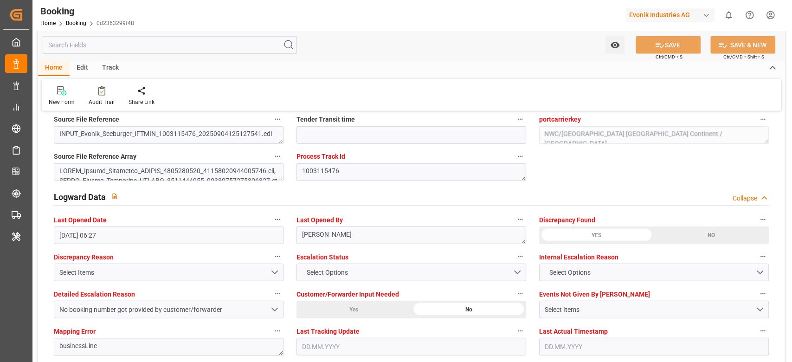
scroll to position [1732, 0]
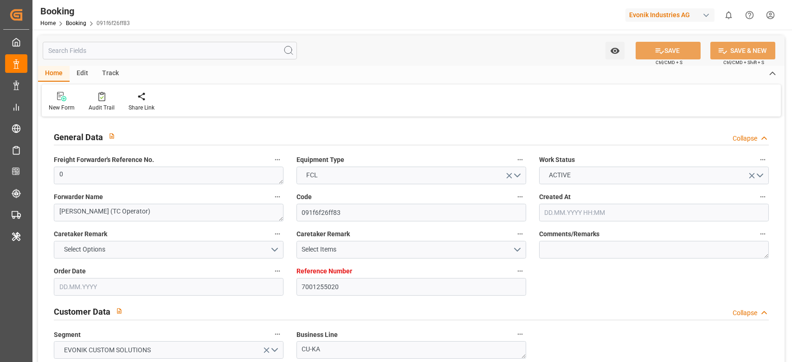
type input "7001255020"
type input "9709219"
type input "CMACGM"
type input "CMA CGM Group"
type input "NLRTM"
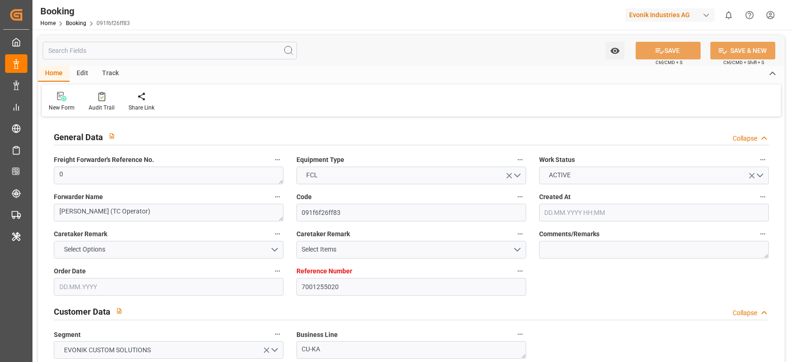
type input "COSMR"
type input "FRLEH"
type input "0"
type input "21.08.2025 12:55"
type input "21.08.2025"
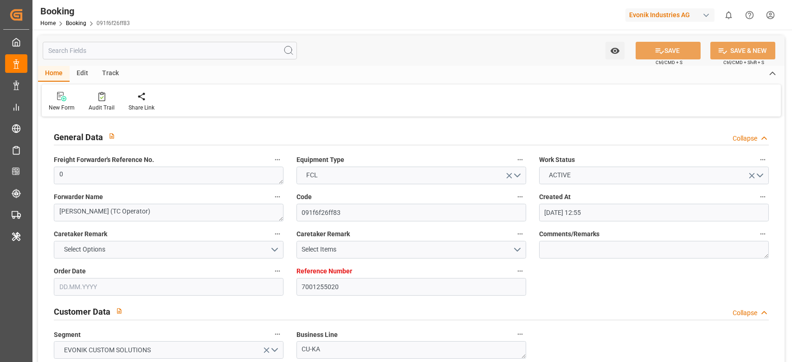
type input "05.10.2025"
type input "09.09.2025"
type input "03.09.2025 00:00"
type input "[DATE] 00:00"
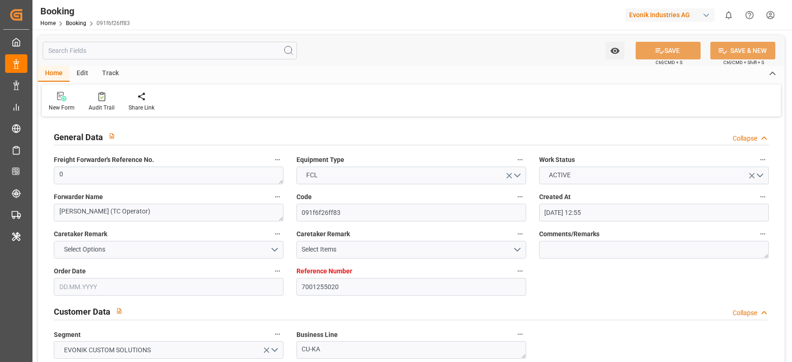
type input "[DATE] 00:00"
type input "03.09.2025 00:00"
type input "07.10.2025 00:00"
type input "06.10.2025 00:00"
type input "11.09.2025 00:00"
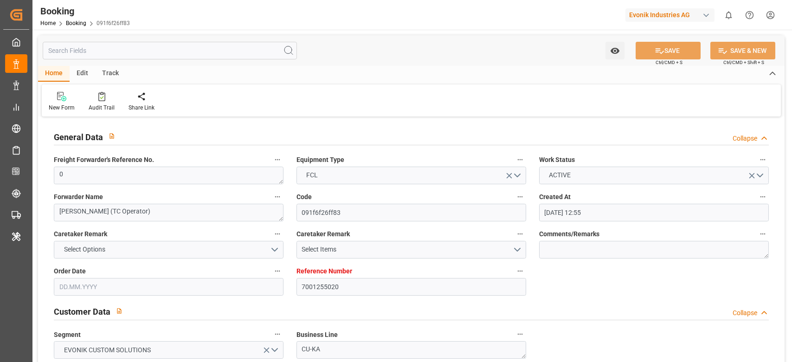
type input "11.09.2025 00:00"
type input "13.09.2025 00:00"
type input "21.08.2025"
type input "09.09.2025 06:16"
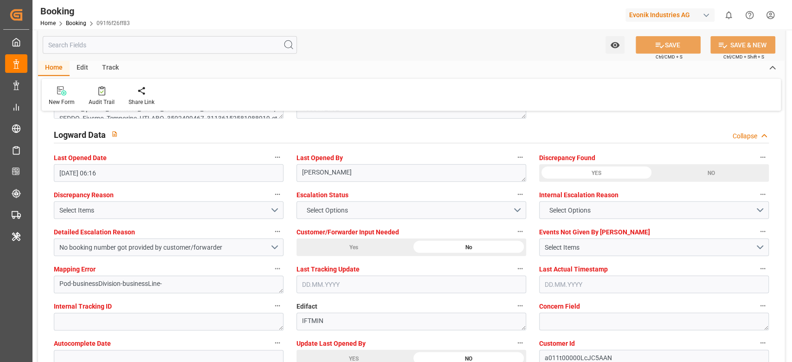
scroll to position [1794, 0]
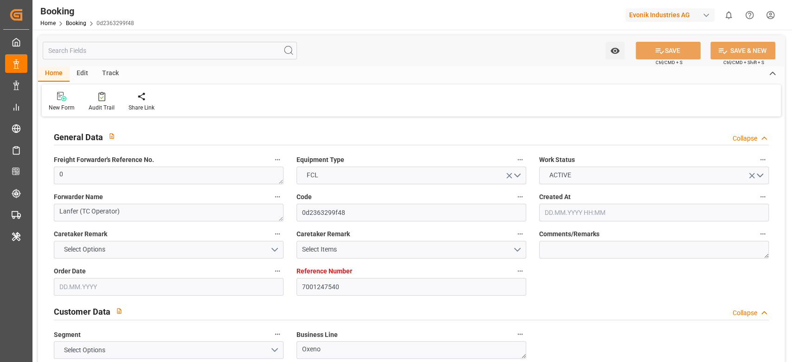
type input "7001247540"
type input "Hapag [PERSON_NAME]"
type input "Hapag Lloyd Aktiengesellschaft"
type input "NLRTM"
type input "INNSA"
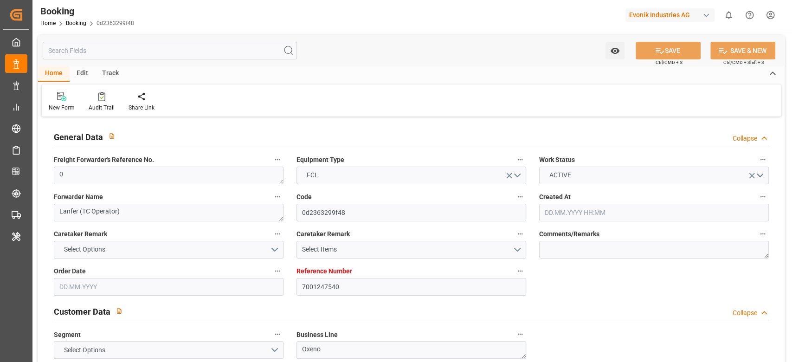
type input "0"
type input "[DATE] 08:29"
type input "[DATE]"
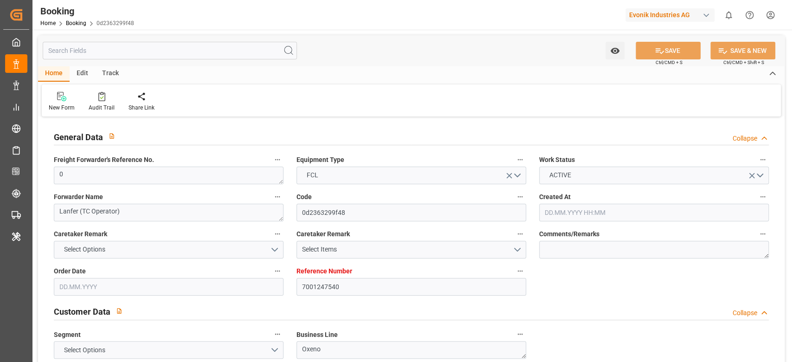
type input "[DATE] 00:00"
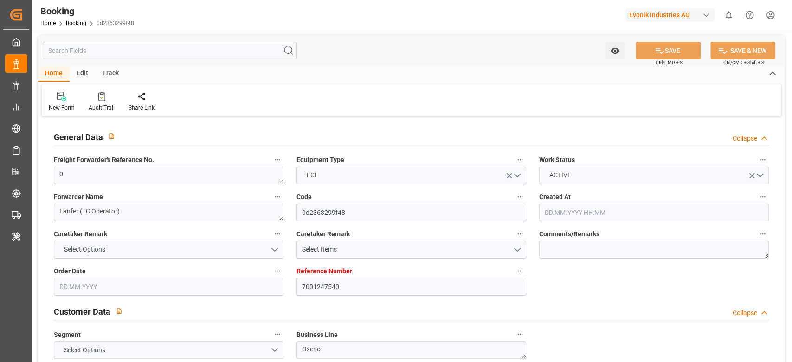
type input "[DATE] 00:00"
type input "[DATE]"
type input "[DATE] 06:27"
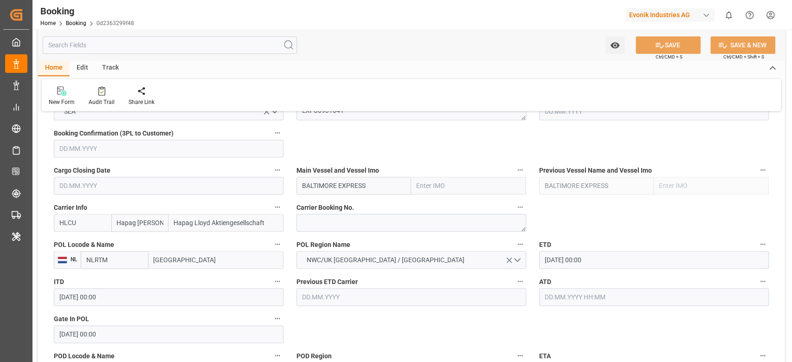
scroll to position [680, 0]
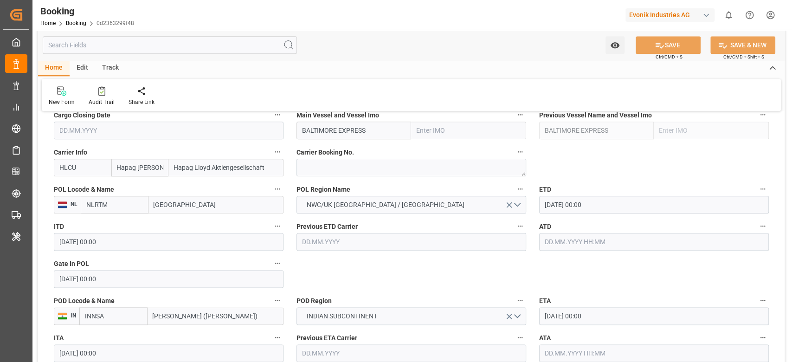
click at [384, 128] on input "BALTIMORE EXPRESS" at bounding box center [354, 131] width 115 height 18
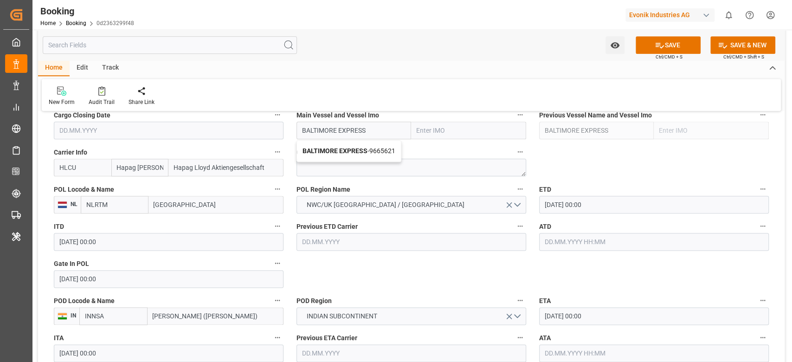
click at [357, 155] on div "BALTIMORE EXPRESS - 9665621" at bounding box center [349, 151] width 104 height 21
type input "BALTIMORE EXPRESS"
type input "9665621"
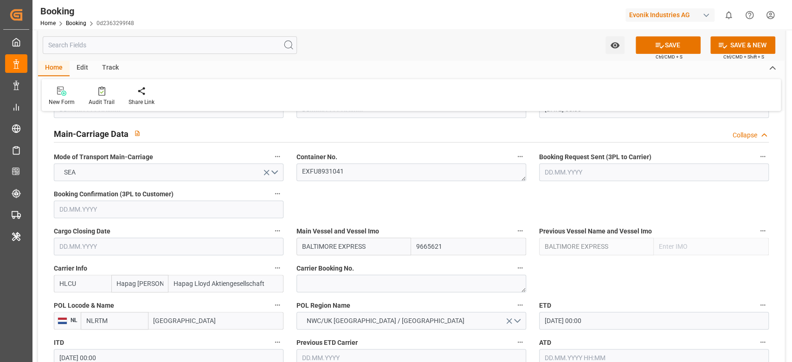
scroll to position [557, 0]
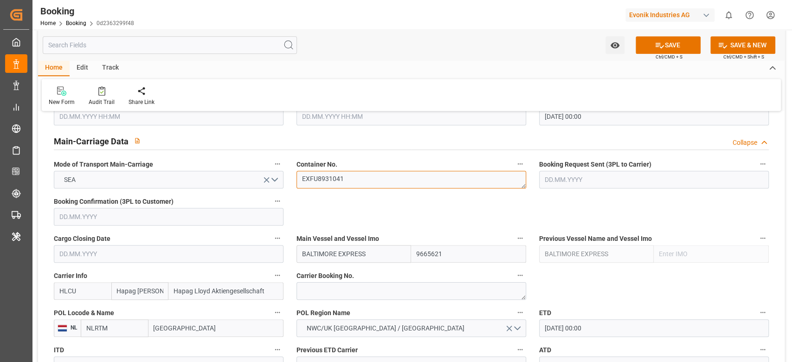
click at [342, 185] on textarea "EXFU8931041" at bounding box center [412, 180] width 230 height 18
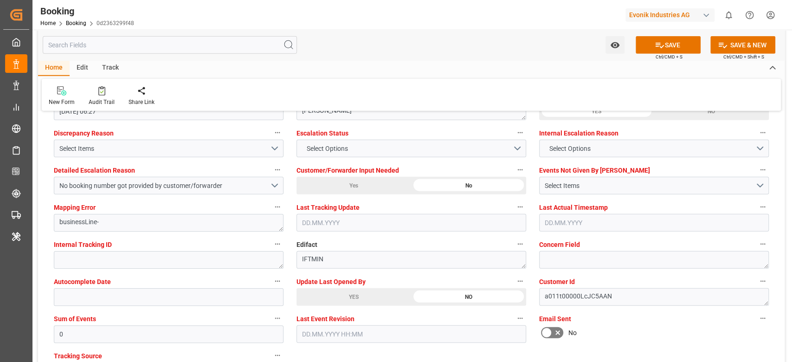
scroll to position [1671, 0]
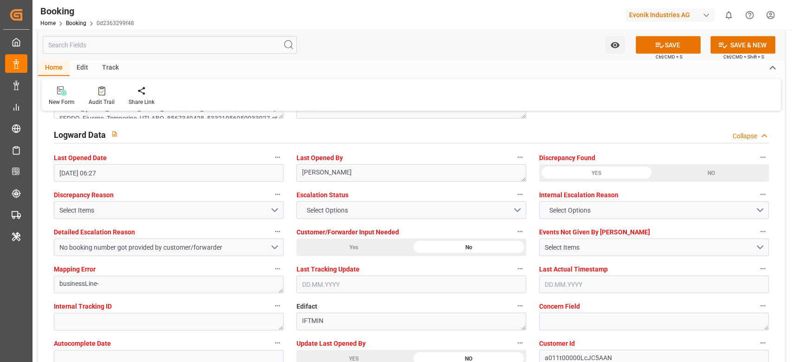
click at [655, 41] on icon at bounding box center [660, 45] width 10 height 10
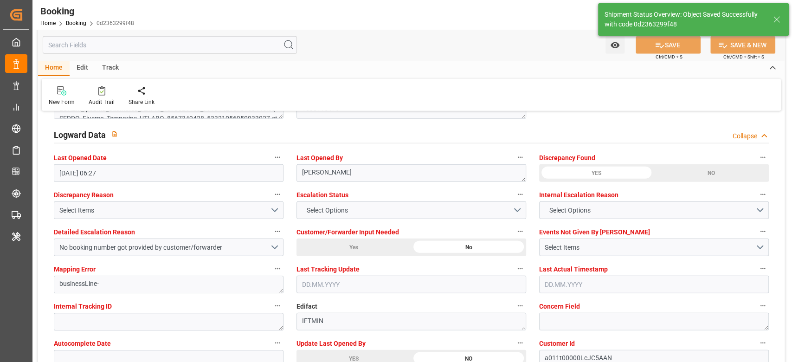
type input "BALTIMORE EXPRESS"
type input "[DATE] 06:46"
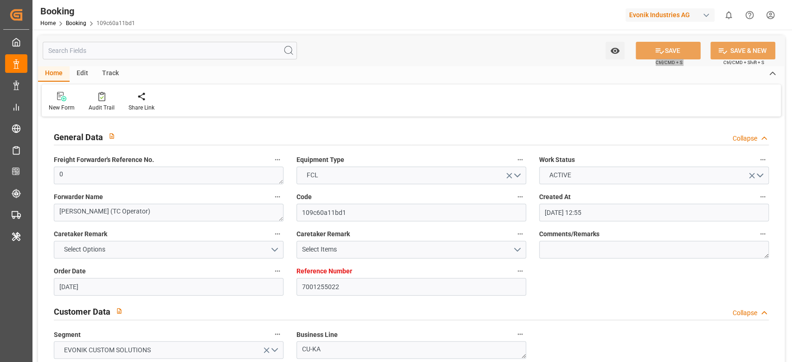
scroll to position [1423, 0]
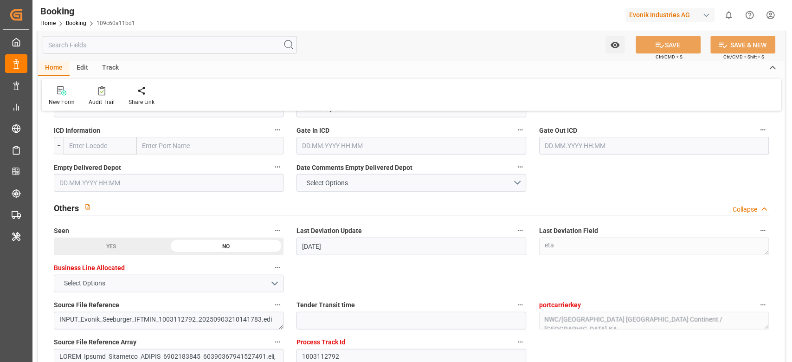
drag, startPoint x: 760, startPoint y: 8, endPoint x: 510, endPoint y: 80, distance: 260.1
click at [450, 13] on div "Booking Home Booking 109c60a11bd1 Evonik Industries AG 0 Notifications Only sho…" at bounding box center [409, 15] width 766 height 30
click at [489, 45] on div "Watch Option SAVE Ctrl/CMD + S SAVE & NEW Ctrl/CMD + Shift + S" at bounding box center [411, 45] width 747 height 31
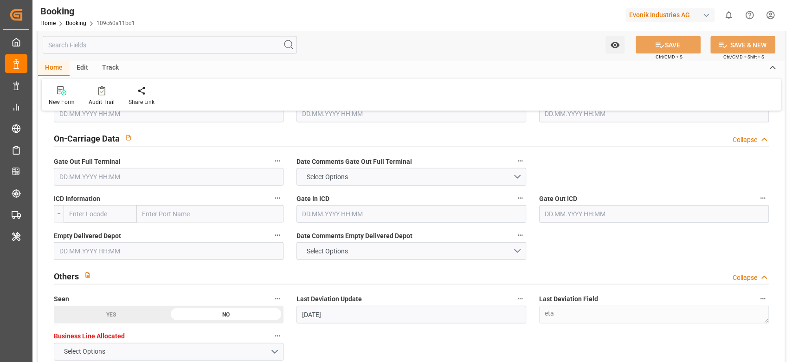
scroll to position [1348, 0]
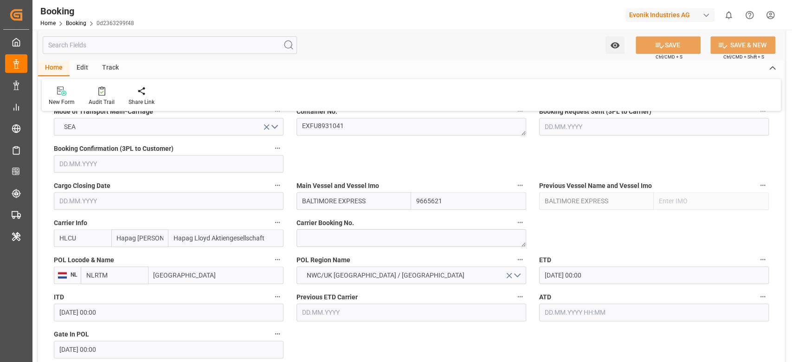
scroll to position [557, 0]
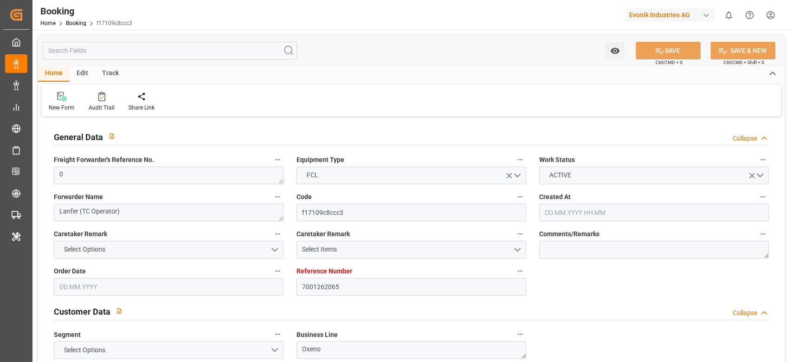
type input "7001262065"
type input "9943267"
type input "NLRTM"
type input "INVTZ"
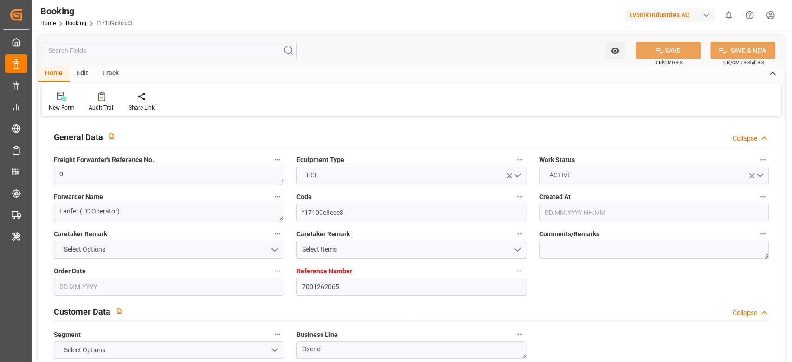
type input "29.08.2025 08:07"
type input "29.08.2025"
type input "20.10.2025"
type input "04.09.2025"
type input "[DATE] 00:00"
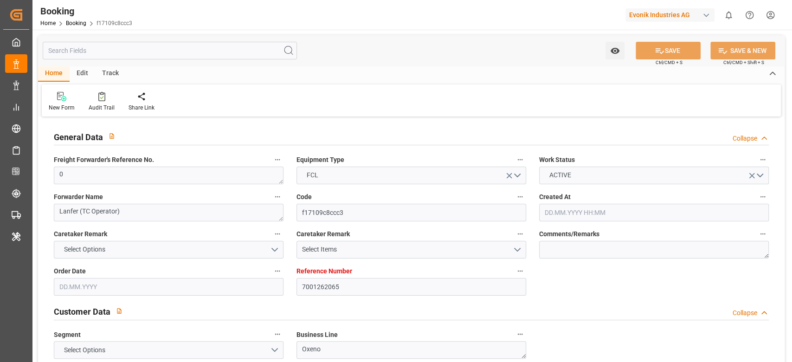
type input "[DATE] 00:00"
type input "05.09.2025 00:00"
type input "20.09.2025 00:00"
type input "[DATE] 00:00"
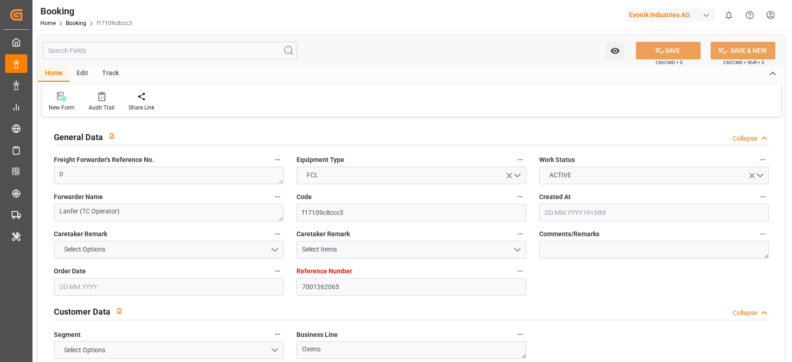
type input "20.10.2025 00:00"
type input "[DATE] 10:45"
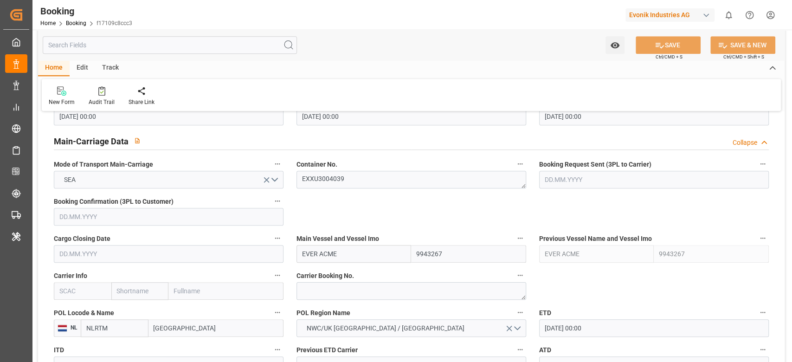
click at [71, 289] on input "text" at bounding box center [83, 291] width 58 height 18
drag, startPoint x: 73, startPoint y: 305, endPoint x: 389, endPoint y: 195, distance: 334.6
click at [74, 308] on div "CMDU" at bounding box center [68, 311] width 29 height 21
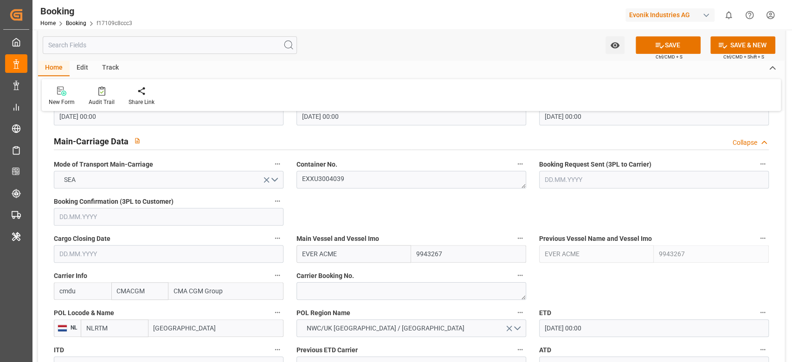
type input "CMDU"
type input "CMACGM"
type input "CMA CGM Group"
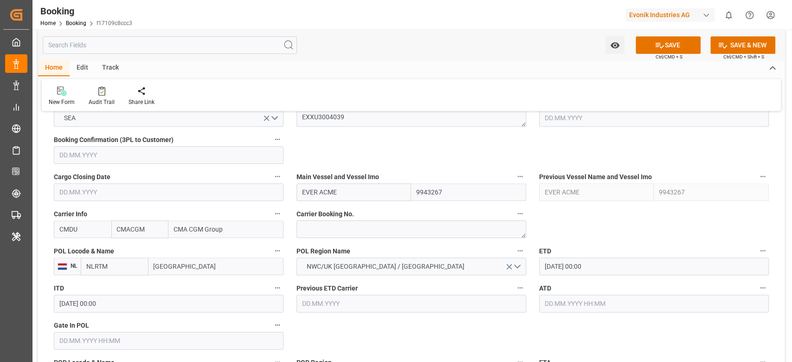
type input "CMDU"
click at [572, 269] on input "20.09.2025 00:00" at bounding box center [654, 267] width 230 height 18
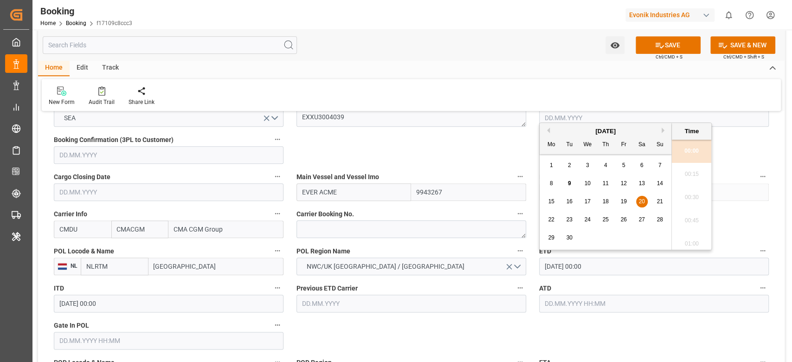
click at [660, 204] on span "21" at bounding box center [660, 201] width 6 height 6
type input "21.09.2025 00:00"
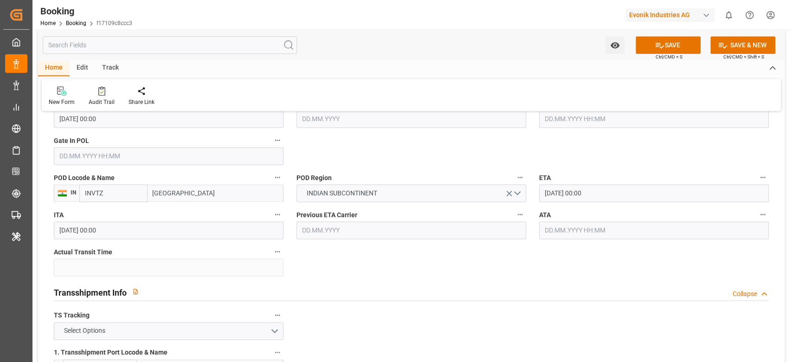
scroll to position [804, 0]
click at [90, 328] on span "Select Options" at bounding box center [84, 330] width 51 height 10
click at [90, 328] on div "TRUE" at bounding box center [168, 332] width 229 height 19
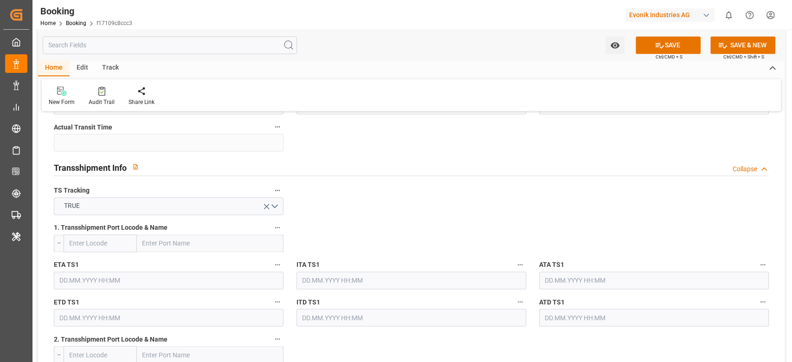
click at [189, 239] on input "text" at bounding box center [210, 243] width 147 height 18
paste input "COLOMBO"
type input "COLOMBO"
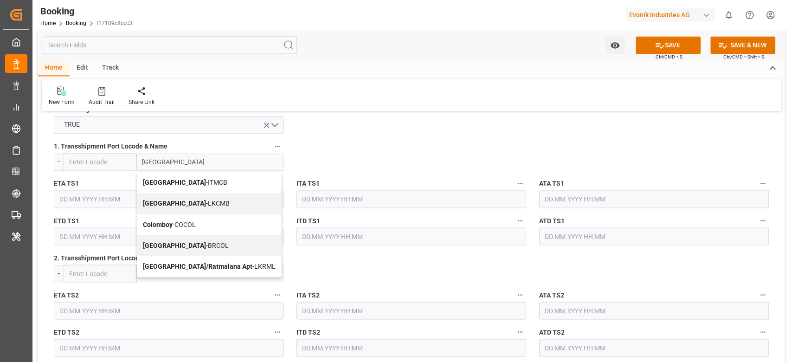
scroll to position [990, 0]
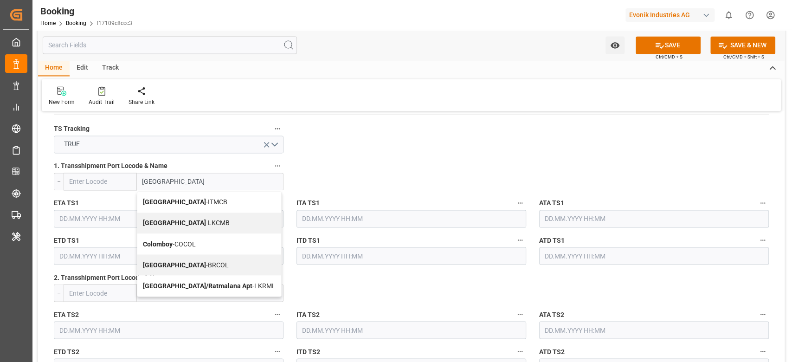
click at [181, 220] on span "Colombo - LKCMB" at bounding box center [186, 222] width 87 height 7
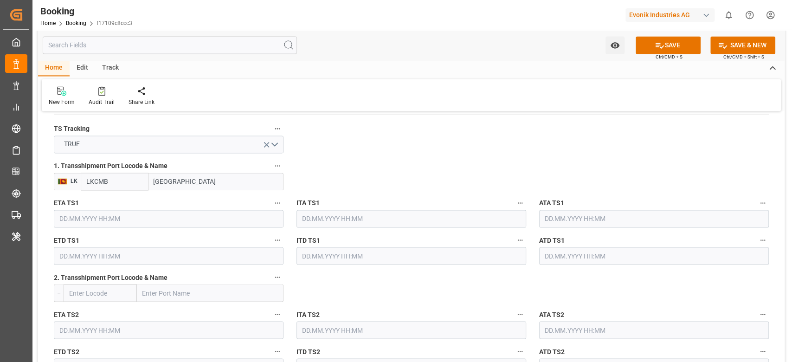
type input "LKCMB"
click at [216, 181] on input "Colombo" at bounding box center [215, 182] width 135 height 18
paste input "OLOMBO"
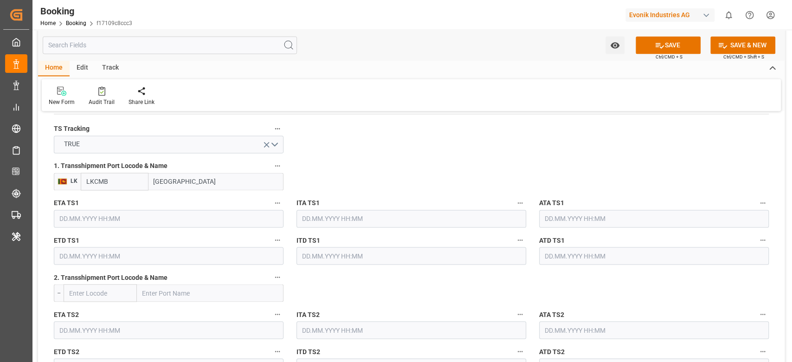
type input "COLOMBO"
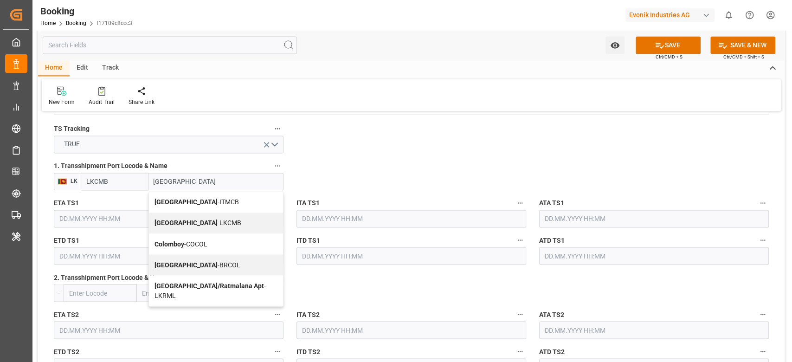
click at [207, 265] on div "Colombo - BRCOL" at bounding box center [216, 264] width 134 height 21
type input "BRCOL"
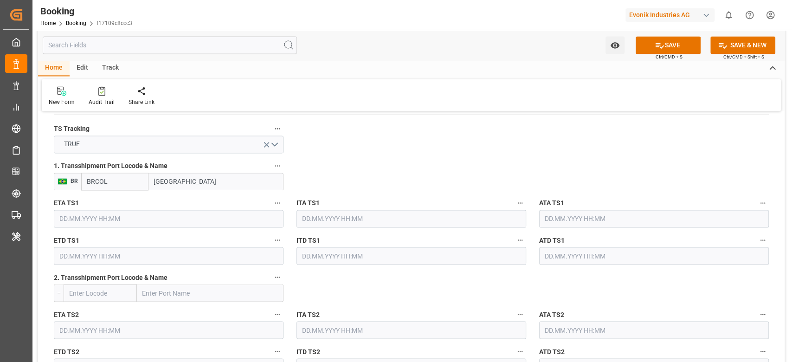
click at [227, 187] on input "Colombo" at bounding box center [215, 182] width 135 height 18
paste input "OLOMBO"
type input "COLOMBO"
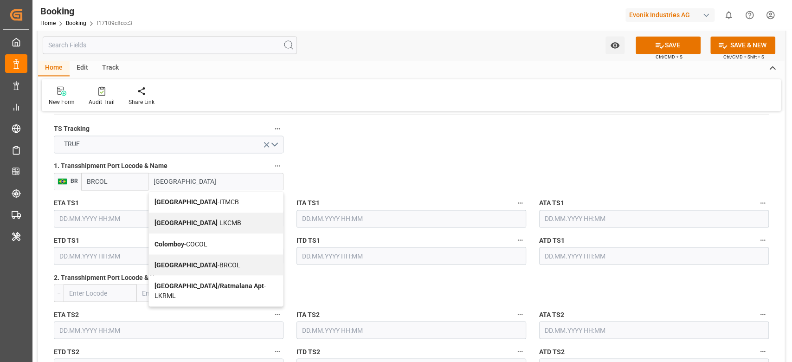
click at [217, 223] on div "Colombo - LKCMB" at bounding box center [216, 223] width 134 height 21
type input "LKCMB"
type input "Colombo"
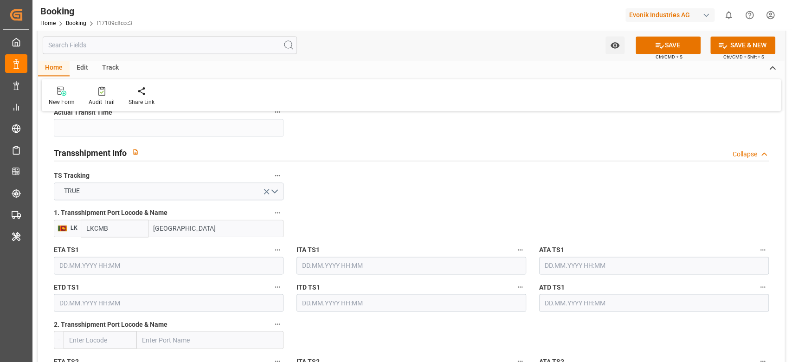
scroll to position [928, 0]
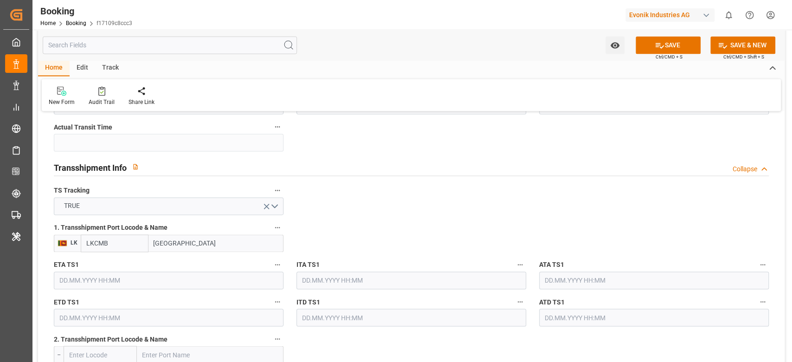
click at [94, 284] on input "text" at bounding box center [169, 280] width 230 height 18
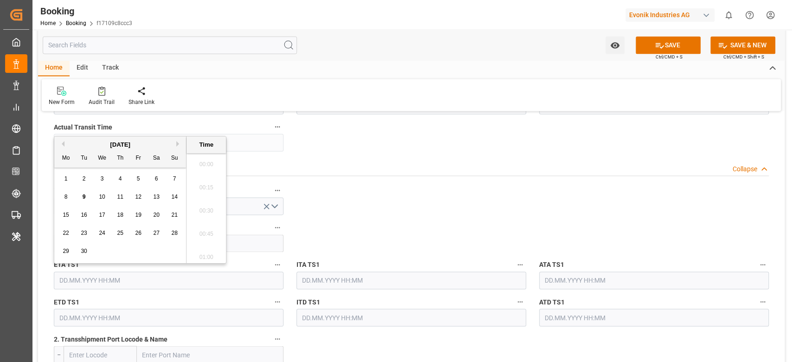
scroll to position [1140, 0]
click at [175, 142] on div "[DATE]" at bounding box center [120, 144] width 132 height 9
click at [179, 146] on button "Next Month" at bounding box center [179, 144] width 6 height 6
click at [79, 236] on div "21" at bounding box center [84, 233] width 12 height 11
type input "21.10.2025 00:00"
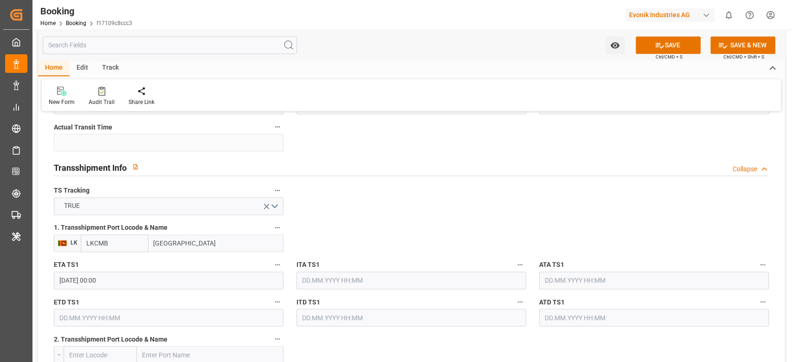
click at [72, 283] on input "21.10.2025 00:00" at bounding box center [169, 280] width 230 height 18
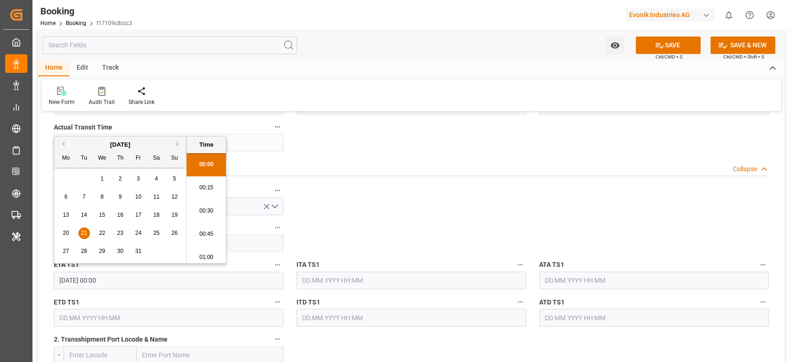
click at [100, 319] on input "text" at bounding box center [169, 318] width 230 height 18
paste input "21.10.2025 00:00"
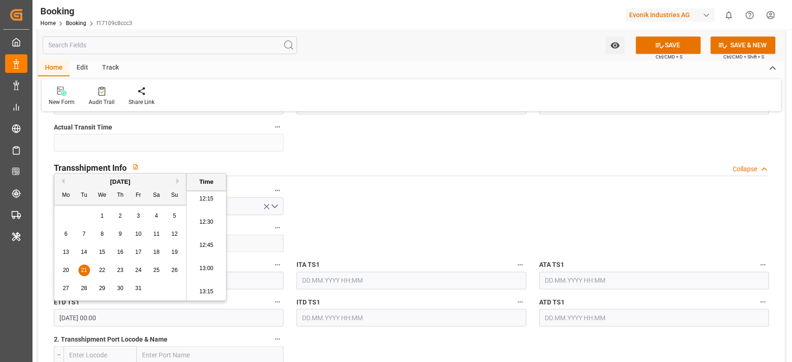
click at [138, 292] on div "31" at bounding box center [139, 288] width 12 height 11
type input "31.10.2025 00:00"
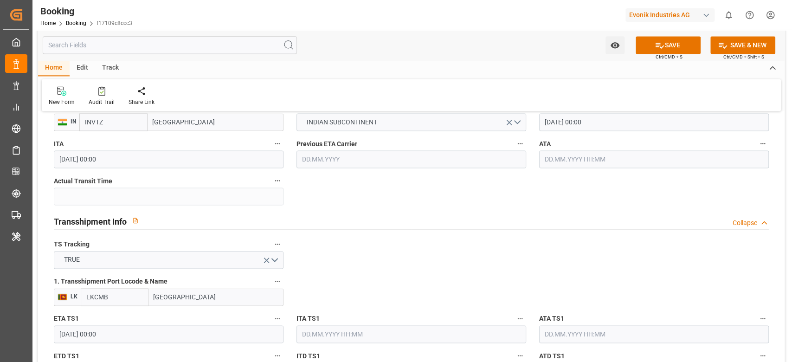
scroll to position [804, 0]
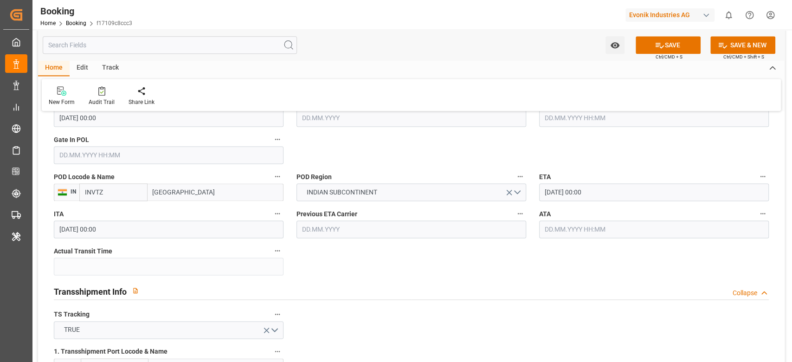
click at [613, 194] on input "[DATE] 00:00" at bounding box center [654, 192] width 230 height 18
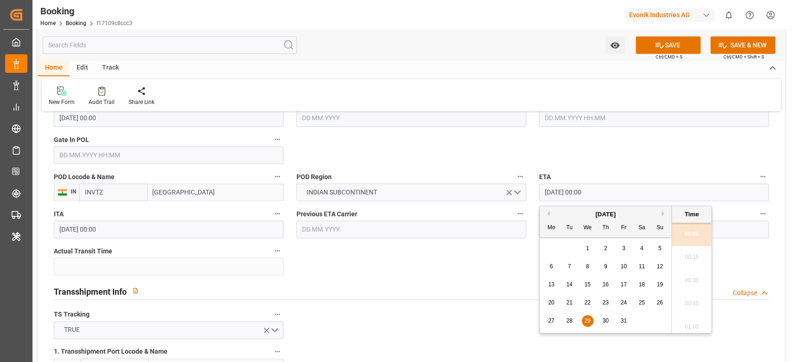
click at [662, 212] on button "Next Month" at bounding box center [665, 214] width 6 height 6
click at [590, 270] on div "5" at bounding box center [588, 266] width 12 height 11
type input "05.11.2025 00:00"
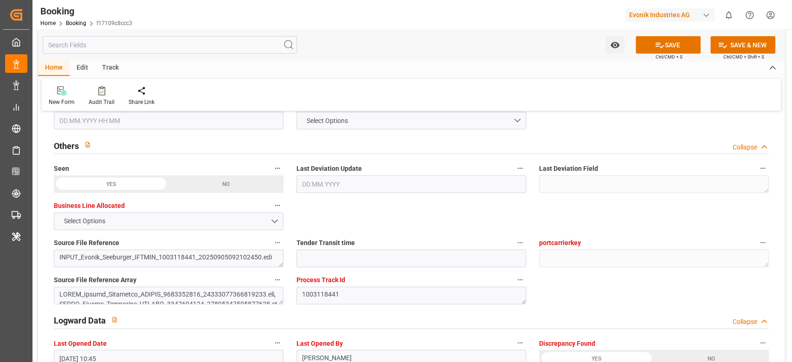
scroll to position [1671, 0]
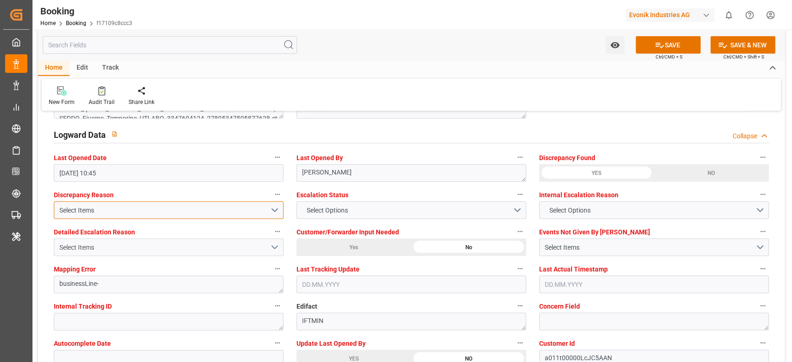
drag, startPoint x: 107, startPoint y: 214, endPoint x: 107, endPoint y: 244, distance: 29.7
click at [104, 248] on div "Select Items" at bounding box center [164, 248] width 211 height 10
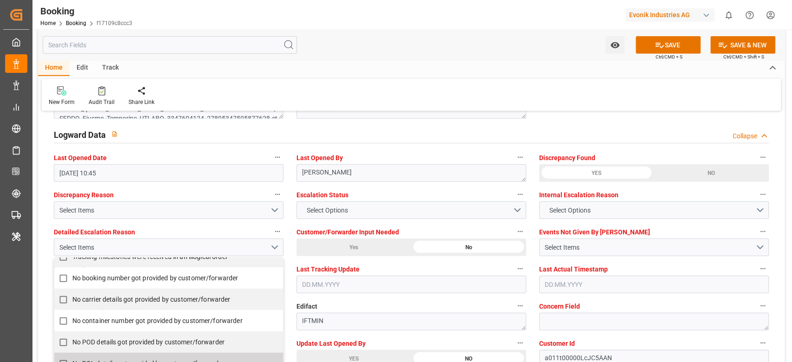
scroll to position [181, 0]
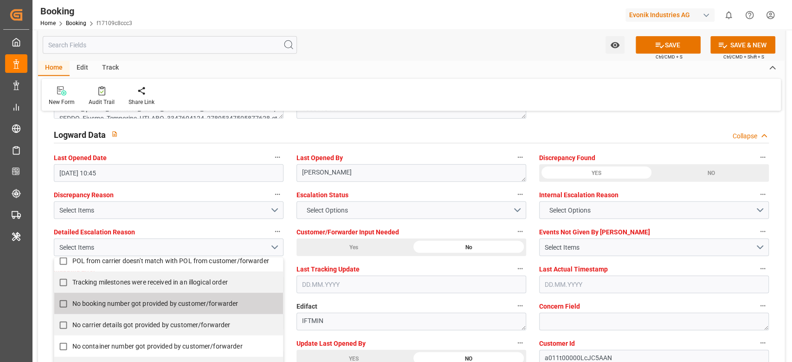
click at [104, 303] on span "No booking number got provided by customer/forwarder" at bounding box center [155, 303] width 166 height 7
checkbox input "true"
drag, startPoint x: 600, startPoint y: 296, endPoint x: 567, endPoint y: 300, distance: 33.2
click at [600, 297] on div "Concern Field" at bounding box center [654, 315] width 243 height 37
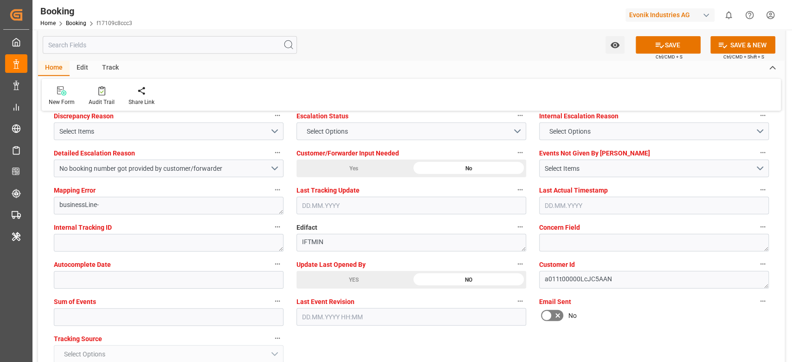
scroll to position [1794, 0]
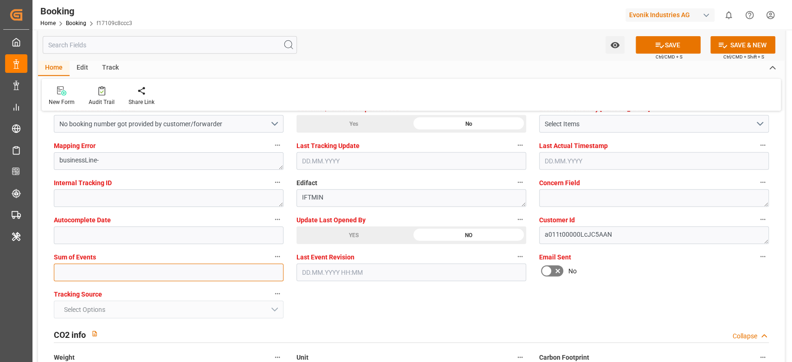
click at [105, 278] on input "text" at bounding box center [169, 273] width 230 height 18
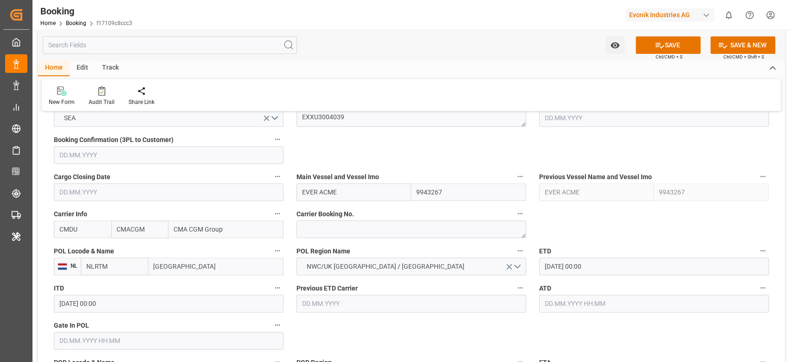
scroll to position [680, 0]
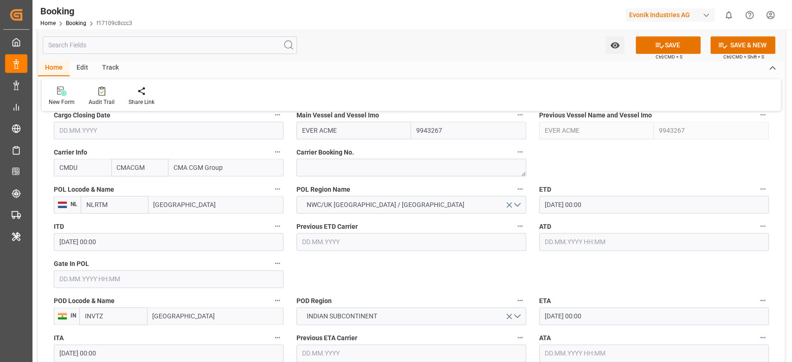
type input "0"
click at [98, 276] on input "text" at bounding box center [169, 279] width 230 height 18
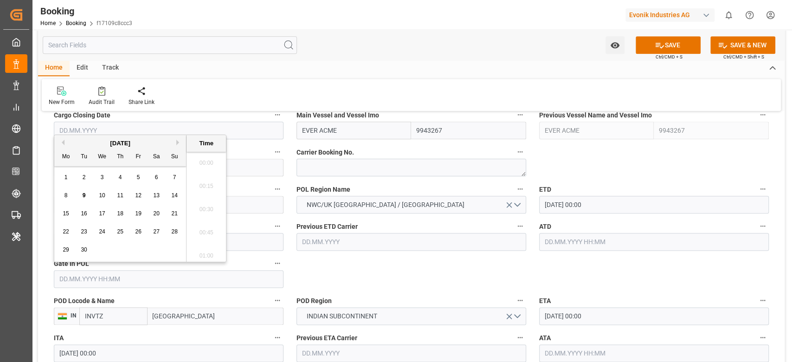
scroll to position [1140, 0]
click at [118, 179] on div "4" at bounding box center [121, 177] width 12 height 11
type input "[DATE] 00:00"
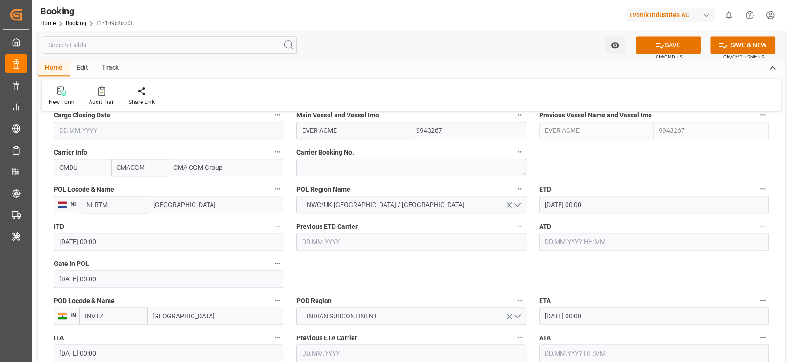
click at [667, 53] on span "Ctrl/CMD + S" at bounding box center [669, 56] width 27 height 7
click at [665, 53] on span "Ctrl/CMD + S" at bounding box center [669, 56] width 27 height 7
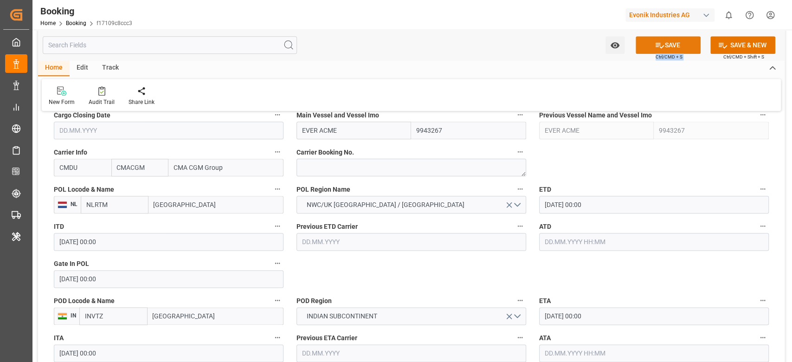
click at [664, 50] on button "SAVE" at bounding box center [668, 45] width 65 height 18
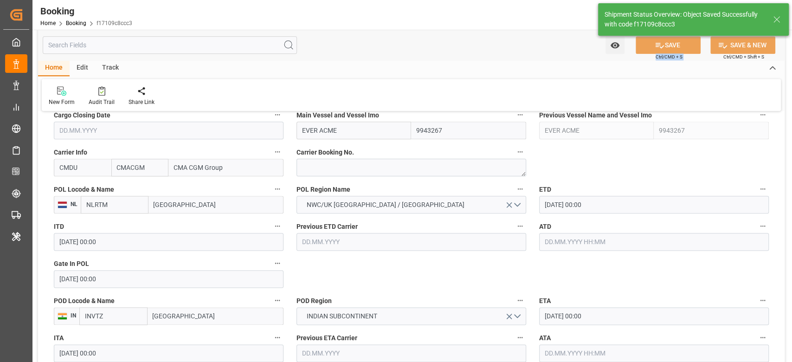
type textarea "NWC/UK North West Continent / UK_INVTZ_CMDU_Oxeno"
type textarea "[PERSON_NAME]"
type textarea "Yes"
type input "21.10.2025 00:00"
type input "31.10.2025 00:00"
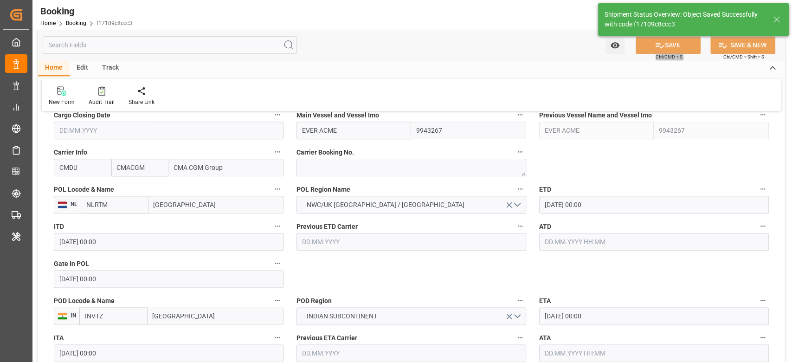
type input "09.09.2025 07:25"
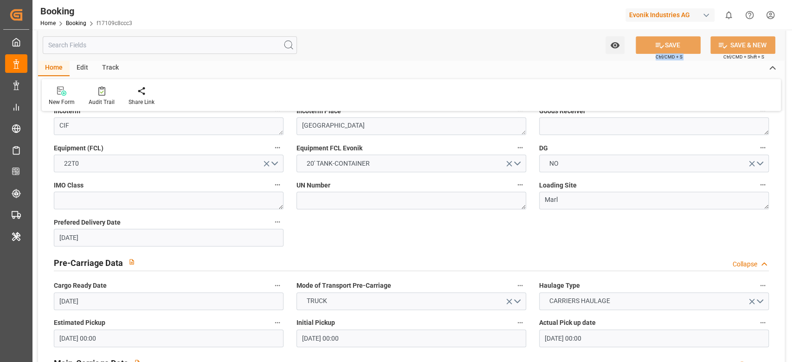
scroll to position [309, 0]
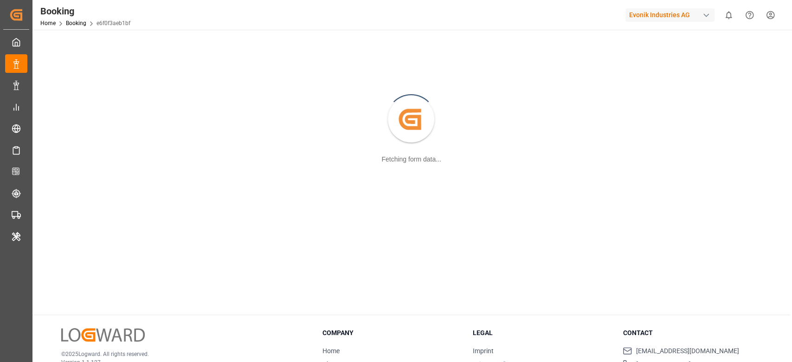
scroll to position [62, 0]
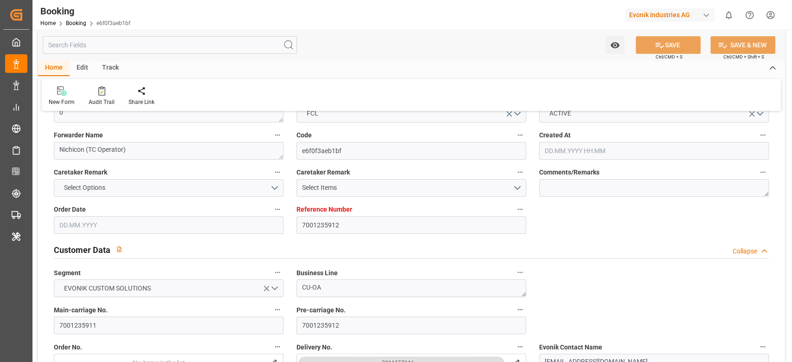
type input "7001235912"
type input "9302176"
type input "EUNWC"
type input "JPTYO"
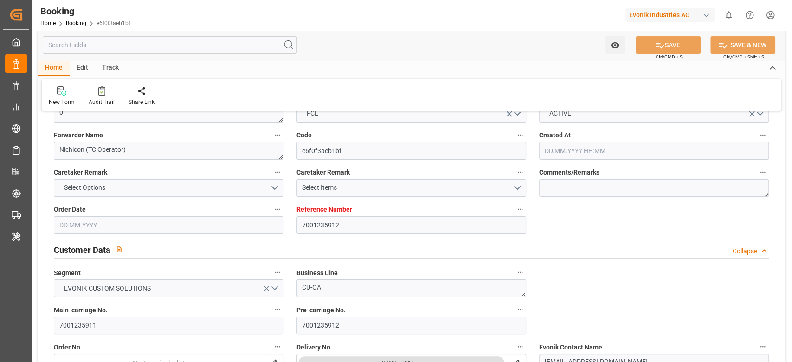
type input "30.07.2025 08:16"
type input "30.07.2025"
type input "05.11.2025"
type input "28.08.2025"
type input "[DATE] 00:00"
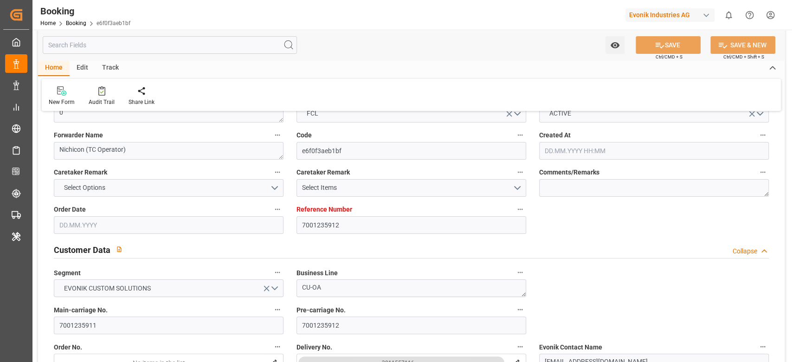
type input "11.09.2025 00:00"
type input "04.11.2025 00:00"
type input "22.08.2025"
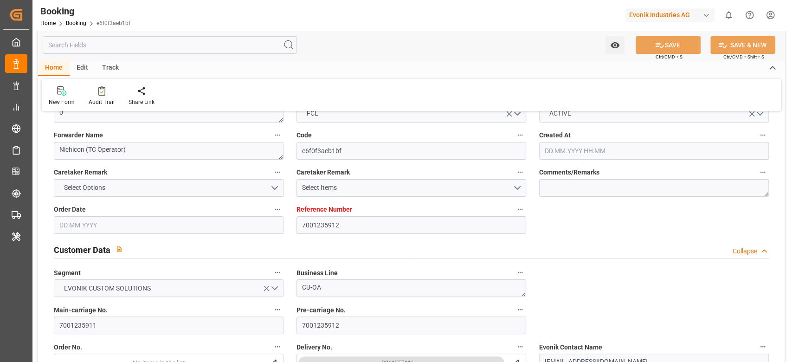
type input "[DATE] 10:45"
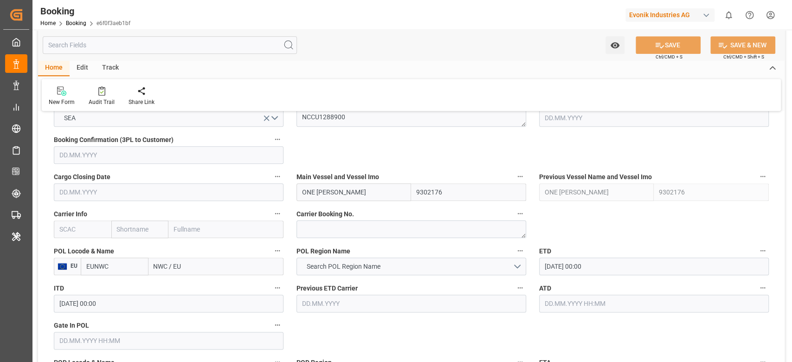
click at [85, 226] on input "text" at bounding box center [83, 229] width 58 height 18
click at [65, 251] on b "ONEY" at bounding box center [68, 249] width 17 height 7
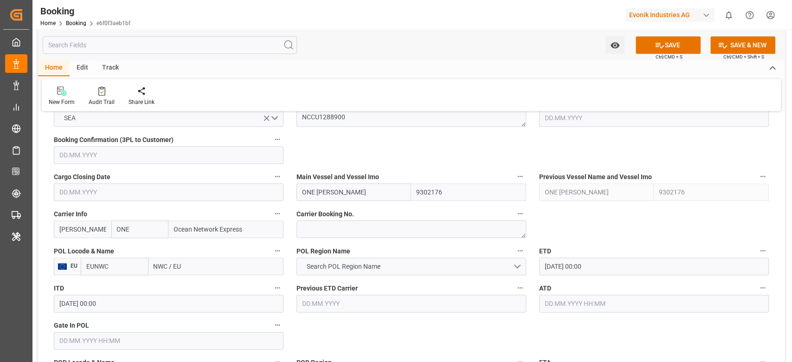
type input "ONEY"
type input "ONE"
type input "Ocean Network Express"
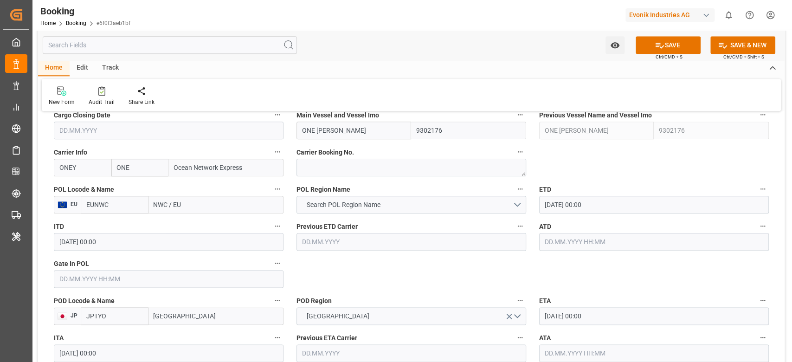
type input "ONEY"
click at [200, 202] on input "NWC / EU" at bounding box center [215, 205] width 135 height 18
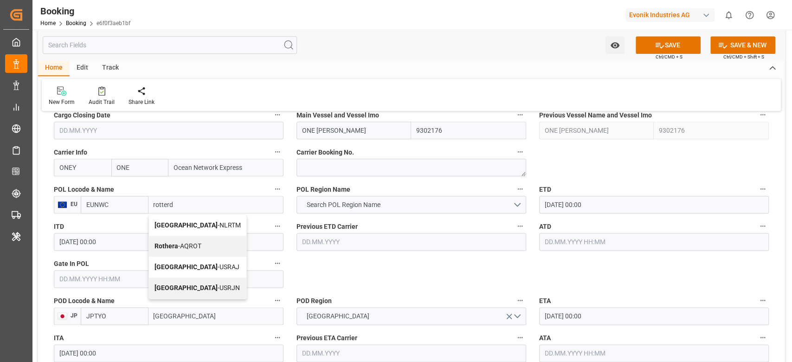
click at [186, 226] on span "[GEOGRAPHIC_DATA] - NLRTM" at bounding box center [198, 224] width 86 height 7
type input "[GEOGRAPHIC_DATA]"
type input "NLRTM"
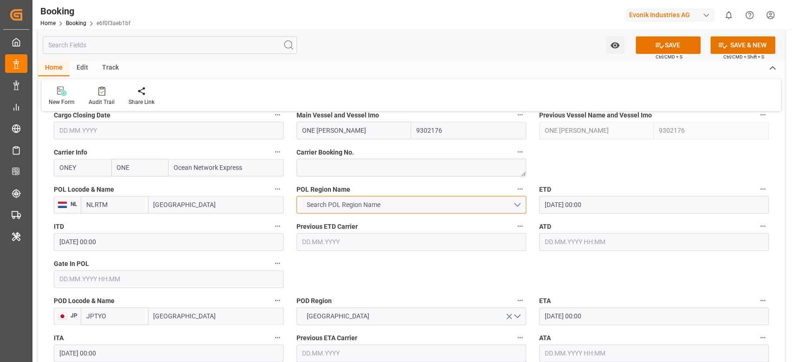
click at [380, 205] on span "Search POL Region Name" at bounding box center [343, 205] width 83 height 10
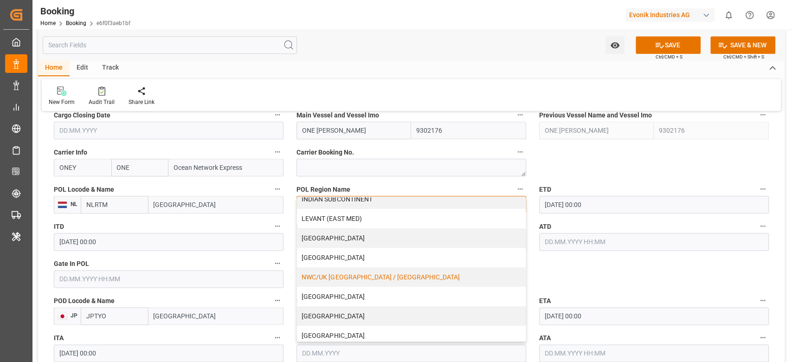
scroll to position [186, 0]
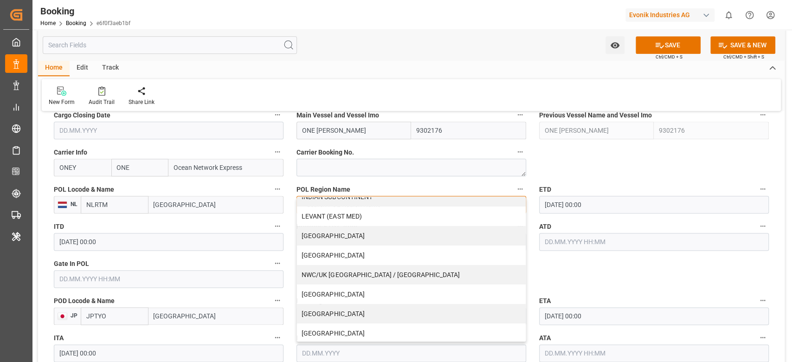
drag, startPoint x: 386, startPoint y: 276, endPoint x: 532, endPoint y: 230, distance: 153.1
click at [390, 274] on div "NWC/UK [GEOGRAPHIC_DATA] / [GEOGRAPHIC_DATA]" at bounding box center [411, 274] width 229 height 19
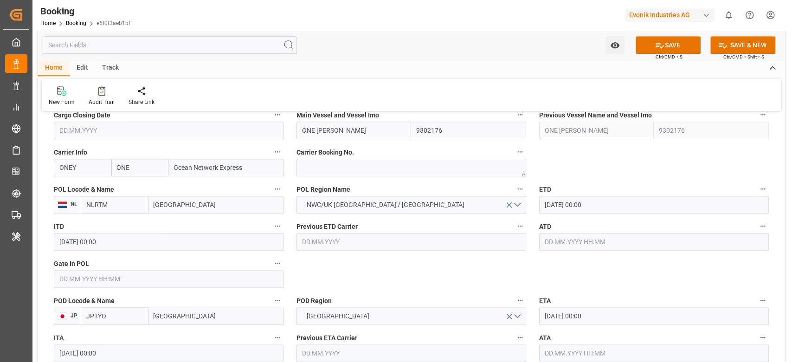
click at [199, 276] on input "text" at bounding box center [169, 279] width 230 height 18
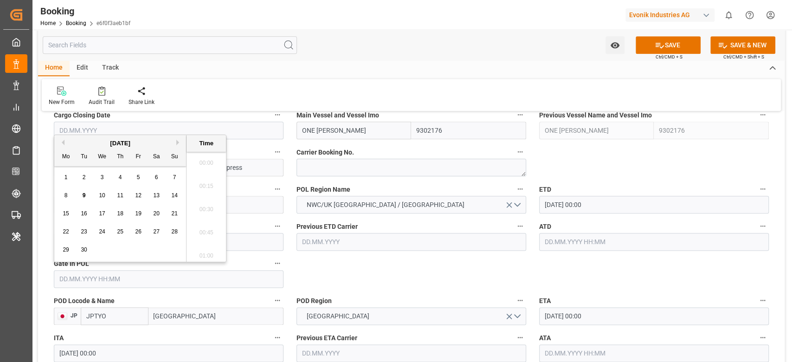
scroll to position [1140, 0]
click at [67, 197] on span "8" at bounding box center [66, 195] width 3 height 6
type input "[DATE] 00:00"
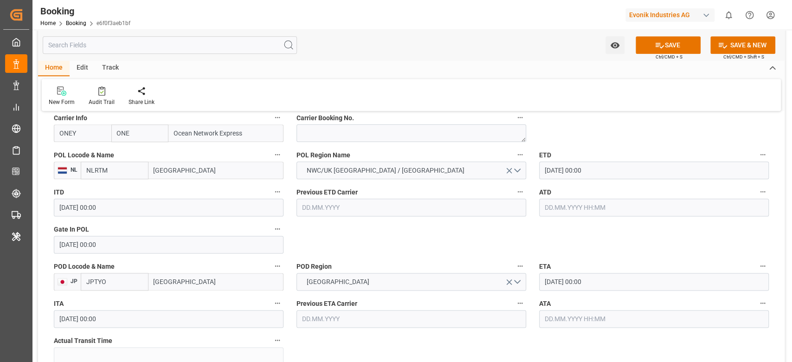
scroll to position [742, 0]
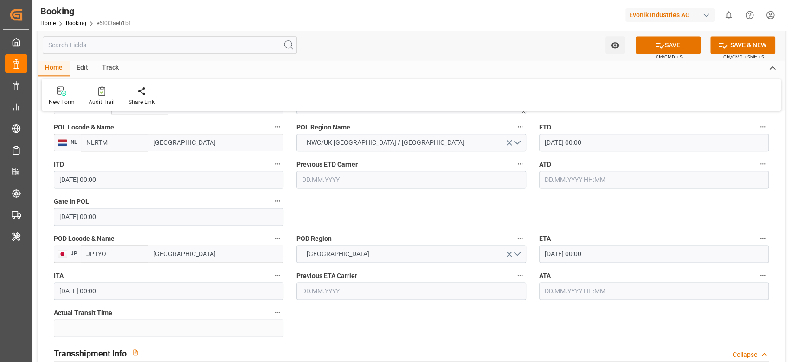
click at [567, 263] on div "ETA 04.11.2025 00:00" at bounding box center [654, 247] width 243 height 37
click at [574, 257] on input "04.11.2025 00:00" at bounding box center [654, 254] width 230 height 18
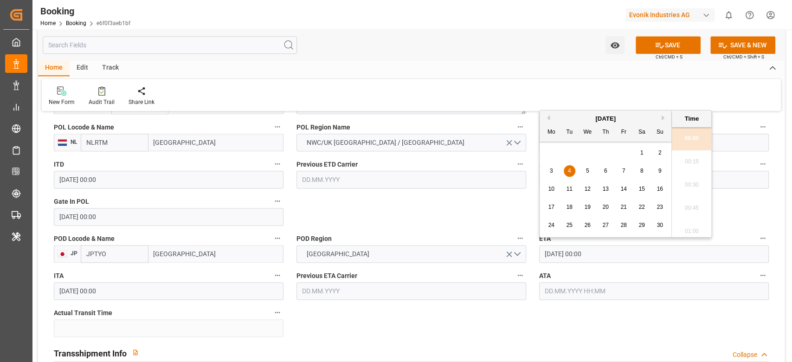
click at [606, 168] on span "6" at bounding box center [605, 171] width 3 height 6
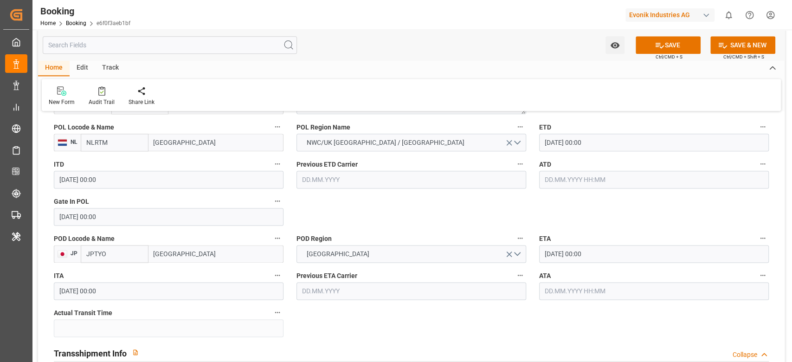
type input "06.11.2025 00:00"
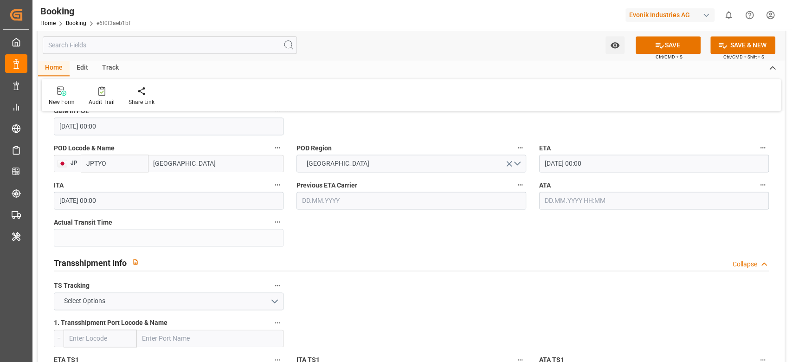
scroll to position [866, 0]
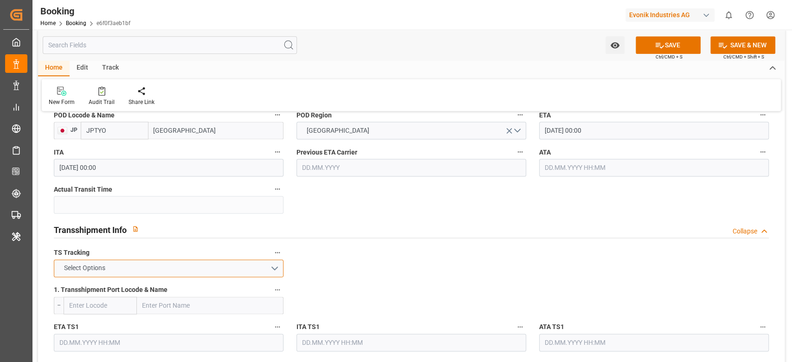
click at [150, 272] on button "Select Options" at bounding box center [169, 268] width 230 height 18
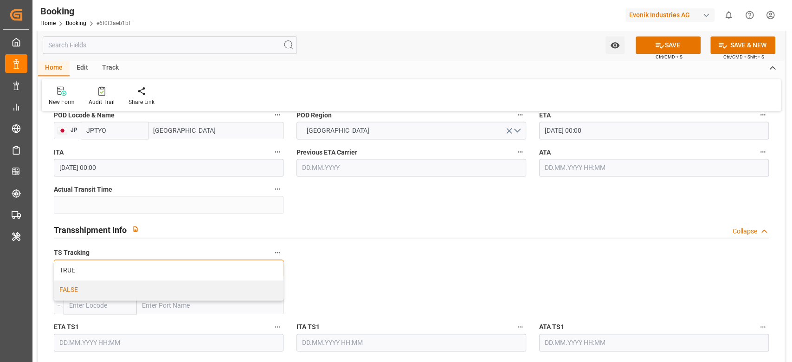
click at [148, 291] on div "FALSE" at bounding box center [168, 289] width 229 height 19
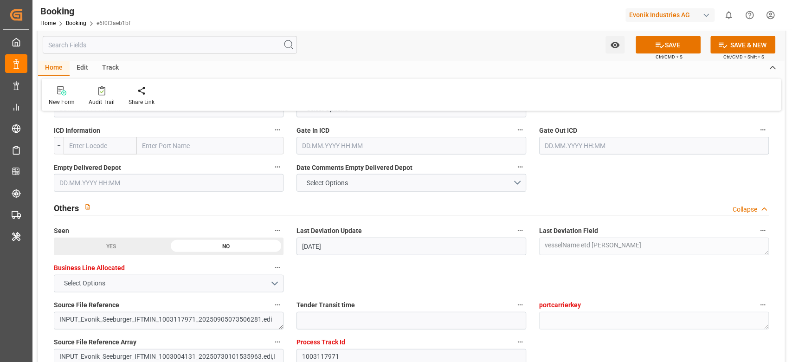
scroll to position [1732, 0]
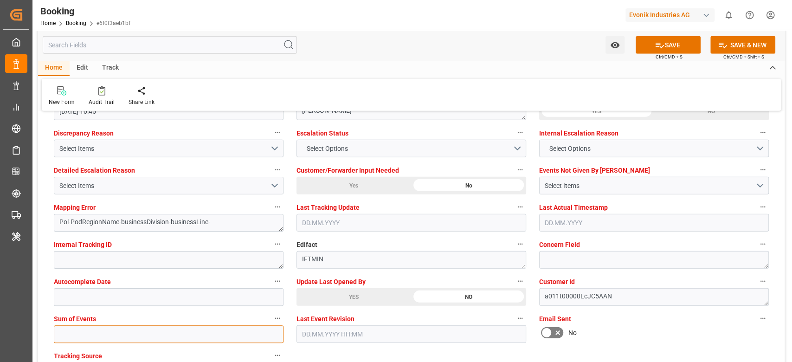
drag, startPoint x: 130, startPoint y: 332, endPoint x: 589, endPoint y: 349, distance: 459.8
click at [130, 332] on input "text" at bounding box center [169, 334] width 230 height 18
type input "0"
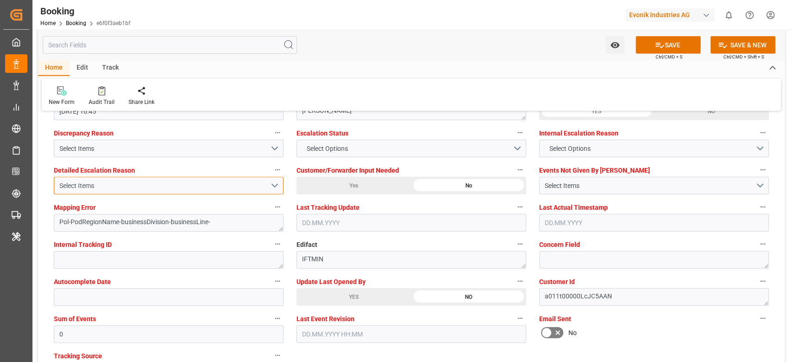
click at [115, 187] on div "Select Items" at bounding box center [164, 186] width 211 height 10
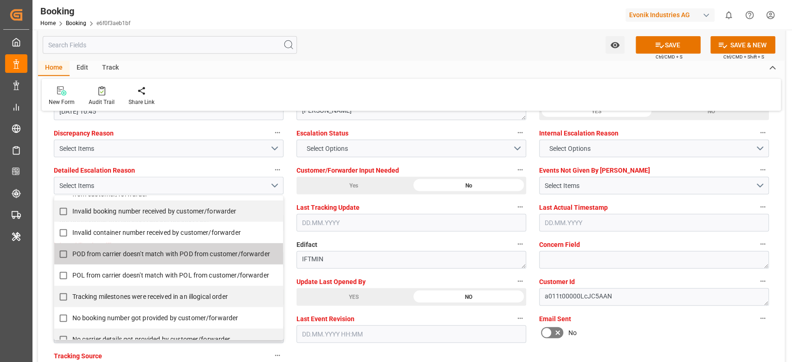
scroll to position [123, 0]
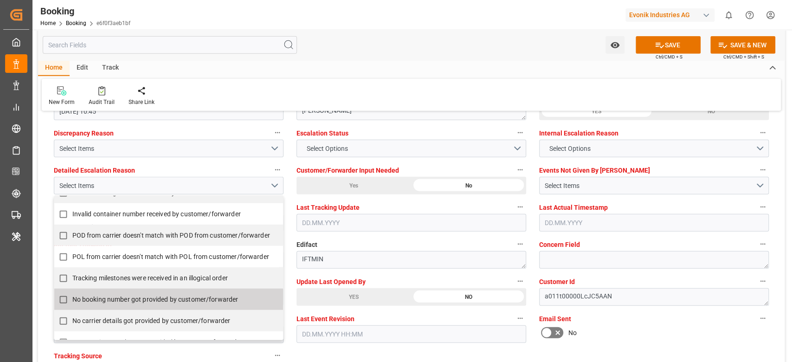
click at [110, 303] on span "No booking number got provided by customer/forwarder" at bounding box center [155, 300] width 166 height 10
checkbox input "true"
click at [672, 46] on button "SAVE" at bounding box center [668, 45] width 65 height 18
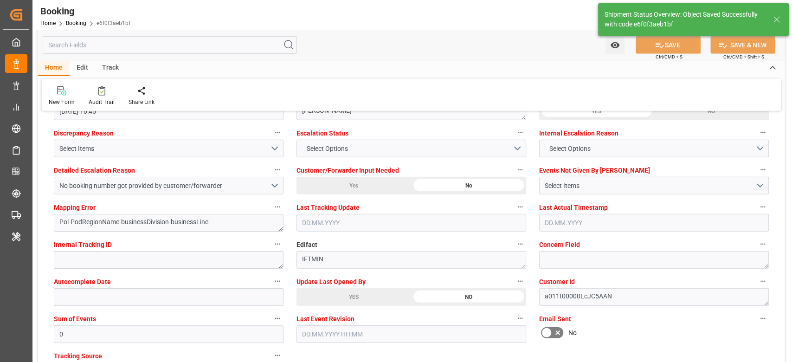
type textarea "NWC/UK North West Continent / UK_JPTYO_ONEY_CU-OA"
type textarea "[PERSON_NAME]"
type textarea "businessDivision-businessLine-"
type input "09.09.2025 07:26"
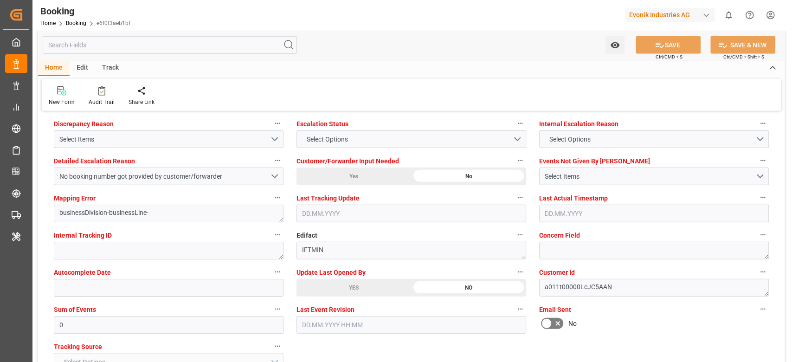
scroll to position [1680, 0]
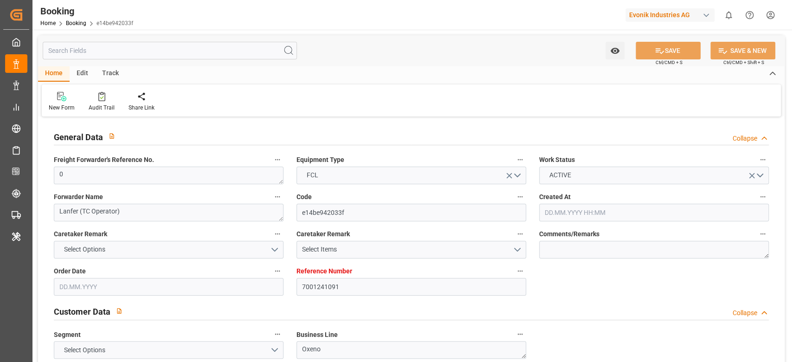
scroll to position [619, 0]
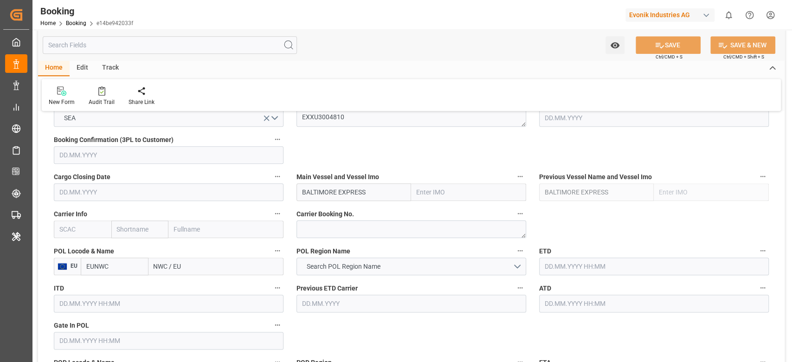
type input "7001241091"
type input "EUNWC"
type input "INNSA"
type input "[DATE] 13:49"
type input "[DATE]"
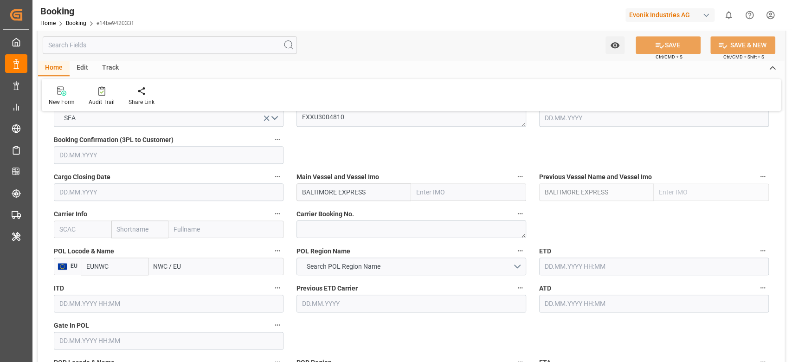
type input "[DATE]"
type input "[DATE] 00:00"
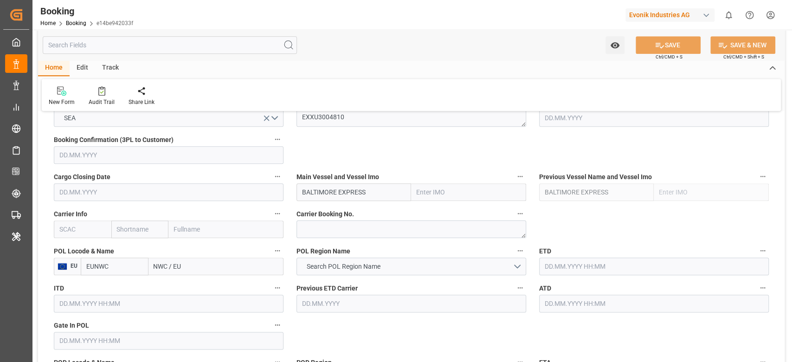
type input "[DATE] 00:00"
type input "[DATE]"
type input "[DATE] 10:45"
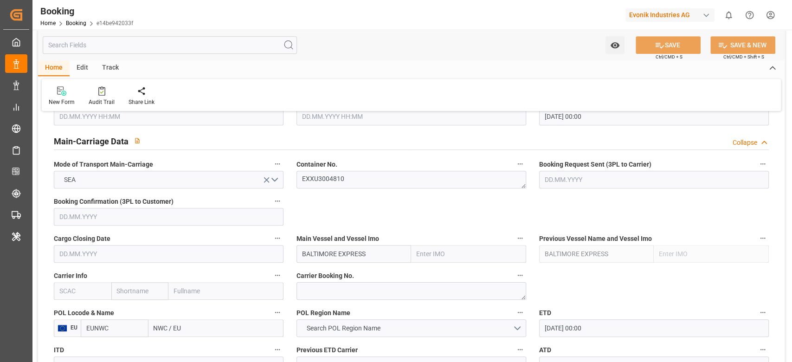
click at [178, 331] on input "NWC / EU" at bounding box center [215, 328] width 135 height 18
paste input "[GEOGRAPHIC_DATA]"
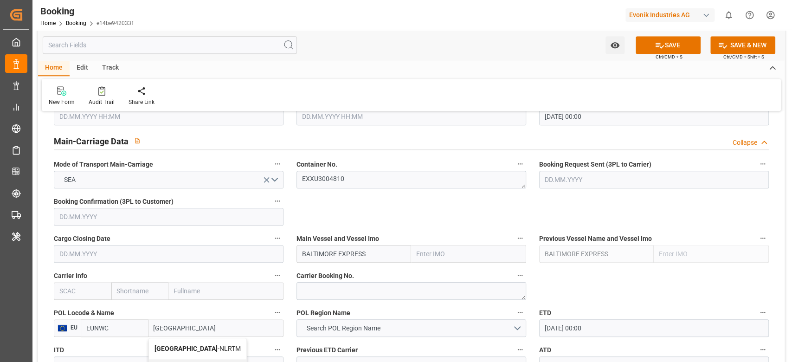
scroll to position [680, 0]
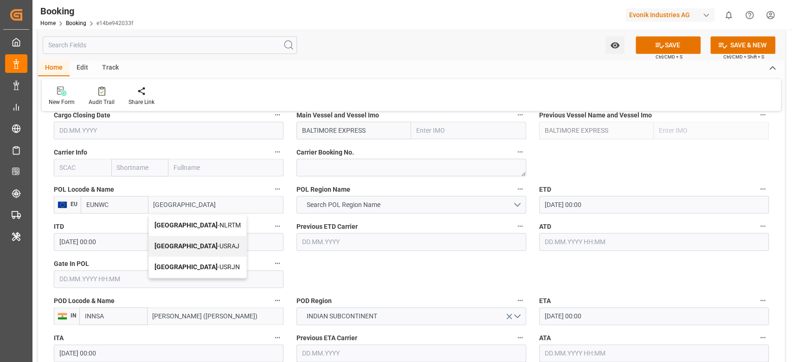
click at [193, 221] on span "[GEOGRAPHIC_DATA] - NLRTM" at bounding box center [198, 224] width 86 height 7
type input "[GEOGRAPHIC_DATA]"
click at [83, 164] on input "text" at bounding box center [83, 168] width 58 height 18
type input "NLRTM"
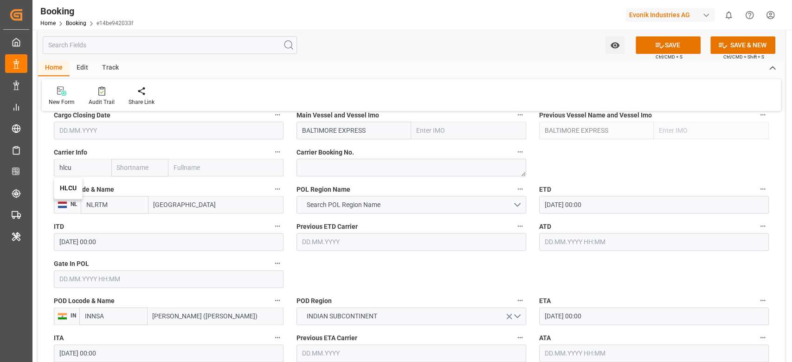
click at [66, 184] on b "HLCU" at bounding box center [68, 187] width 17 height 7
type input "HLCU"
type input "Hapag [PERSON_NAME]"
type input "Hapag Lloyd Aktiengesellschaft"
type input "HLCU"
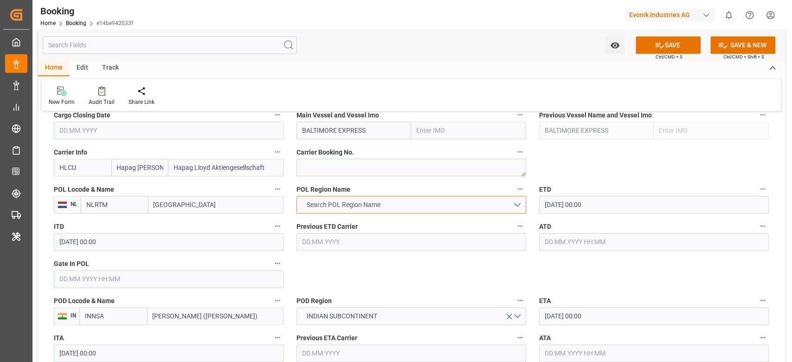
click at [312, 210] on button "Search POL Region Name" at bounding box center [412, 205] width 230 height 18
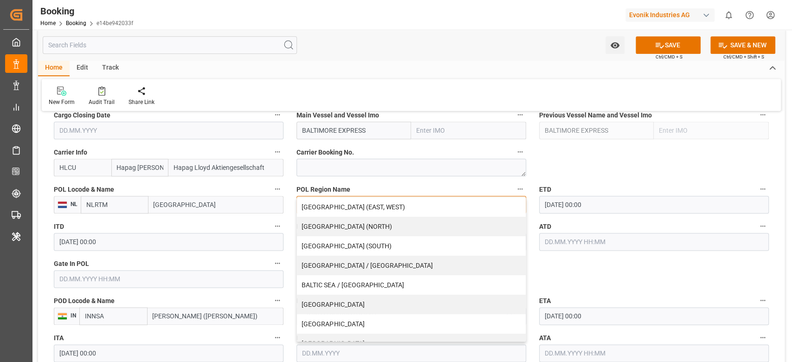
scroll to position [186, 0]
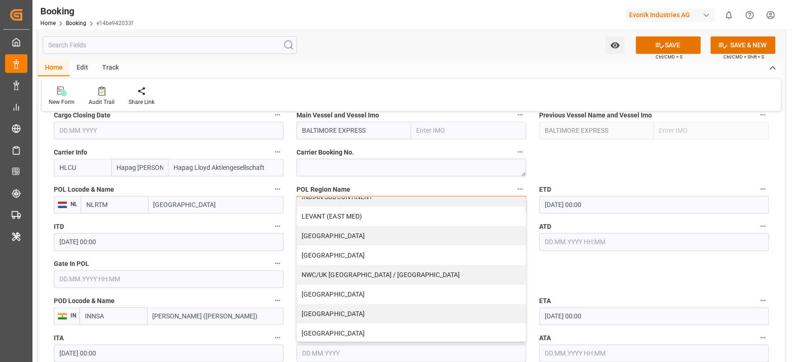
click at [382, 272] on div "NWC/UK [GEOGRAPHIC_DATA] / [GEOGRAPHIC_DATA]" at bounding box center [411, 274] width 229 height 19
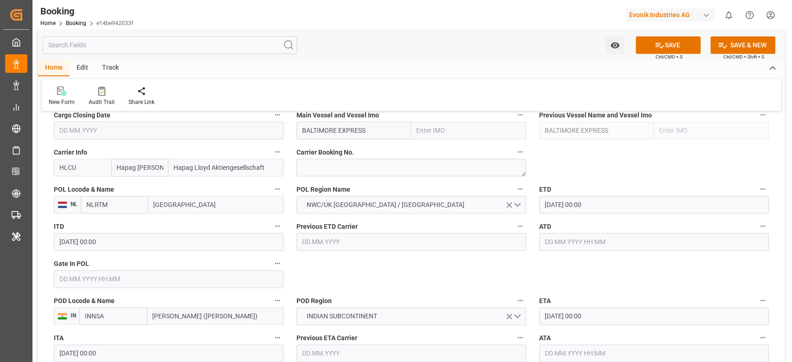
click at [170, 279] on input "text" at bounding box center [169, 279] width 230 height 18
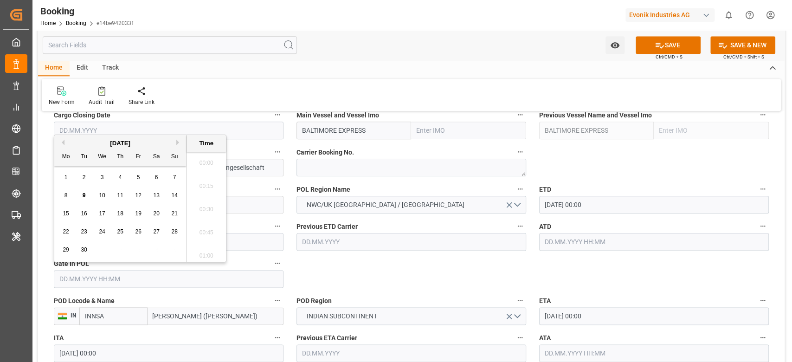
scroll to position [1140, 0]
click at [69, 195] on div "8" at bounding box center [66, 195] width 12 height 11
type input "[DATE] 00:00"
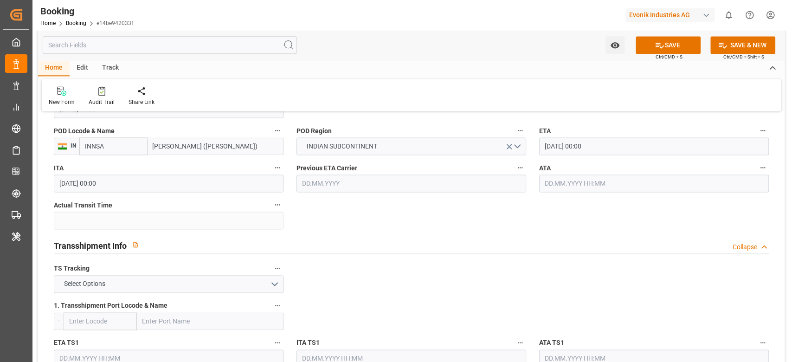
scroll to position [866, 0]
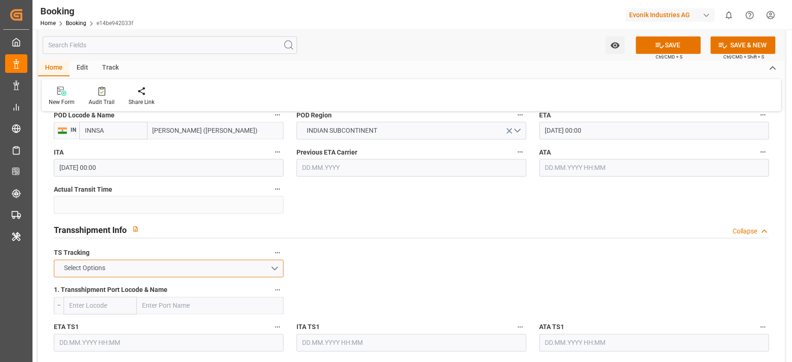
click at [194, 261] on button "Select Options" at bounding box center [169, 268] width 230 height 18
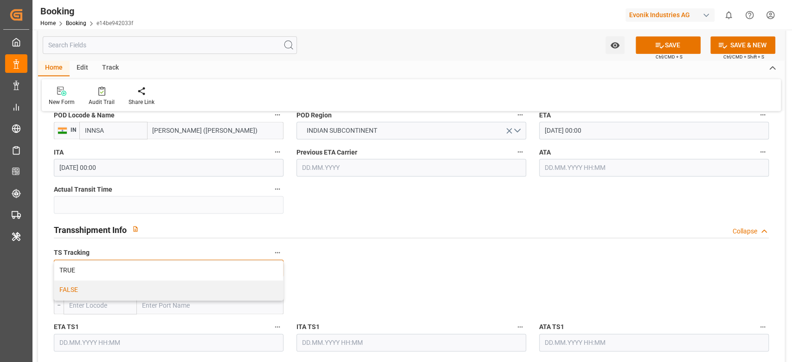
click at [100, 289] on div "FALSE" at bounding box center [168, 289] width 229 height 19
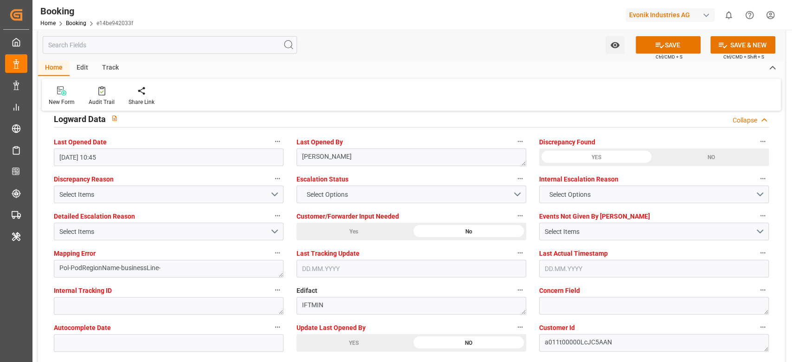
scroll to position [1732, 0]
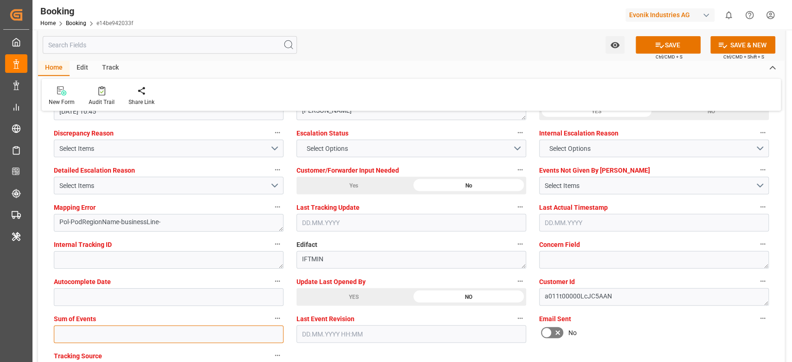
click at [90, 338] on input "text" at bounding box center [169, 334] width 230 height 18
type input "0"
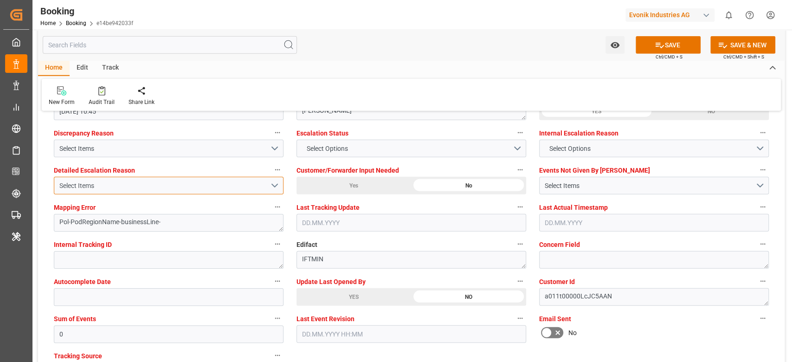
click at [152, 187] on div "Select Items" at bounding box center [164, 186] width 211 height 10
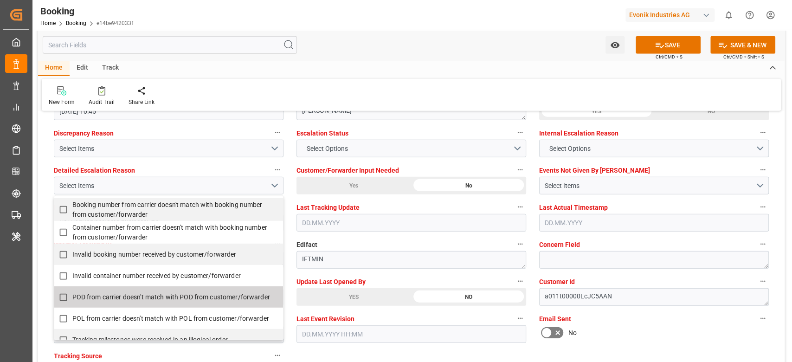
scroll to position [123, 0]
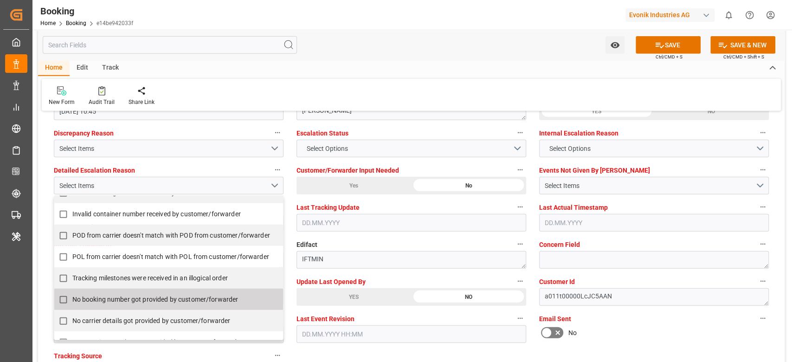
click at [107, 301] on span "No booking number got provided by customer/forwarder" at bounding box center [155, 299] width 166 height 7
click at [684, 43] on button "SAVE" at bounding box center [668, 45] width 65 height 18
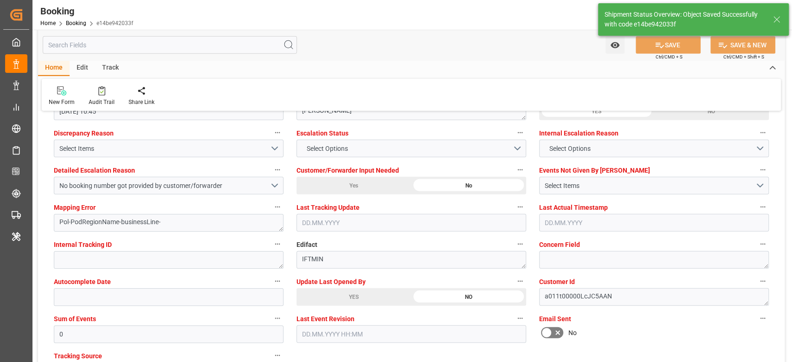
type textarea "NWC/[GEOGRAPHIC_DATA] [GEOGRAPHIC_DATA] Continent / [GEOGRAPHIC_DATA]"
type textarea "[PERSON_NAME]"
type textarea "businessLine-"
type input "[DATE] 07:28"
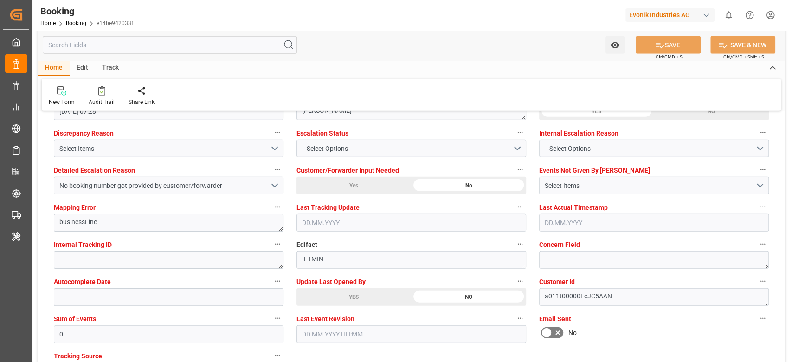
scroll to position [1608, 0]
